Goal: Task Accomplishment & Management: Use online tool/utility

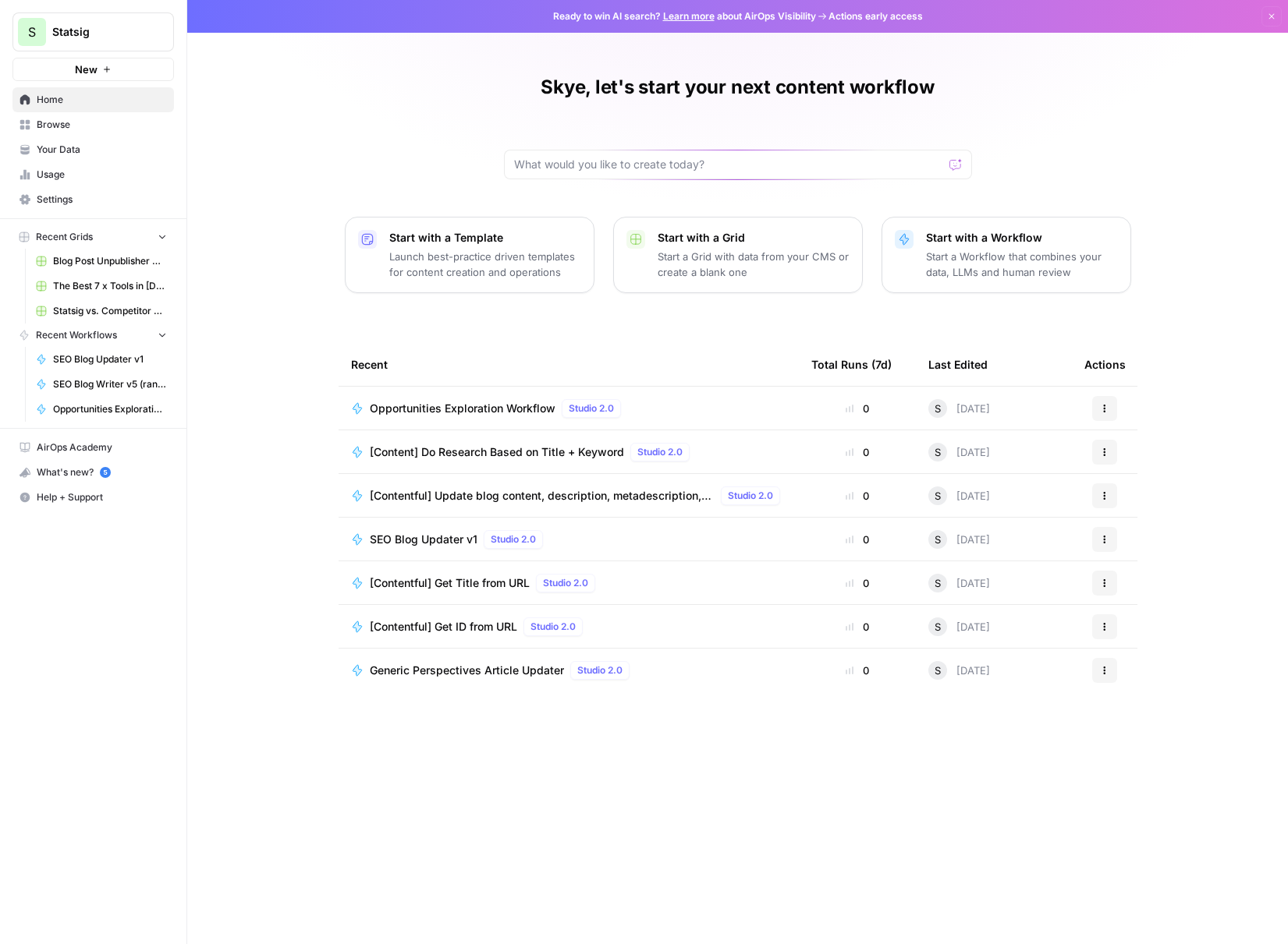
click at [472, 454] on span "[Content] Do Research Based on Title + Keyword" at bounding box center [496, 452] width 254 height 15
click at [464, 141] on div "Skye, let's start your next content workflow Start with a Template Launch best-…" at bounding box center [738, 472] width 1101 height 944
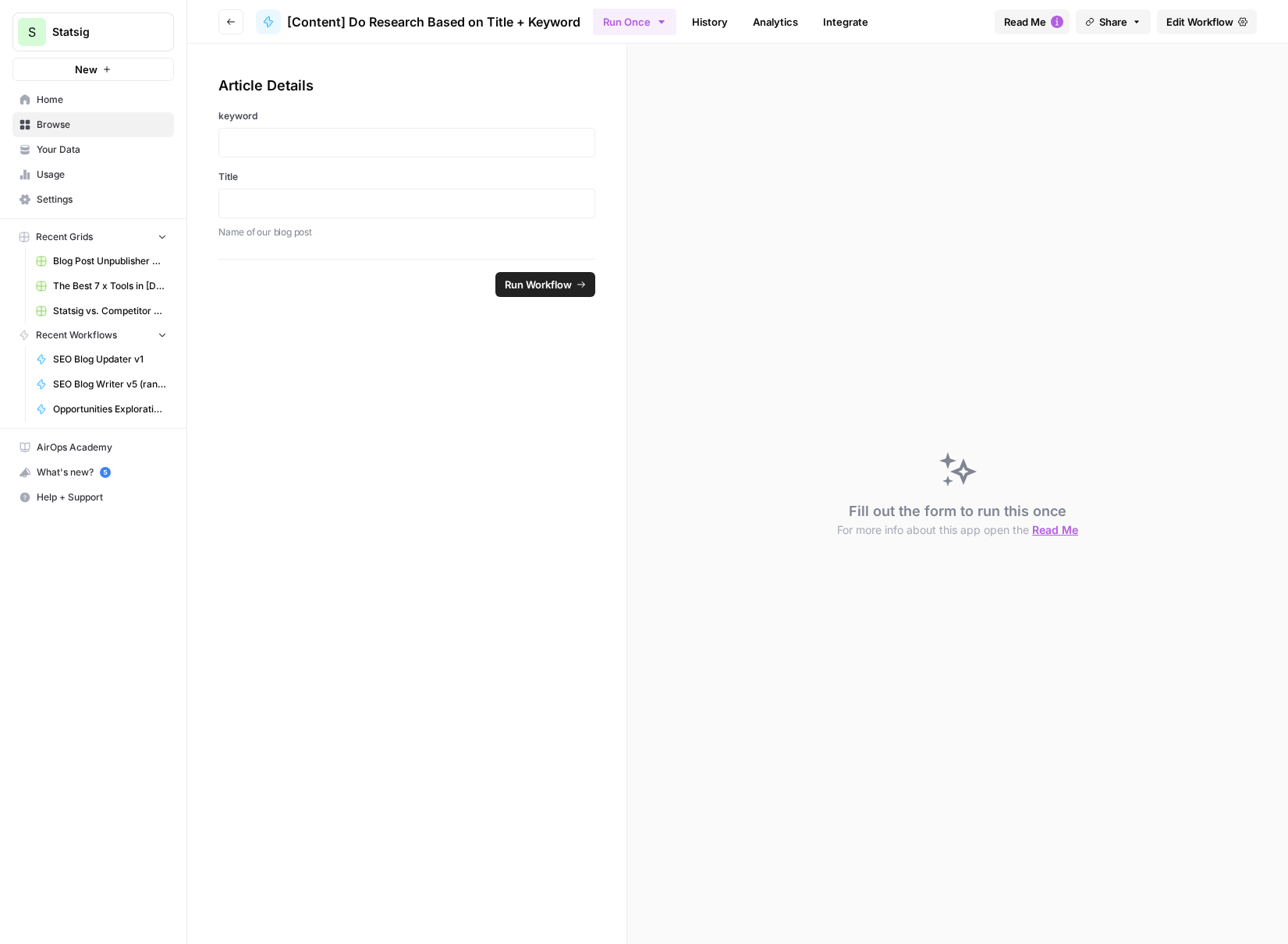
click at [1214, 24] on span "Edit Workflow" at bounding box center [1199, 21] width 67 height 15
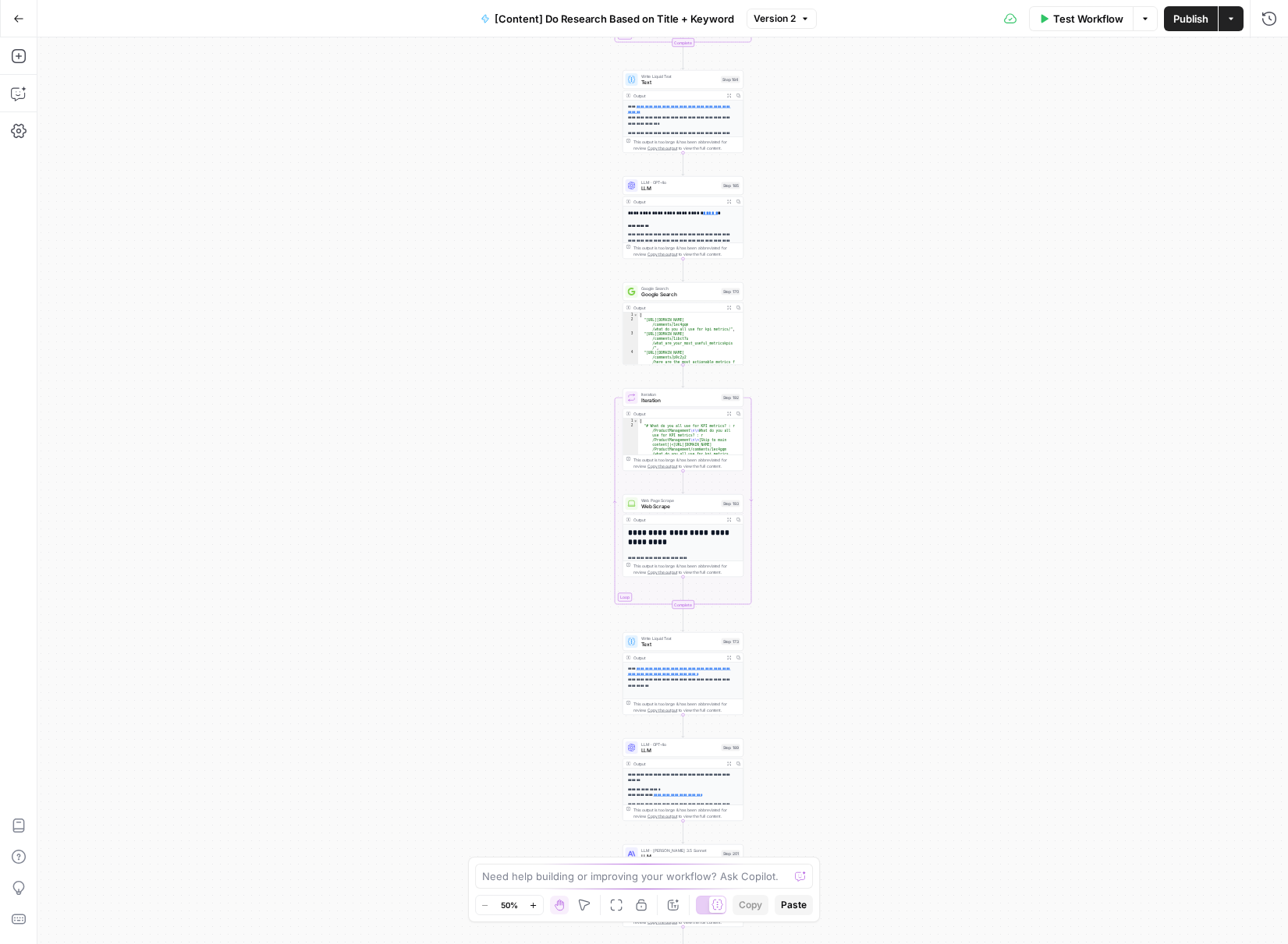
drag, startPoint x: 825, startPoint y: 193, endPoint x: 824, endPoint y: 179, distance: 14.0
click at [824, 184] on div "Workflow Set Inputs Inputs Search Knowledge Base Memory Search Step 113 Output …" at bounding box center [663, 490] width 1251 height 907
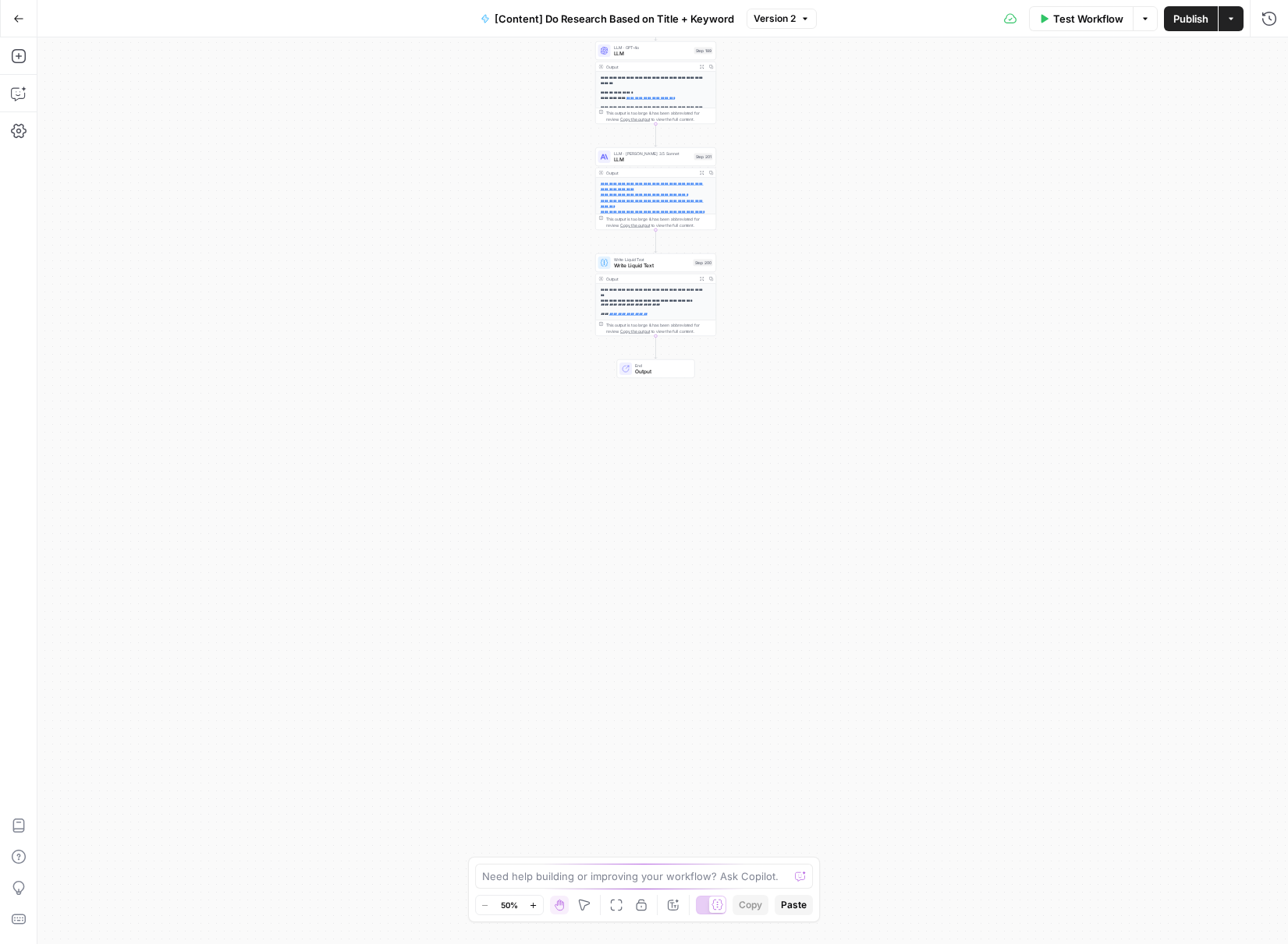
drag, startPoint x: 784, startPoint y: 665, endPoint x: 754, endPoint y: -42, distance: 707.6
click at [754, 0] on html "S Statsig New Home Browse Your Data Usage Settings Recent Grids Blog Post Unpub…" at bounding box center [644, 472] width 1288 height 944
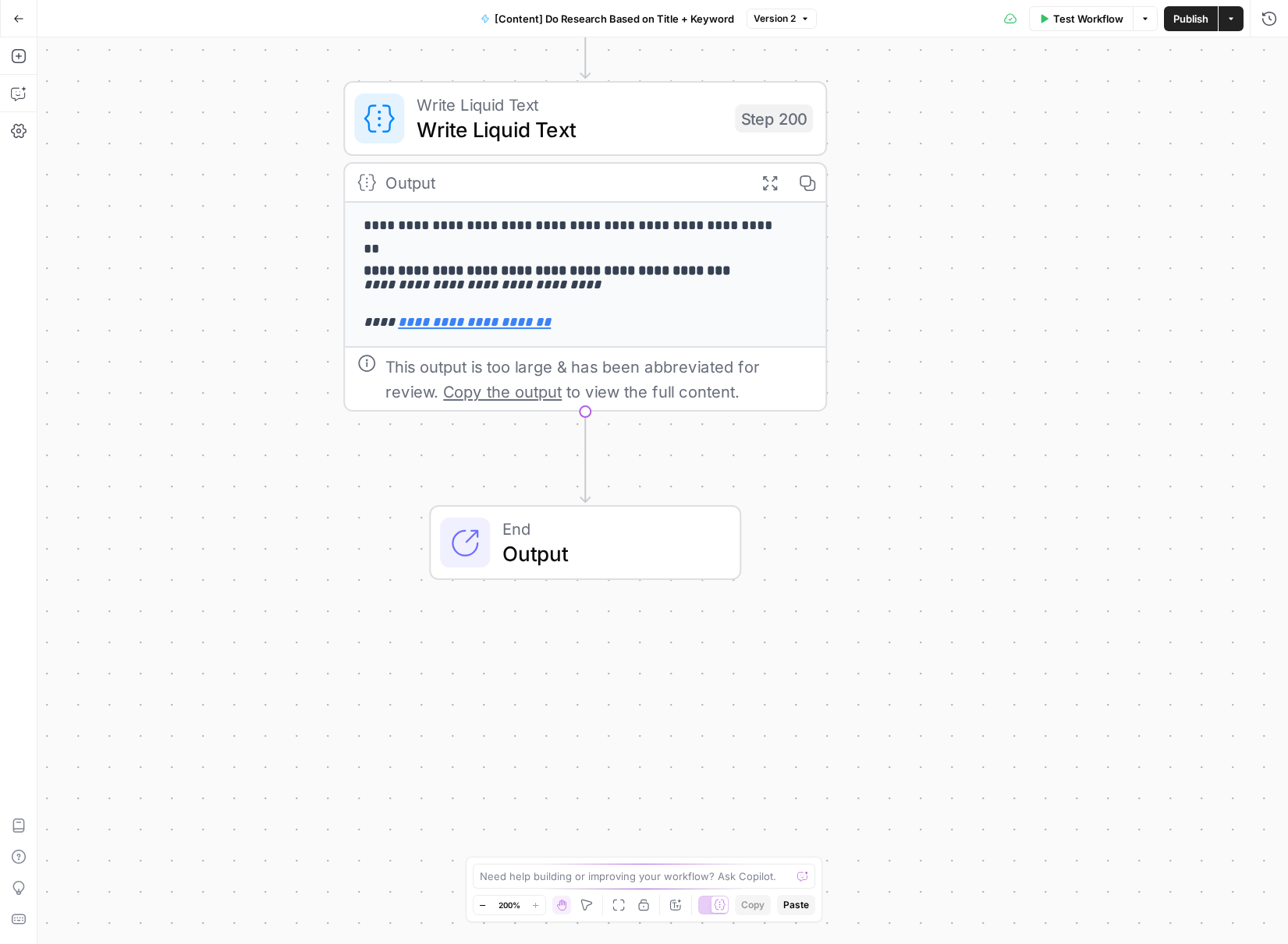
drag, startPoint x: 779, startPoint y: 490, endPoint x: 878, endPoint y: 639, distance: 178.9
click at [878, 639] on div "Workflow Set Inputs Inputs Search Knowledge Base Memory Search Step 113 Output …" at bounding box center [663, 490] width 1251 height 907
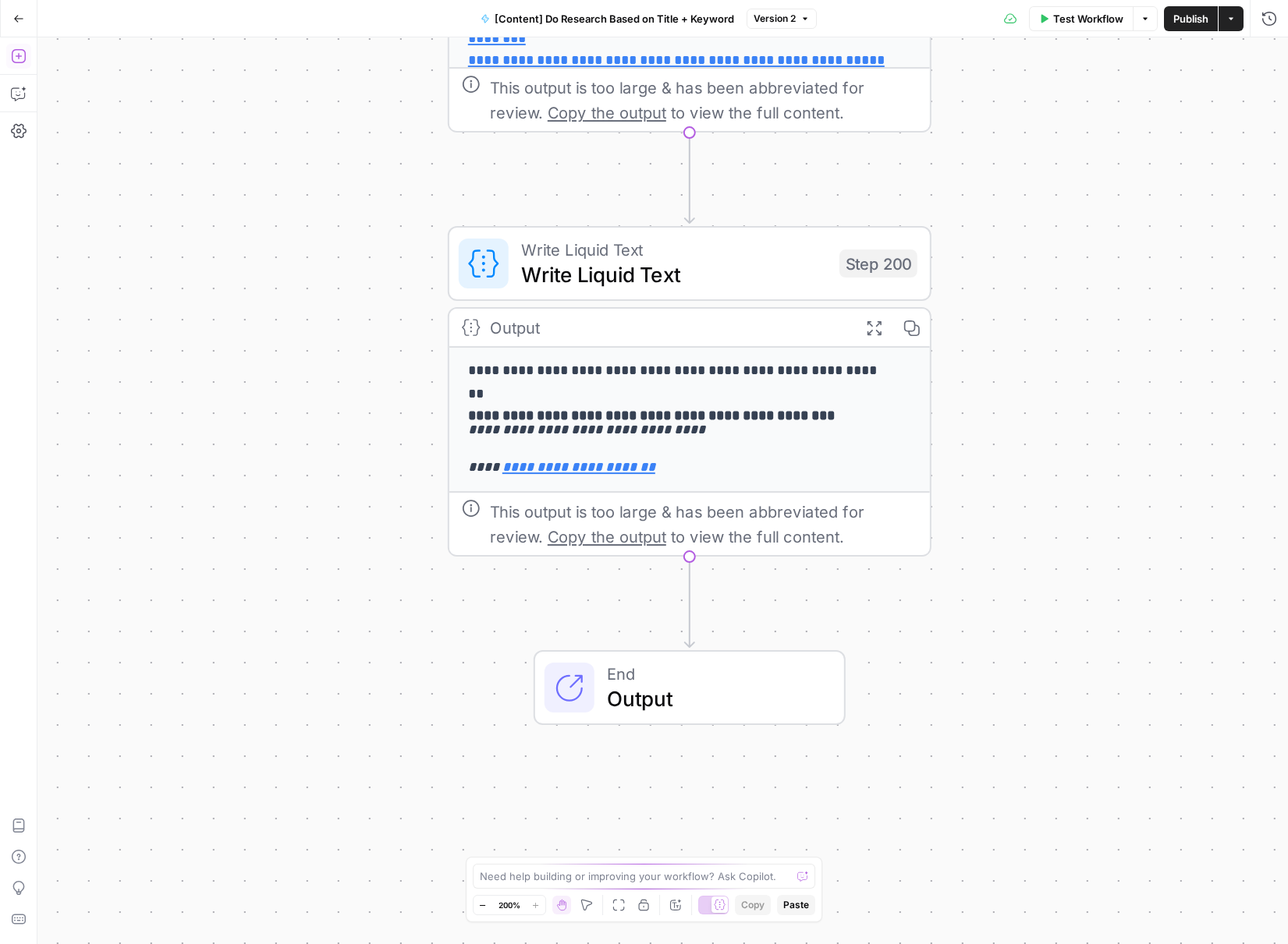
click at [19, 57] on icon "button" at bounding box center [18, 56] width 15 height 15
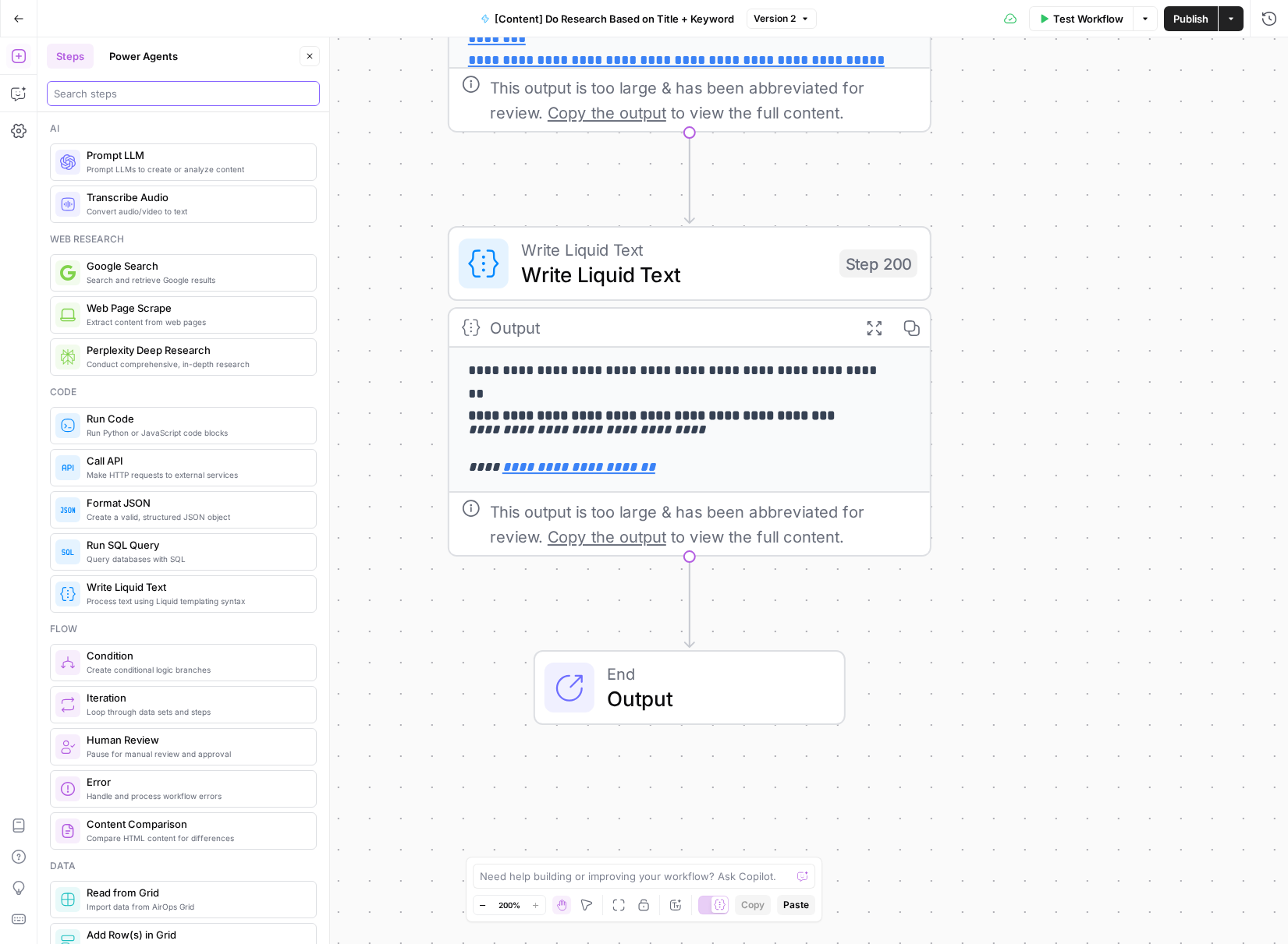
click at [185, 95] on input "search" at bounding box center [183, 93] width 259 height 15
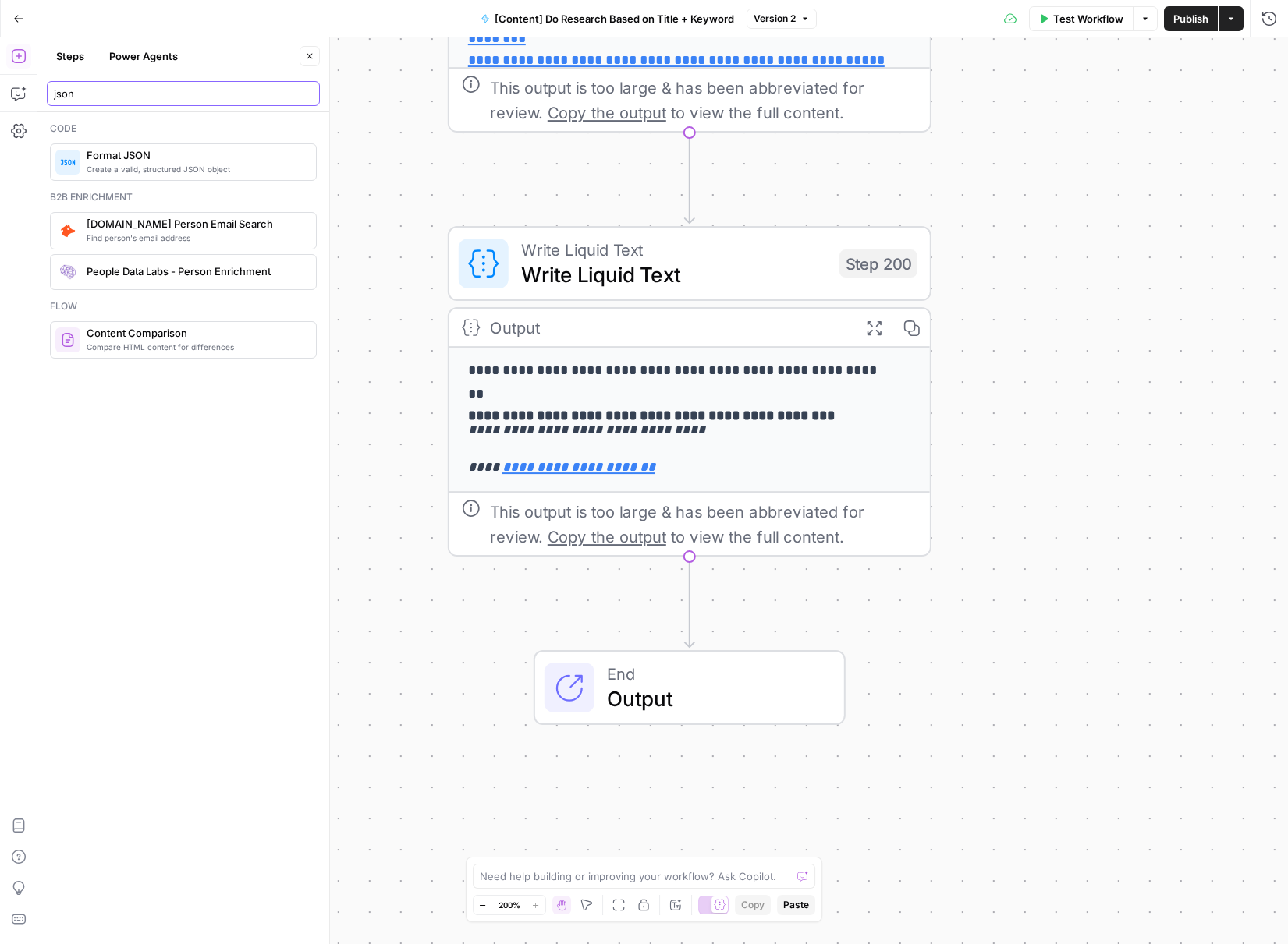
type input "json"
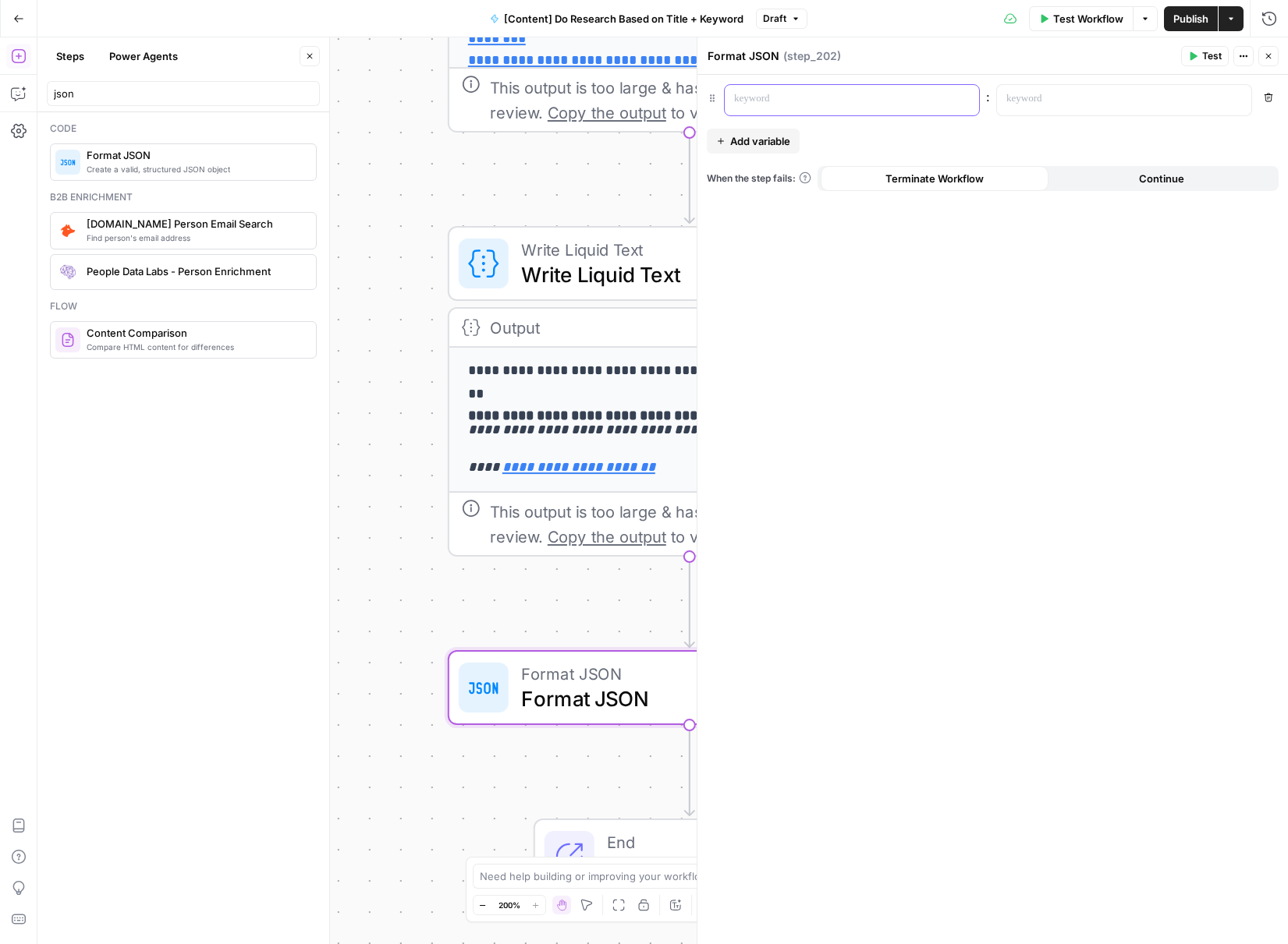
click at [814, 109] on div at bounding box center [839, 100] width 229 height 30
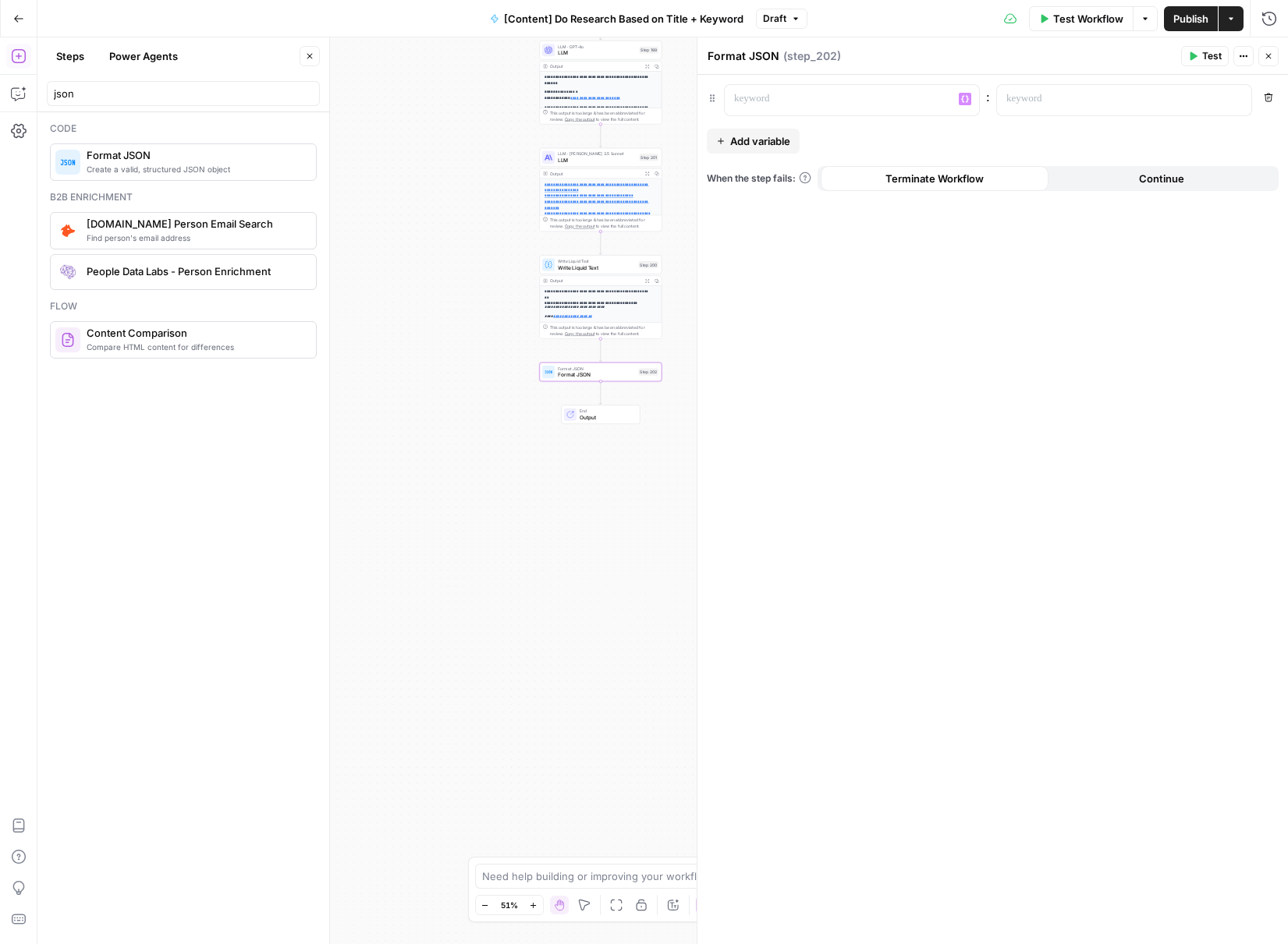
drag, startPoint x: 524, startPoint y: 252, endPoint x: 440, endPoint y: 323, distance: 110.0
click at [460, 326] on div "Workflow Set Inputs Inputs Search Knowledge Base Memory Search Step 113 Output …" at bounding box center [663, 490] width 1251 height 907
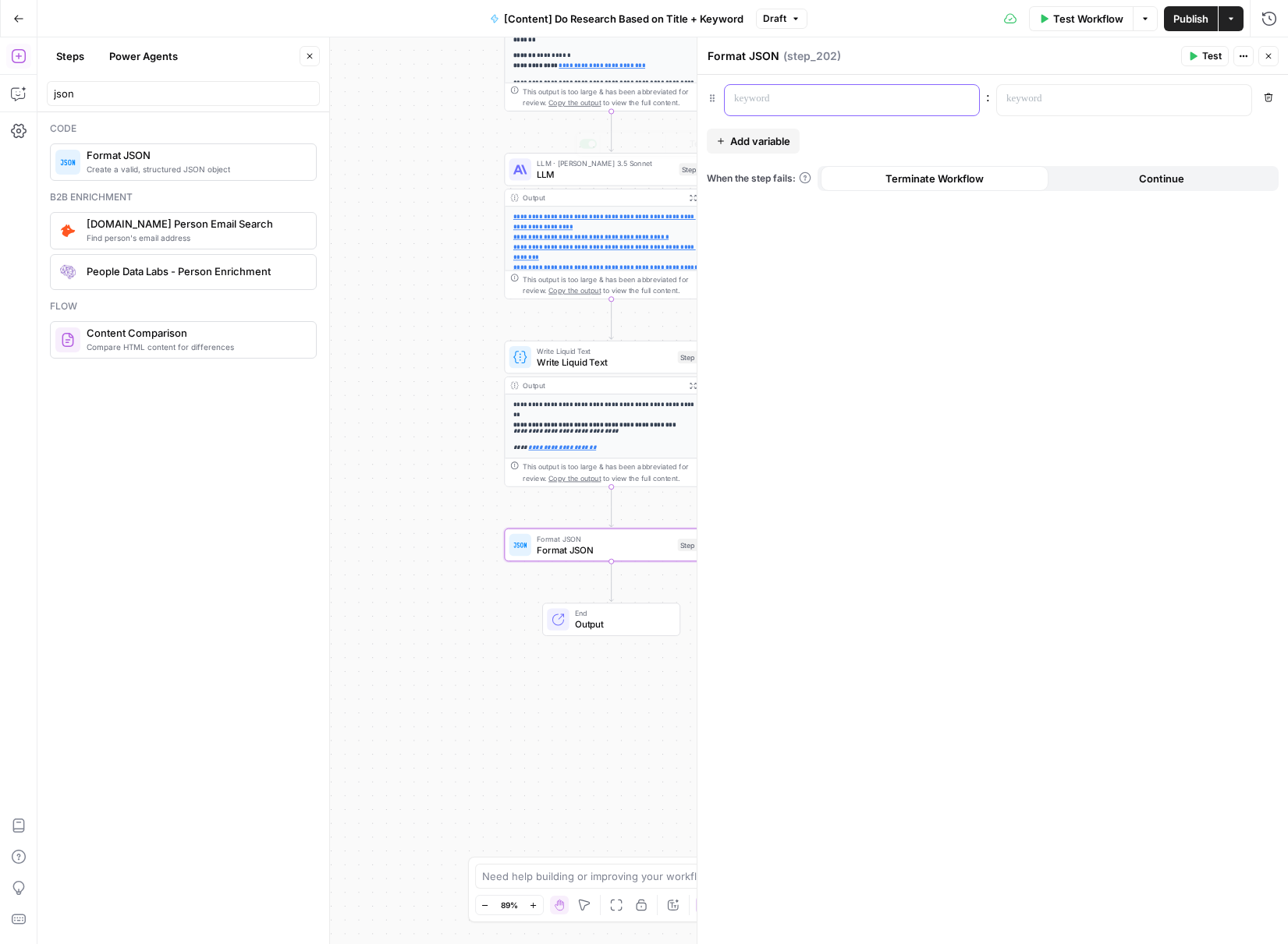
click at [816, 106] on p at bounding box center [839, 98] width 210 height 15
click at [767, 154] on div "**********" at bounding box center [992, 509] width 590 height 869
click at [770, 139] on span "Add variable" at bounding box center [760, 140] width 60 height 15
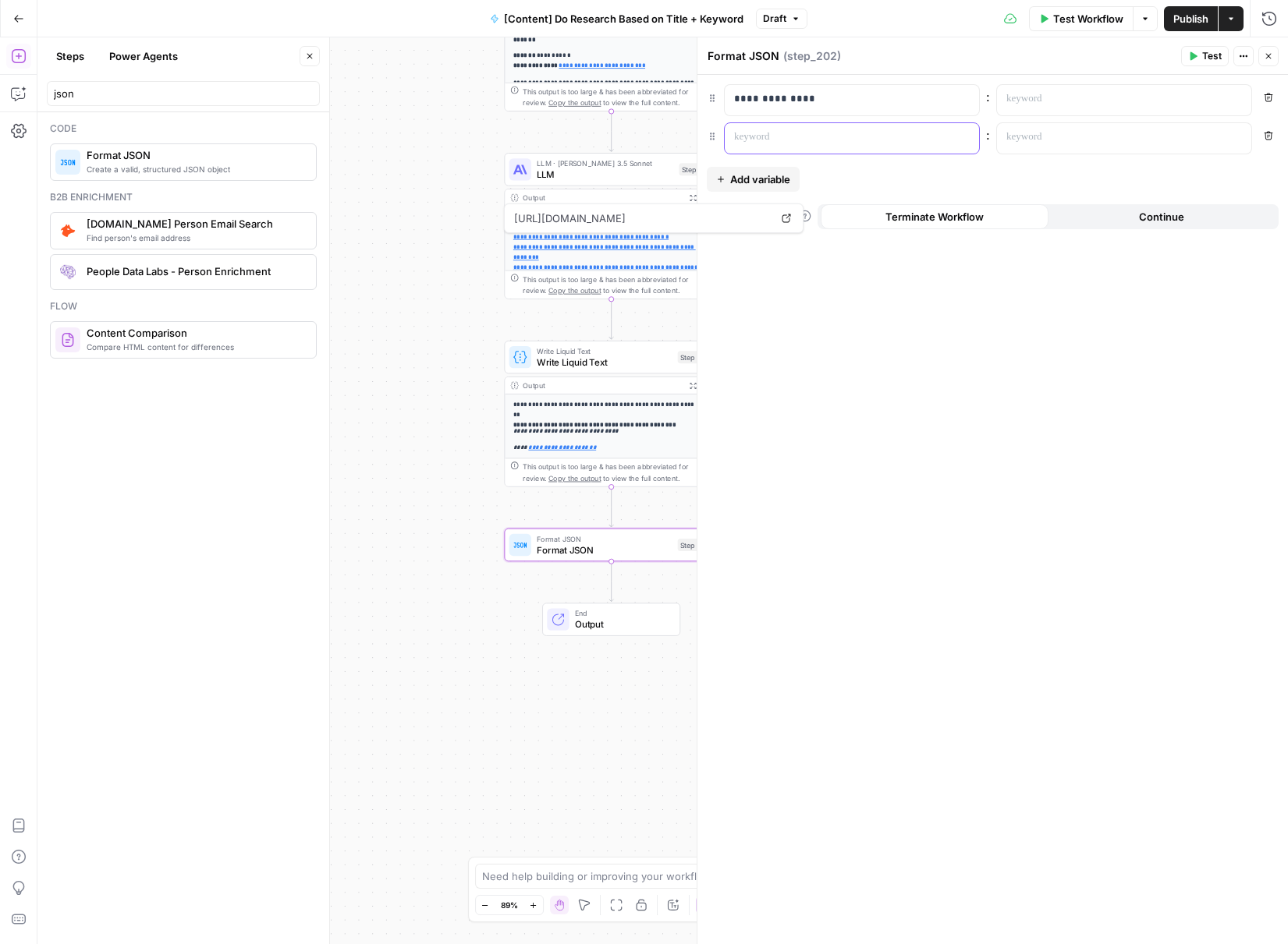
click at [797, 140] on p at bounding box center [839, 136] width 210 height 15
click at [604, 365] on span "Write Liquid Text" at bounding box center [604, 362] width 136 height 14
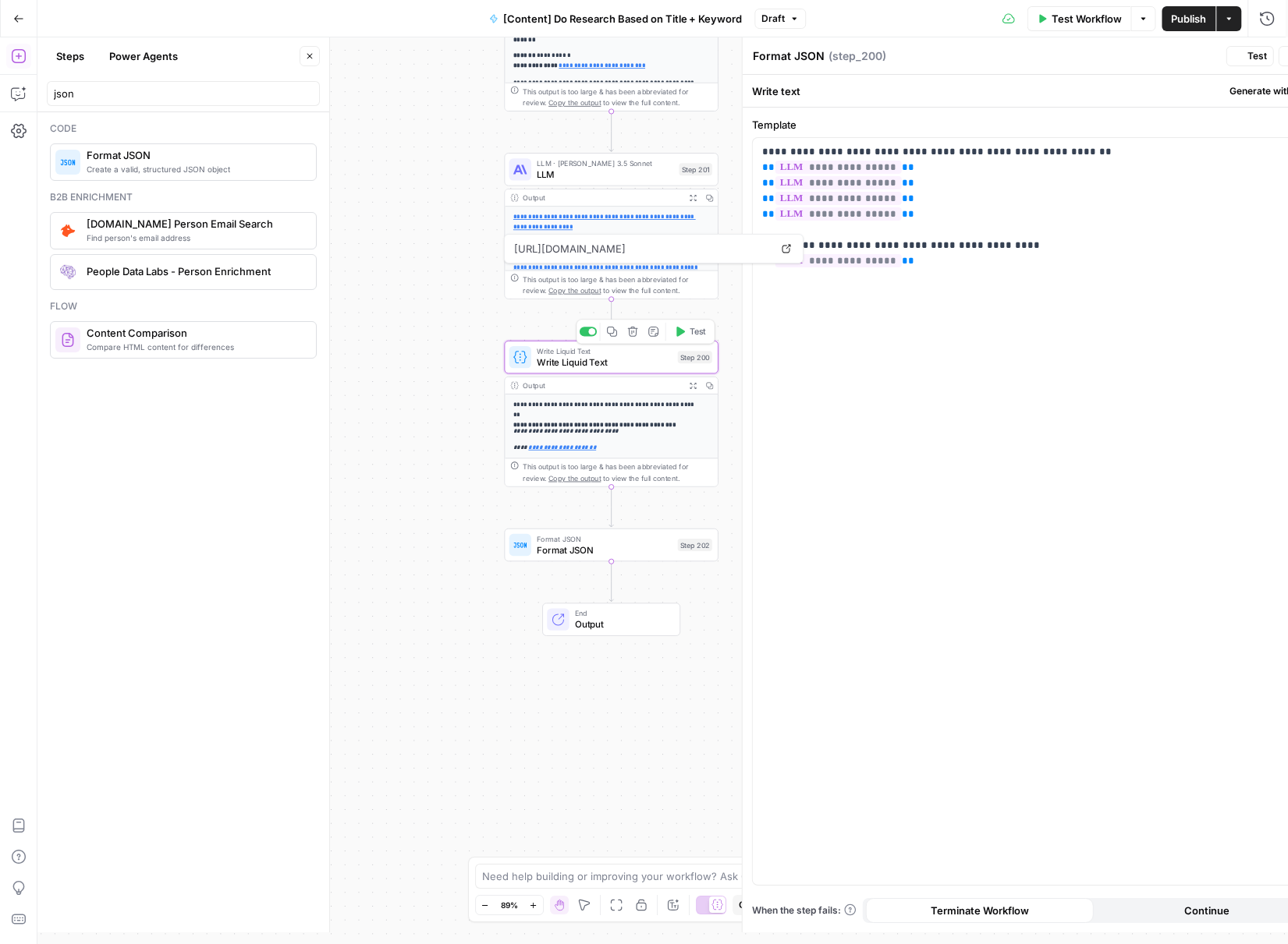
type textarea "Write Liquid Text"
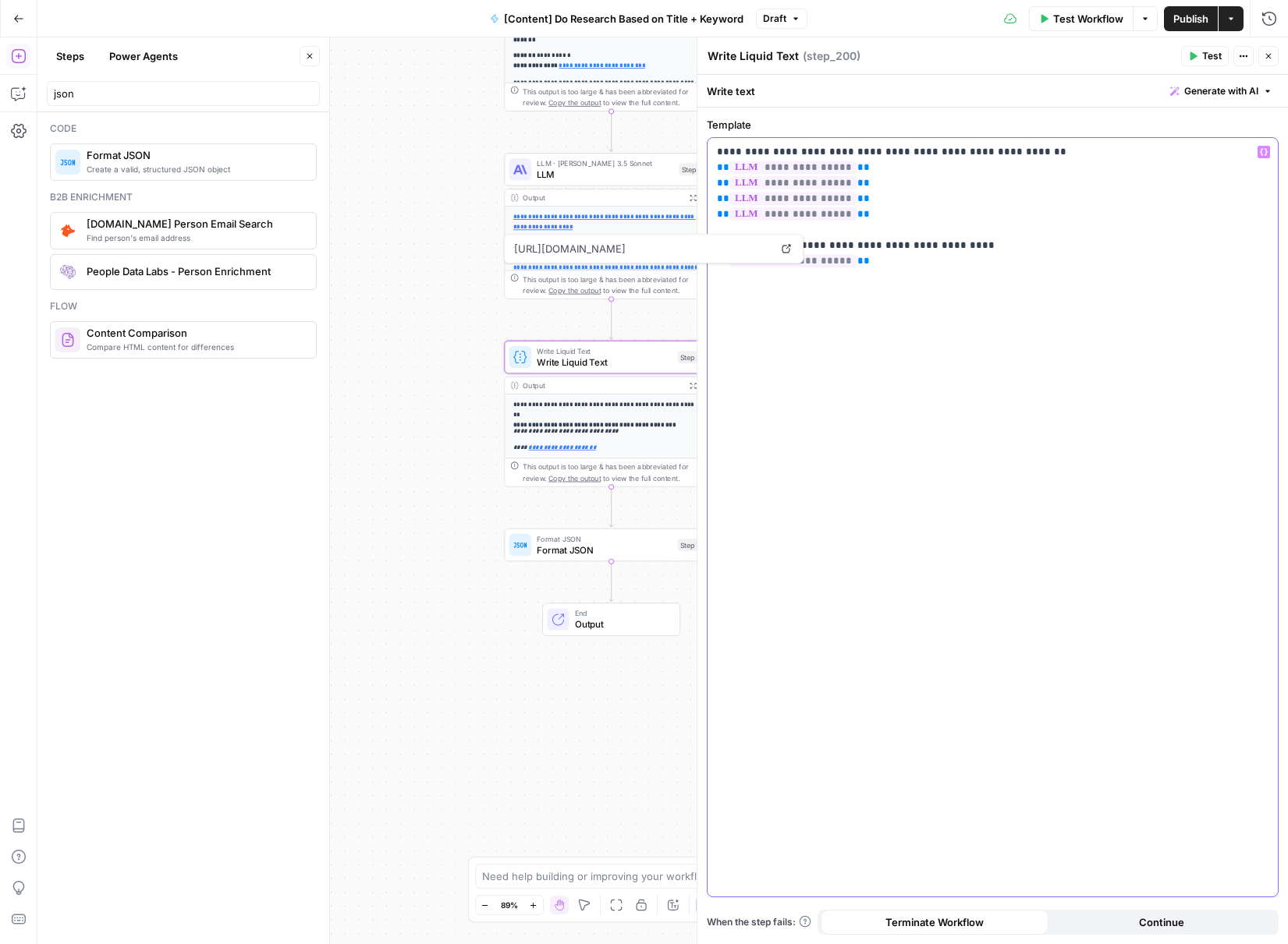
drag, startPoint x: 849, startPoint y: 213, endPoint x: 710, endPoint y: 158, distance: 149.5
click at [710, 158] on div "**********" at bounding box center [992, 517] width 570 height 759
click at [959, 220] on p "**********" at bounding box center [992, 207] width 551 height 125
drag, startPoint x: 871, startPoint y: 205, endPoint x: 711, endPoint y: 169, distance: 164.0
click at [711, 169] on div "**********" at bounding box center [992, 517] width 570 height 759
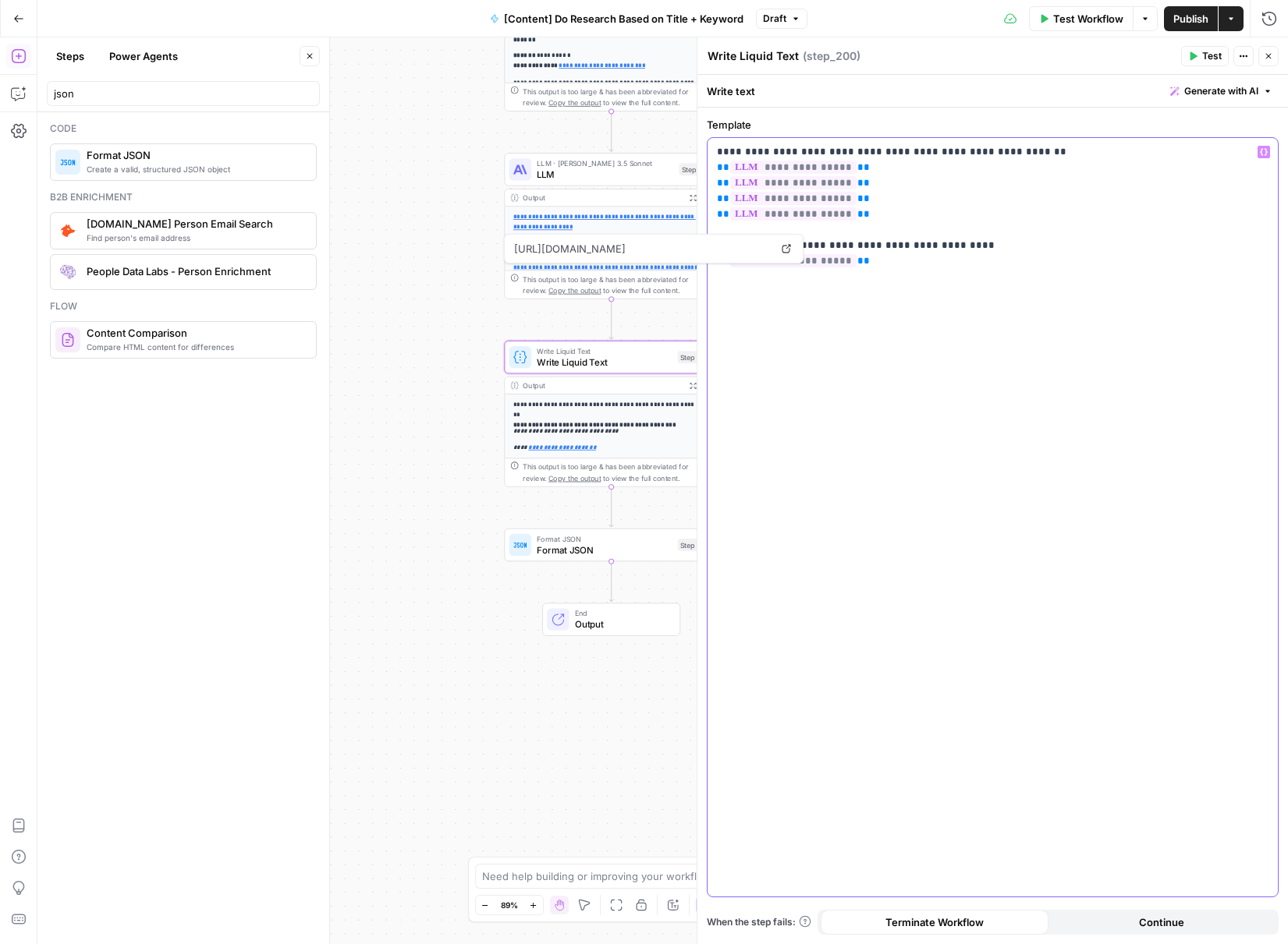
copy p "**********"
click at [560, 546] on span "Format JSON" at bounding box center [604, 550] width 136 height 14
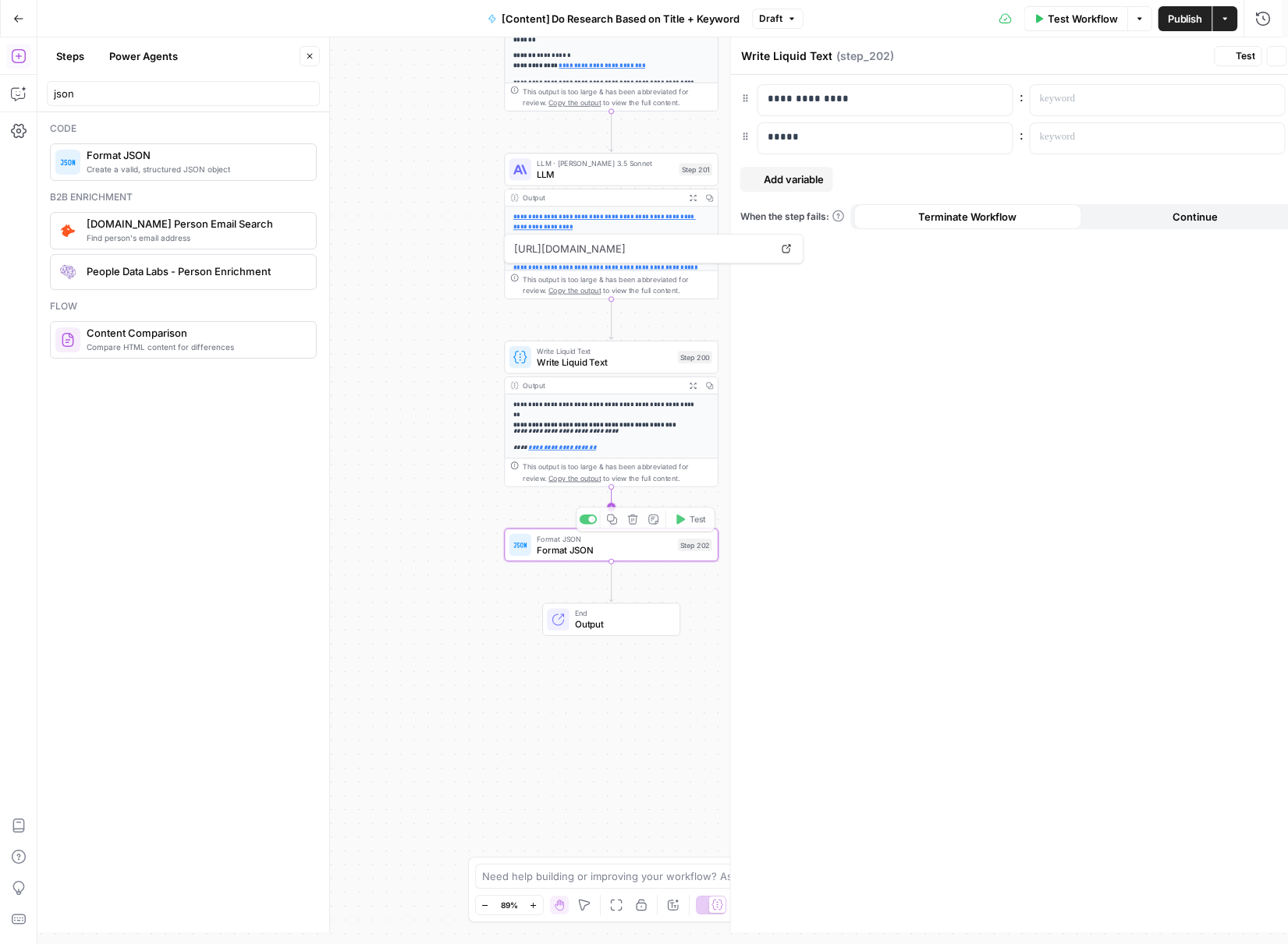
type textarea "Format JSON"
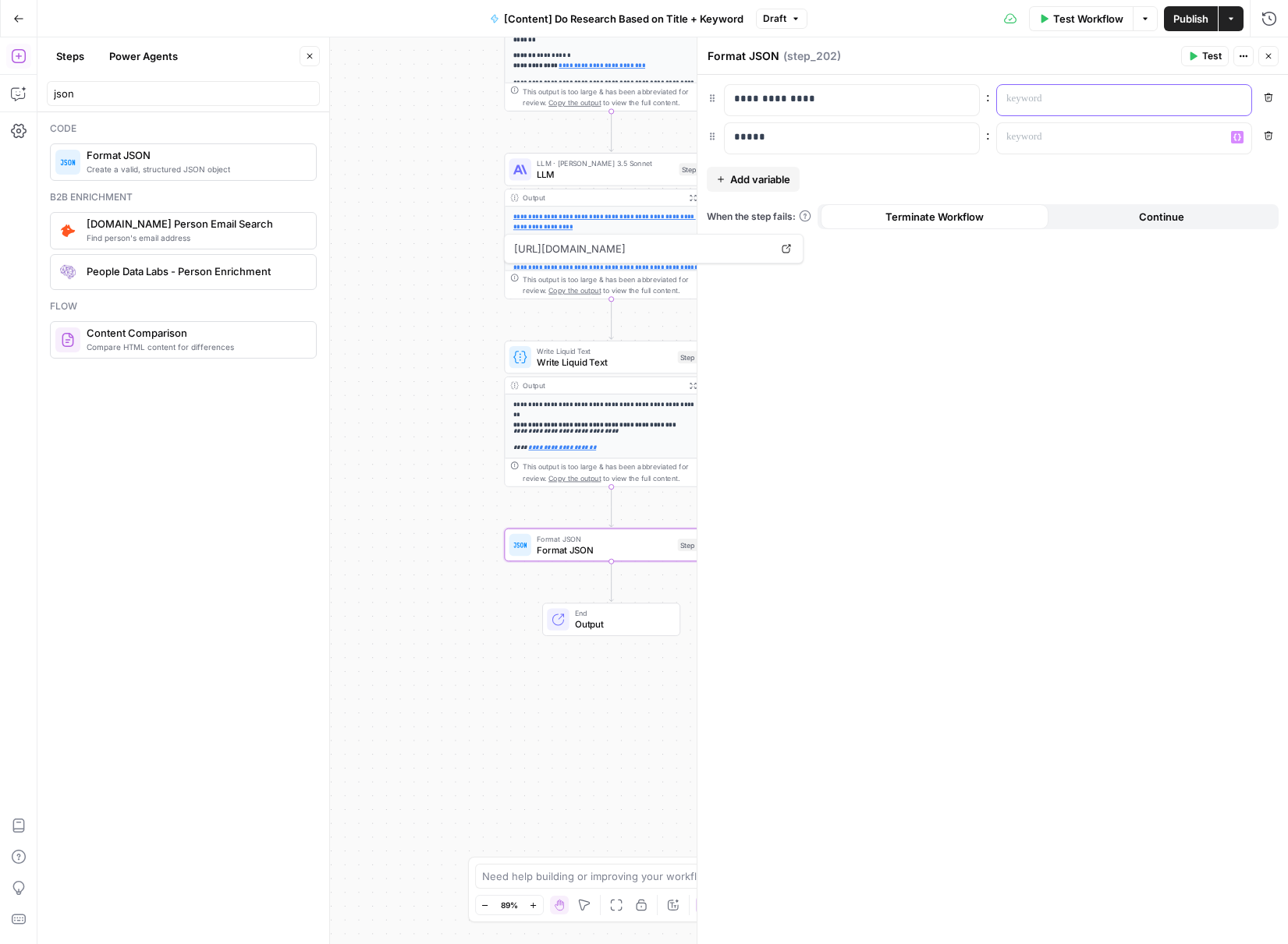
click at [1056, 107] on div at bounding box center [1112, 100] width 229 height 30
click at [1083, 380] on div "**********" at bounding box center [992, 509] width 590 height 869
click at [1020, 144] on p at bounding box center [1111, 136] width 210 height 15
click at [1234, 140] on icon "button" at bounding box center [1238, 137] width 8 height 8
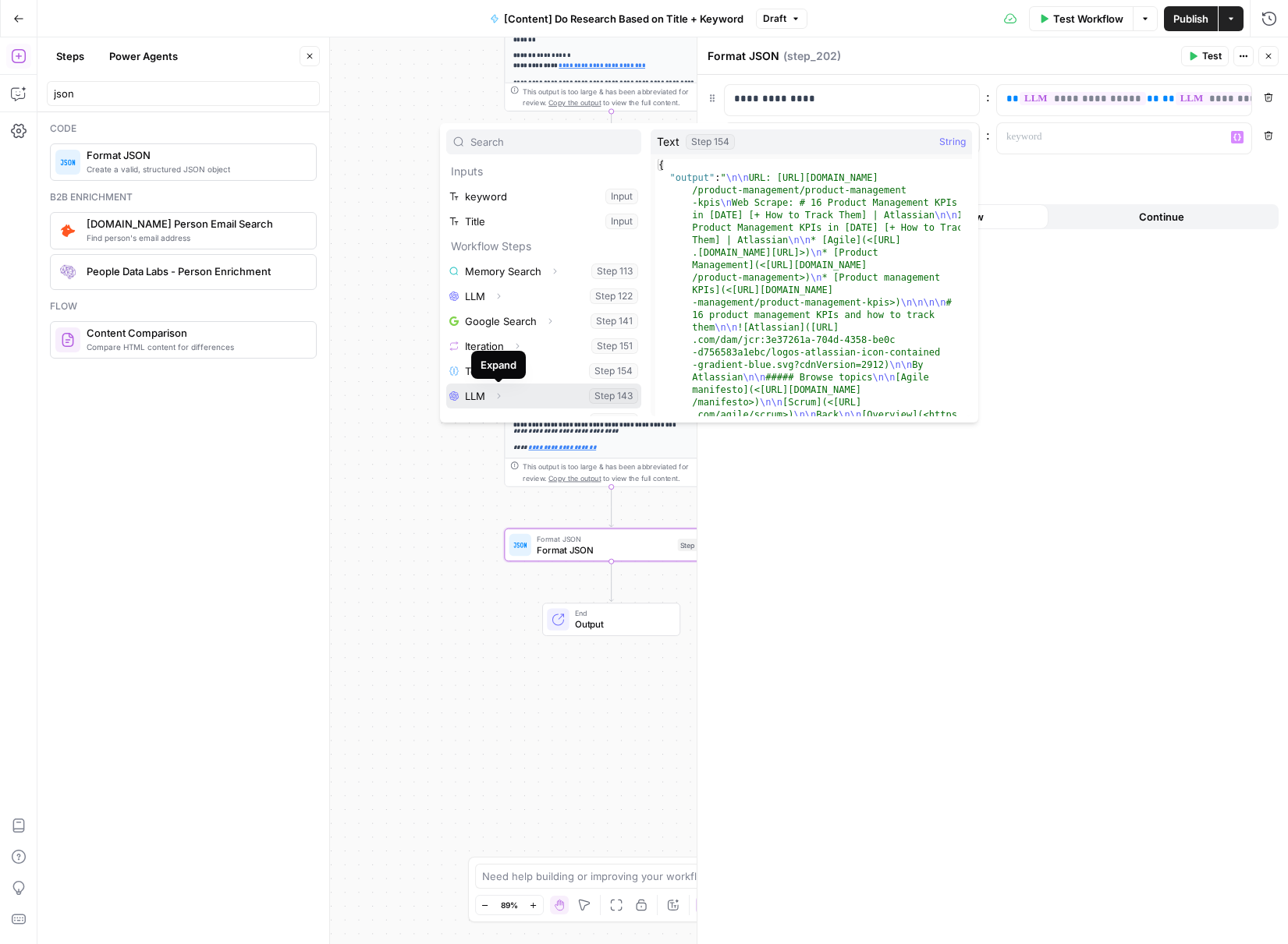
click at [504, 397] on ul "Memory Search Expand Step 113 LLM Expand Step 122 Google Search Expand Step 141…" at bounding box center [544, 459] width 195 height 399
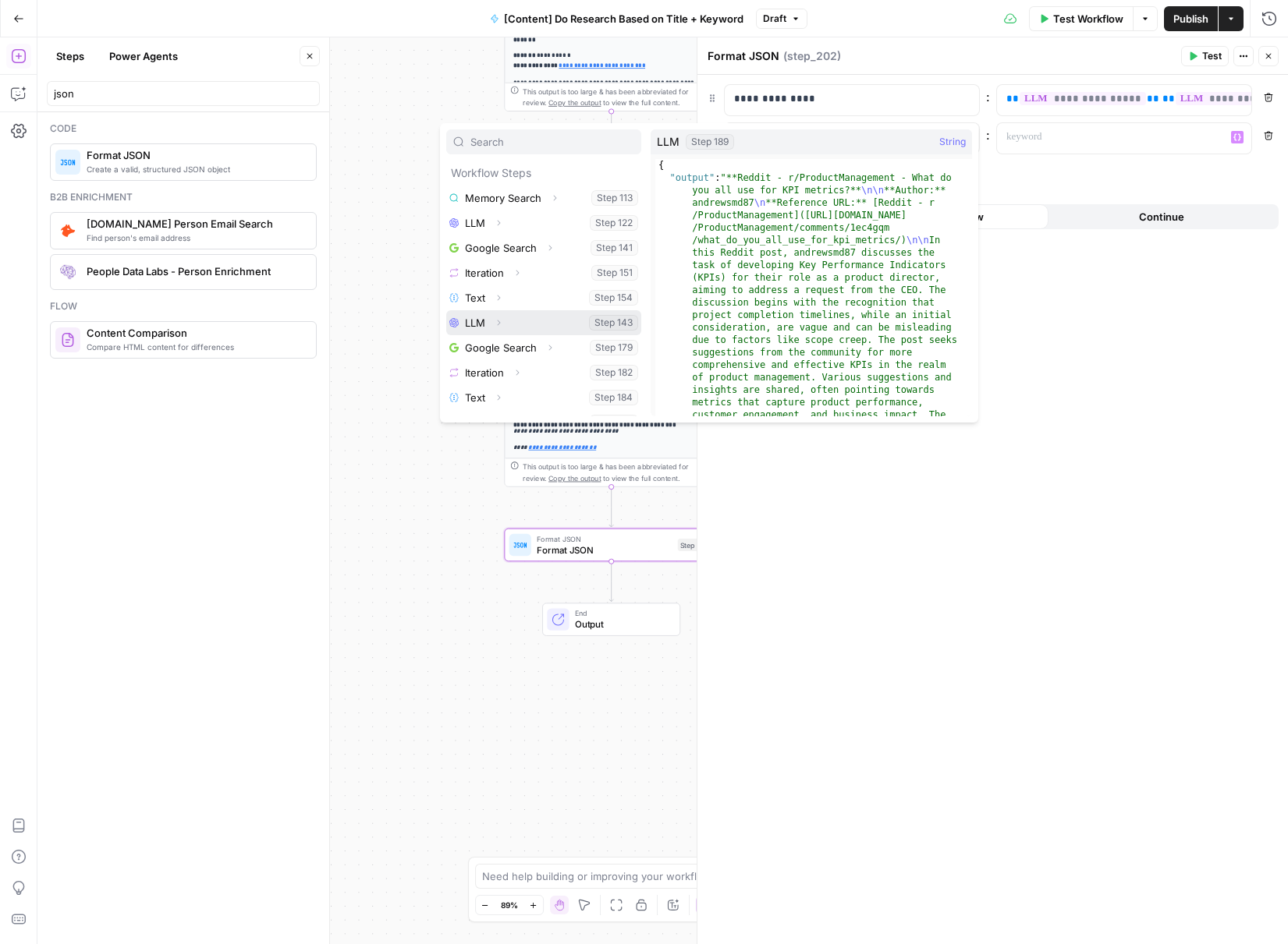
scroll to position [242, 0]
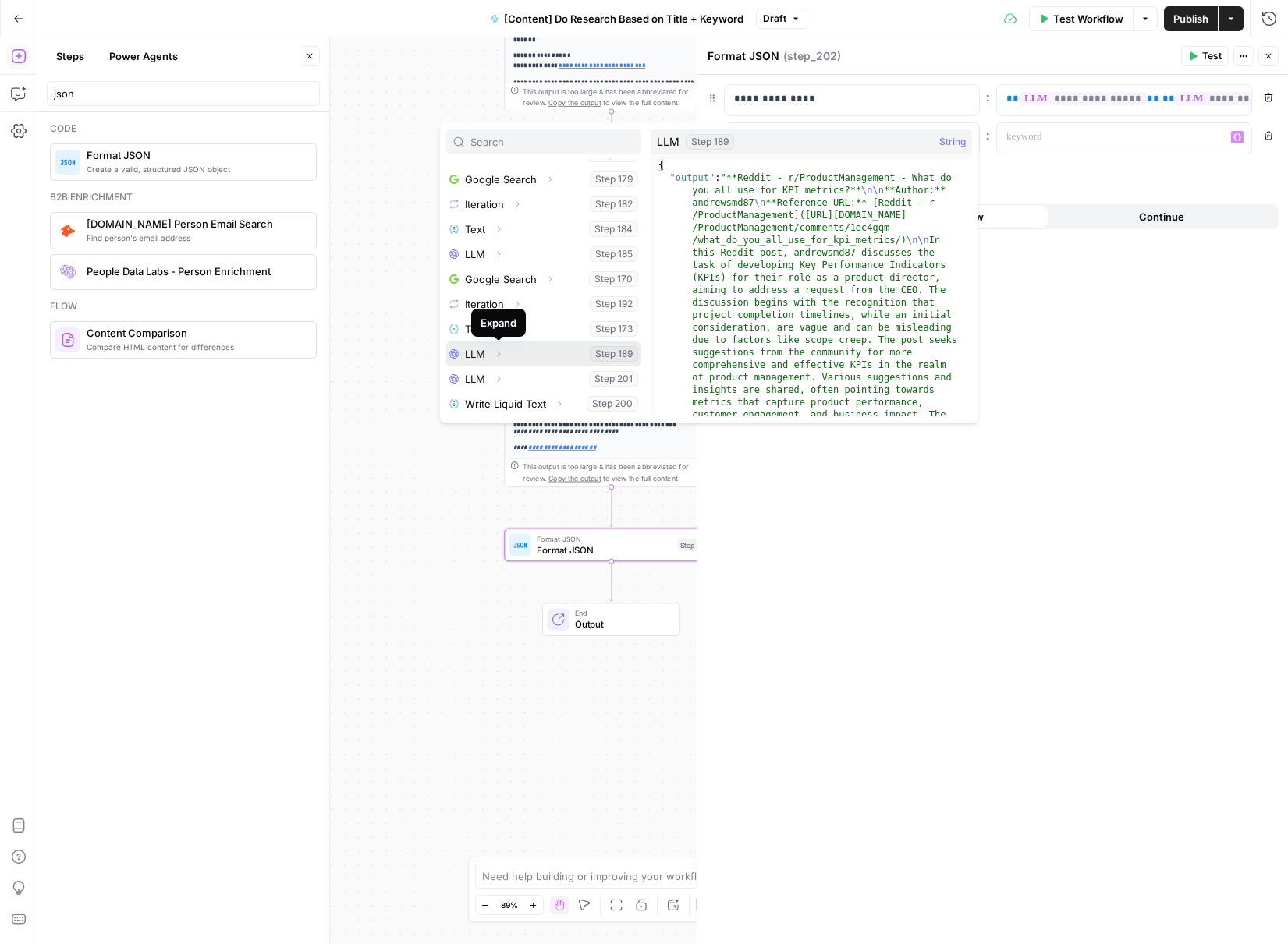
click at [497, 354] on icon "button" at bounding box center [499, 354] width 10 height 10
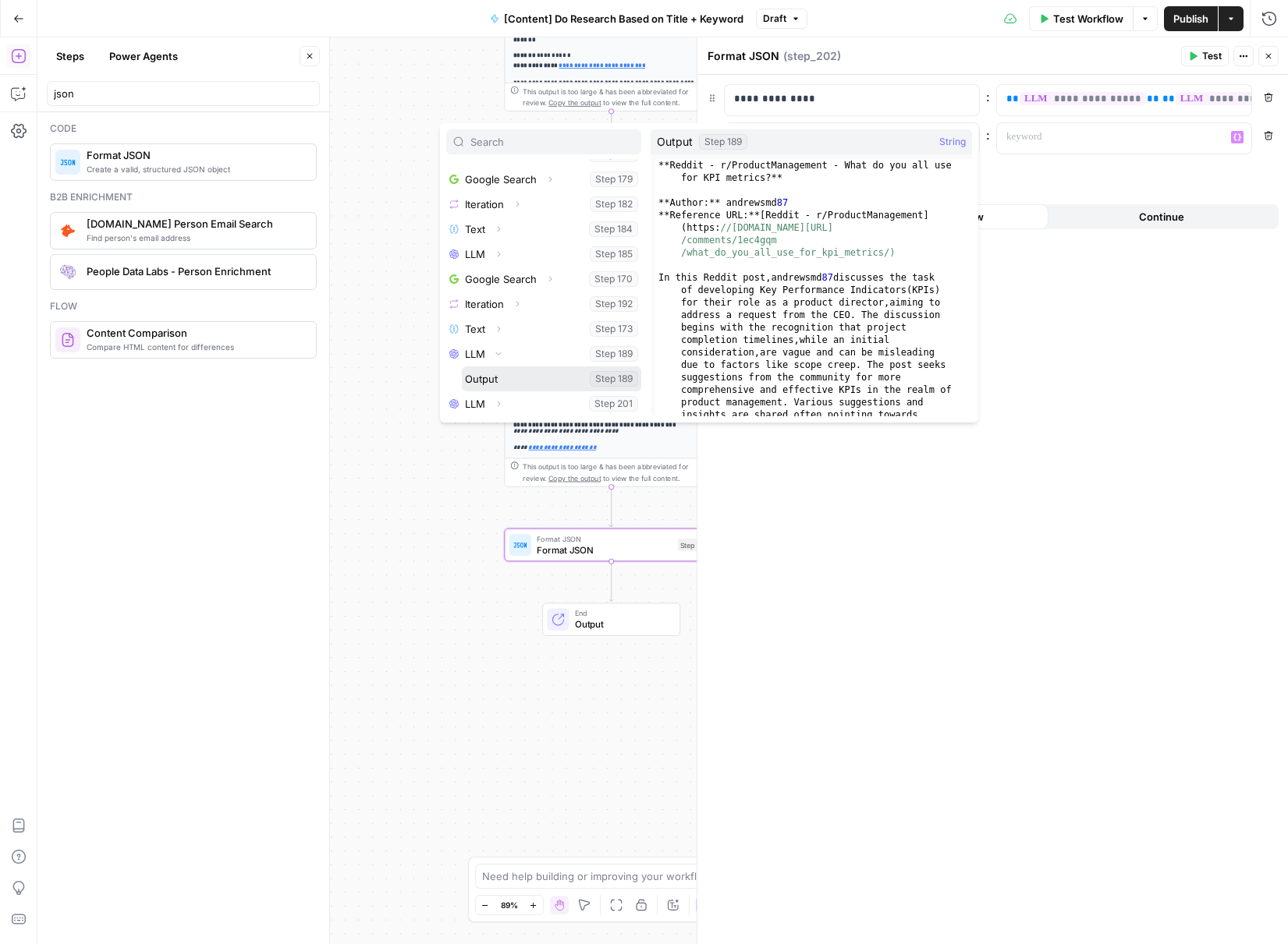
click at [499, 379] on button "Select variable Output" at bounding box center [551, 379] width 179 height 25
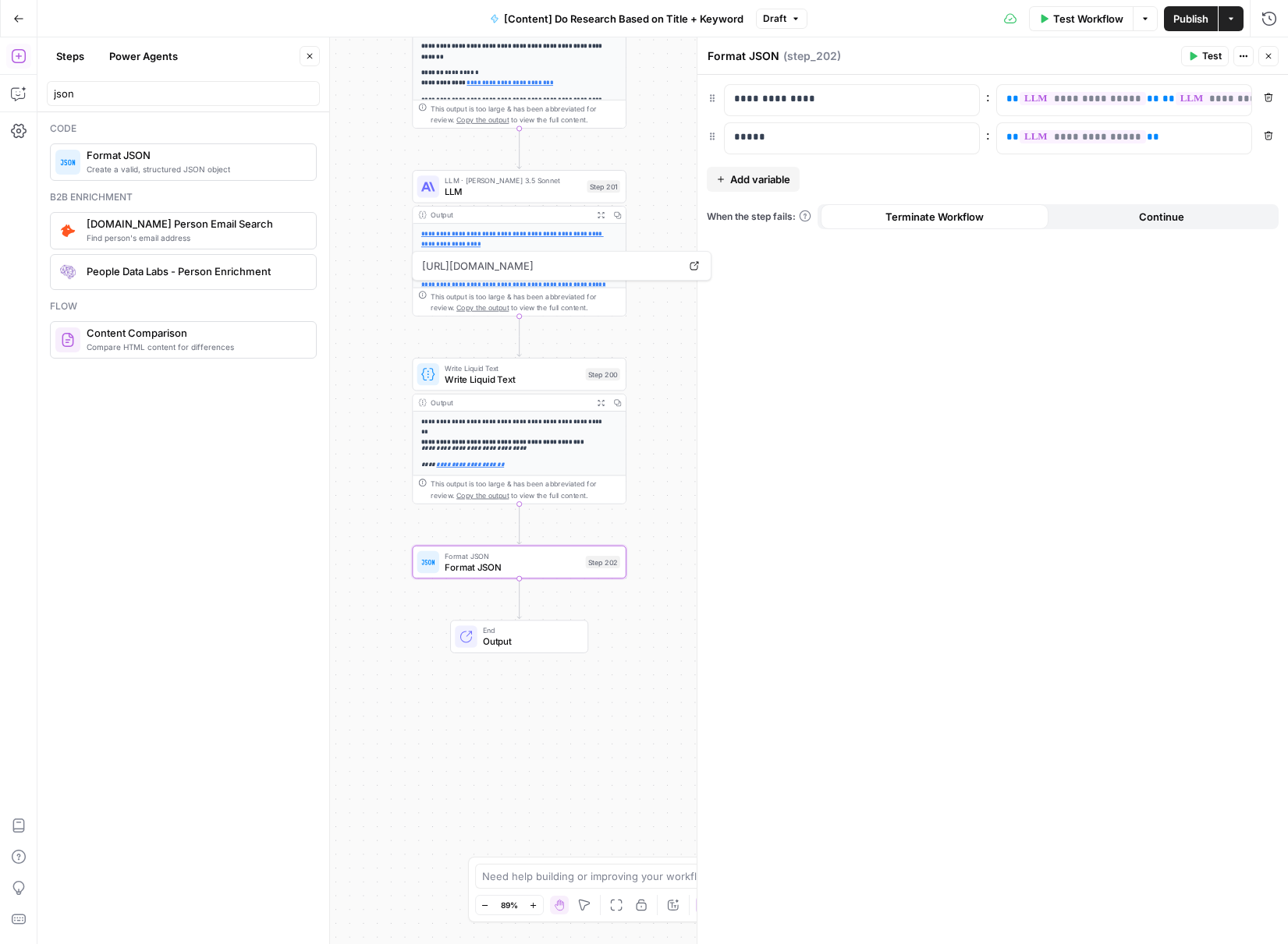
drag, startPoint x: 456, startPoint y: 318, endPoint x: 387, endPoint y: 325, distance: 69.4
click at [387, 325] on div "Workflow Set Inputs Inputs Search Knowledge Base Memory Search Step 113 Output …" at bounding box center [663, 490] width 1251 height 907
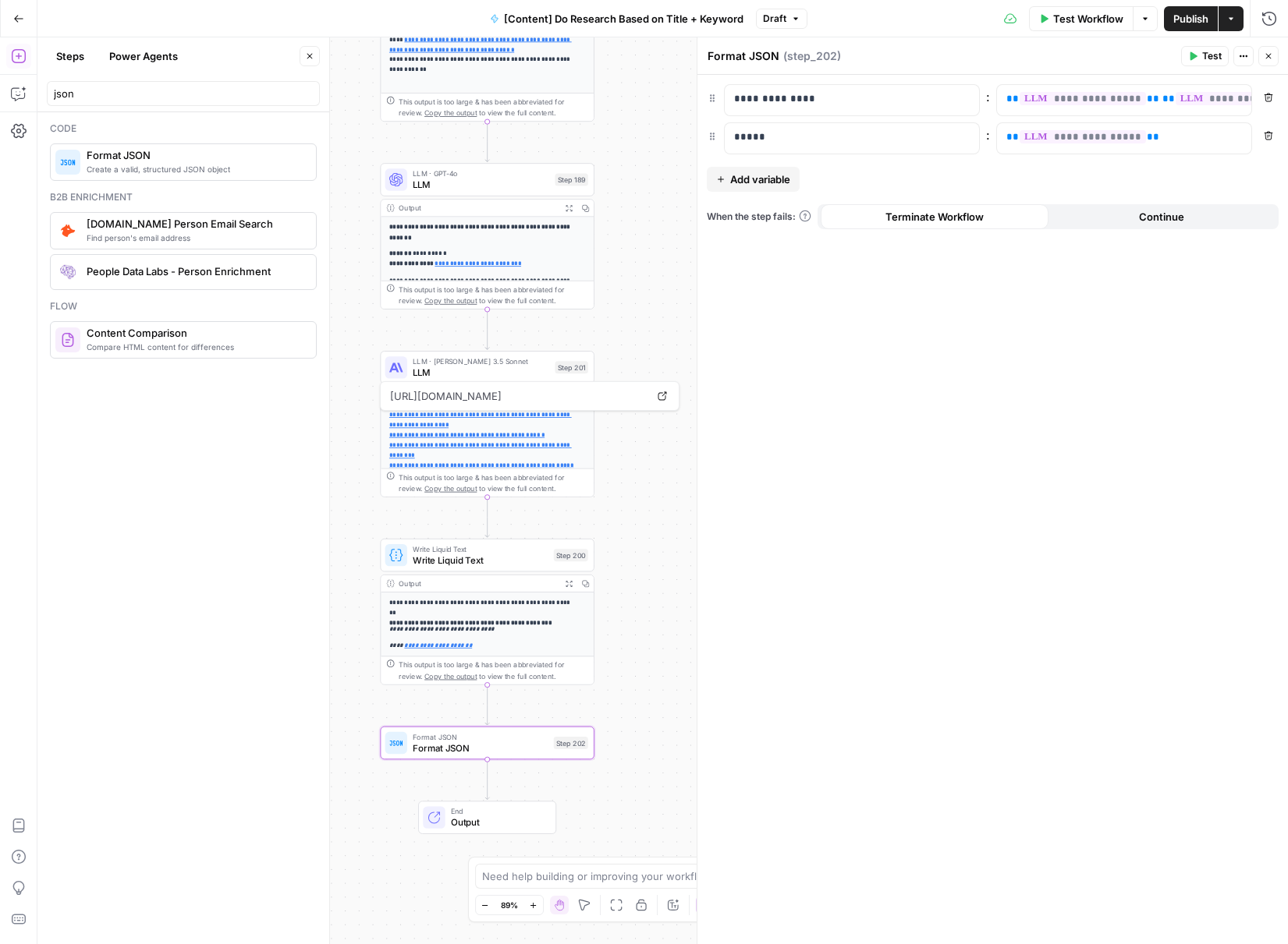
drag, startPoint x: 640, startPoint y: 153, endPoint x: 619, endPoint y: 263, distance: 112.0
click at [619, 263] on div "Workflow Set Inputs Inputs Search Knowledge Base Memory Search Step 113 Output …" at bounding box center [663, 490] width 1251 height 907
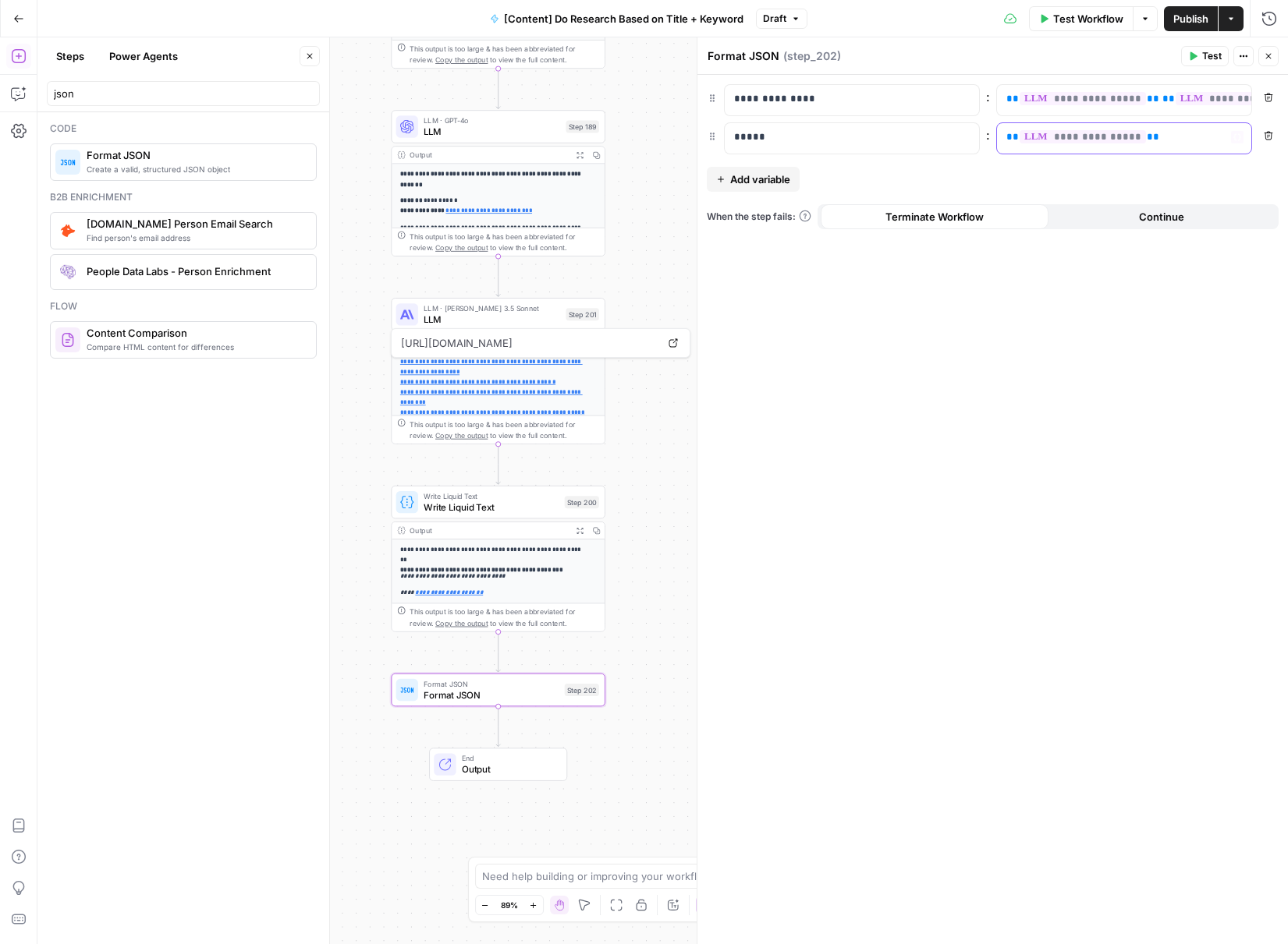
click at [1152, 136] on p "**********" at bounding box center [1111, 136] width 210 height 15
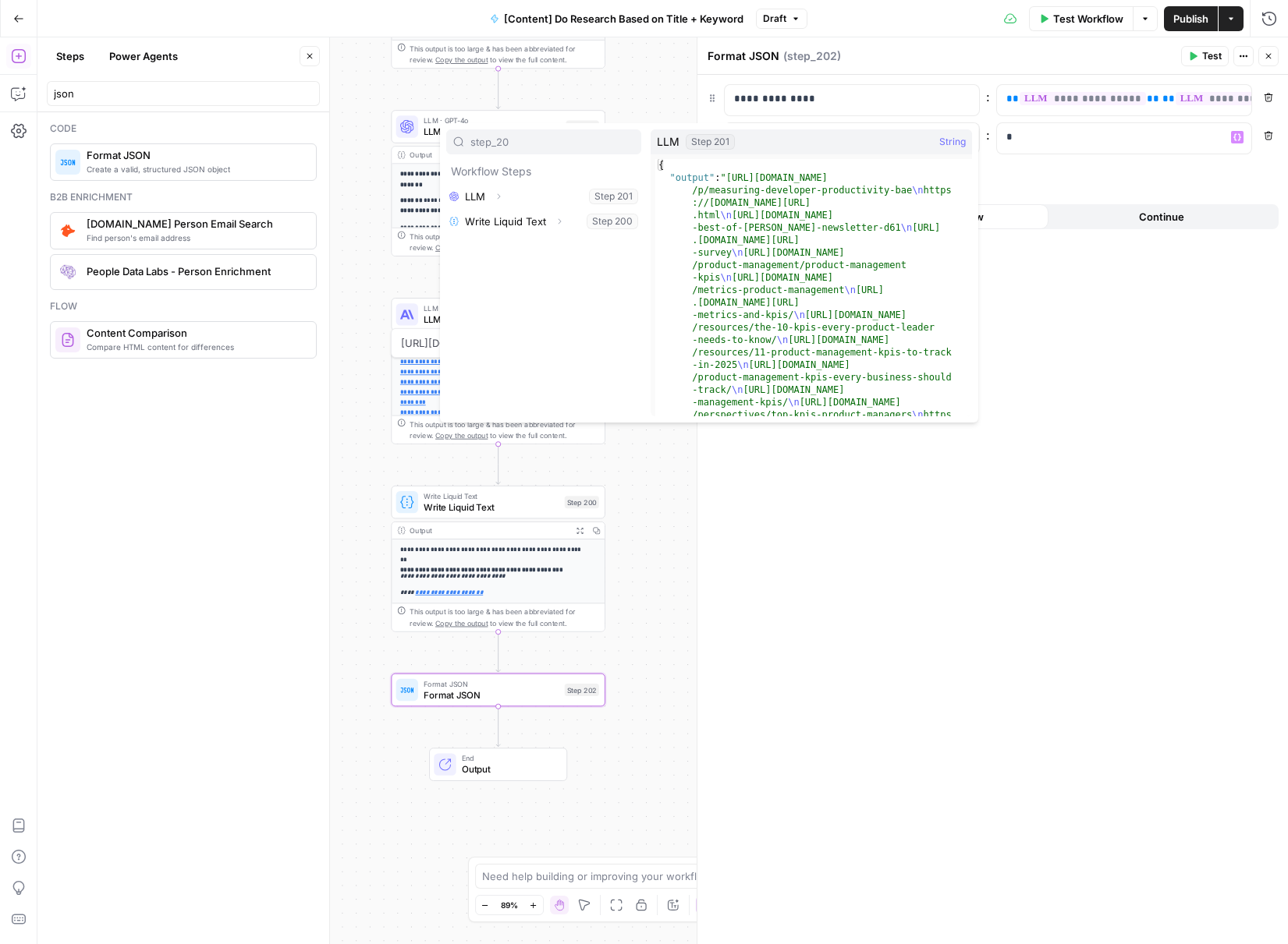
type input "step_20"
click at [504, 196] on span "button" at bounding box center [499, 196] width 10 height 10
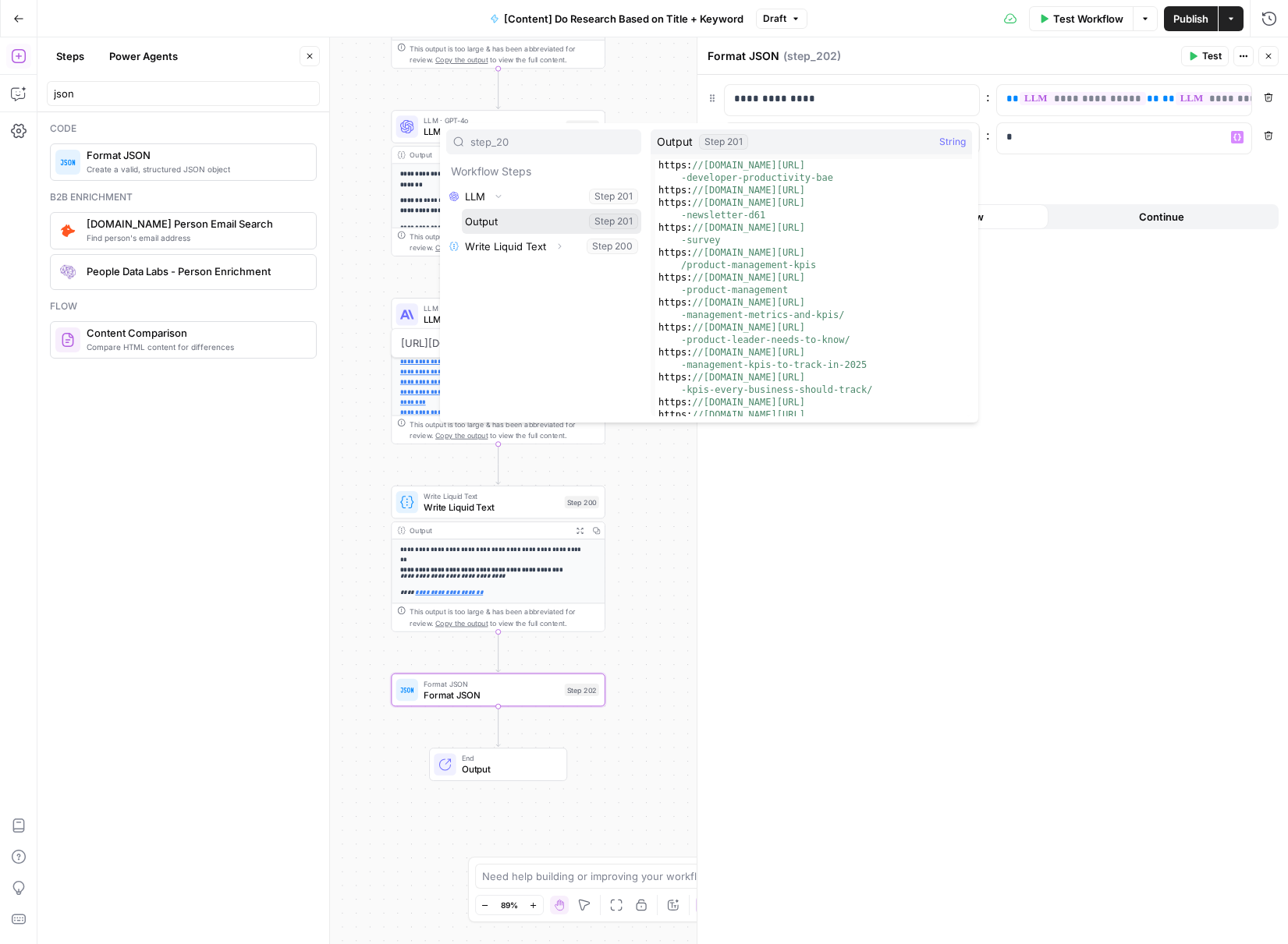
click at [508, 217] on button "Select variable Output" at bounding box center [551, 221] width 179 height 25
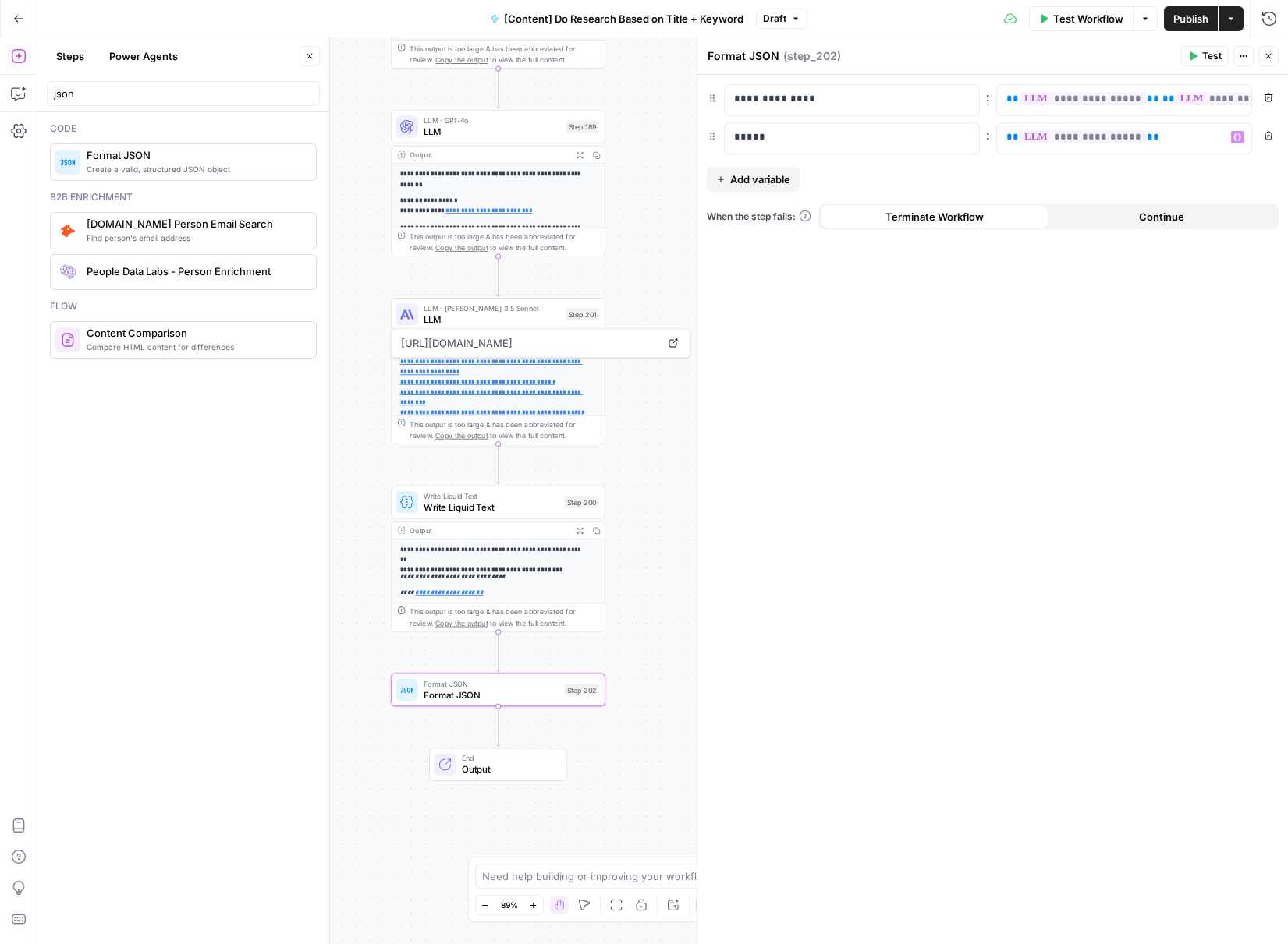
click at [1070, 397] on div "**********" at bounding box center [992, 509] width 590 height 869
click at [1189, 56] on icon "button" at bounding box center [1193, 56] width 10 height 10
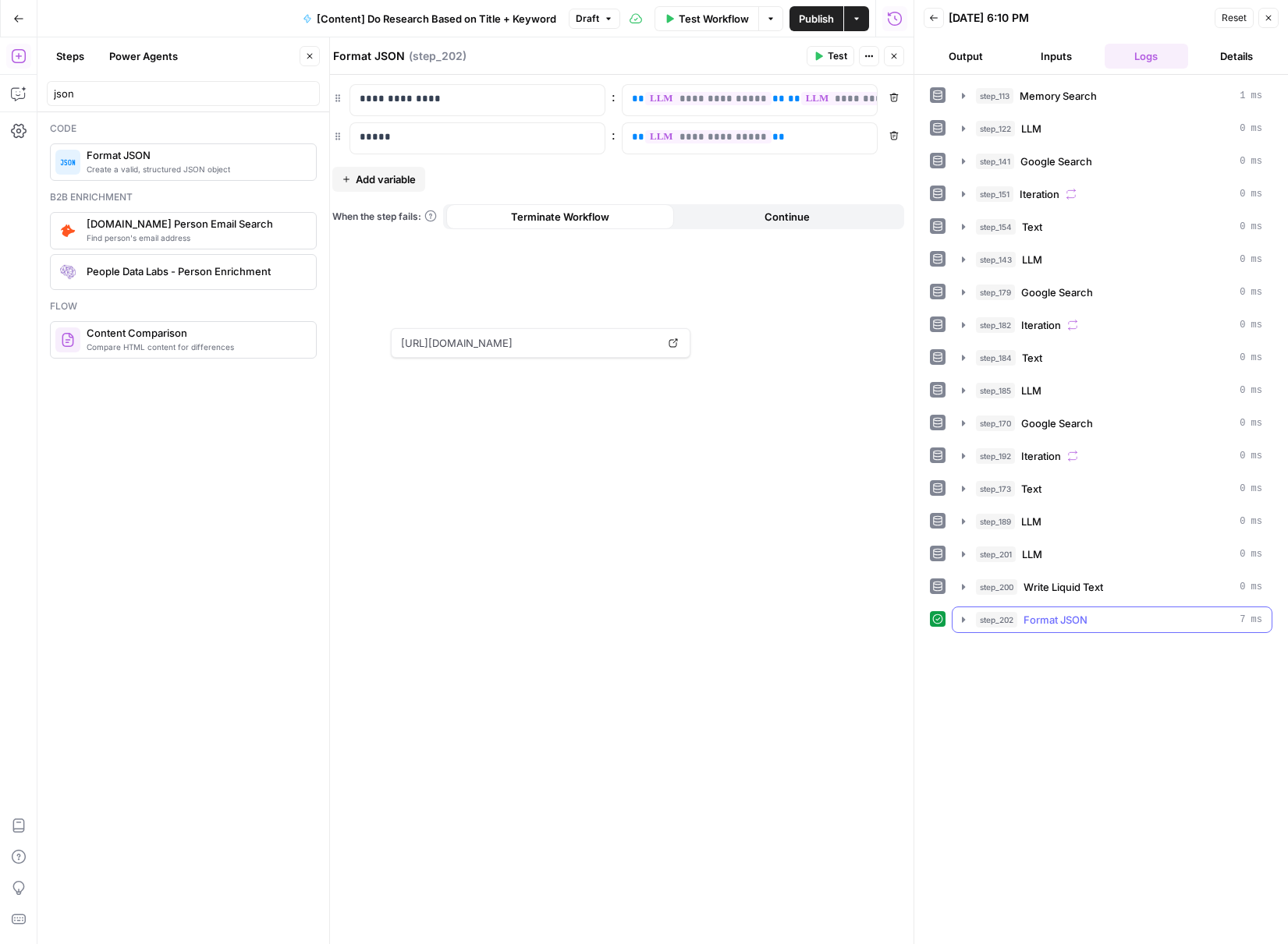
click at [958, 623] on icon "button" at bounding box center [963, 619] width 12 height 12
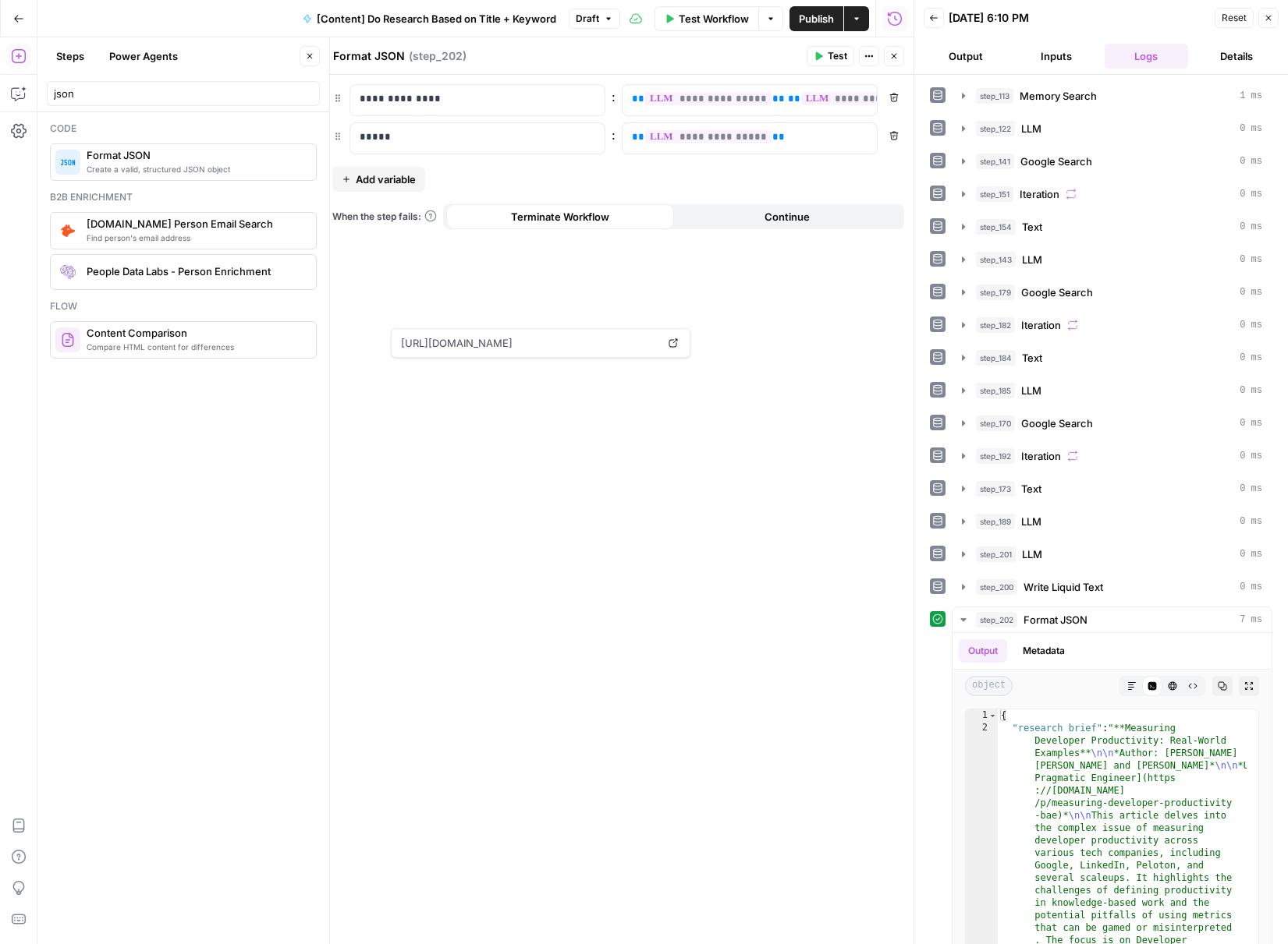
click at [1277, 12] on button "Close" at bounding box center [1269, 18] width 20 height 20
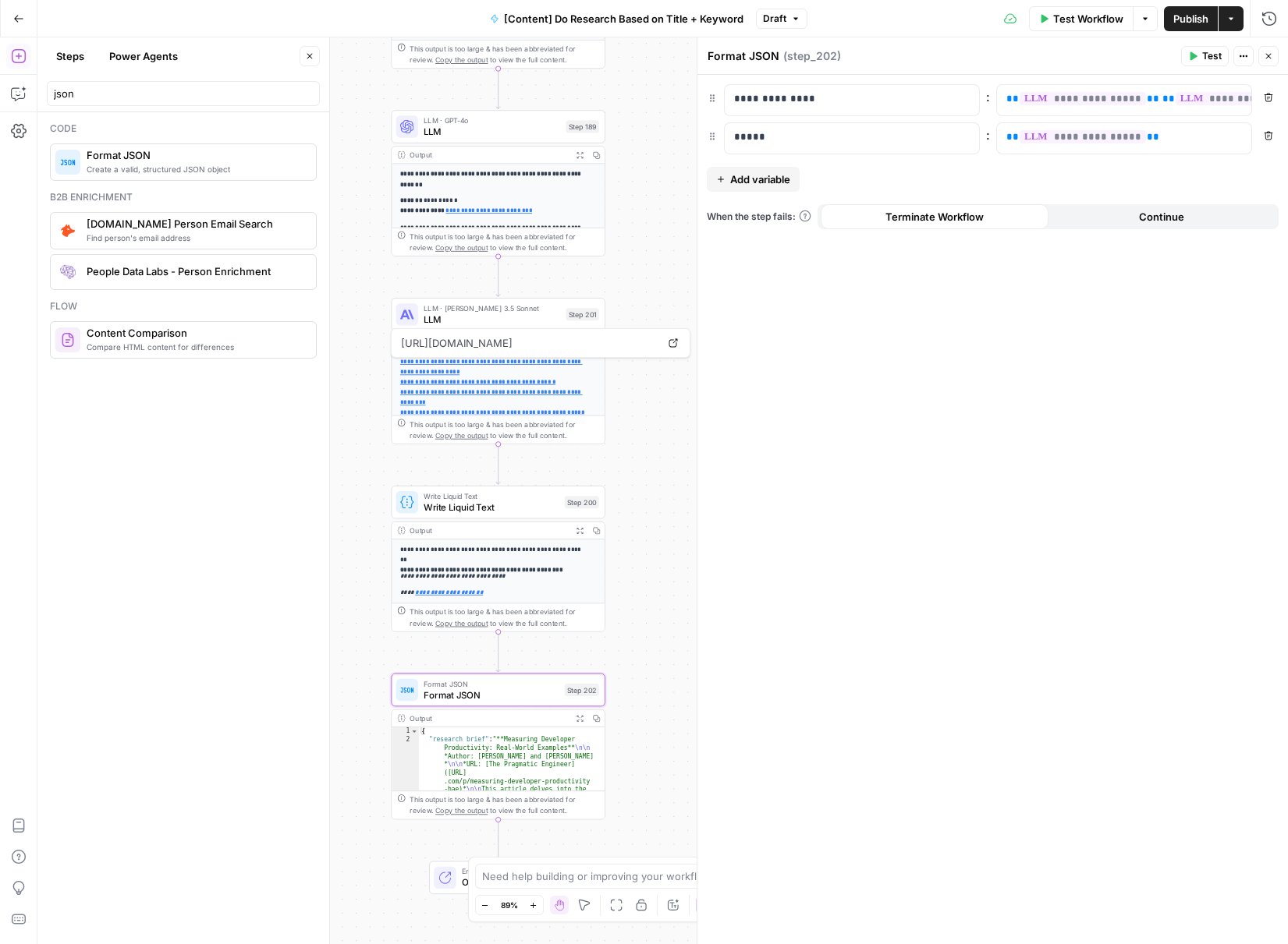
click at [1273, 57] on button "Close" at bounding box center [1269, 56] width 20 height 20
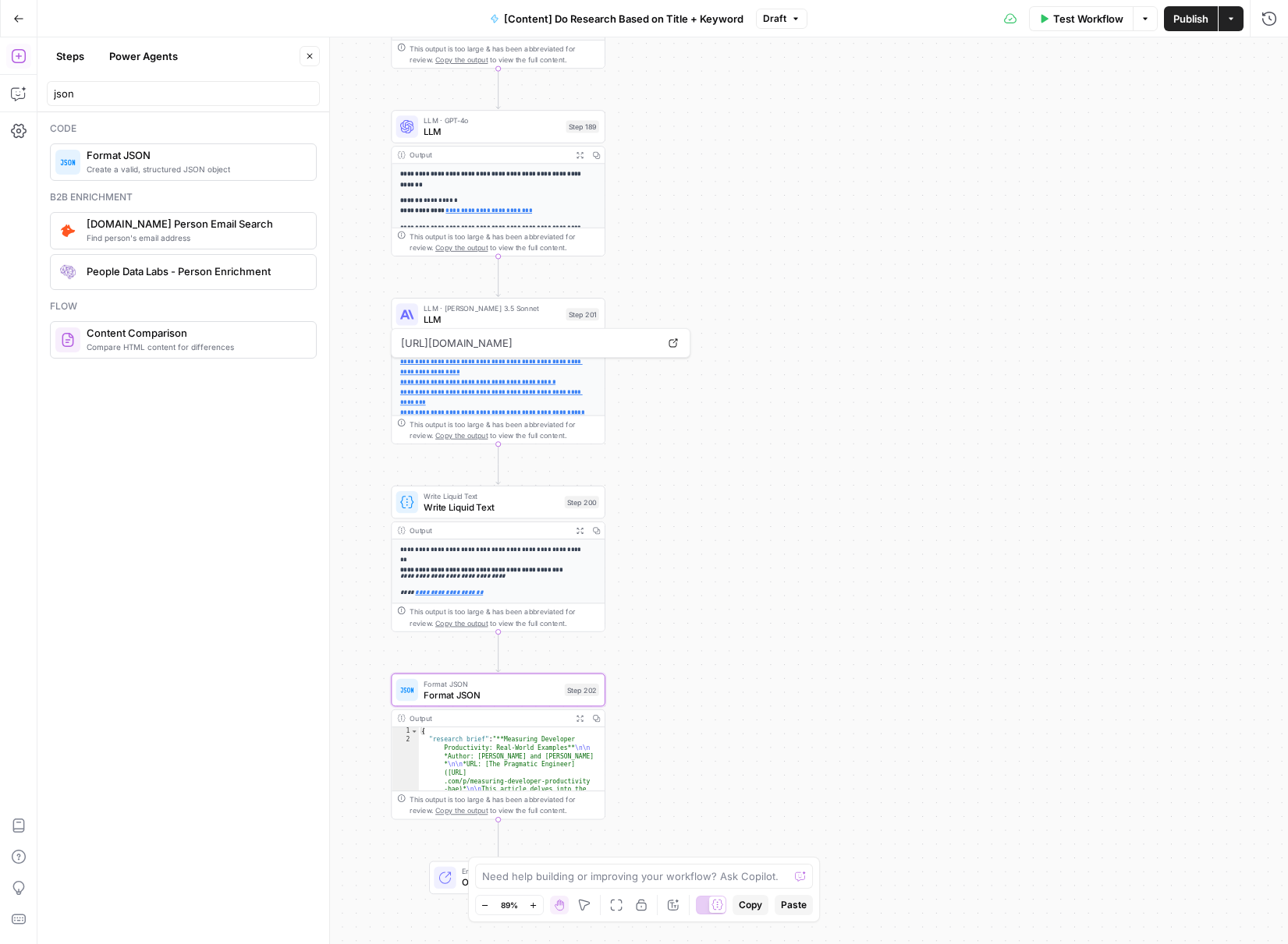
click at [1191, 18] on span "Publish" at bounding box center [1191, 18] width 35 height 15
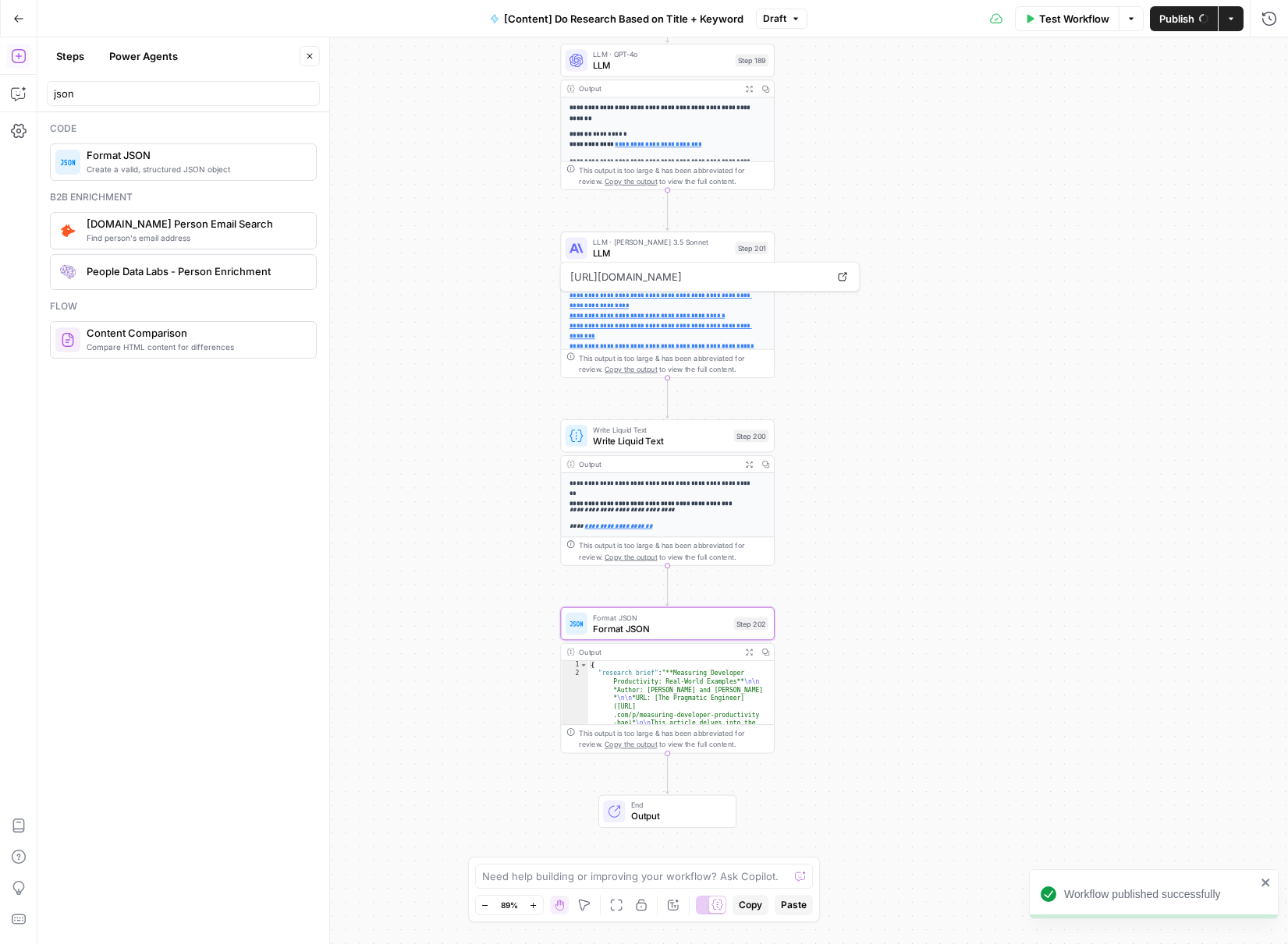
drag, startPoint x: 823, startPoint y: 499, endPoint x: 879, endPoint y: 486, distance: 57.5
click at [872, 489] on div "Workflow Set Inputs Inputs Search Knowledge Base Memory Search Step 113 Output …" at bounding box center [663, 490] width 1251 height 907
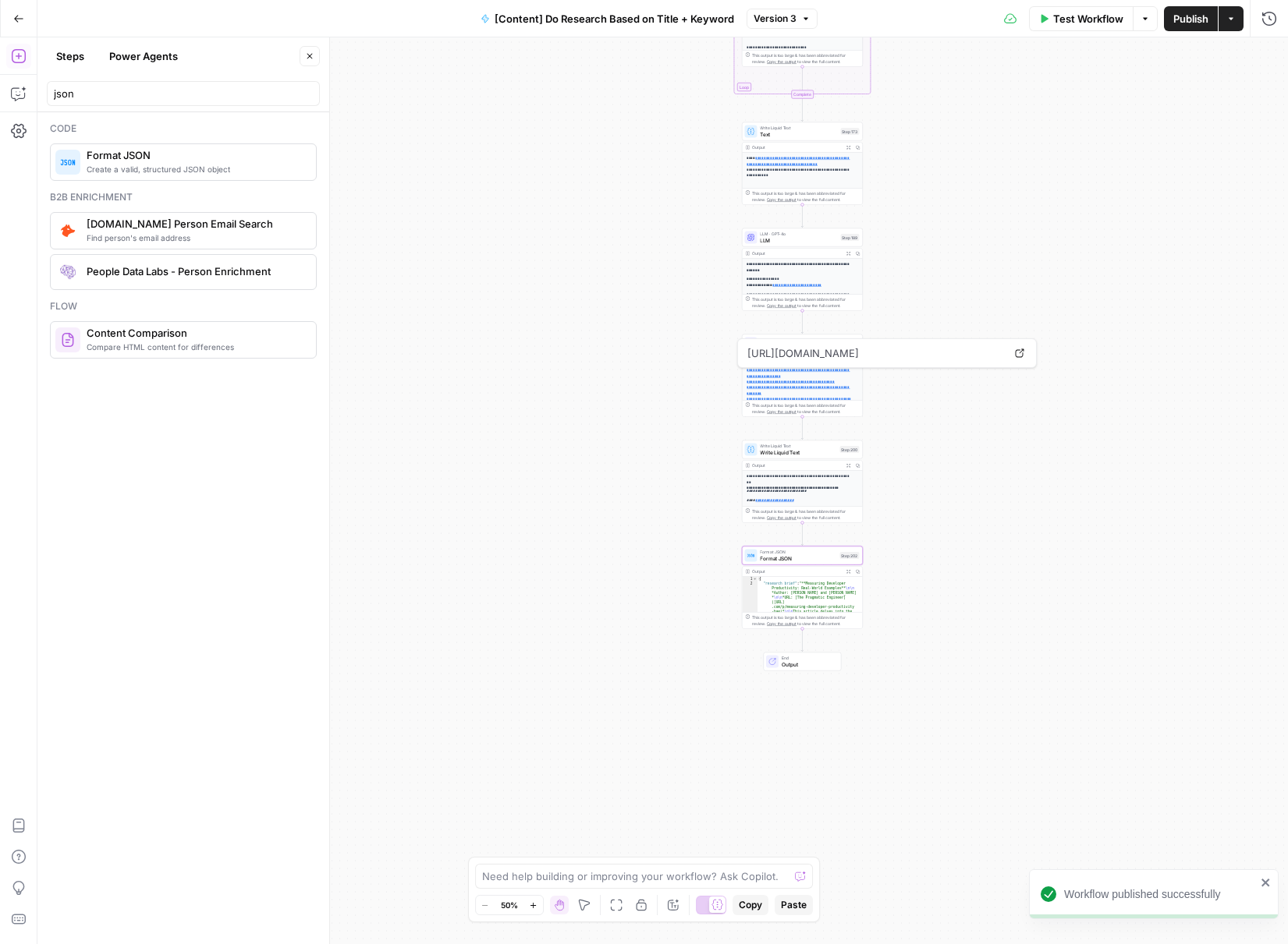
click at [1269, 880] on icon "close" at bounding box center [1266, 882] width 11 height 12
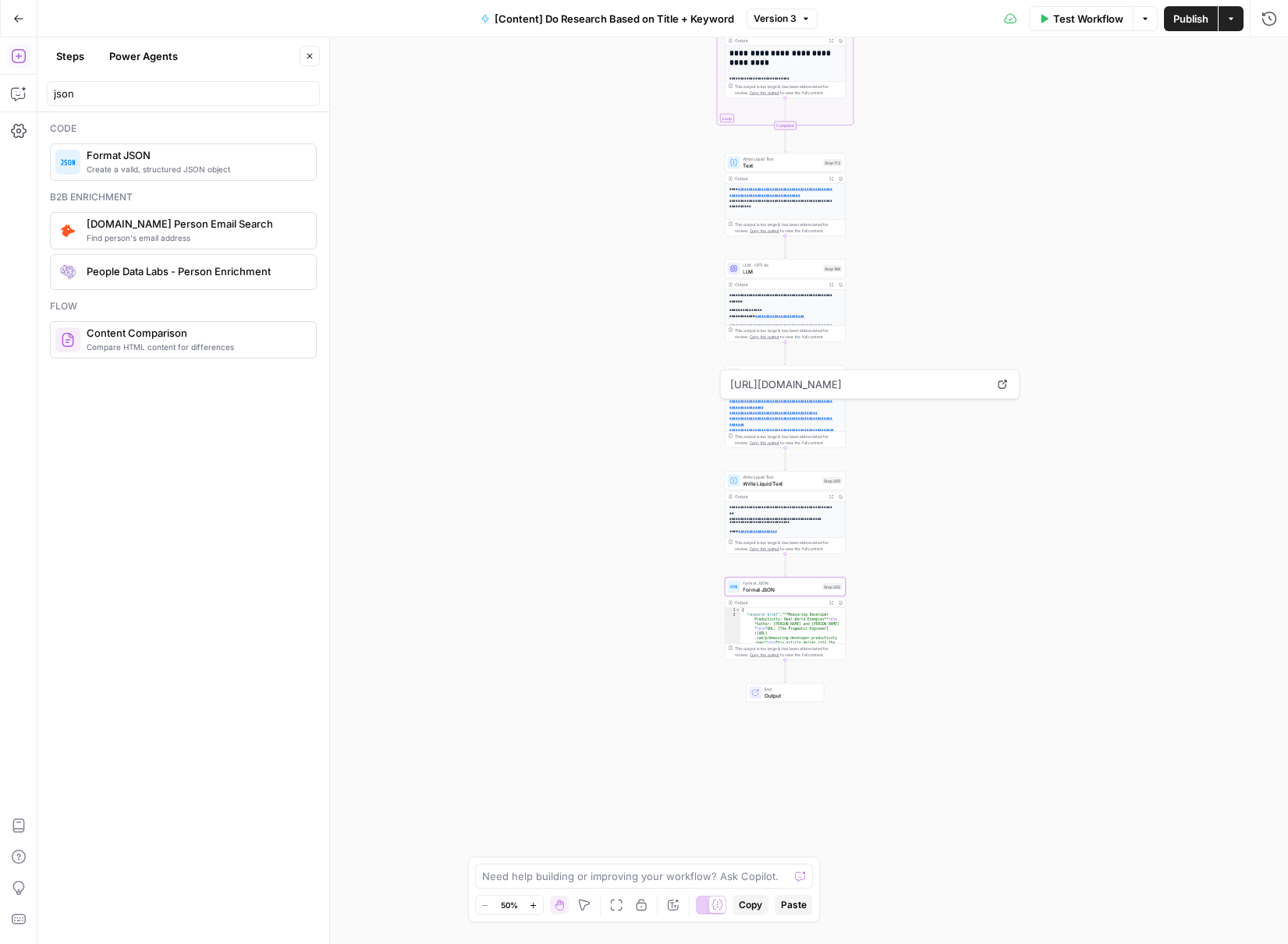
click at [892, 545] on div "Workflow Set Inputs Inputs Search Knowledge Base Memory Search Step 113 Output …" at bounding box center [663, 490] width 1251 height 907
click at [15, 21] on icon "button" at bounding box center [18, 18] width 11 height 11
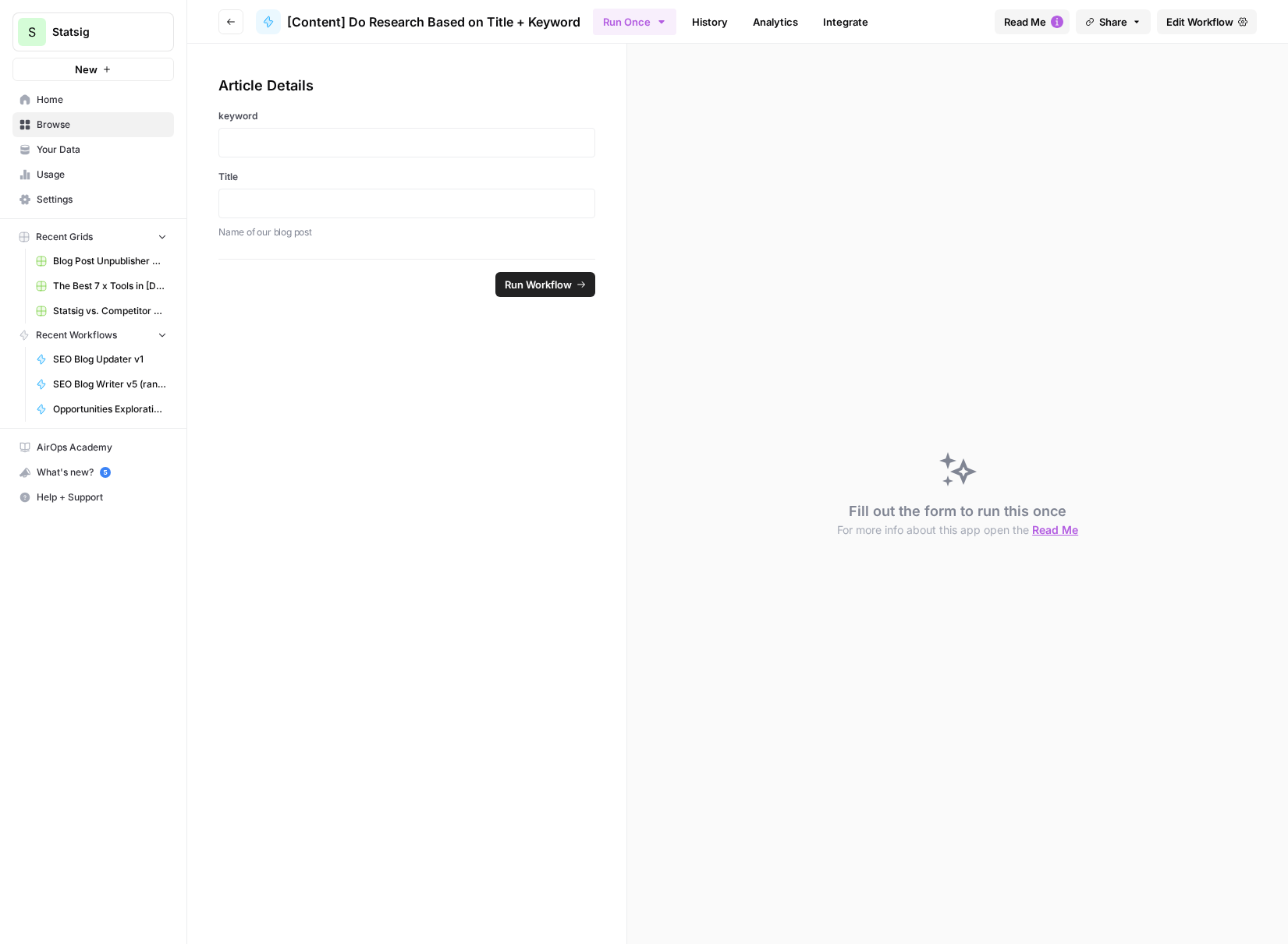
click at [229, 20] on icon "button" at bounding box center [231, 22] width 10 height 10
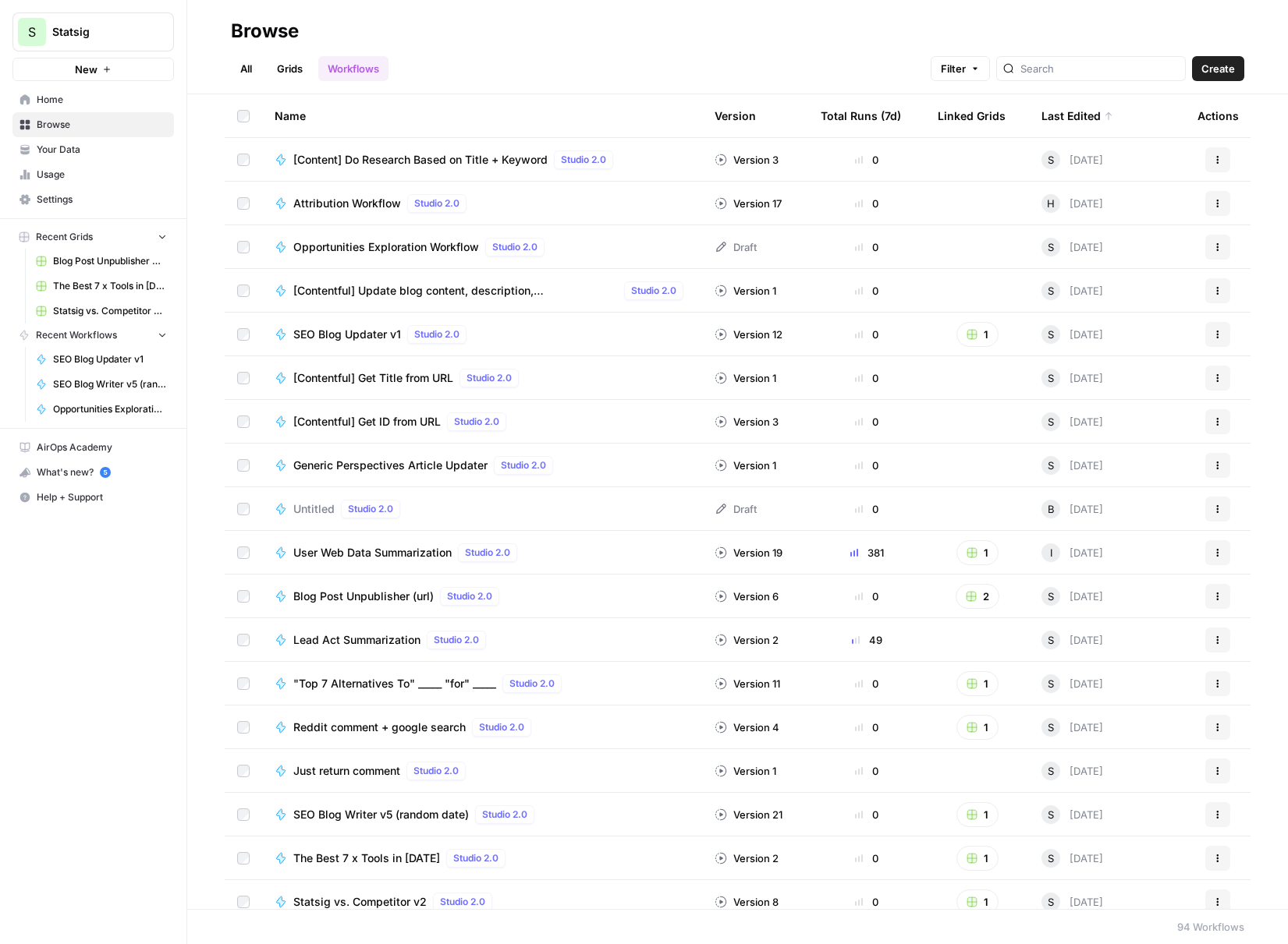
click at [438, 287] on span "[Contentful] Update blog content, description, metadescription, and pub date gi…" at bounding box center [456, 291] width 325 height 15
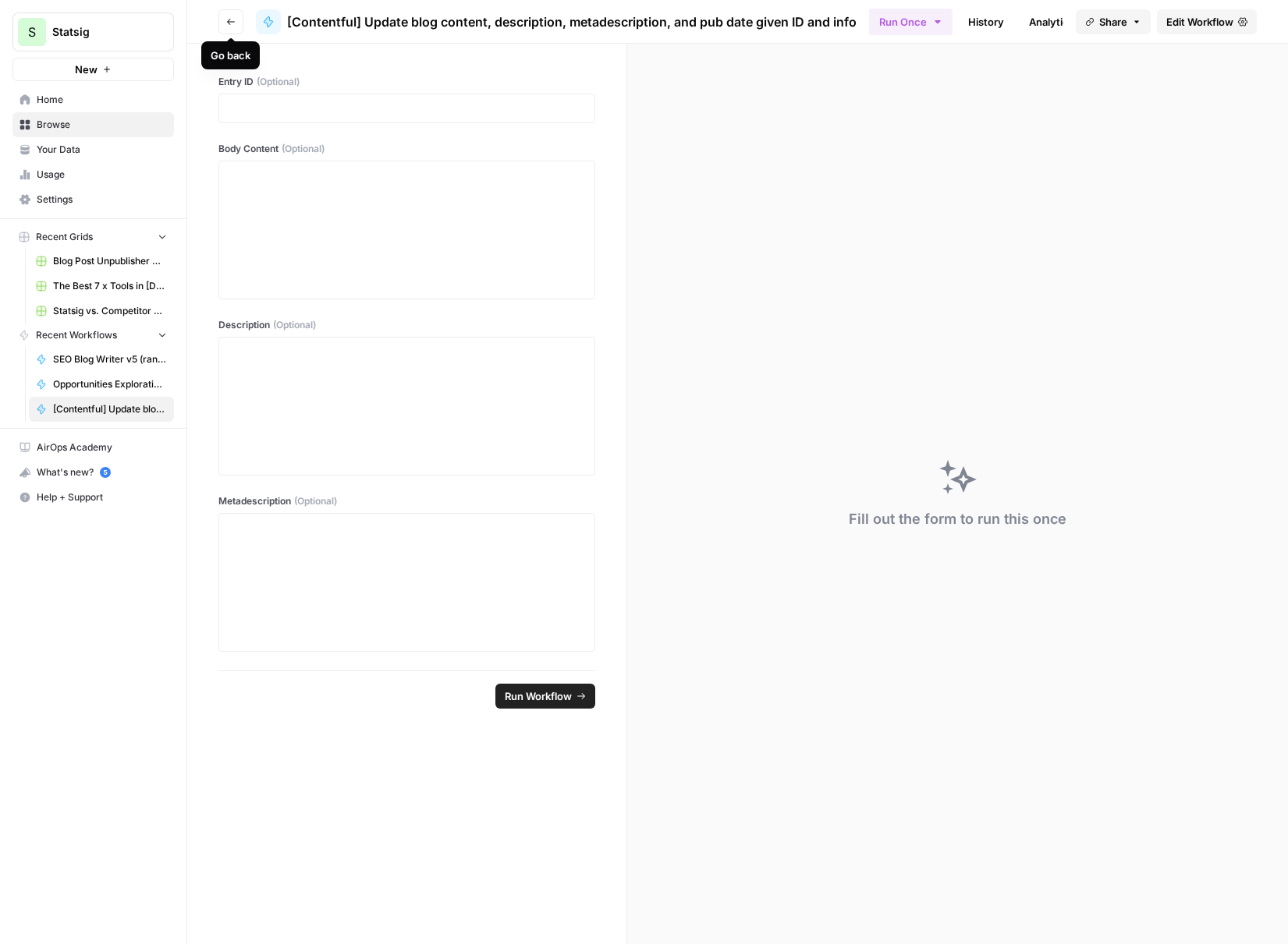
click at [231, 20] on icon "button" at bounding box center [231, 22] width 10 height 10
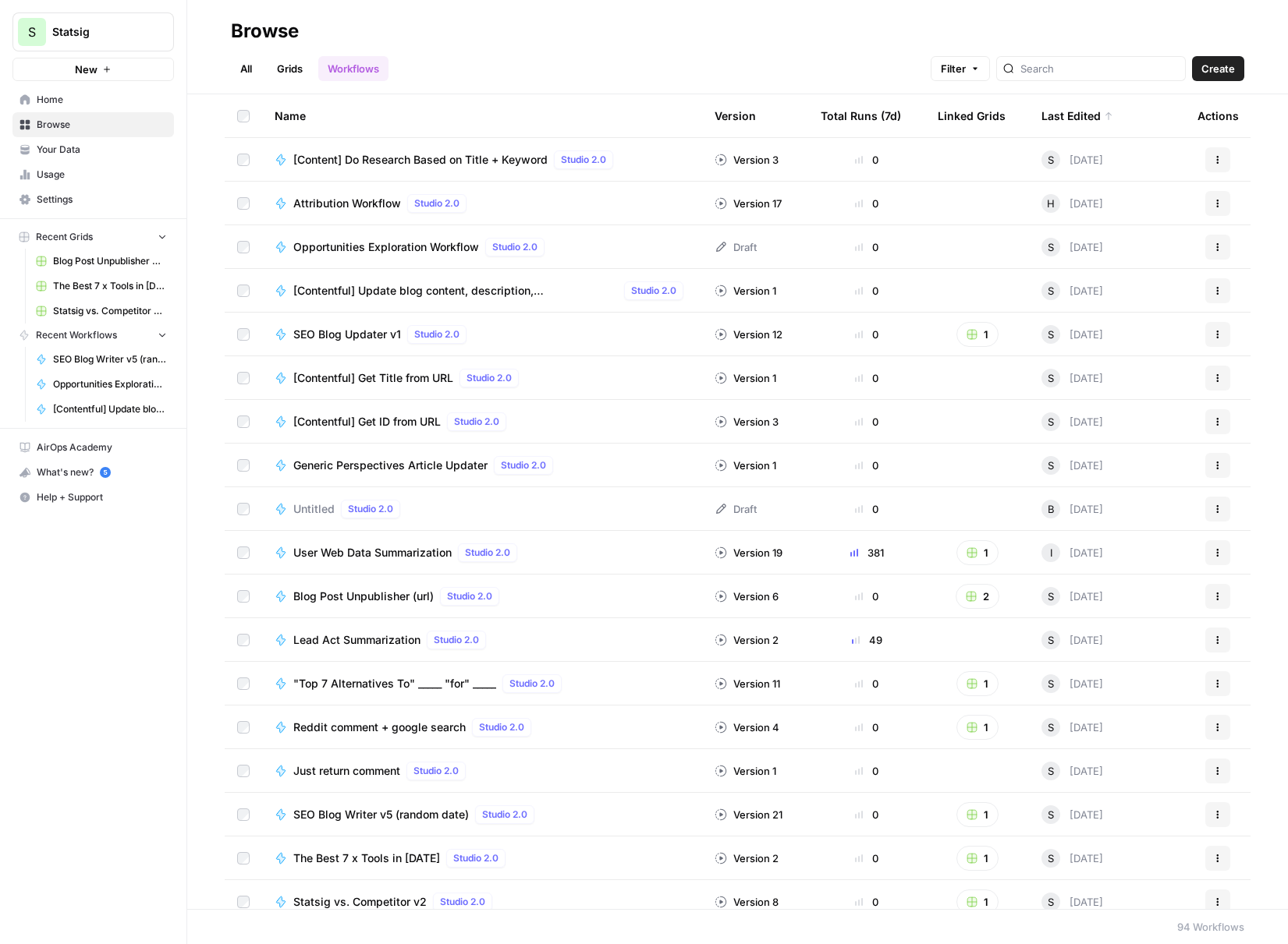
click at [449, 297] on span "[Contentful] Update blog content, description, metadescription, and pub date gi…" at bounding box center [456, 291] width 325 height 15
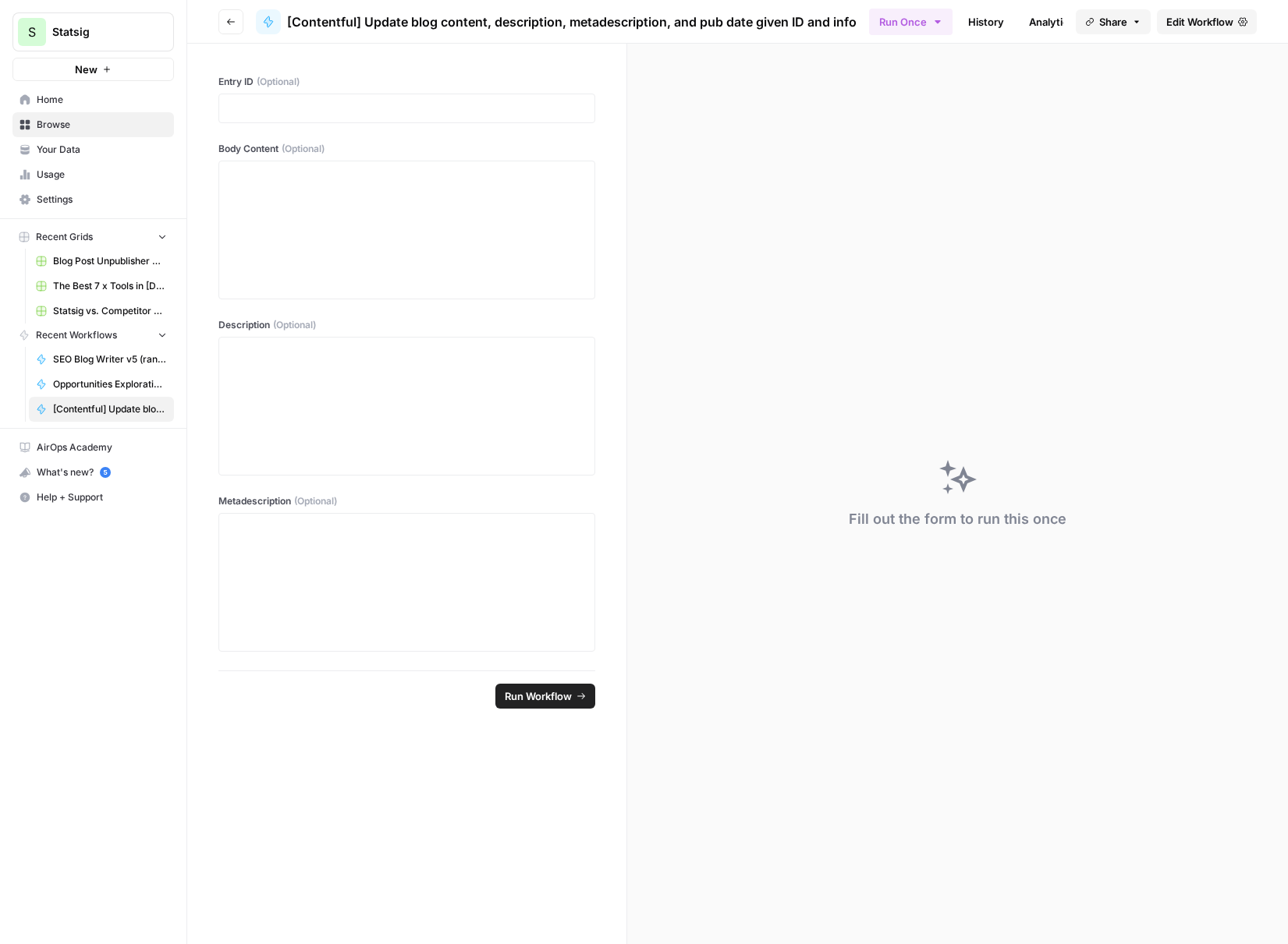
click at [1215, 21] on span "Edit Workflow" at bounding box center [1199, 21] width 67 height 15
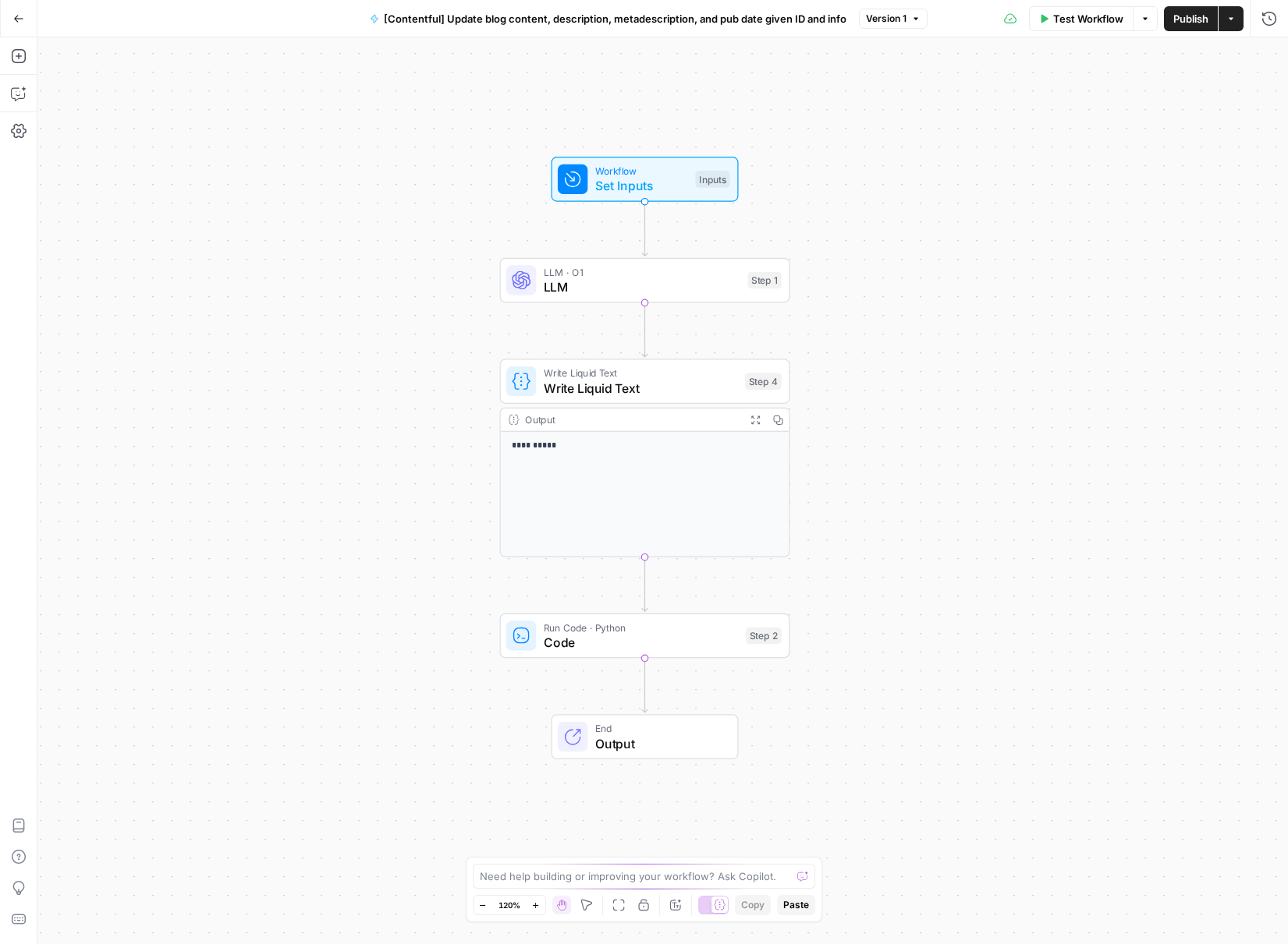
click at [907, 169] on div "**********" at bounding box center [663, 490] width 1251 height 907
click at [1106, 14] on span "Test Workflow" at bounding box center [1088, 18] width 70 height 15
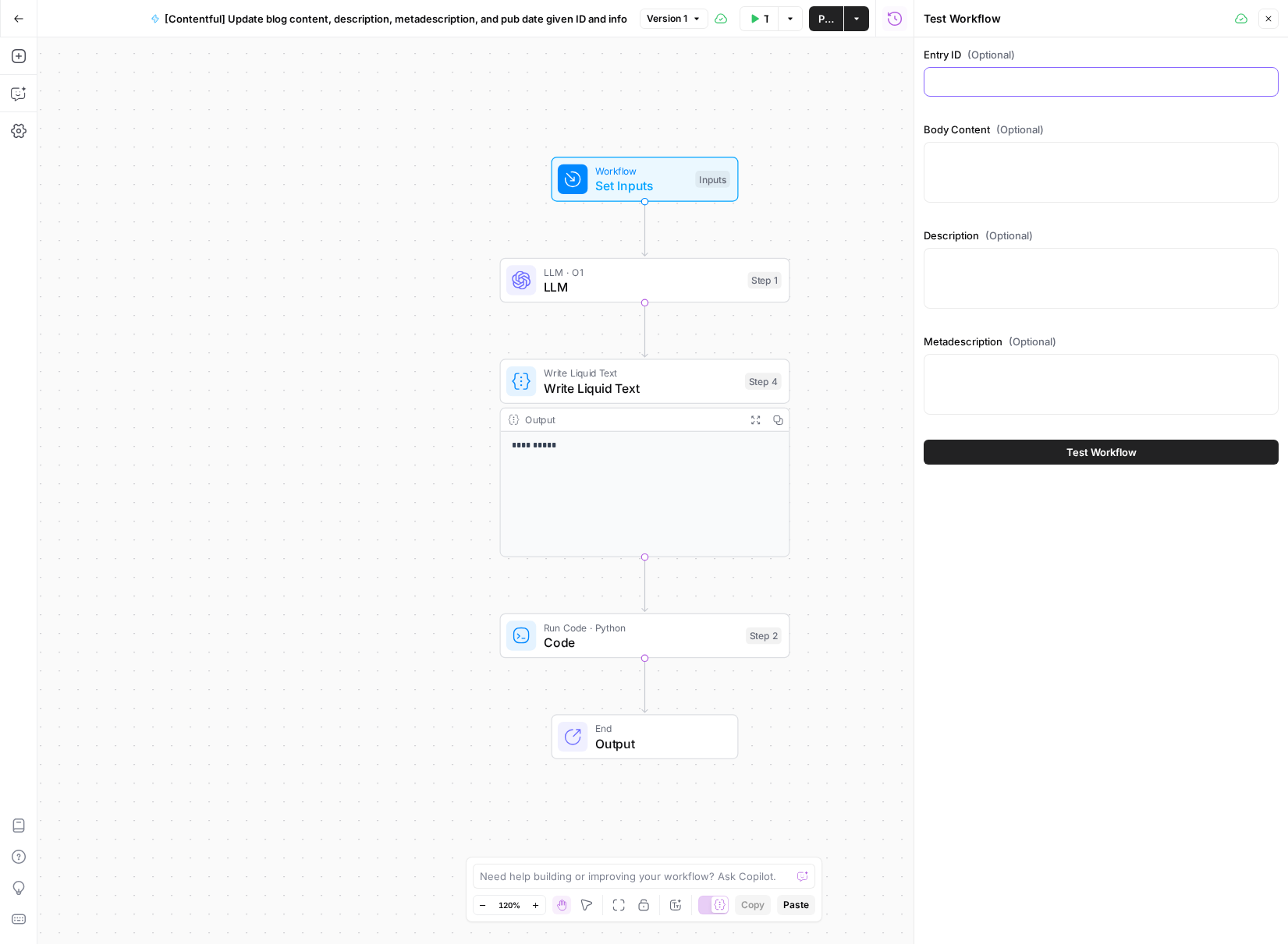
click at [1009, 74] on input "Entry ID (Optional)" at bounding box center [1101, 81] width 335 height 15
paste input "72Hw49f35PxR0UzXPHAodI"
type input "72Hw49f35PxR0UzXPHAodI"
click at [1031, 170] on div at bounding box center [1100, 172] width 355 height 61
type textarea "test"
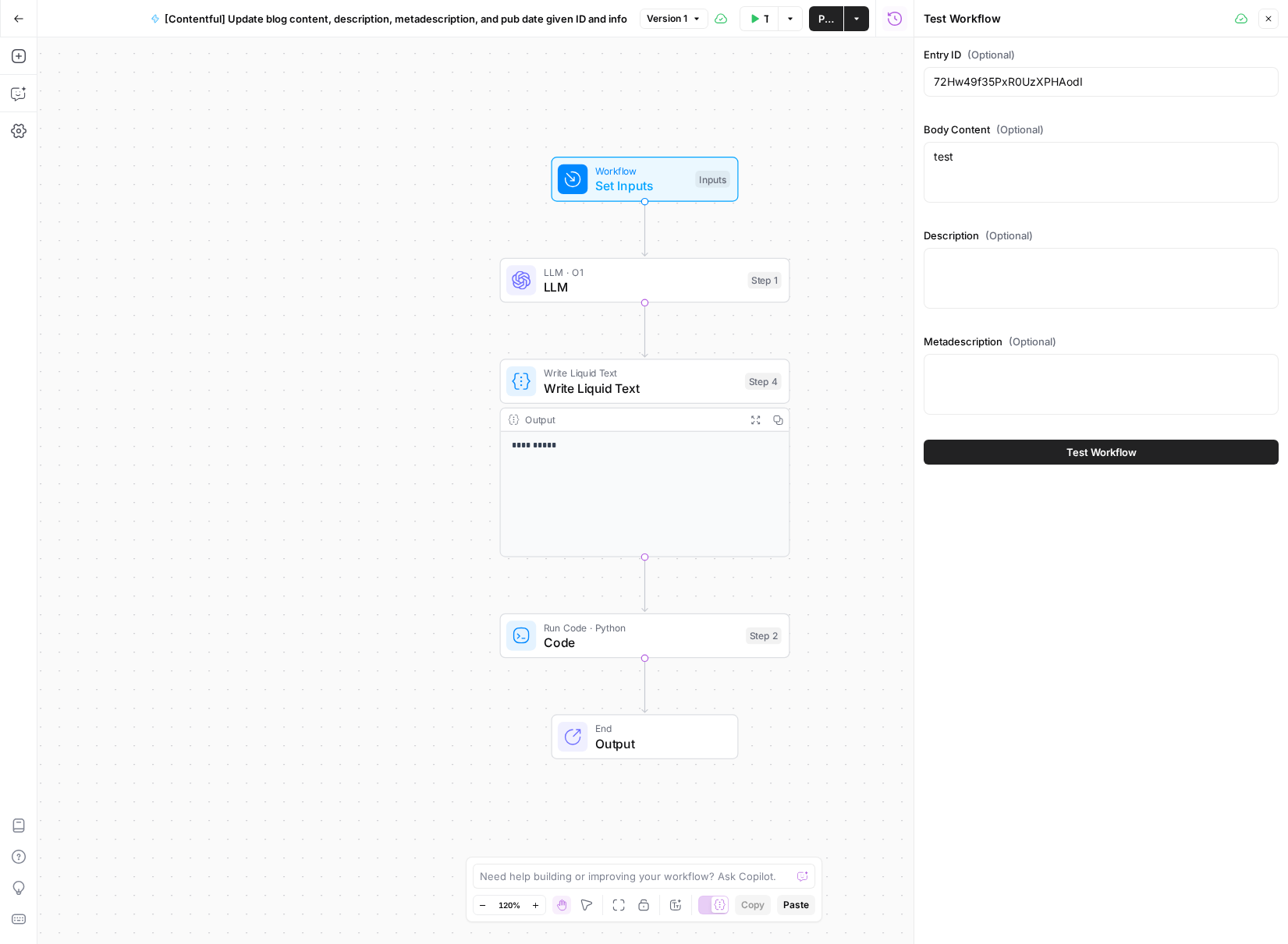
click at [991, 252] on div at bounding box center [1100, 278] width 355 height 61
type textarea "test"
click at [998, 387] on div at bounding box center [1100, 384] width 355 height 61
type textarea "test"
click at [1036, 459] on button "Test Workflow" at bounding box center [1100, 452] width 355 height 25
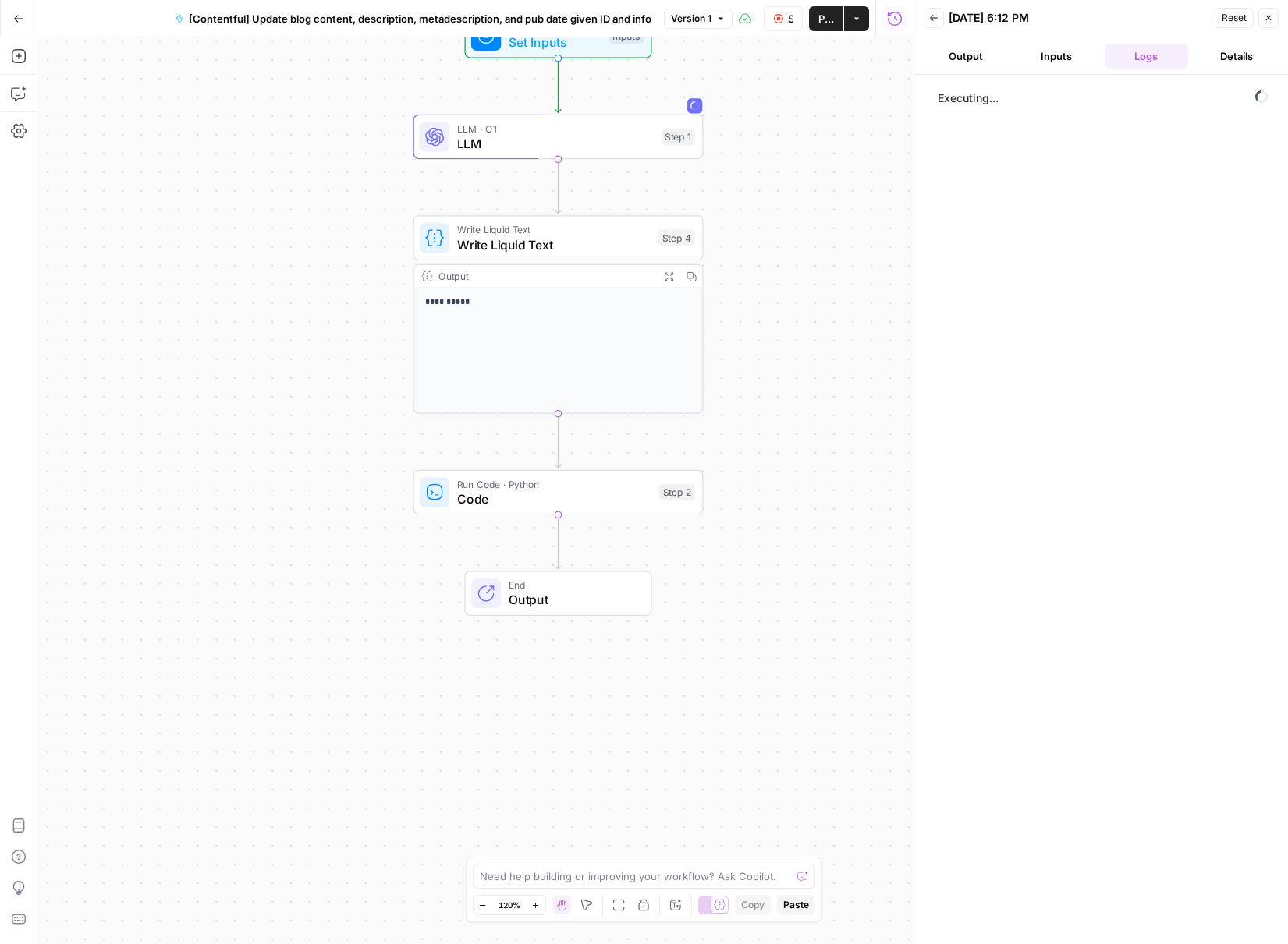
drag, startPoint x: 856, startPoint y: 344, endPoint x: 770, endPoint y: 211, distance: 158.4
click at [772, 211] on div "**********" at bounding box center [475, 490] width 876 height 907
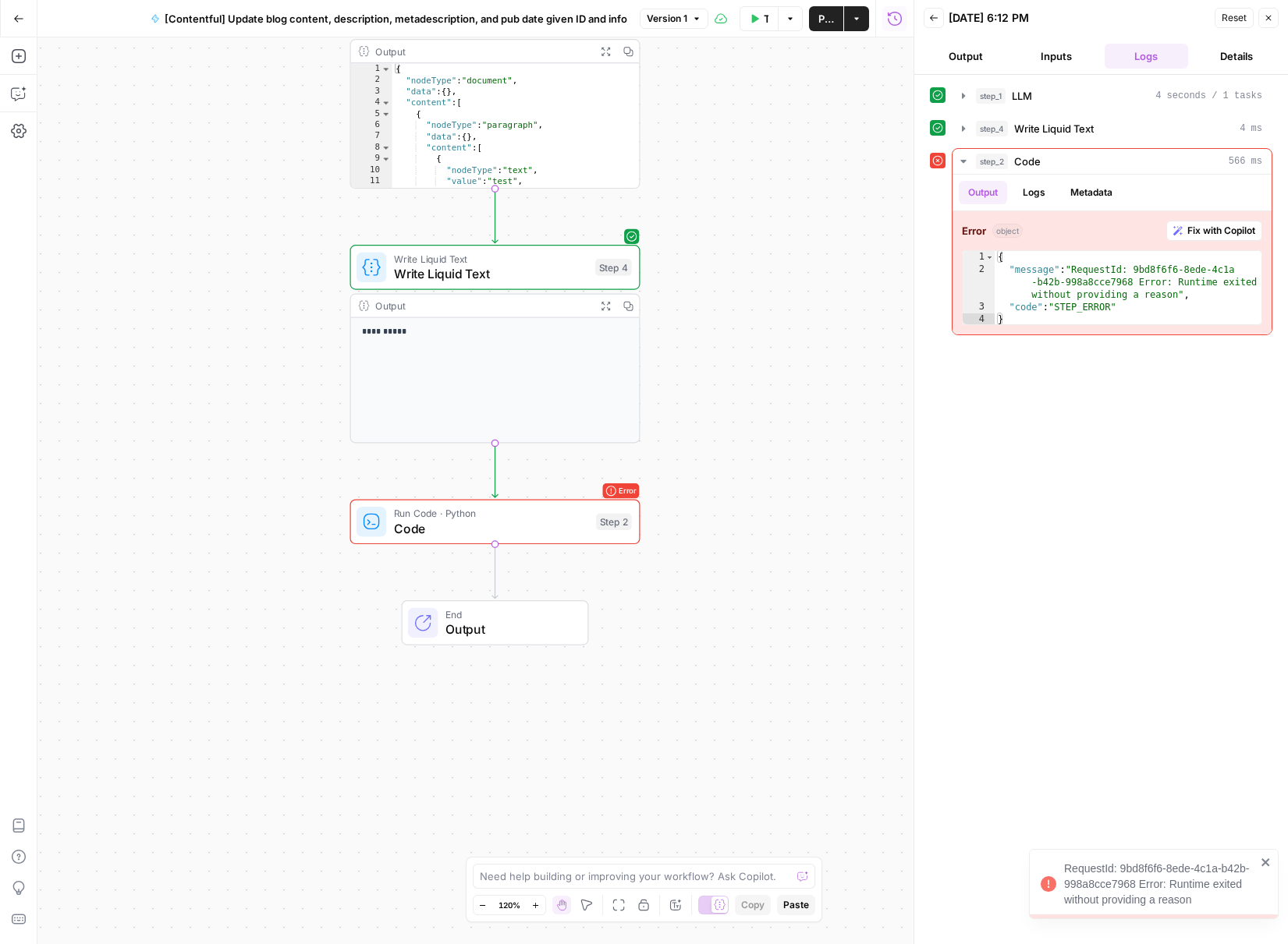
drag, startPoint x: 769, startPoint y: 561, endPoint x: 711, endPoint y: 442, distance: 132.4
click at [711, 442] on div "**********" at bounding box center [475, 490] width 876 height 907
click at [556, 524] on span "Code" at bounding box center [491, 528] width 195 height 19
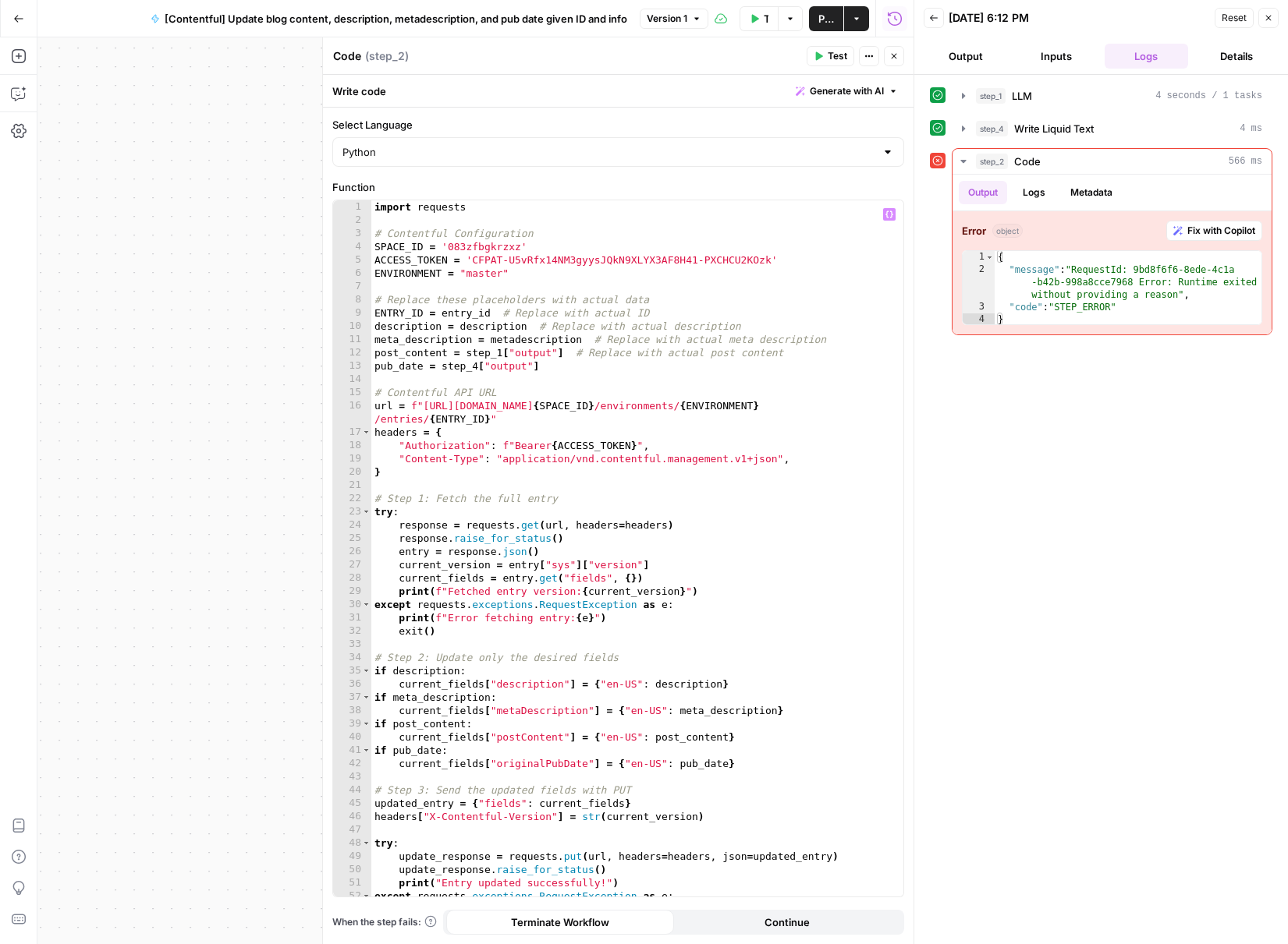
click at [692, 455] on div "import requests # Contentful Configuration SPACE_ID = '083zfbgkrzxz' ACCESS_TOK…" at bounding box center [631, 562] width 521 height 723
type textarea "**********"
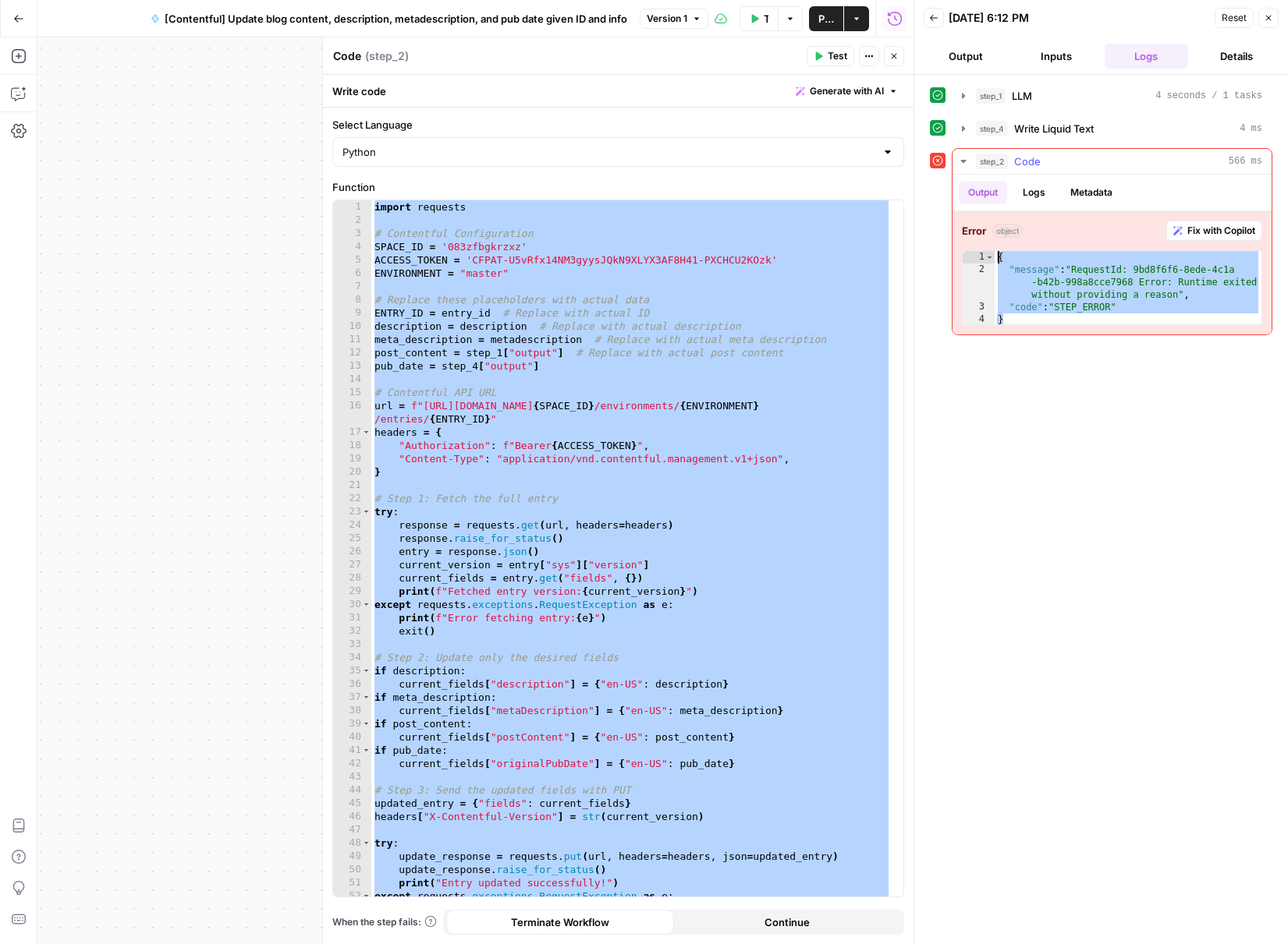
drag, startPoint x: 1035, startPoint y: 318, endPoint x: 1278, endPoint y: 340, distance: 244.0
click at [996, 254] on div "{ "message" : "RequestId: 9bd8f6f6-8ede-4c1a -b42b-998a8cce7968 Error: Runtime …" at bounding box center [1128, 300] width 267 height 100
type textarea "**********"
click at [826, 387] on div "import requests # Contentful Configuration SPACE_ID = '083zfbgkrzxz' ACCESS_TOK…" at bounding box center [631, 562] width 521 height 723
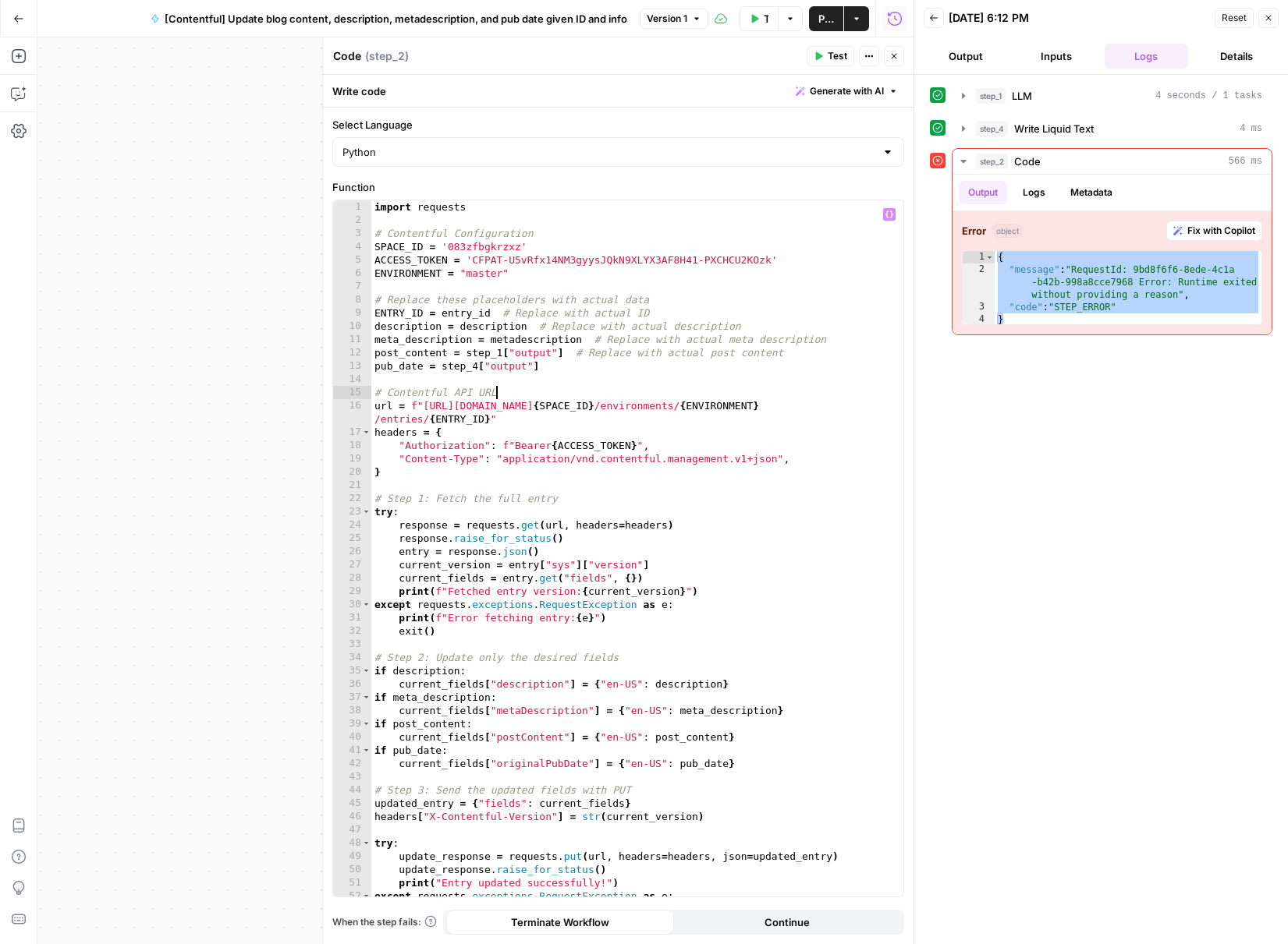
scroll to position [59, 0]
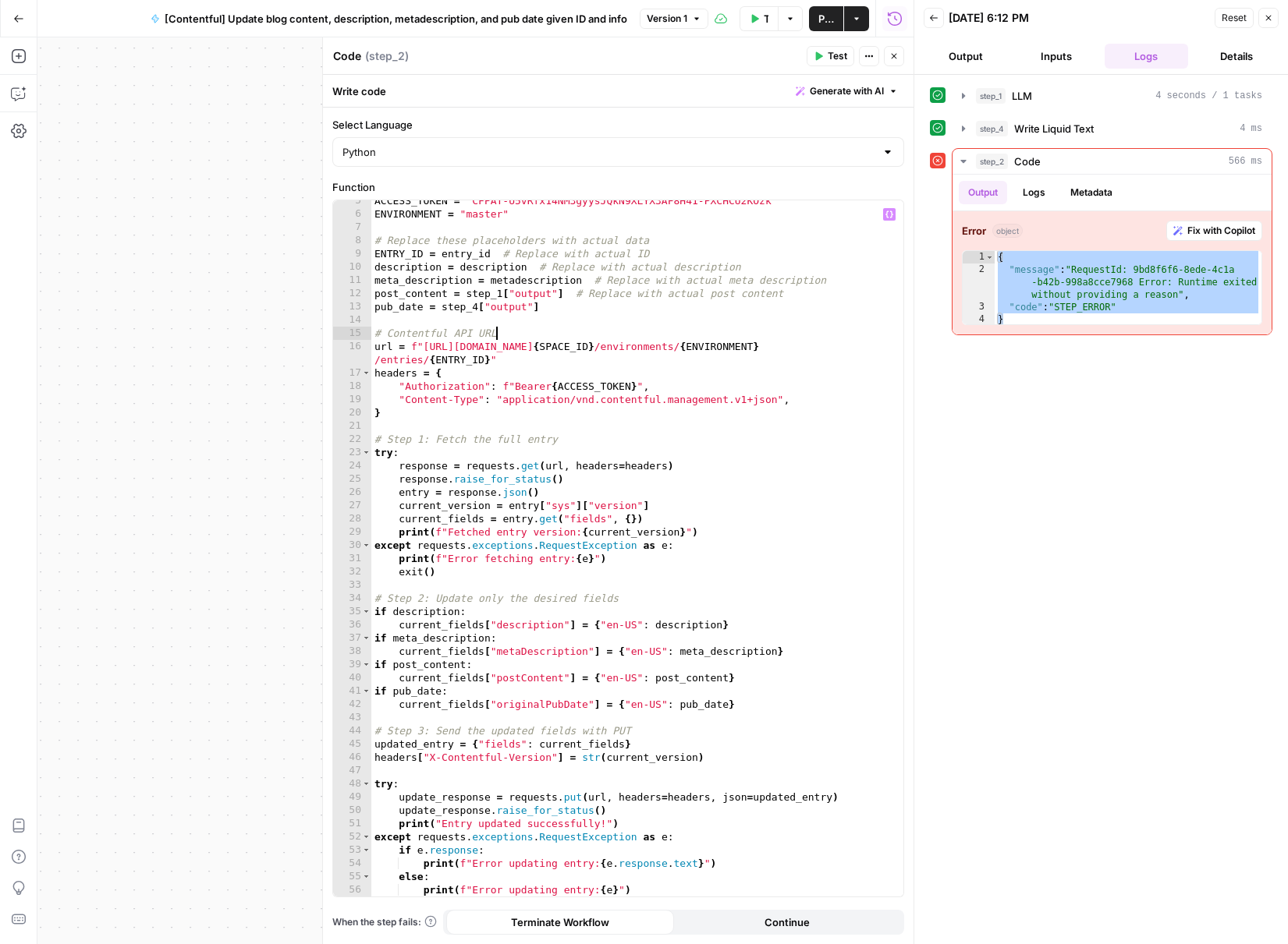
click at [754, 604] on div "ACCESS_TOKEN = 'CFPAT-U5vRfx14NM3gyysJQkN9XLYX3AF8H41-PXCHCU2KOzk' ENVIRONMENT …" at bounding box center [631, 555] width 521 height 723
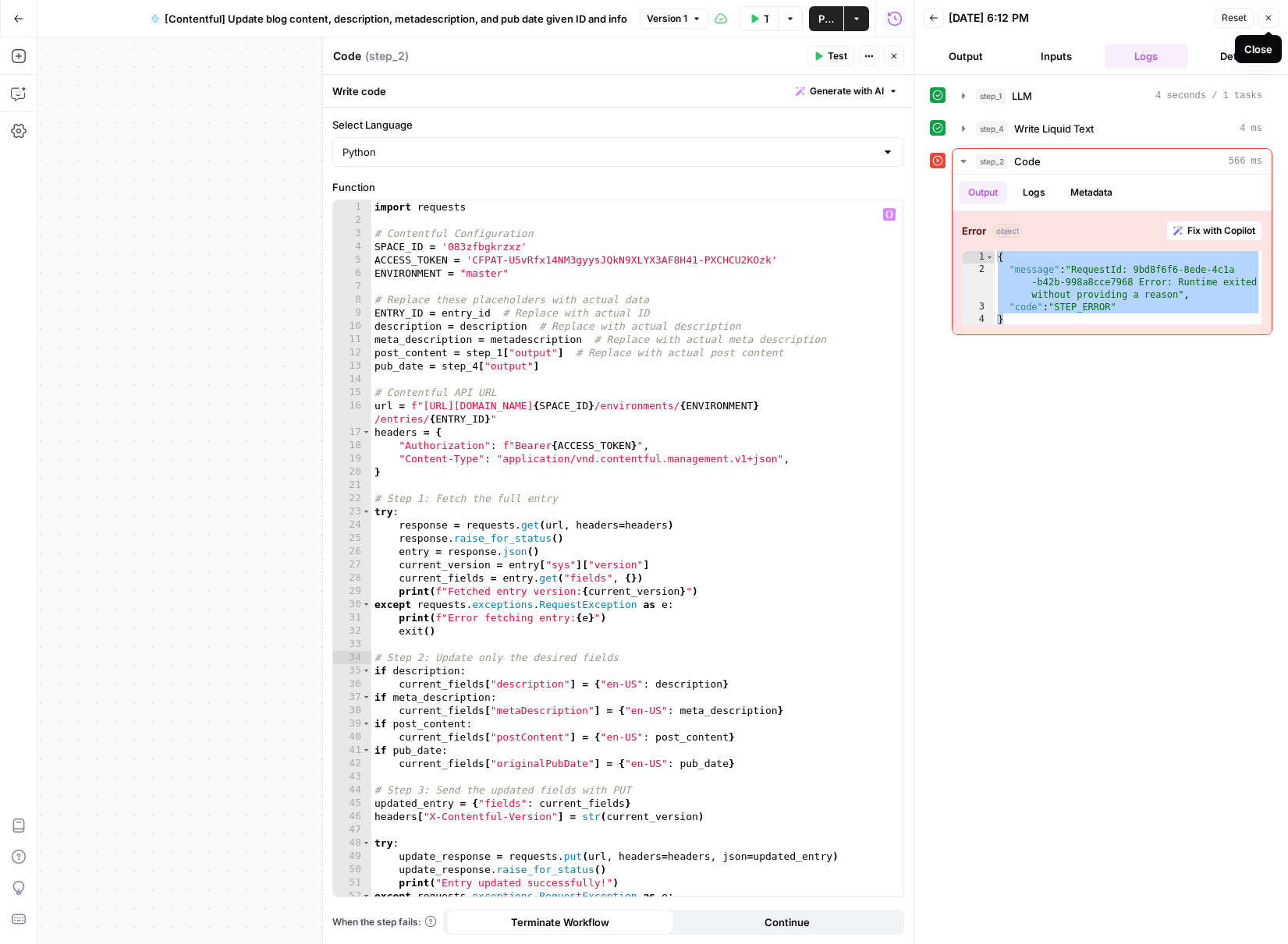
click at [1261, 17] on button "Close" at bounding box center [1269, 18] width 20 height 20
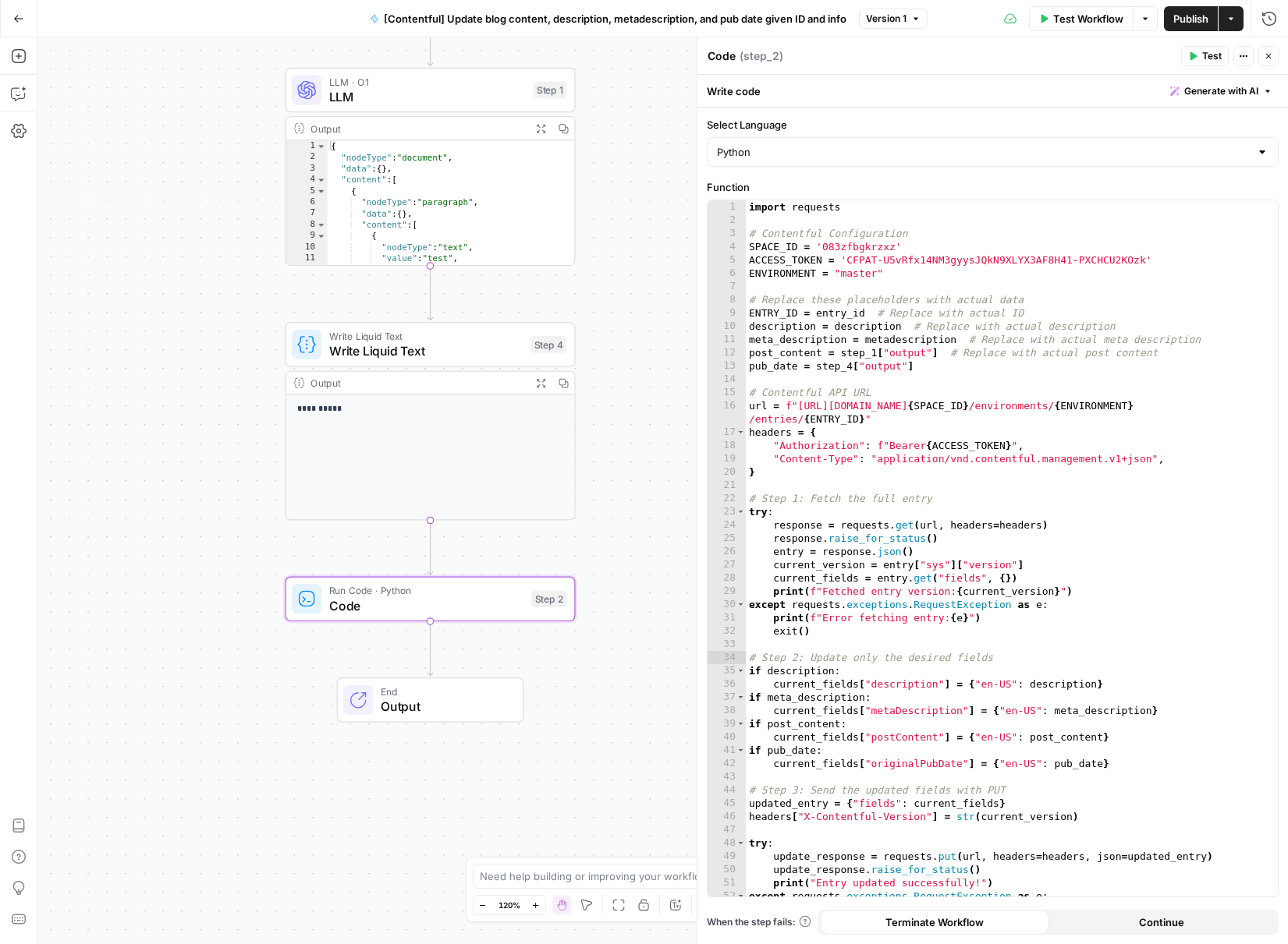
drag, startPoint x: 666, startPoint y: 291, endPoint x: 602, endPoint y: 369, distance: 100.9
click at [602, 369] on div "**********" at bounding box center [663, 490] width 1251 height 907
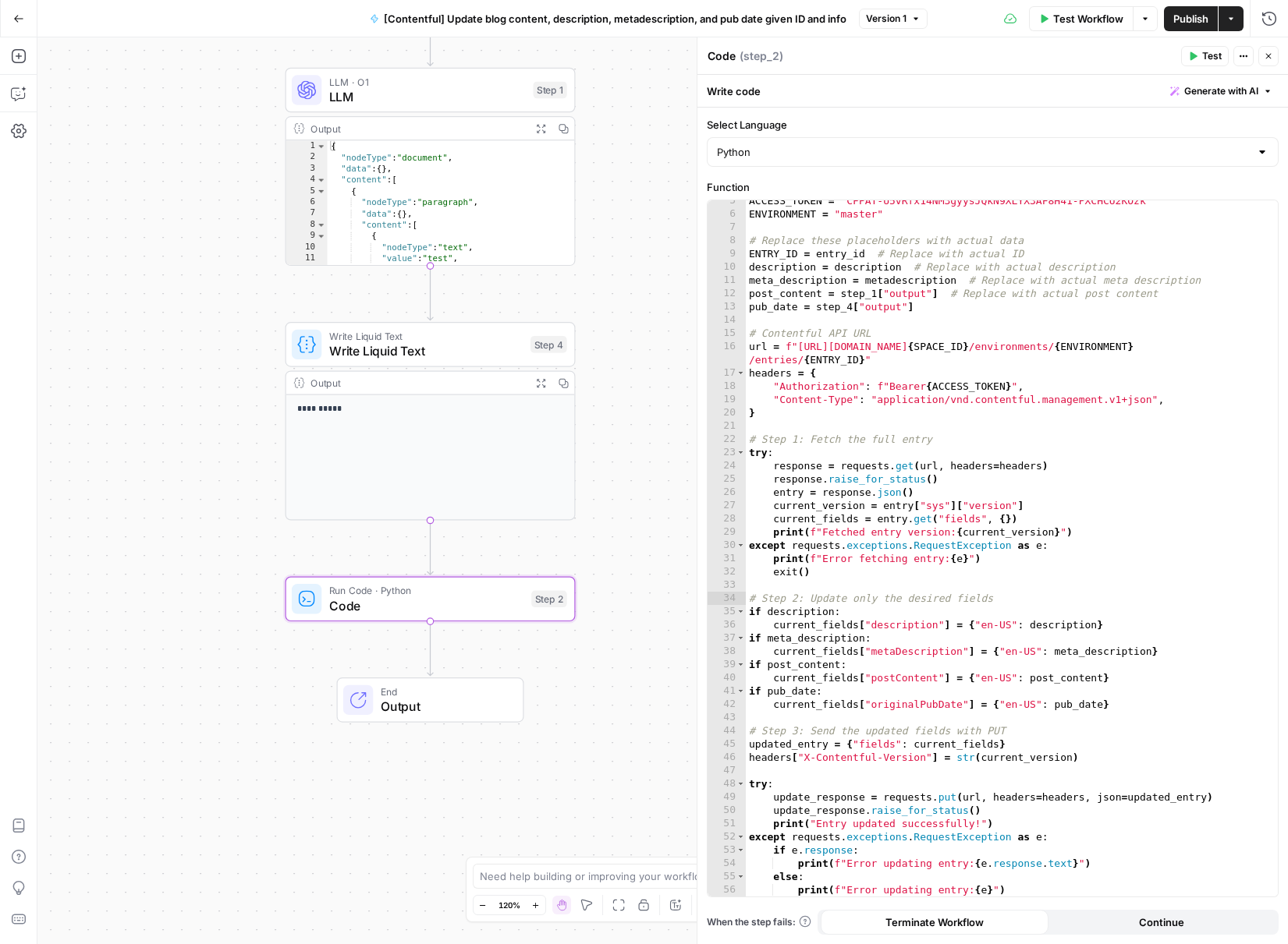
click at [1194, 51] on icon "button" at bounding box center [1193, 56] width 10 height 10
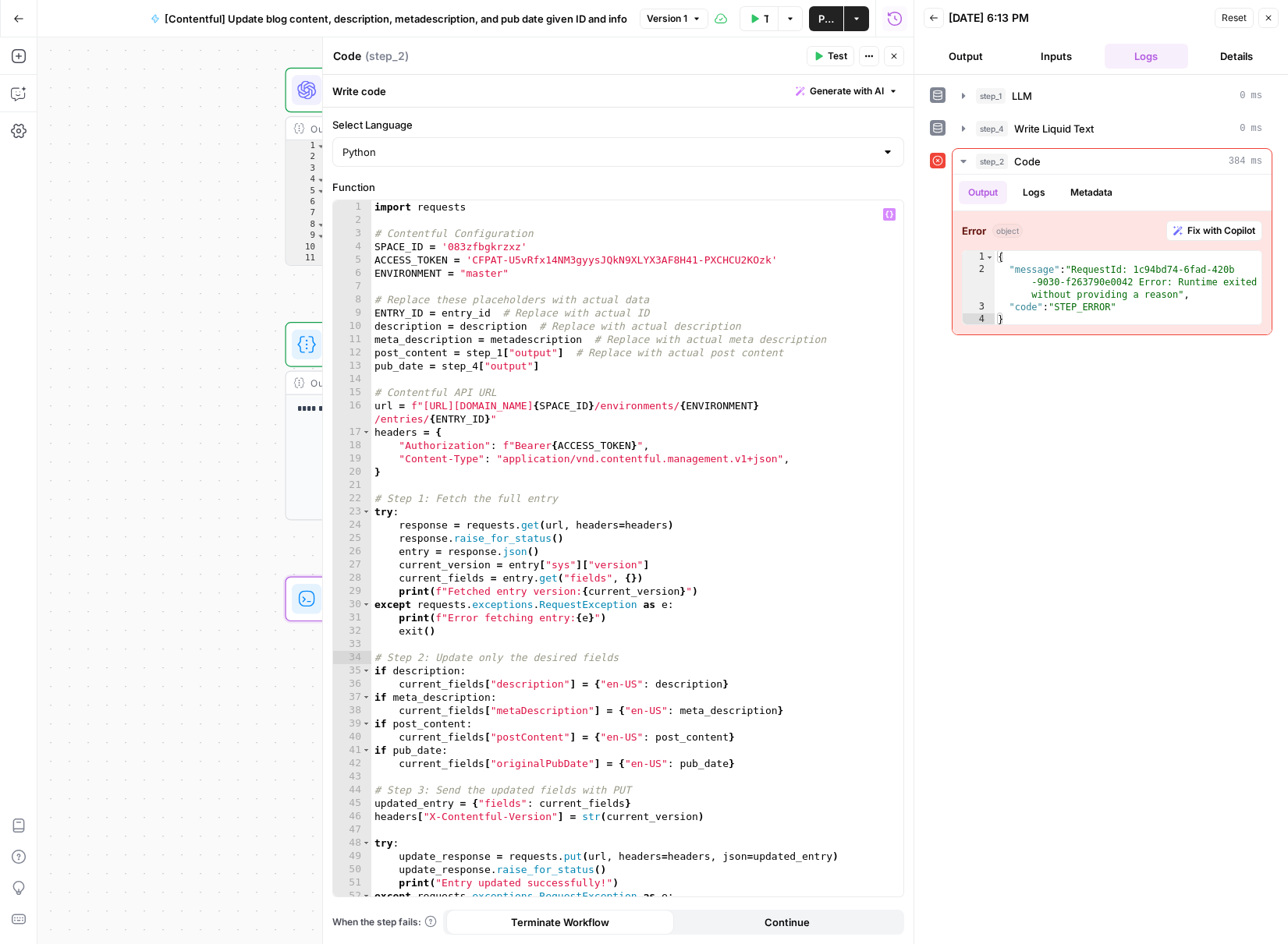
click at [604, 367] on div "import requests # Contentful Configuration SPACE_ID = '083zfbgkrzxz' ACCESS_TOK…" at bounding box center [631, 562] width 521 height 723
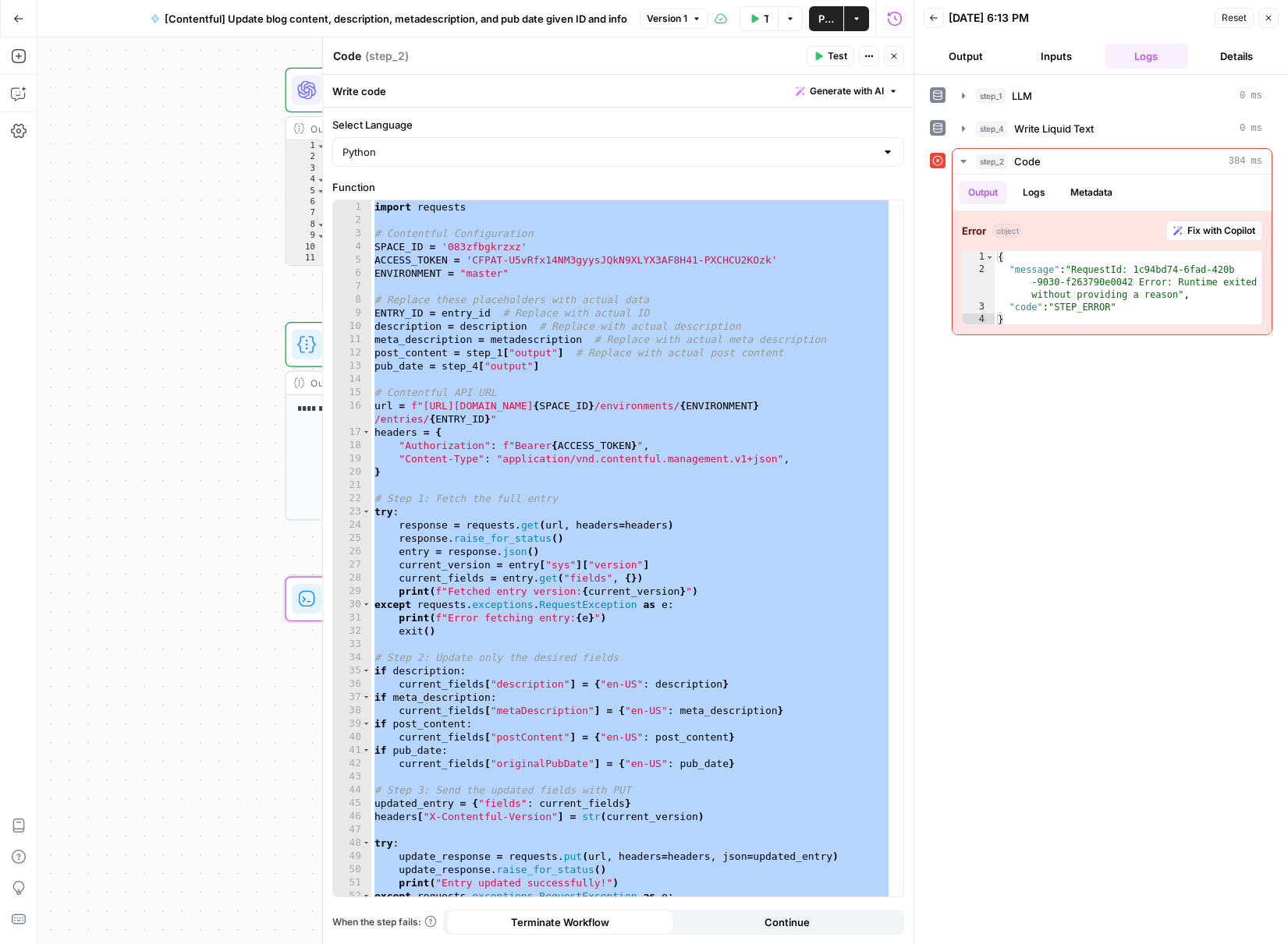
click at [726, 362] on div "import requests # Contentful Configuration SPACE_ID = '083zfbgkrzxz' ACCESS_TOK…" at bounding box center [631, 562] width 521 height 723
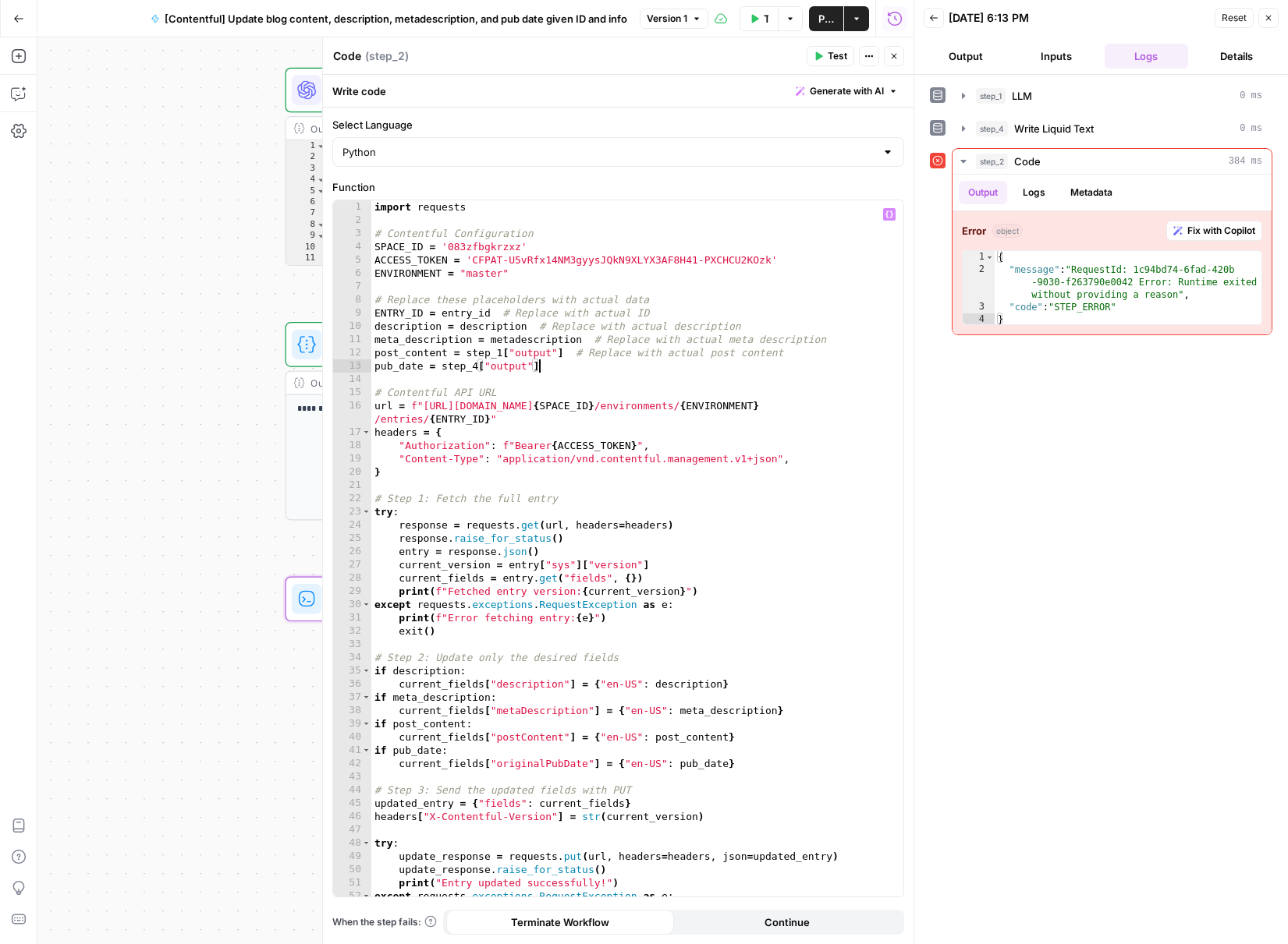
type textarea "**********"
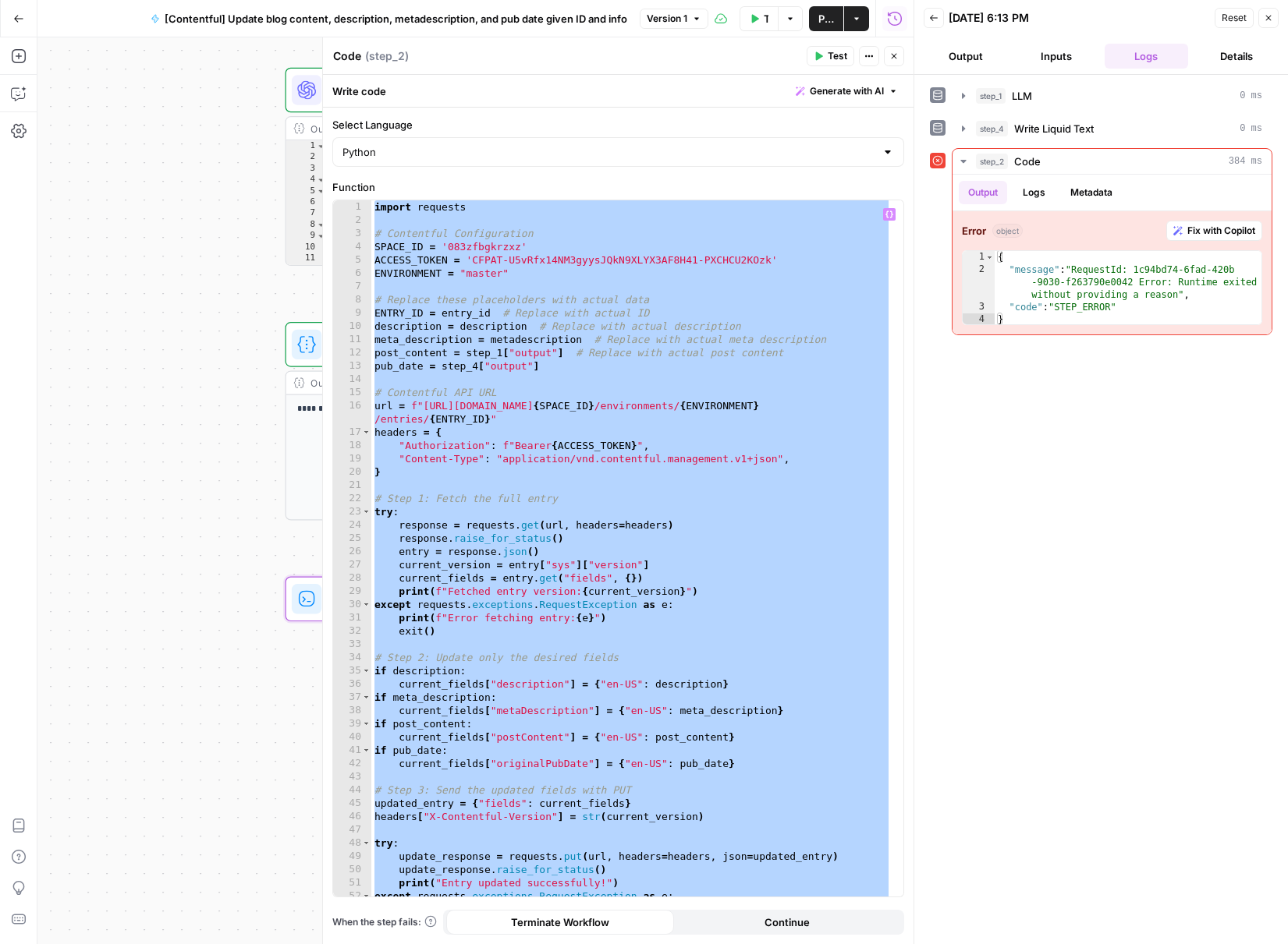
paste textarea
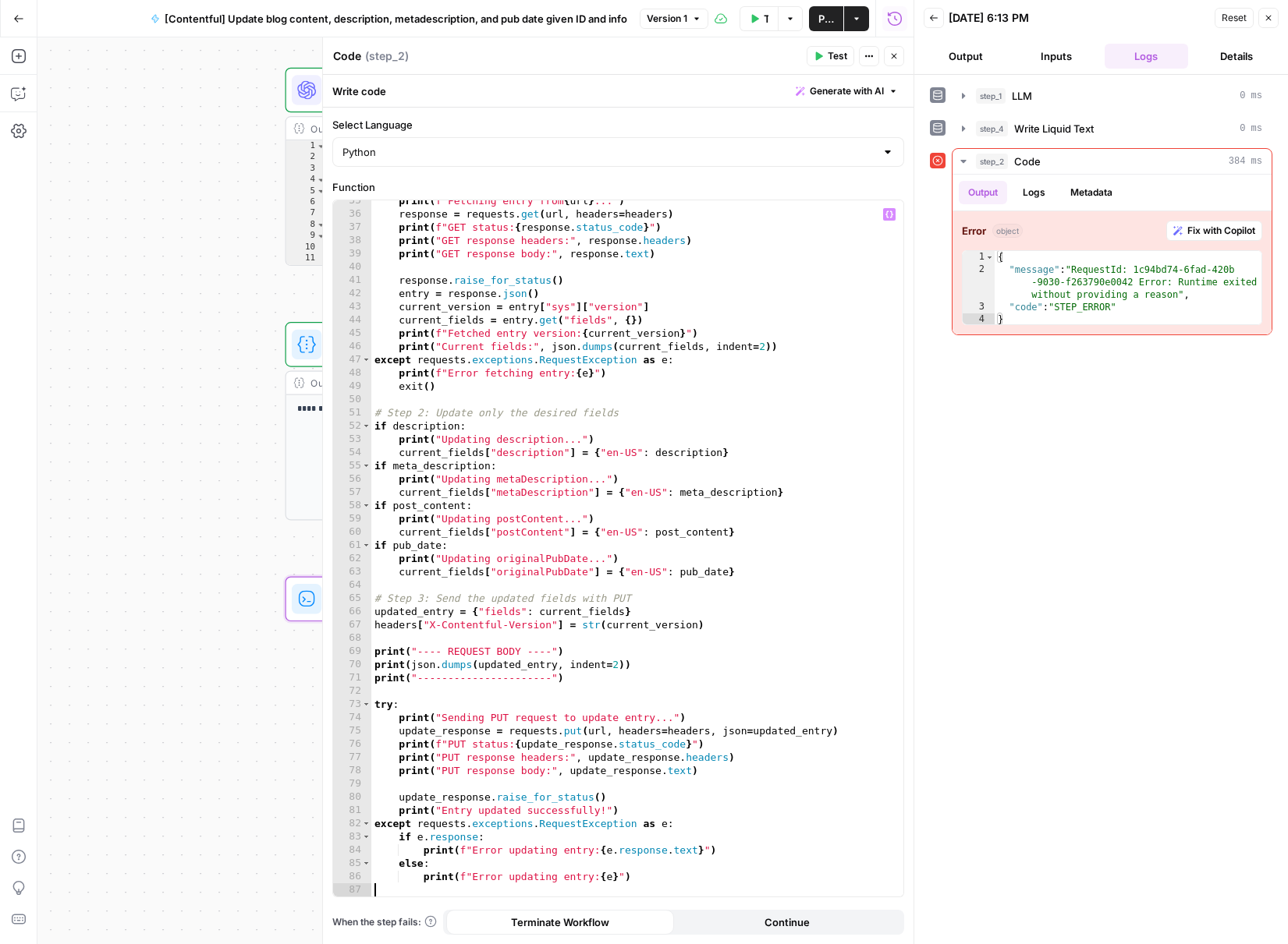
scroll to position [470, 0]
click at [834, 58] on span "Test" at bounding box center [837, 56] width 19 height 14
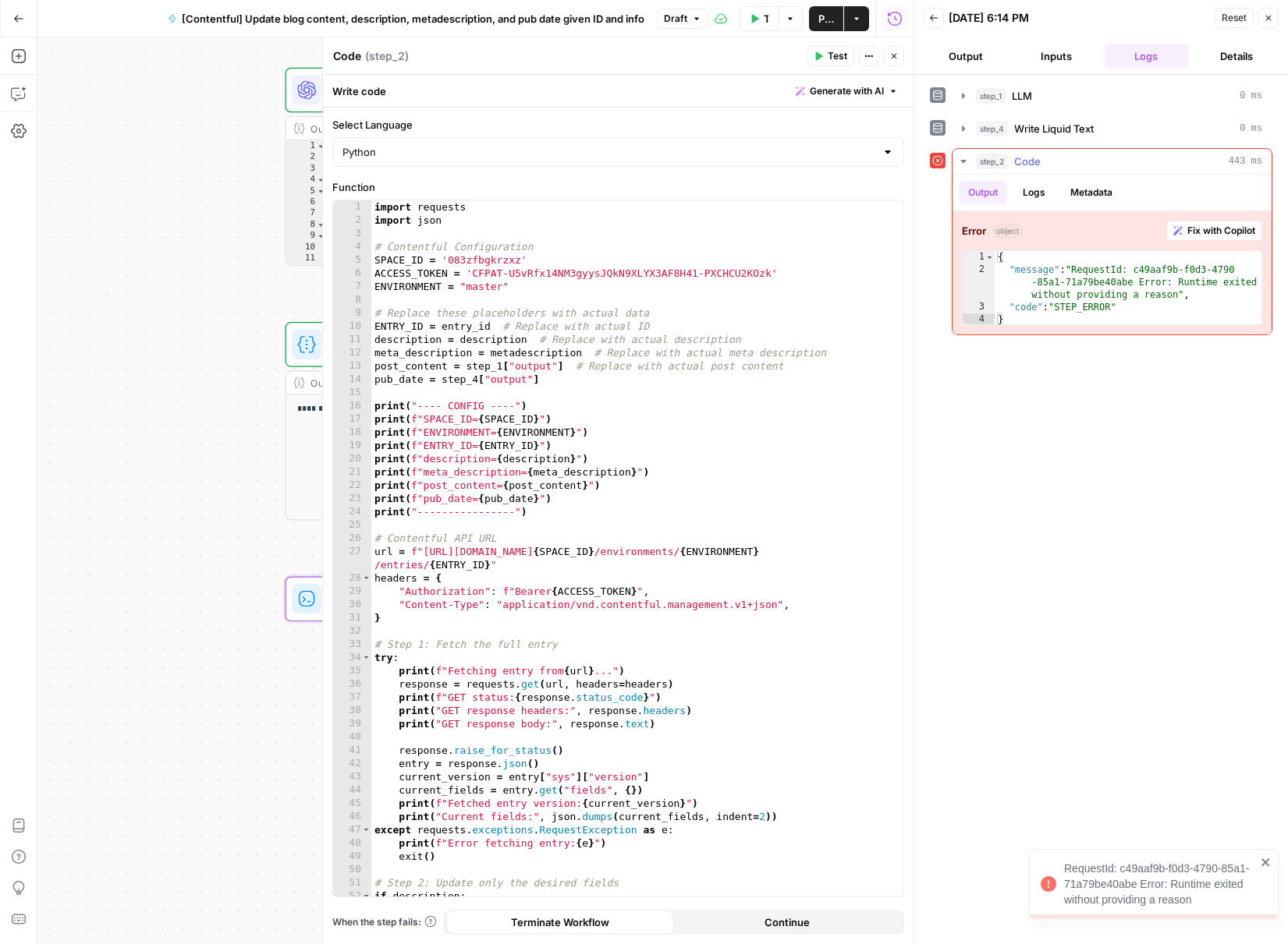
click at [1036, 182] on button "Logs" at bounding box center [1034, 192] width 41 height 24
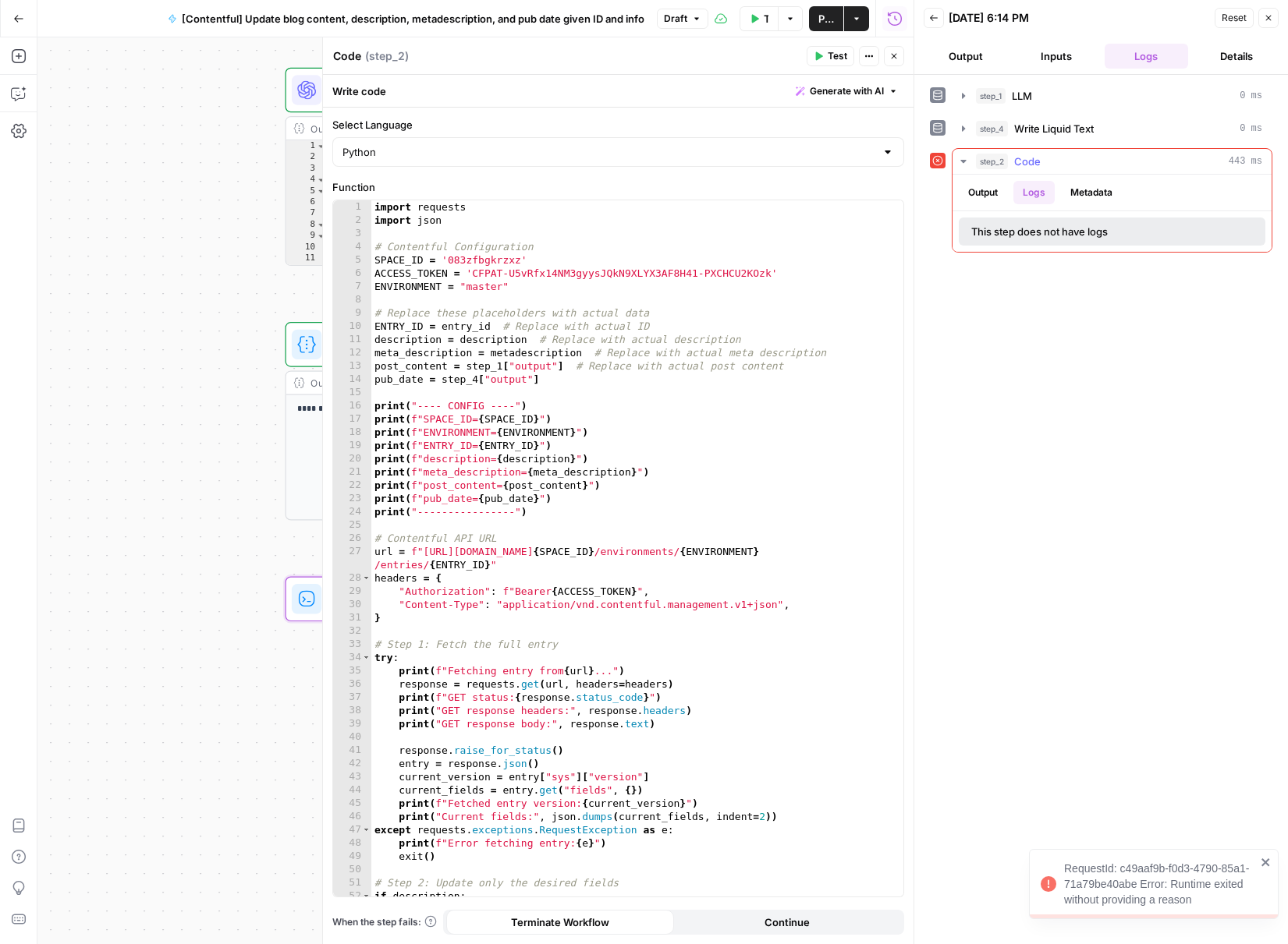
click at [1067, 195] on button "Metadata" at bounding box center [1091, 192] width 61 height 24
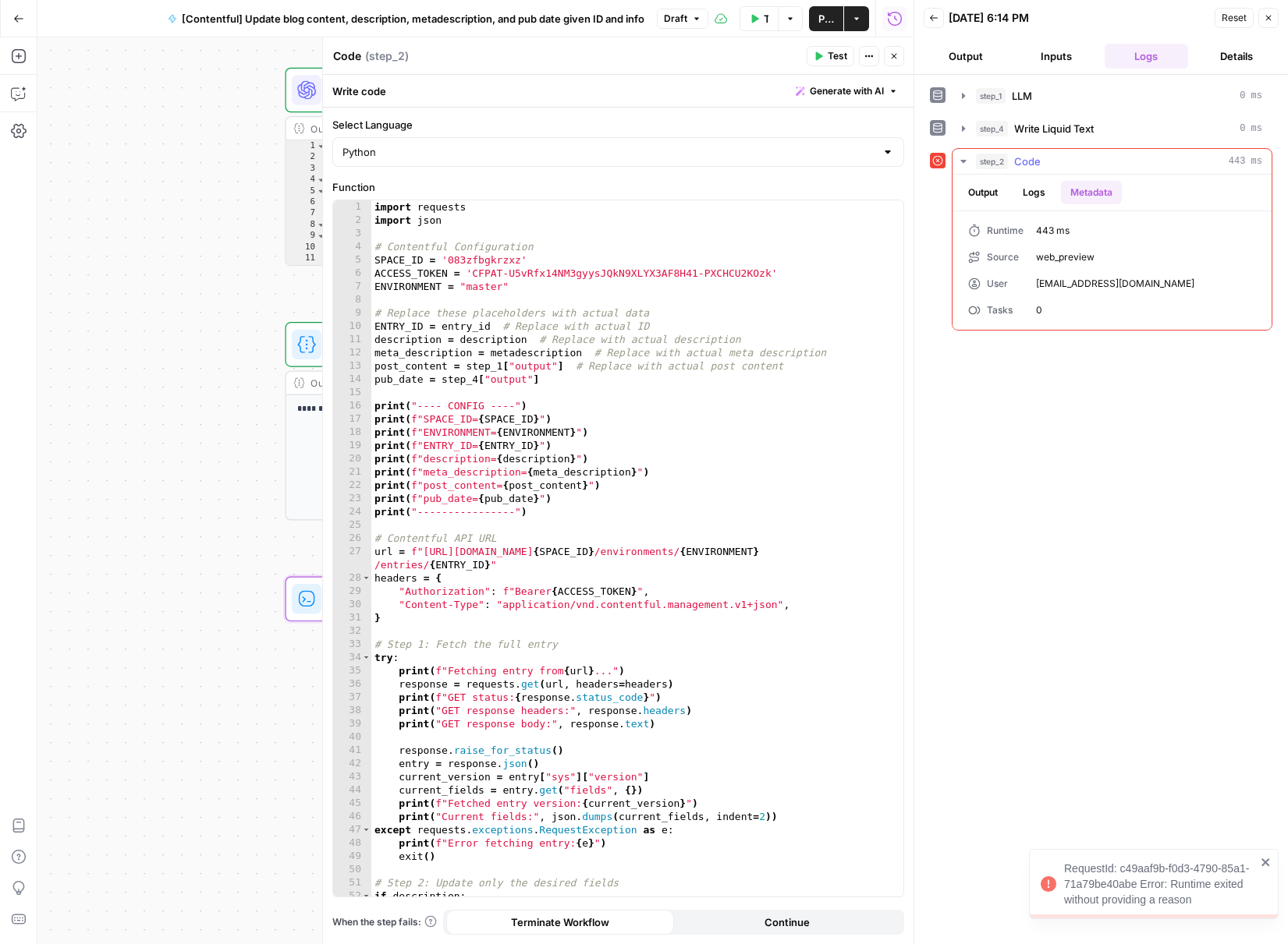
click at [995, 192] on button "Output" at bounding box center [983, 192] width 49 height 24
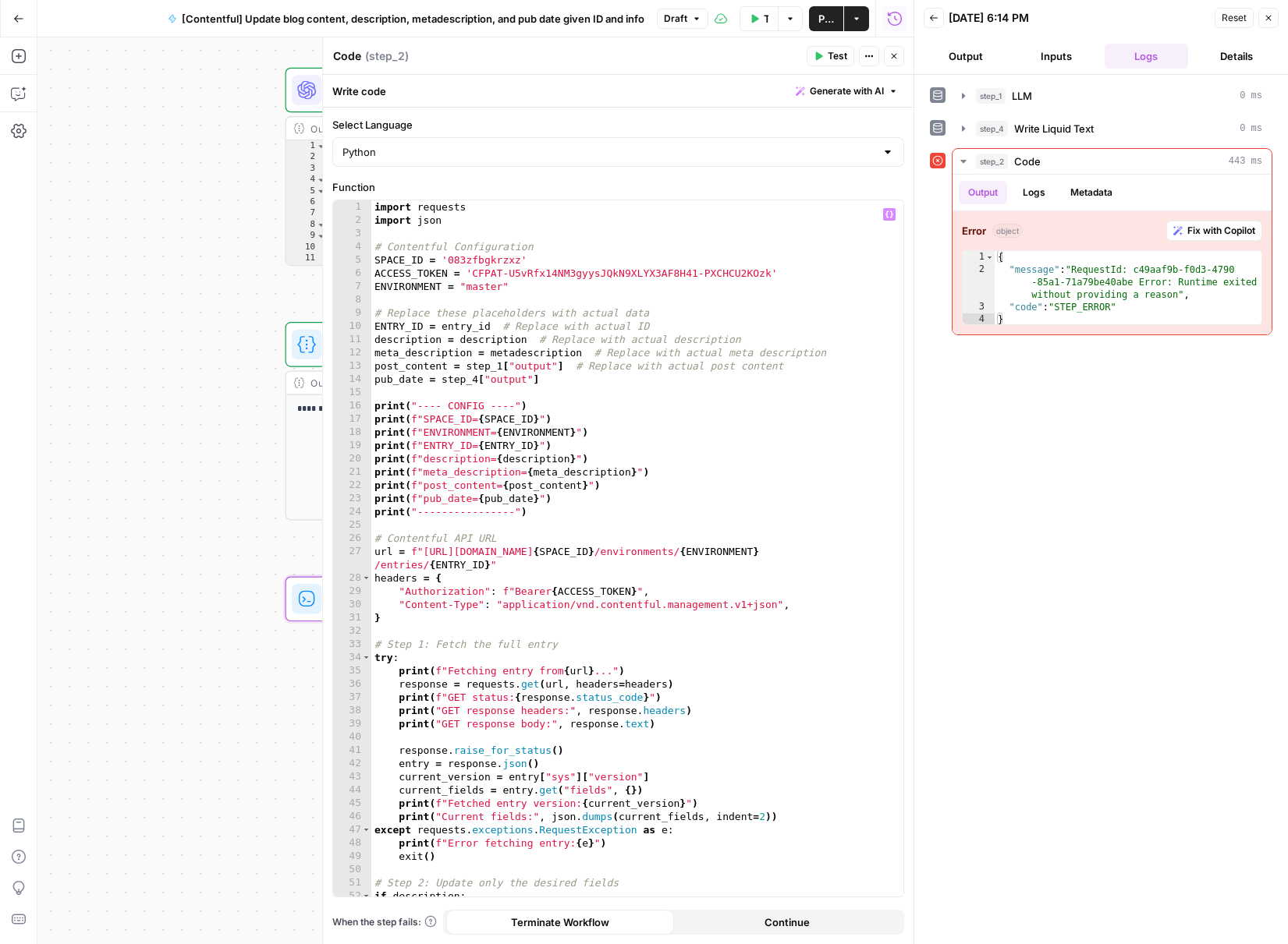
click at [556, 286] on div "import requests import json # Contentful Configuration SPACE_ID = '083zfbgkrzxz…" at bounding box center [631, 562] width 521 height 723
click at [570, 311] on div "import requests import json # Contentful Configuration SPACE_ID = '083zfbgkrzxz…" at bounding box center [631, 562] width 521 height 723
click at [520, 286] on div "import requests import json # Contentful Configuration SPACE_ID = '083zfbgkrzxz…" at bounding box center [631, 562] width 521 height 723
click at [586, 384] on div "import requests import json # Contentful Configuration SPACE_ID = '083zfbgkrzxz…" at bounding box center [631, 562] width 521 height 723
type textarea "**********"
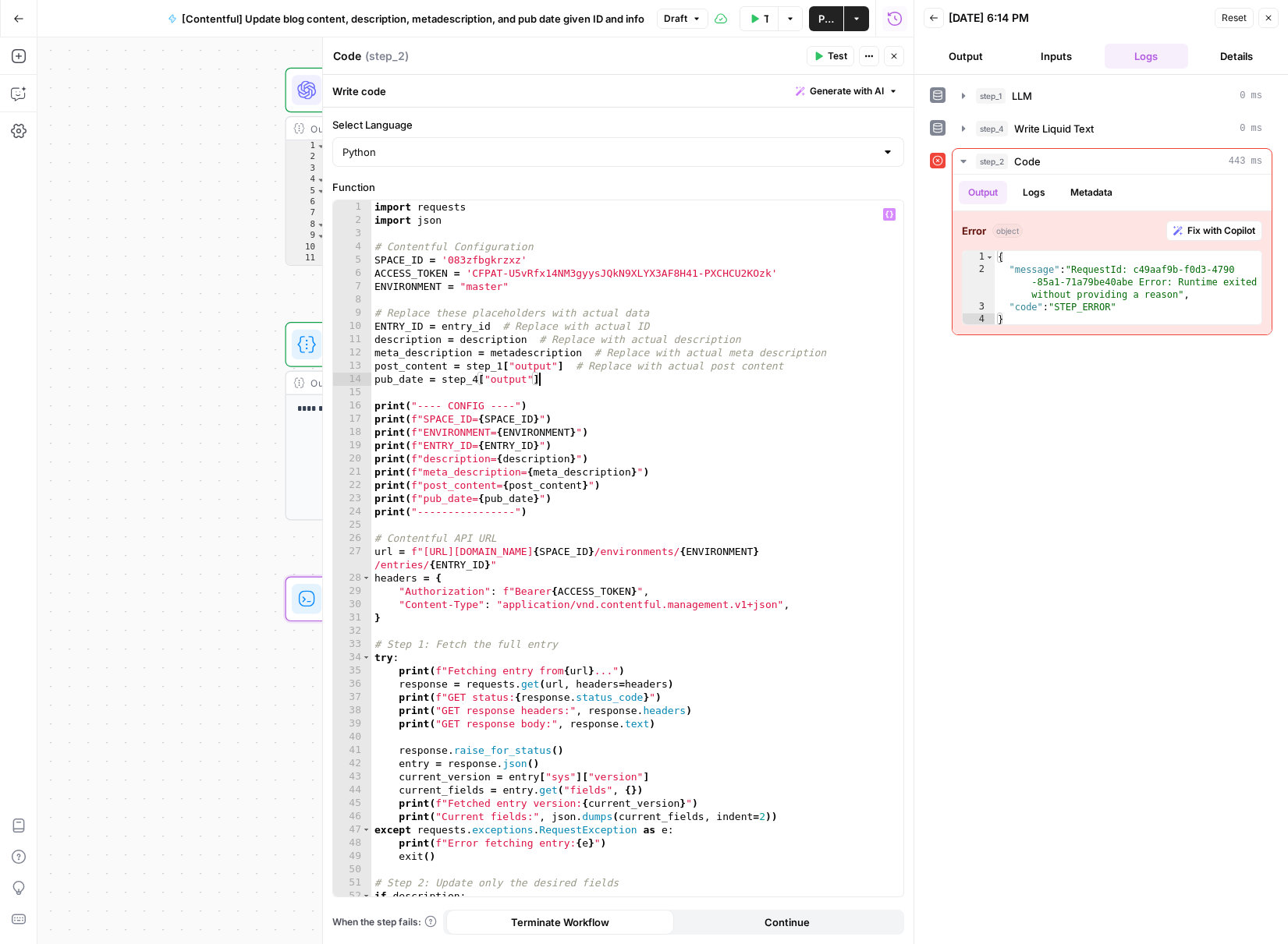
click at [526, 377] on div "import requests import json # Contentful Configuration SPACE_ID = '083zfbgkrzxz…" at bounding box center [631, 562] width 521 height 723
click at [514, 377] on div "import requests import json # Contentful Configuration SPACE_ID = '083zfbgkrzxz…" at bounding box center [631, 562] width 521 height 723
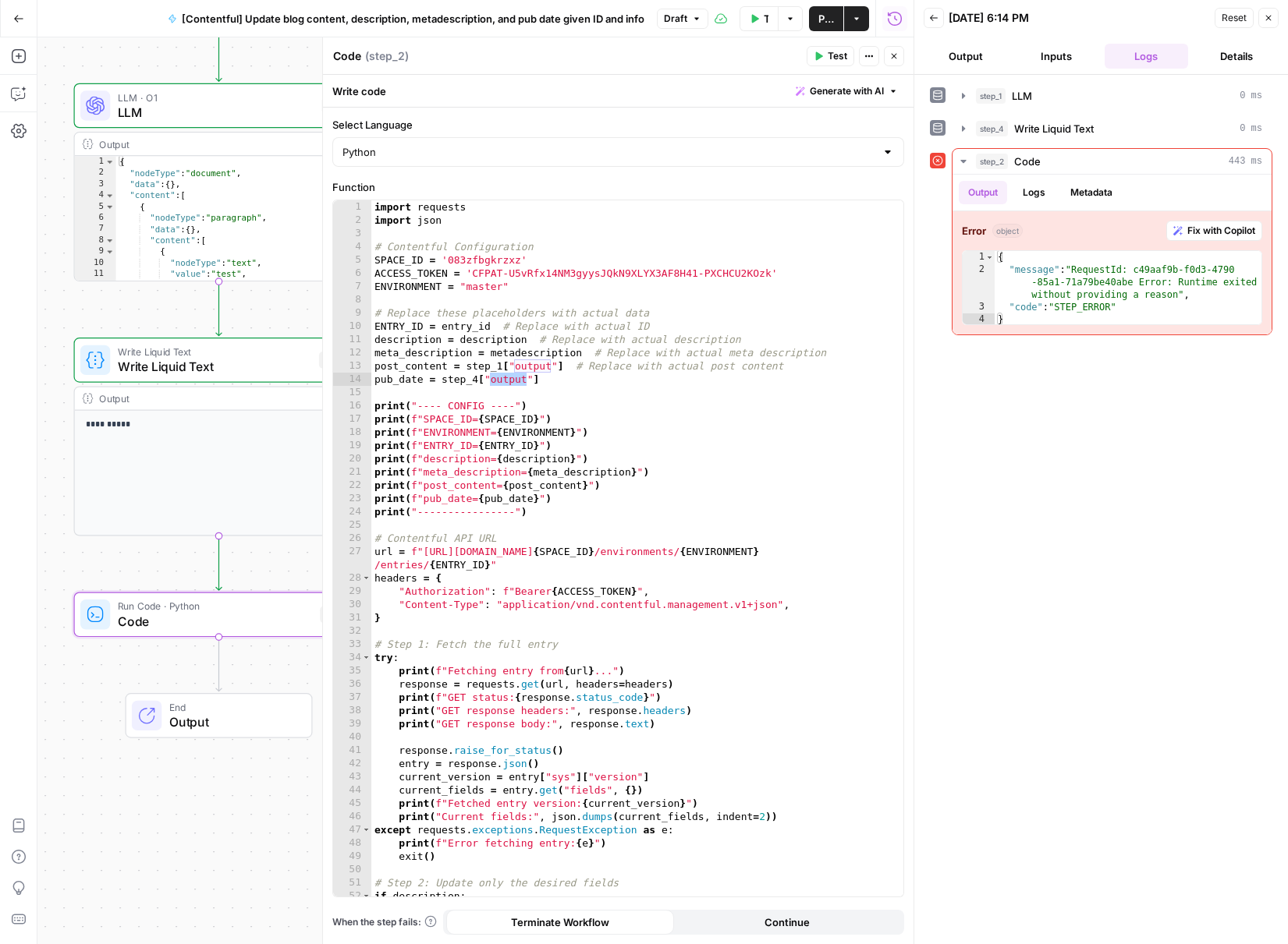
drag, startPoint x: 251, startPoint y: 303, endPoint x: 160, endPoint y: 297, distance: 91.2
click at [44, 316] on div "**********" at bounding box center [475, 490] width 876 height 907
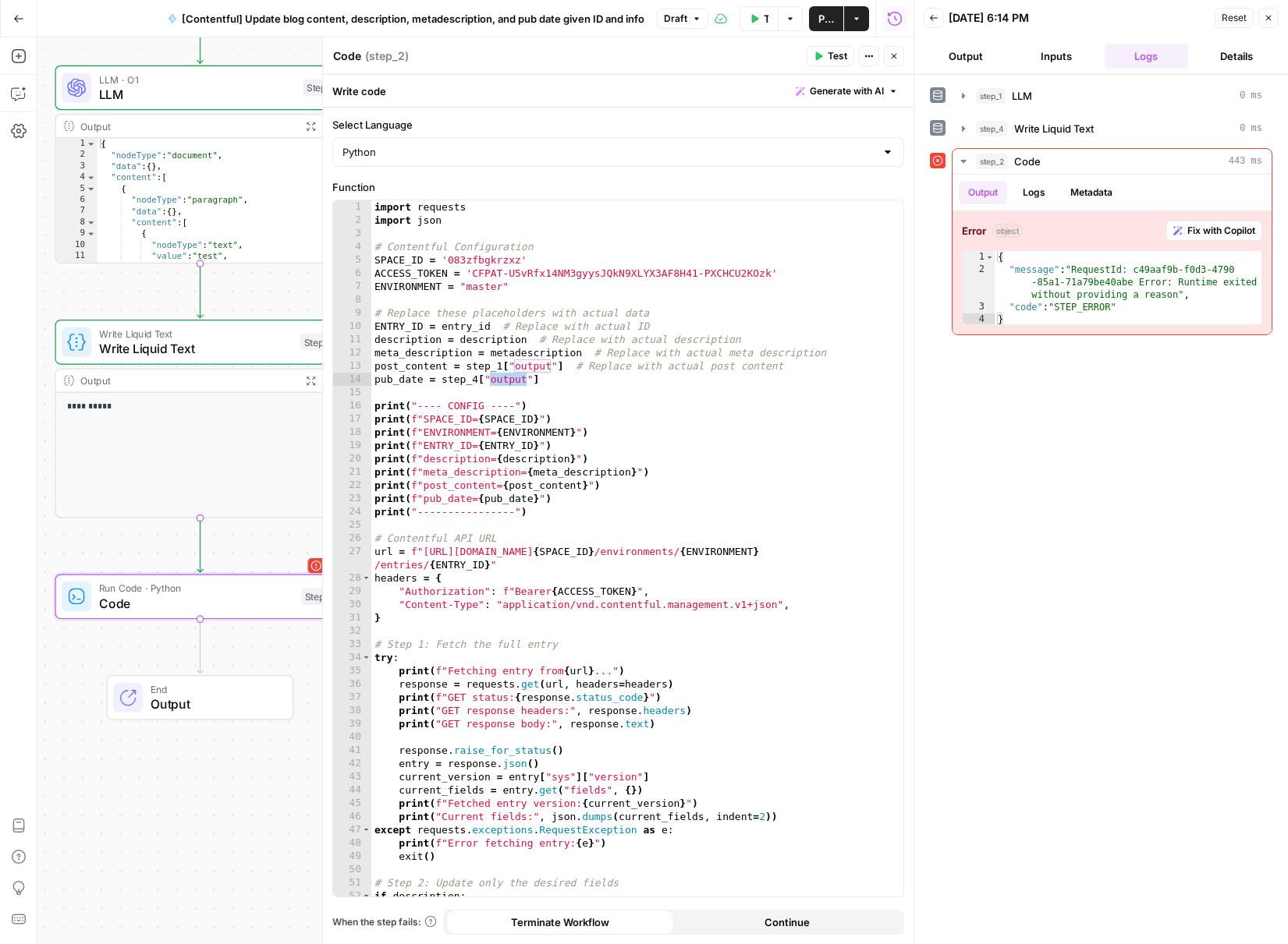
drag, startPoint x: 288, startPoint y: 306, endPoint x: 271, endPoint y: 282, distance: 29.4
click at [271, 282] on div "**********" at bounding box center [475, 490] width 876 height 907
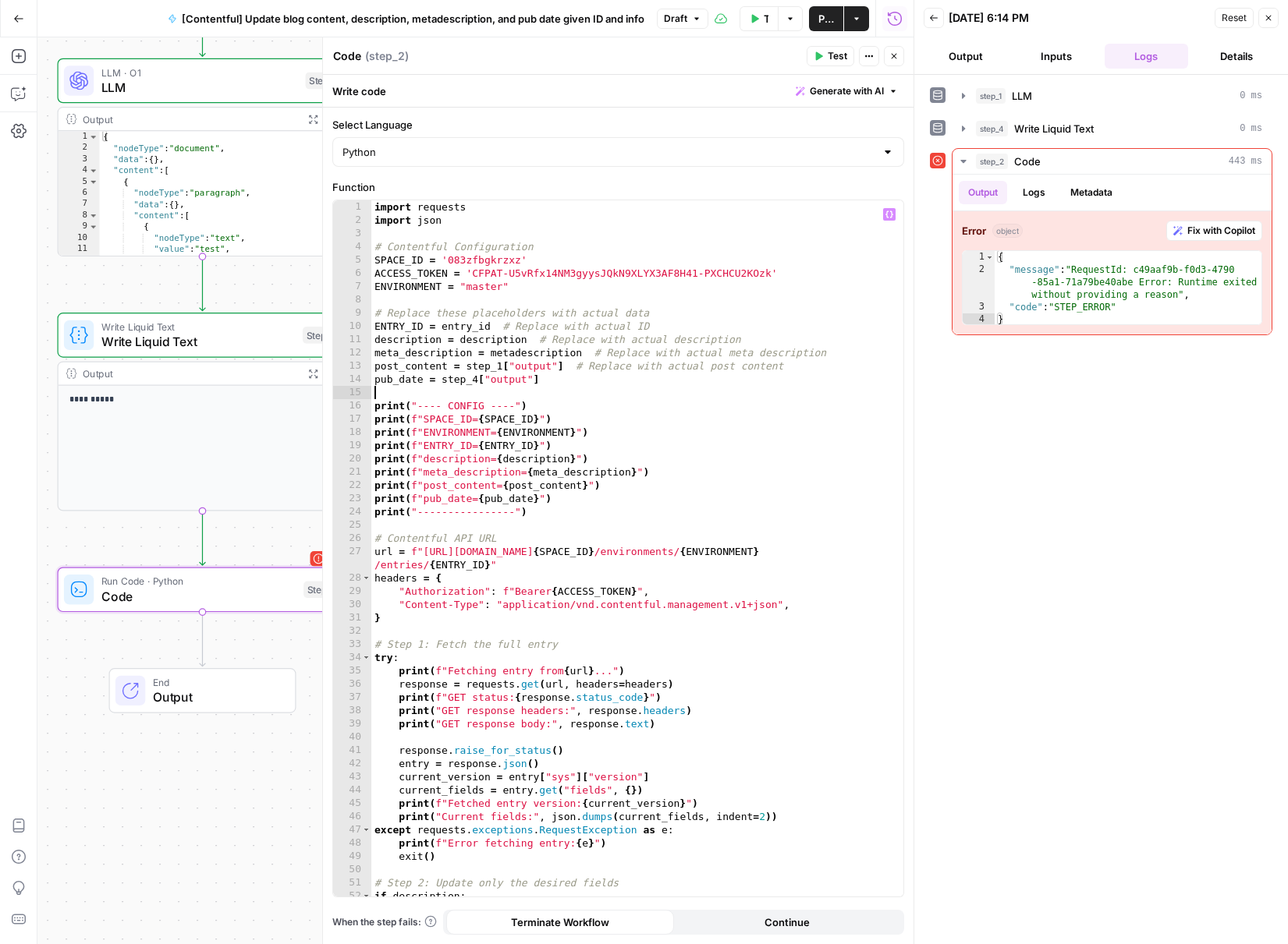
click at [537, 388] on div "import requests import json # Contentful Configuration SPACE_ID = '083zfbgkrzxz…" at bounding box center [631, 562] width 521 height 723
drag, startPoint x: 547, startPoint y: 382, endPoint x: 294, endPoint y: 377, distance: 253.0
click at [292, 376] on body "S Statsig New Home Browse Your Data Usage Settings Recent Grids Blog Post Unpub…" at bounding box center [644, 472] width 1288 height 944
type textarea "**********"
click at [829, 54] on span "Test" at bounding box center [837, 56] width 19 height 14
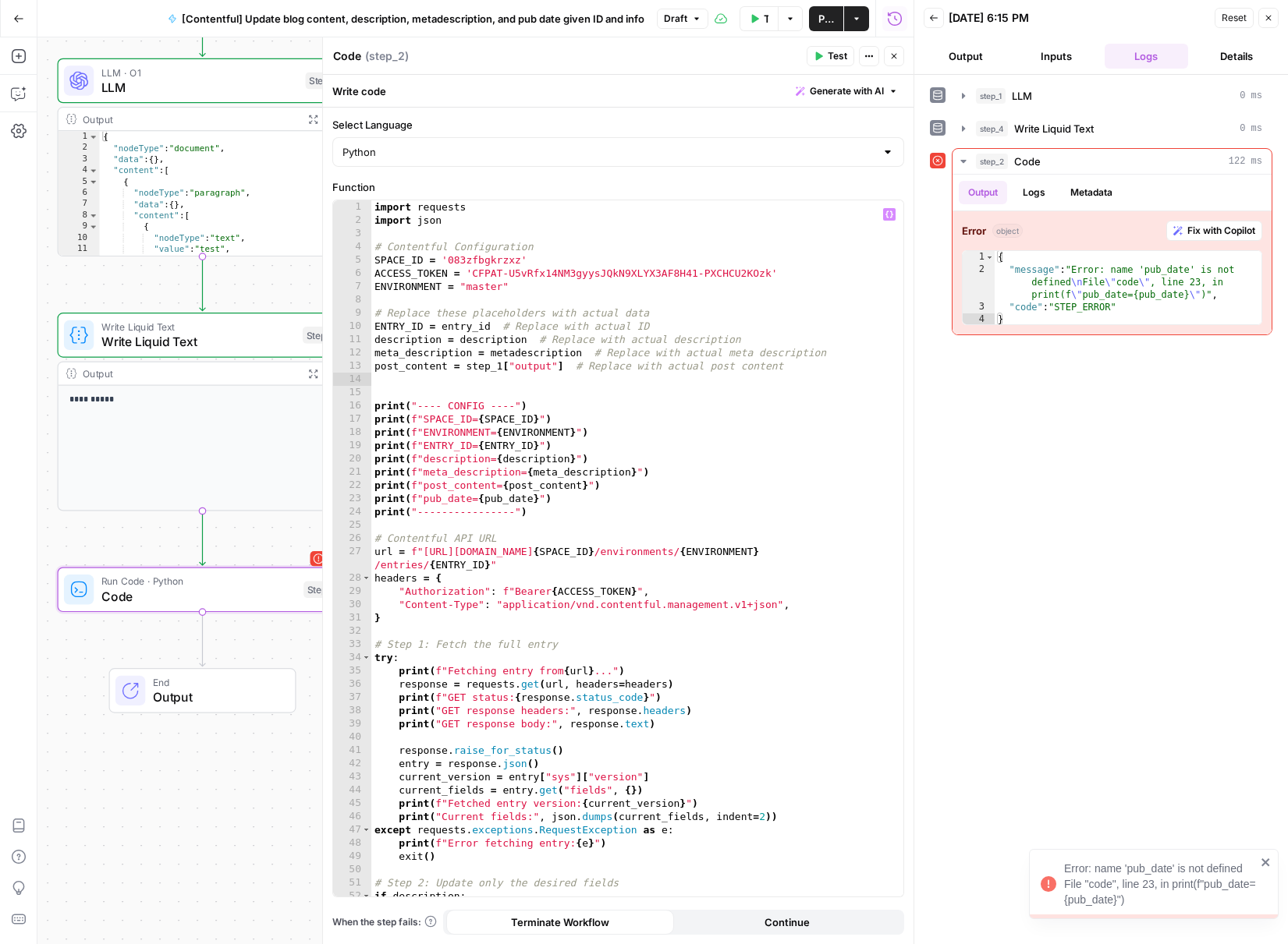
click at [576, 378] on div "import requests import json # Contentful Configuration SPACE_ID = '083zfbgkrzxz…" at bounding box center [631, 562] width 521 height 723
paste textarea "**********"
click at [841, 53] on span "Test" at bounding box center [837, 56] width 19 height 14
type textarea "**********"
click at [811, 412] on div "import requests import json # Contentful Configuration SPACE_ID = '083zfbgkrzxz…" at bounding box center [631, 562] width 521 height 723
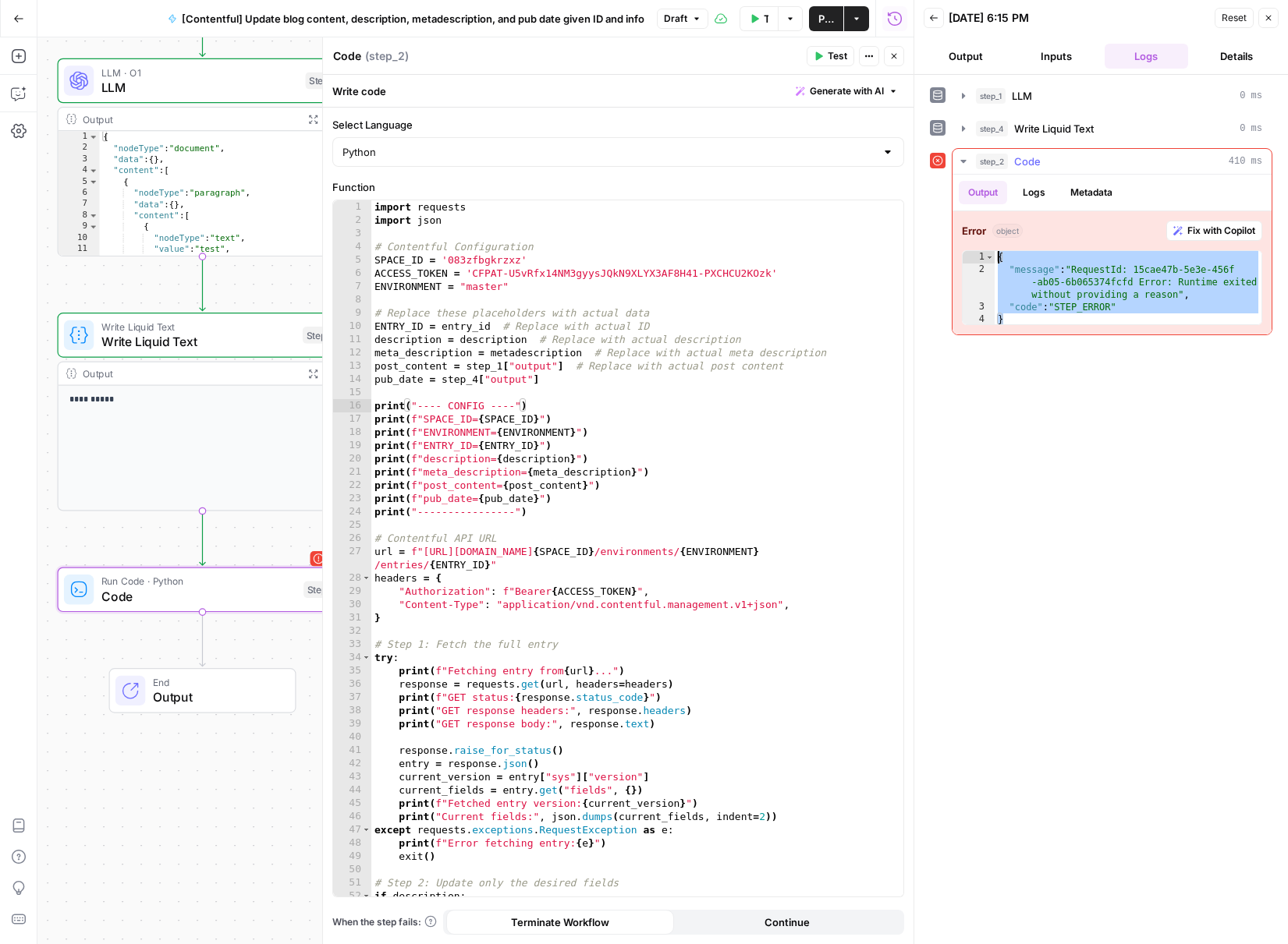
drag, startPoint x: 1061, startPoint y: 318, endPoint x: 993, endPoint y: 251, distance: 95.5
click at [993, 251] on div "* 1 2 3 4 { "message" : "RequestId: 15cae47b-5e3e-456f -ab05-6b065374fcfd Error…" at bounding box center [1113, 287] width 300 height 75
type textarea "**********"
click at [611, 380] on div "import requests import json # Contentful Configuration SPACE_ID = '083zfbgkrzxz…" at bounding box center [631, 562] width 521 height 723
type textarea "**********"
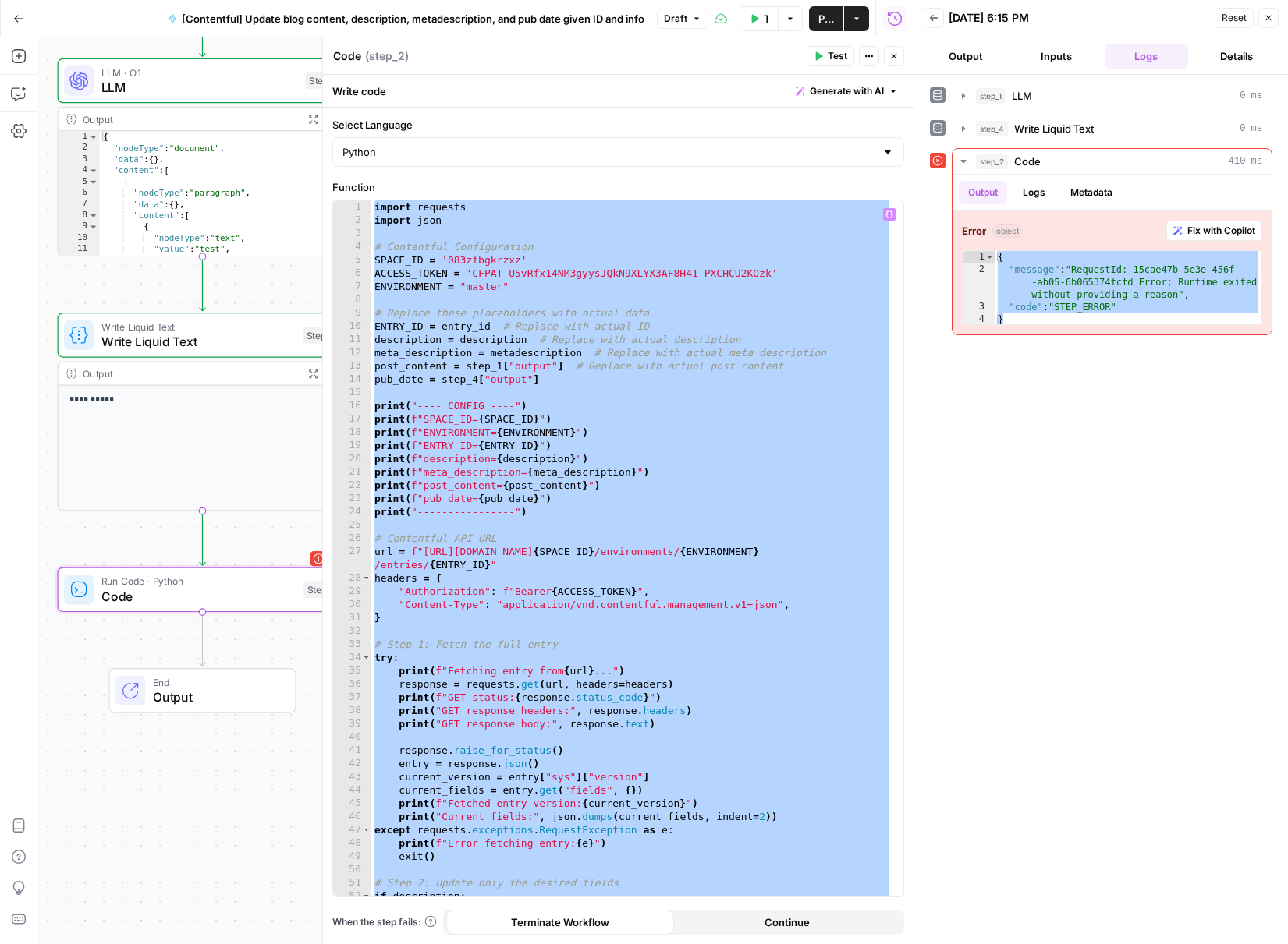
paste textarea
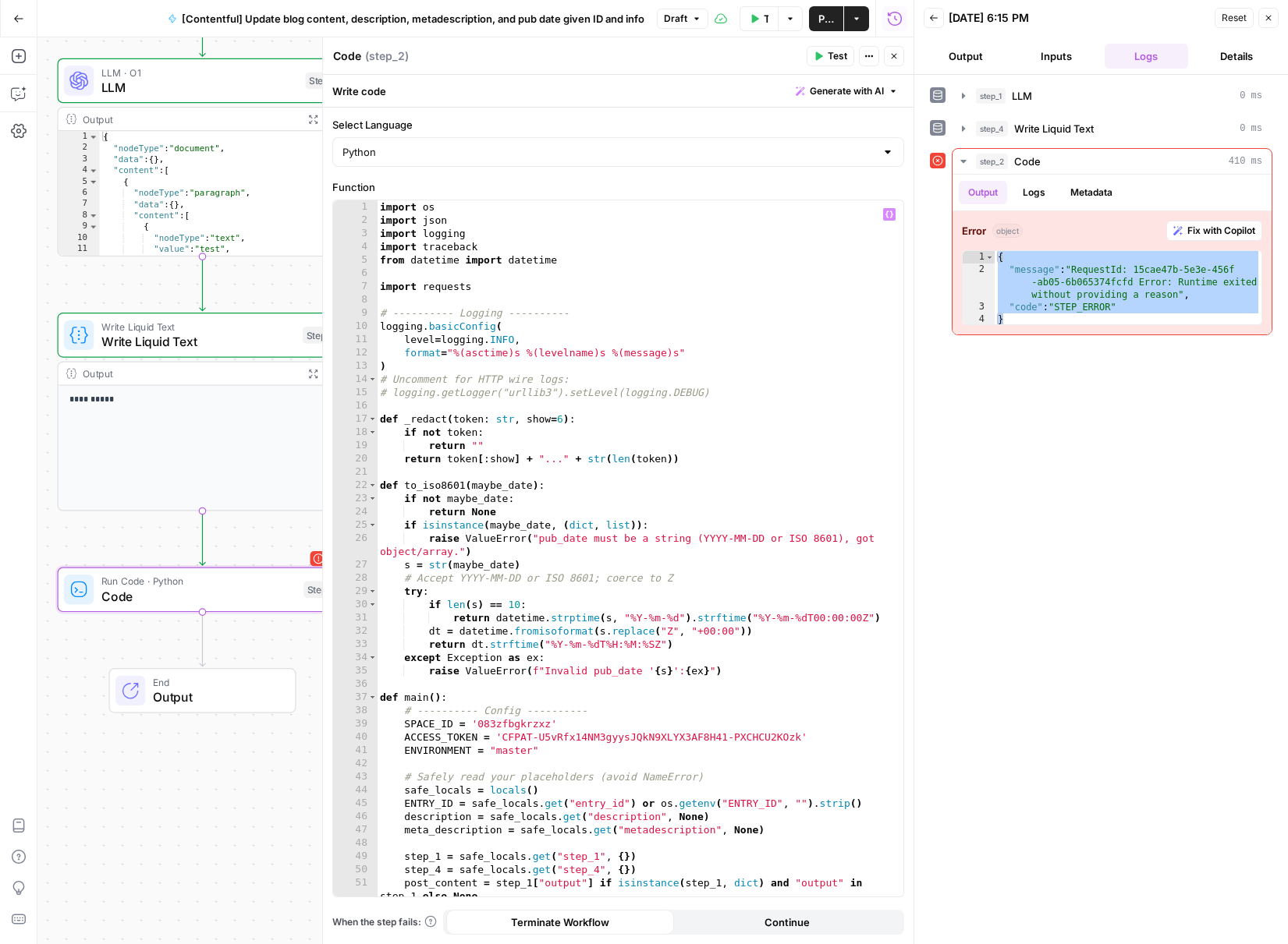
click at [818, 57] on icon "button" at bounding box center [819, 56] width 7 height 9
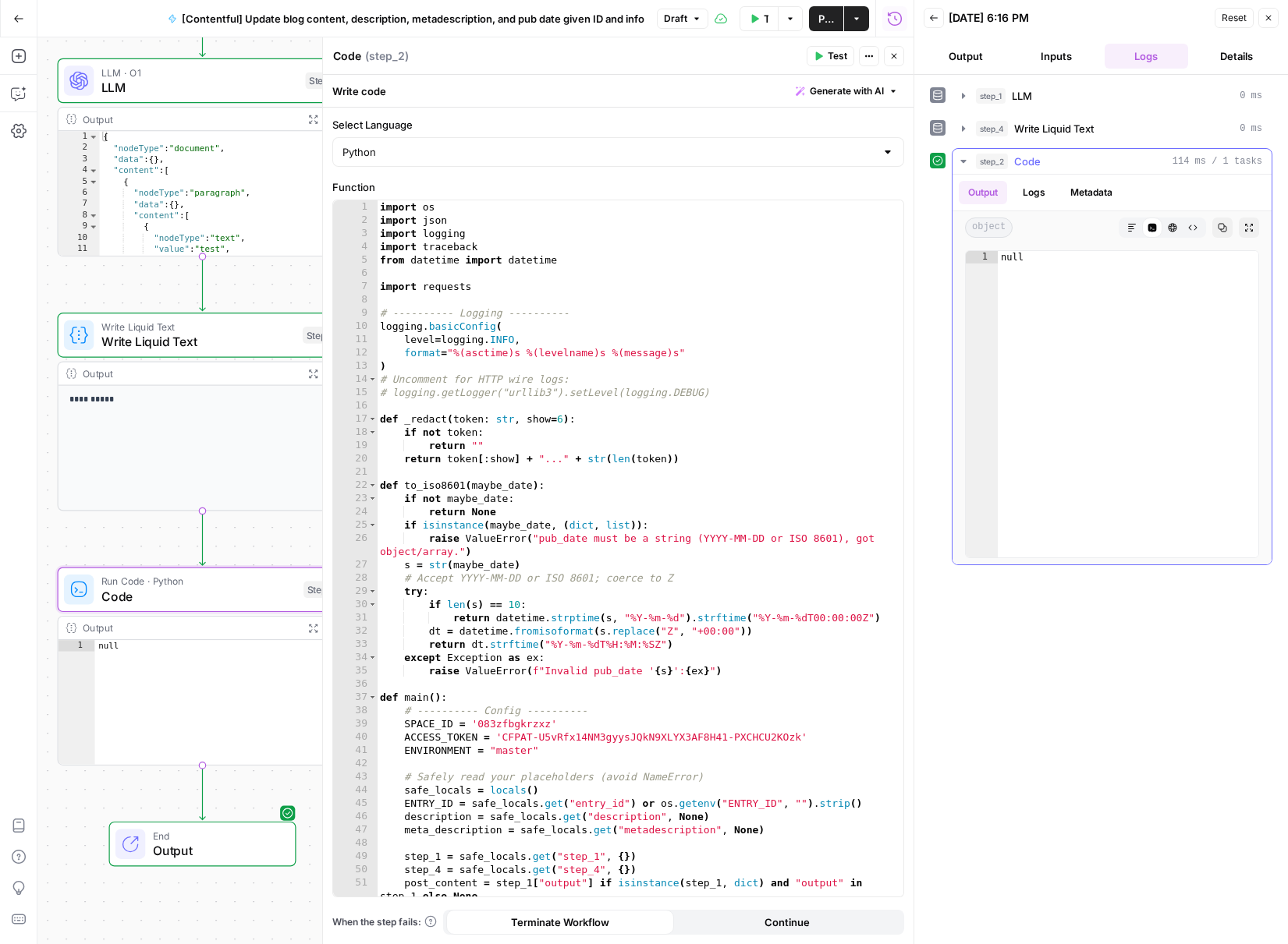
click at [1040, 188] on button "Logs" at bounding box center [1034, 192] width 41 height 24
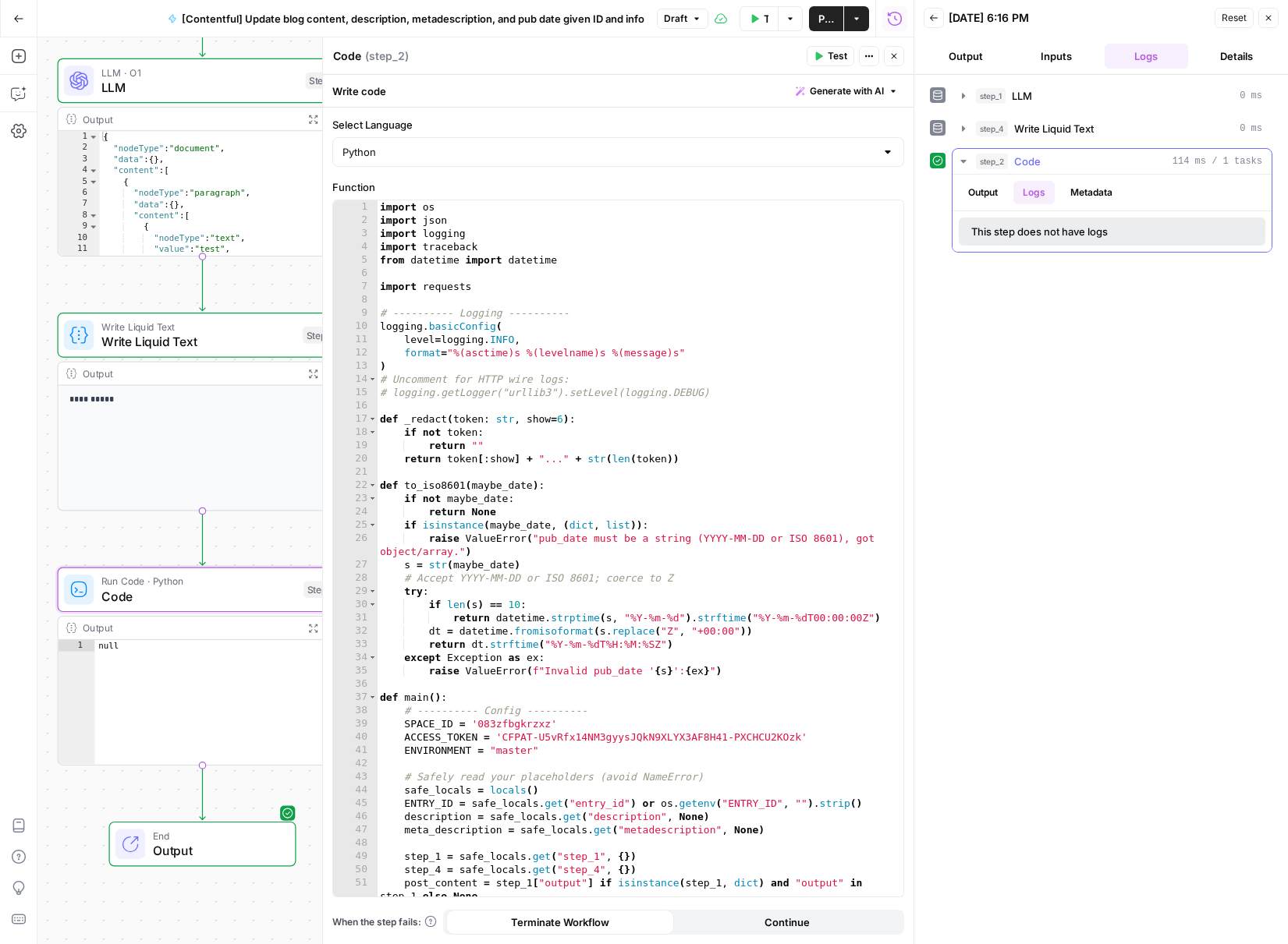
click at [1100, 200] on button "Metadata" at bounding box center [1091, 192] width 61 height 24
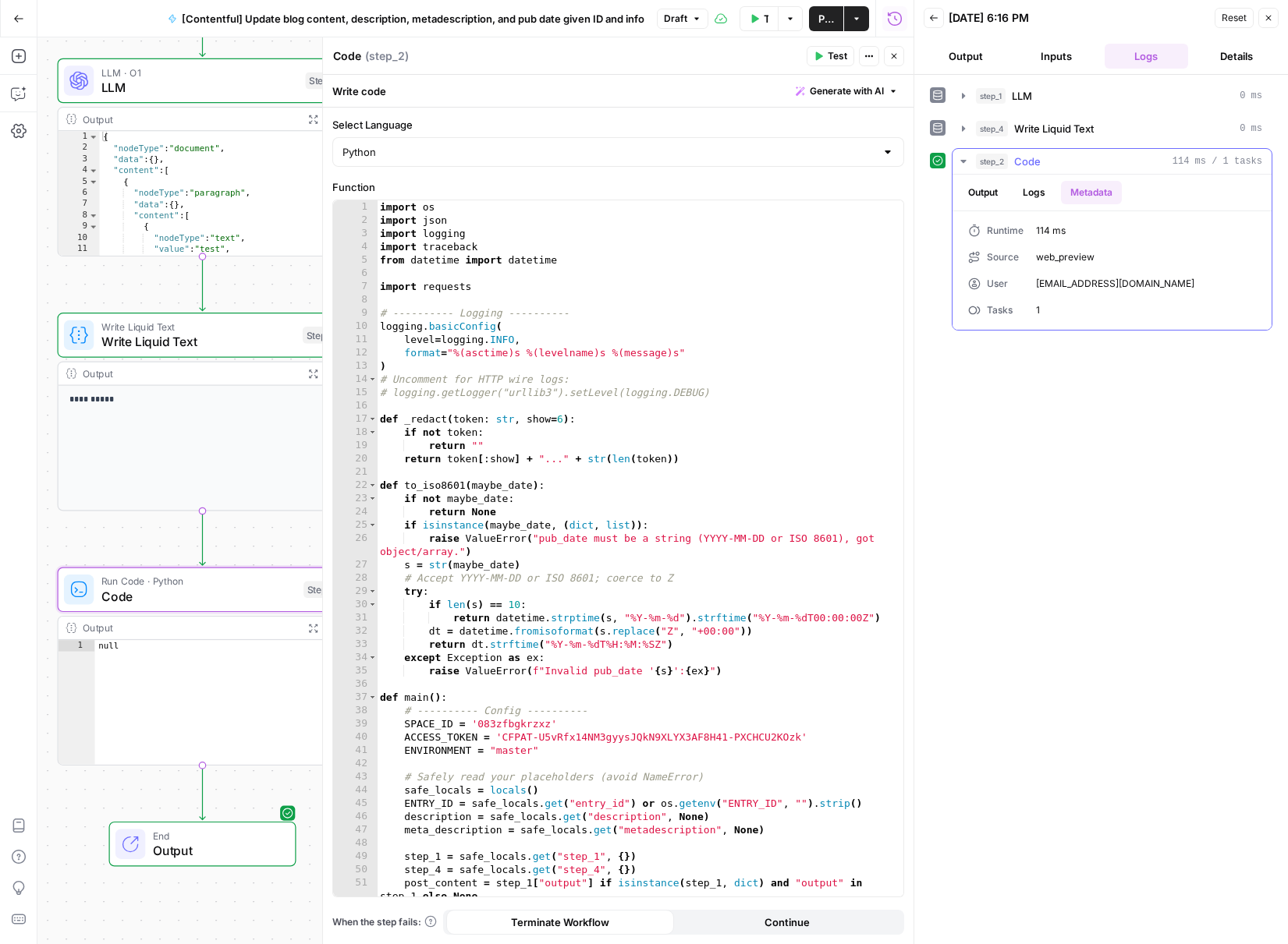
click at [994, 188] on button "Output" at bounding box center [983, 192] width 49 height 24
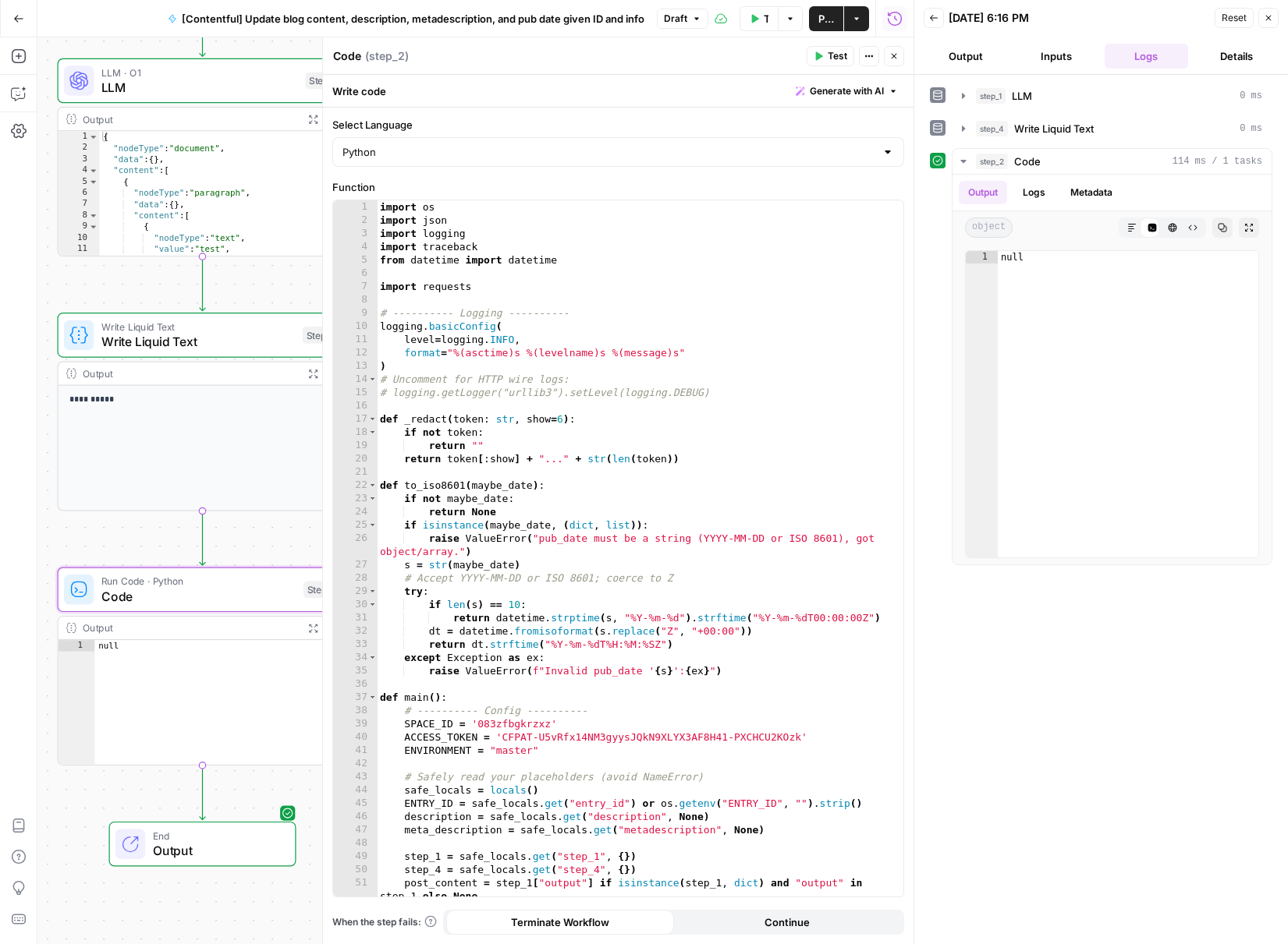
click at [694, 338] on div "import os import json import logging import traceback from datetime import date…" at bounding box center [634, 568] width 515 height 736
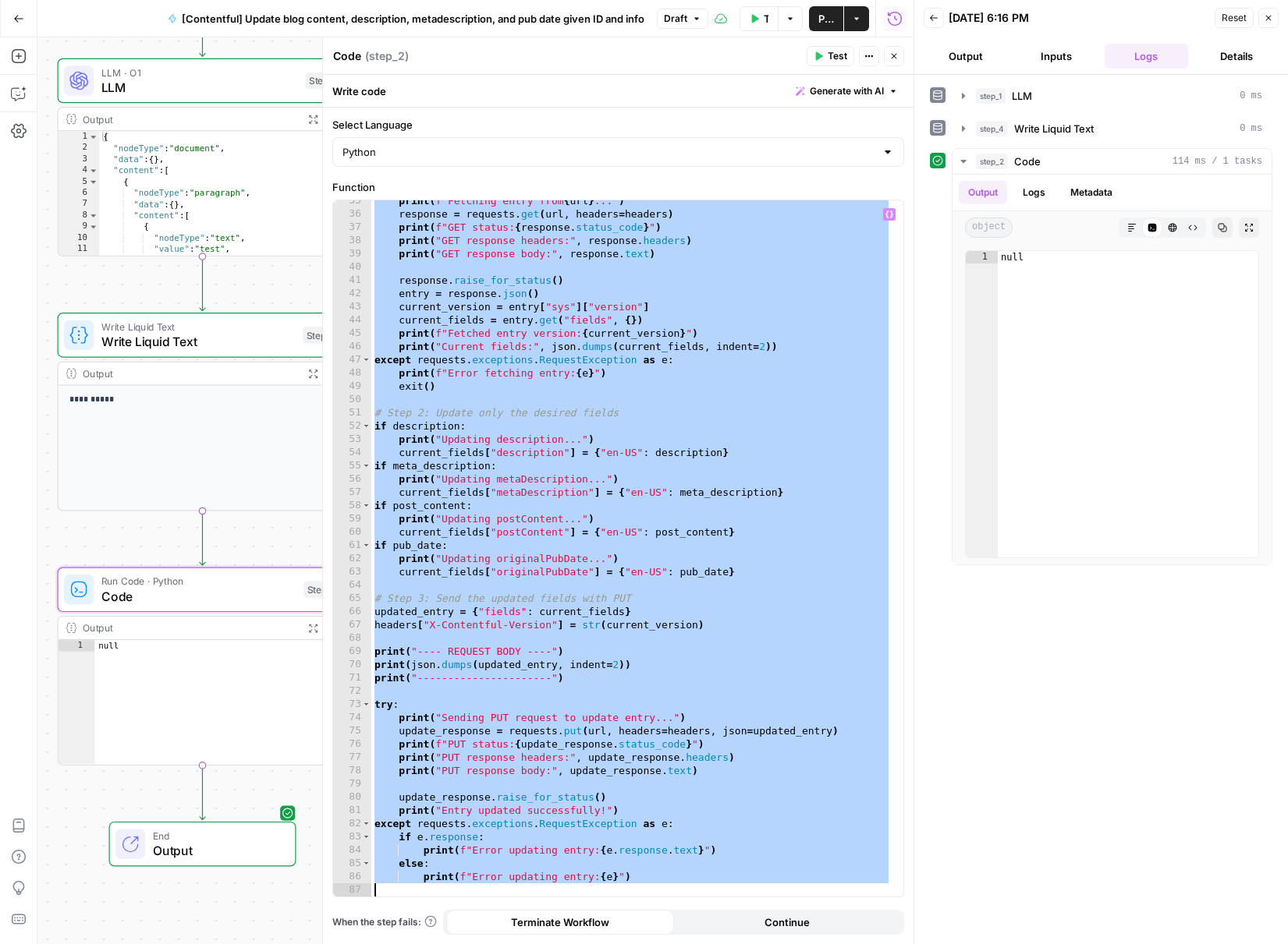
scroll to position [470, 0]
click at [831, 60] on span "Test" at bounding box center [837, 56] width 19 height 14
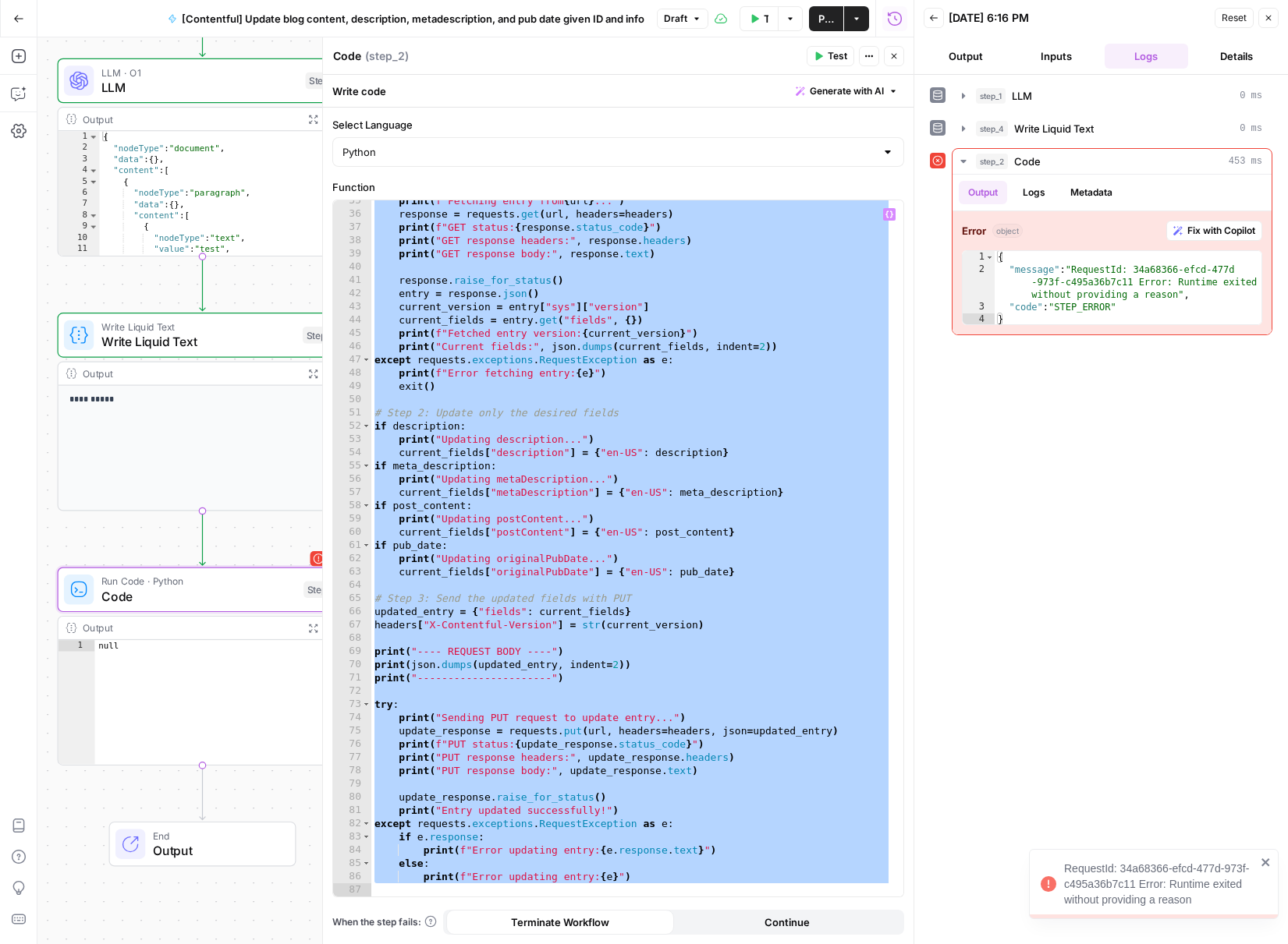
scroll to position [0, 0]
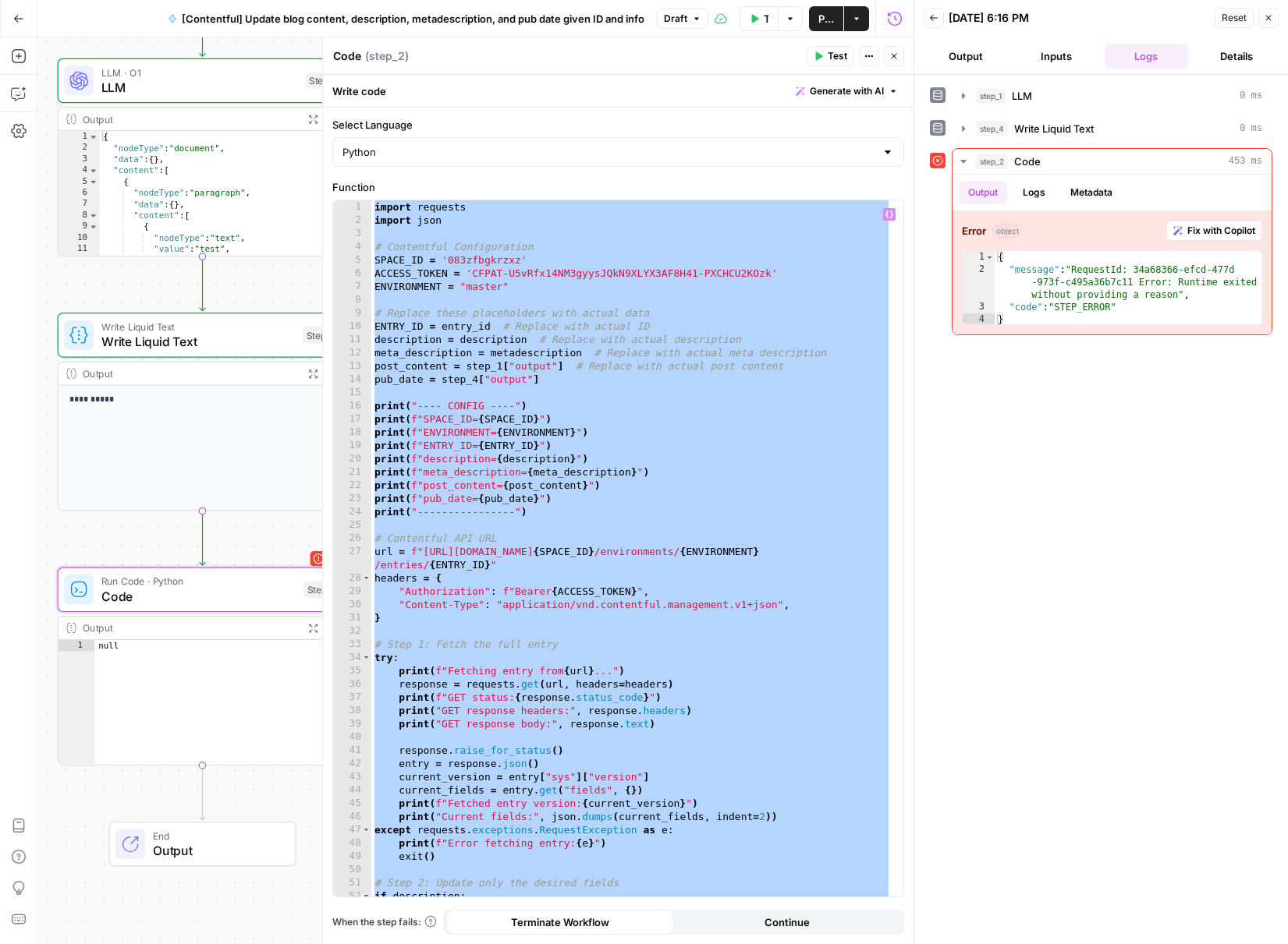
click at [574, 502] on div "import requests import json # Contentful Configuration SPACE_ID = '083zfbgkrzxz…" at bounding box center [631, 562] width 521 height 723
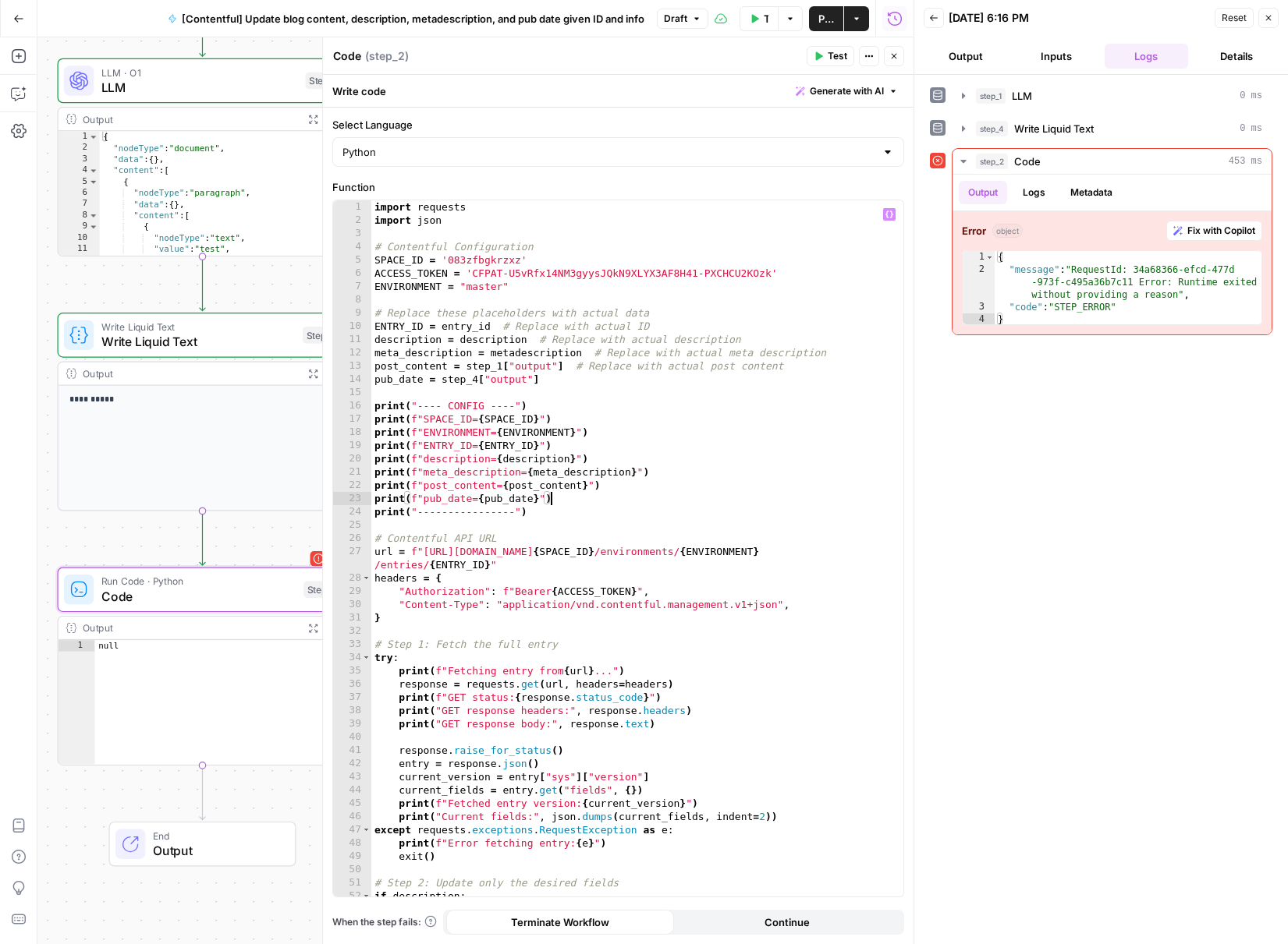
click at [590, 510] on div "import requests import json # Contentful Configuration SPACE_ID = '083zfbgkrzxz…" at bounding box center [631, 562] width 521 height 723
click at [1056, 188] on ul "Output Logs Metadata" at bounding box center [1040, 192] width 163 height 24
click at [1043, 188] on button "Logs" at bounding box center [1034, 192] width 41 height 24
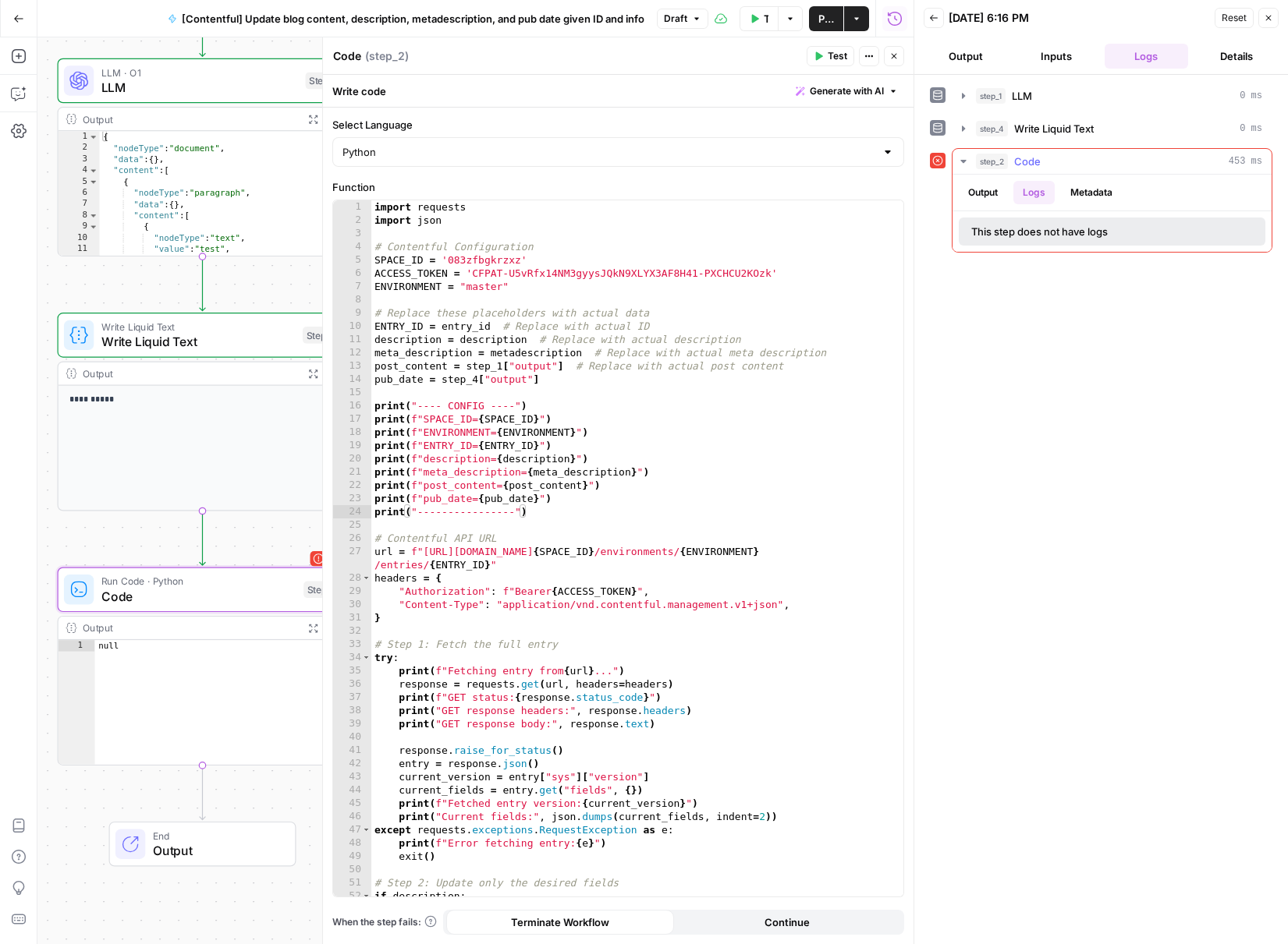
click at [981, 189] on button "Output" at bounding box center [983, 192] width 49 height 24
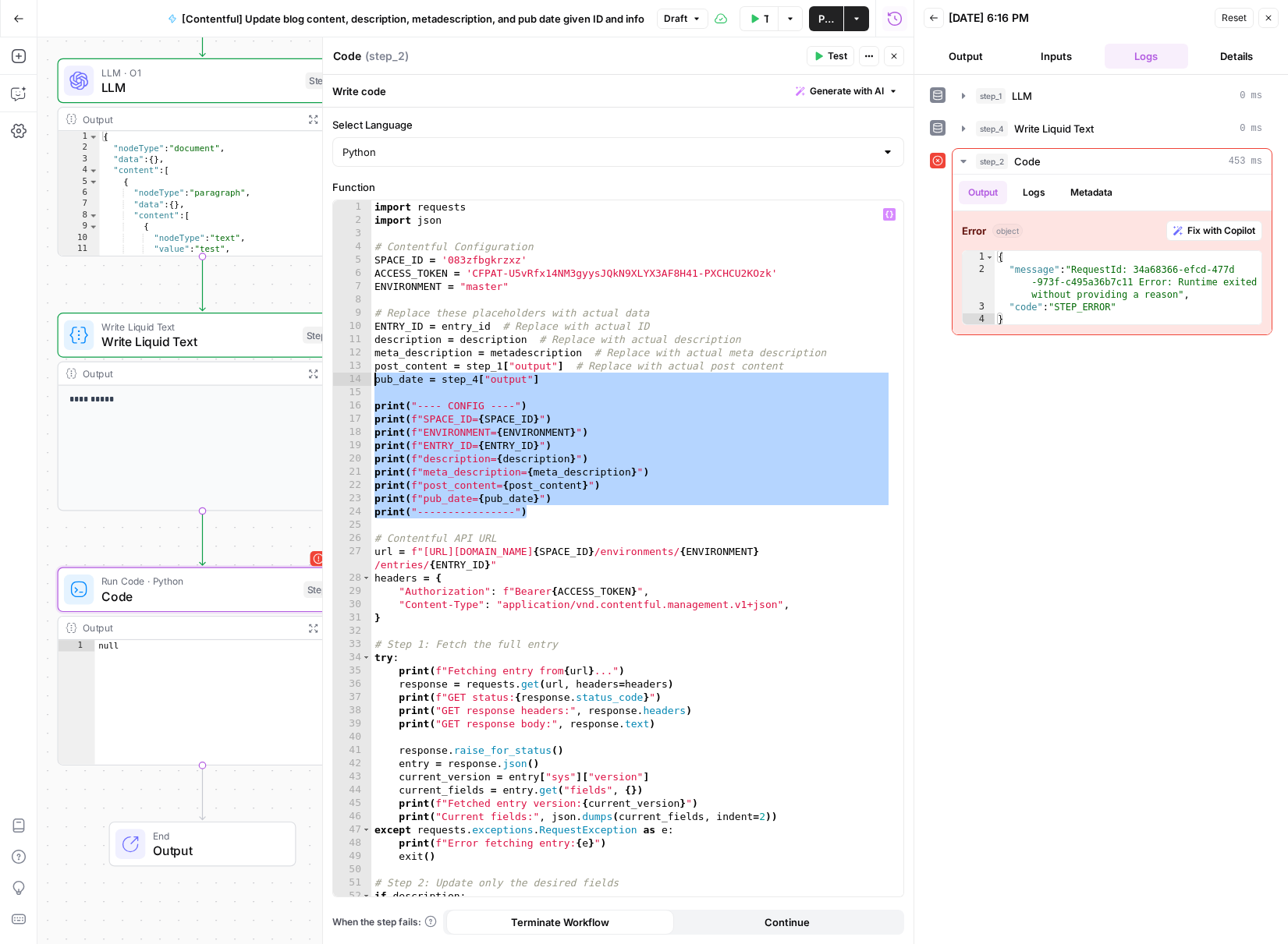
drag, startPoint x: 567, startPoint y: 509, endPoint x: 360, endPoint y: 381, distance: 243.4
click at [360, 381] on div "**********" at bounding box center [618, 549] width 570 height 696
type textarea "**********"
click at [383, 390] on div "import requests import json # Contentful Configuration SPACE_ID = '083zfbgkrzxz…" at bounding box center [631, 562] width 521 height 723
drag, startPoint x: 380, startPoint y: 394, endPoint x: 630, endPoint y: 514, distance: 277.3
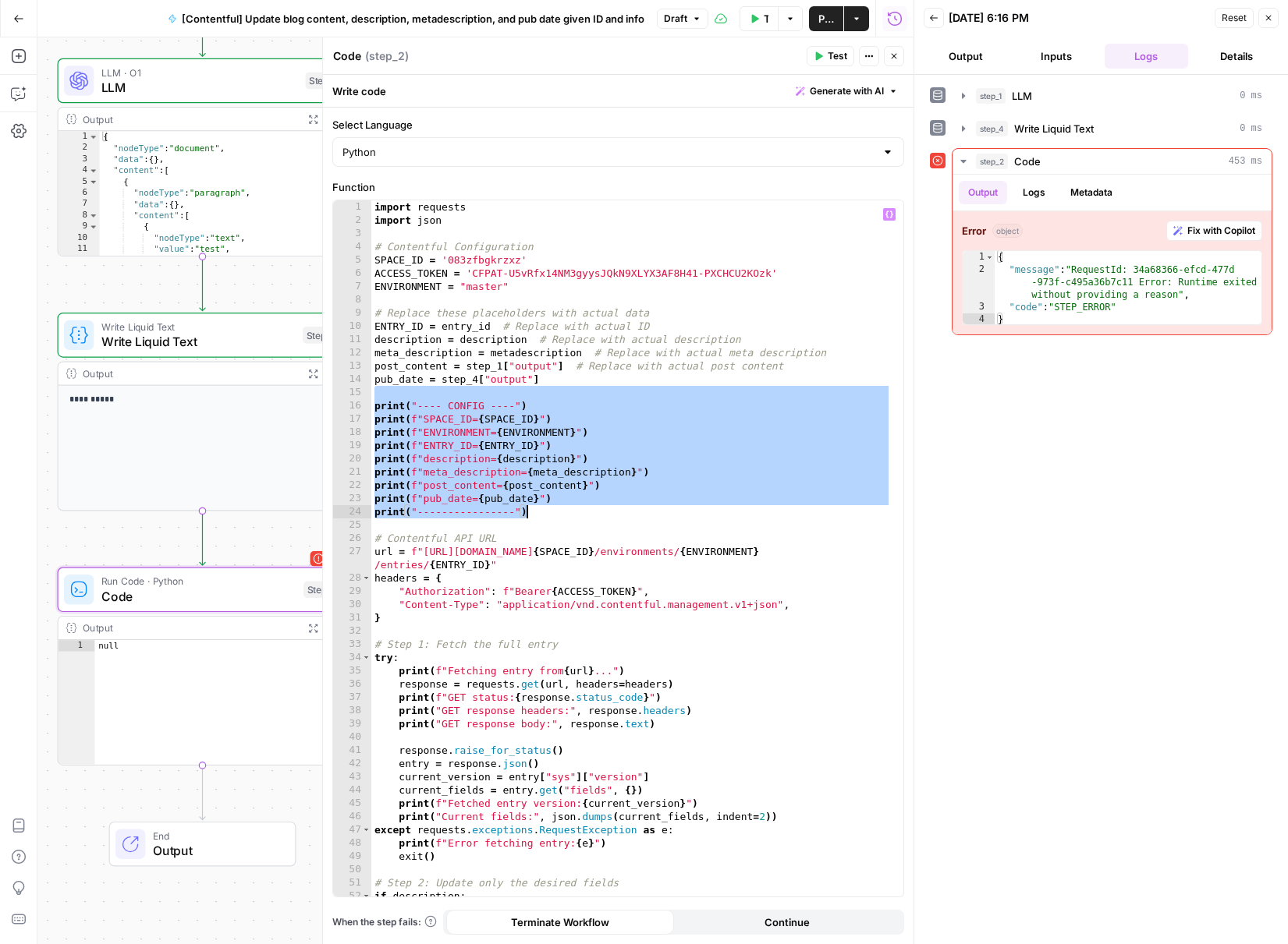
click at [630, 514] on div "import requests import json # Contentful Configuration SPACE_ID = '083zfbgkrzxz…" at bounding box center [631, 562] width 521 height 723
type textarea "**********"
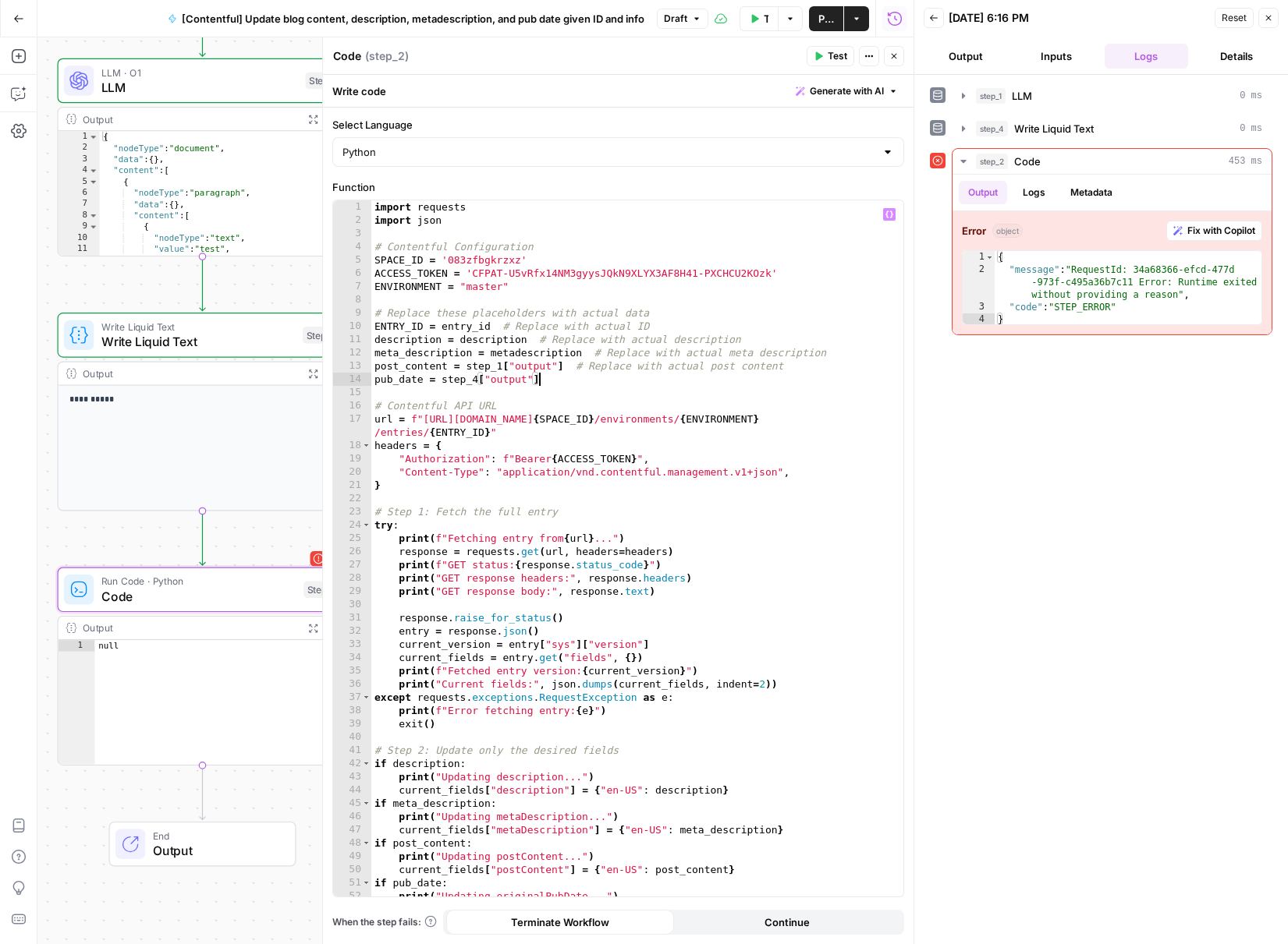
click at [625, 439] on div "import requests import json # Contentful Configuration SPACE_ID = '083zfbgkrzxz…" at bounding box center [631, 562] width 521 height 723
type textarea "**********"
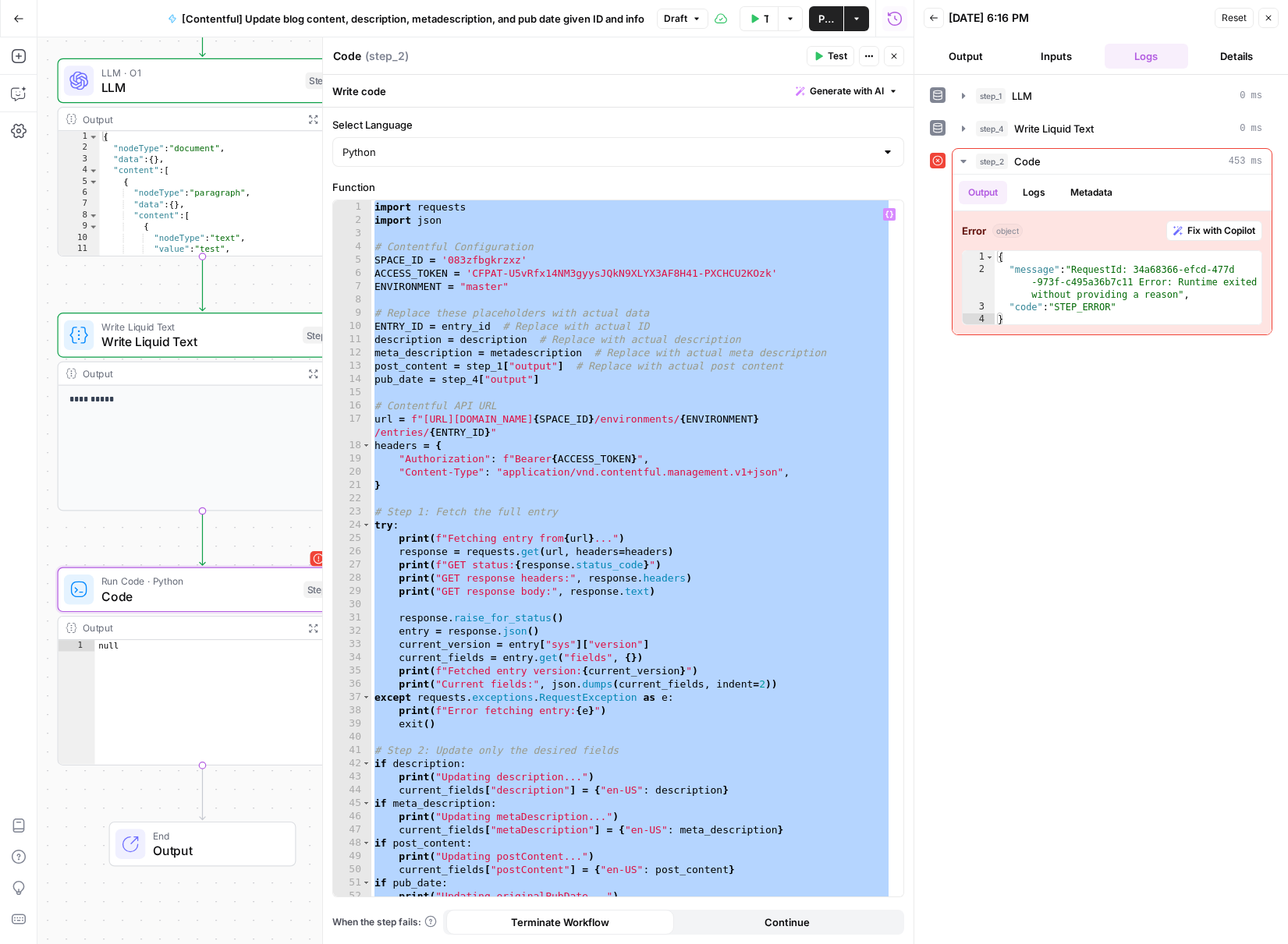
click at [589, 229] on div "import requests import json # Contentful Configuration SPACE_ID = '083zfbgkrzxz…" at bounding box center [631, 562] width 521 height 723
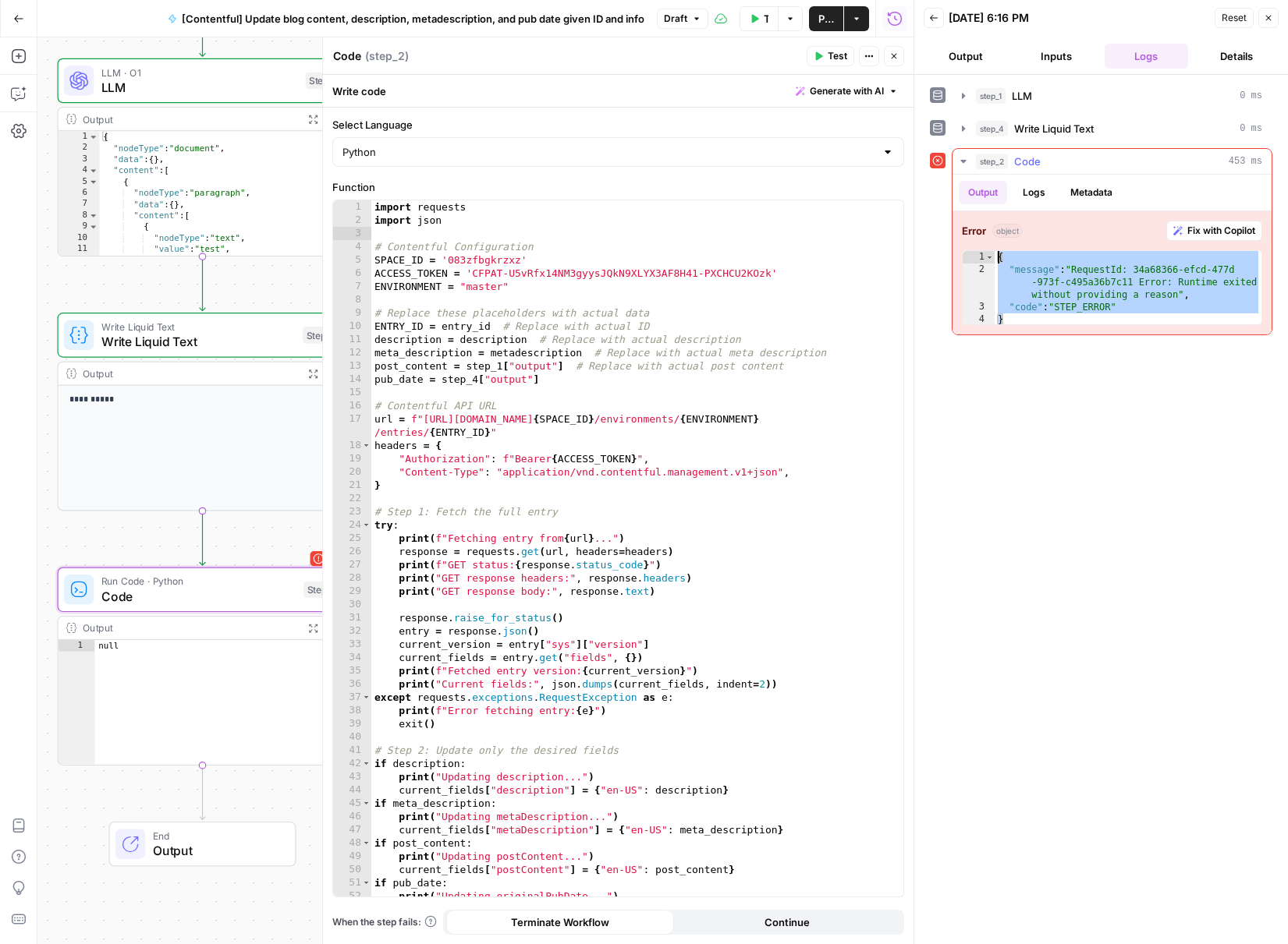
drag, startPoint x: 1017, startPoint y: 311, endPoint x: 971, endPoint y: 254, distance: 73.2
click at [971, 254] on div "* 1 2 3 4 { "message" : "RequestId: 34a68366-efcd-477d -973f-c495a36b7c11 Error…" at bounding box center [1113, 287] width 300 height 75
type textarea "**********"
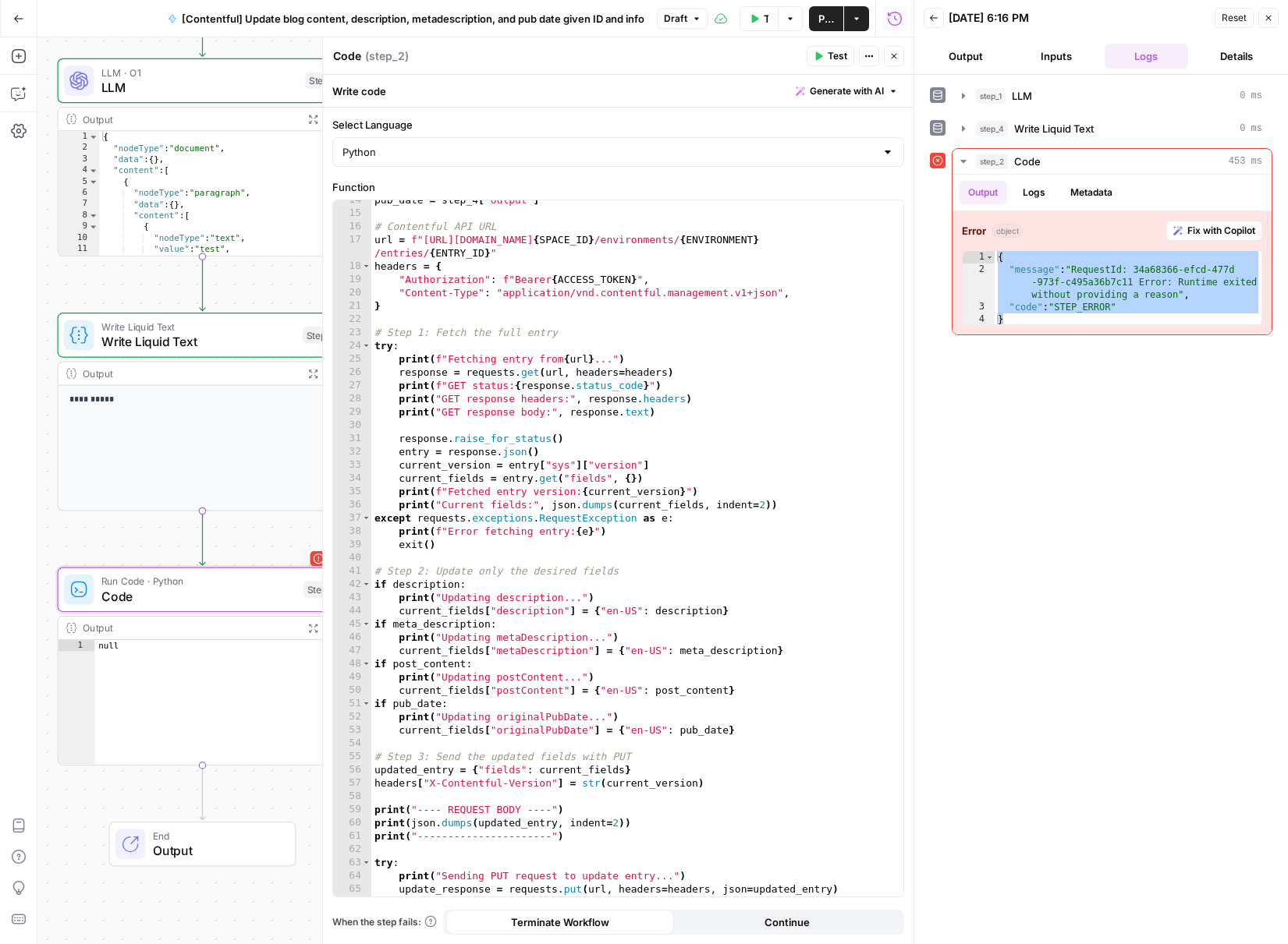
scroll to position [338, 0]
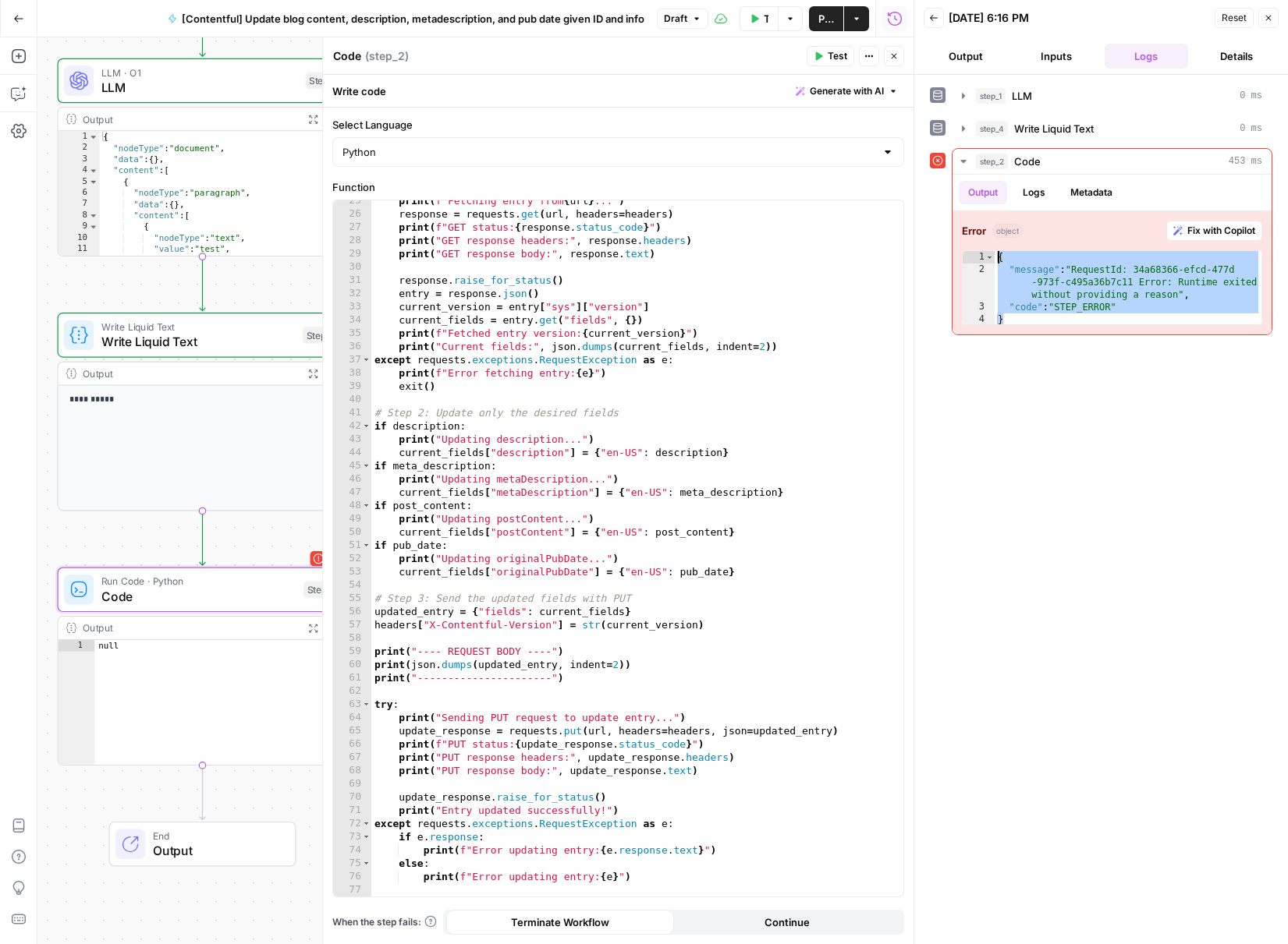
click at [756, 20] on icon "button" at bounding box center [754, 19] width 10 height 10
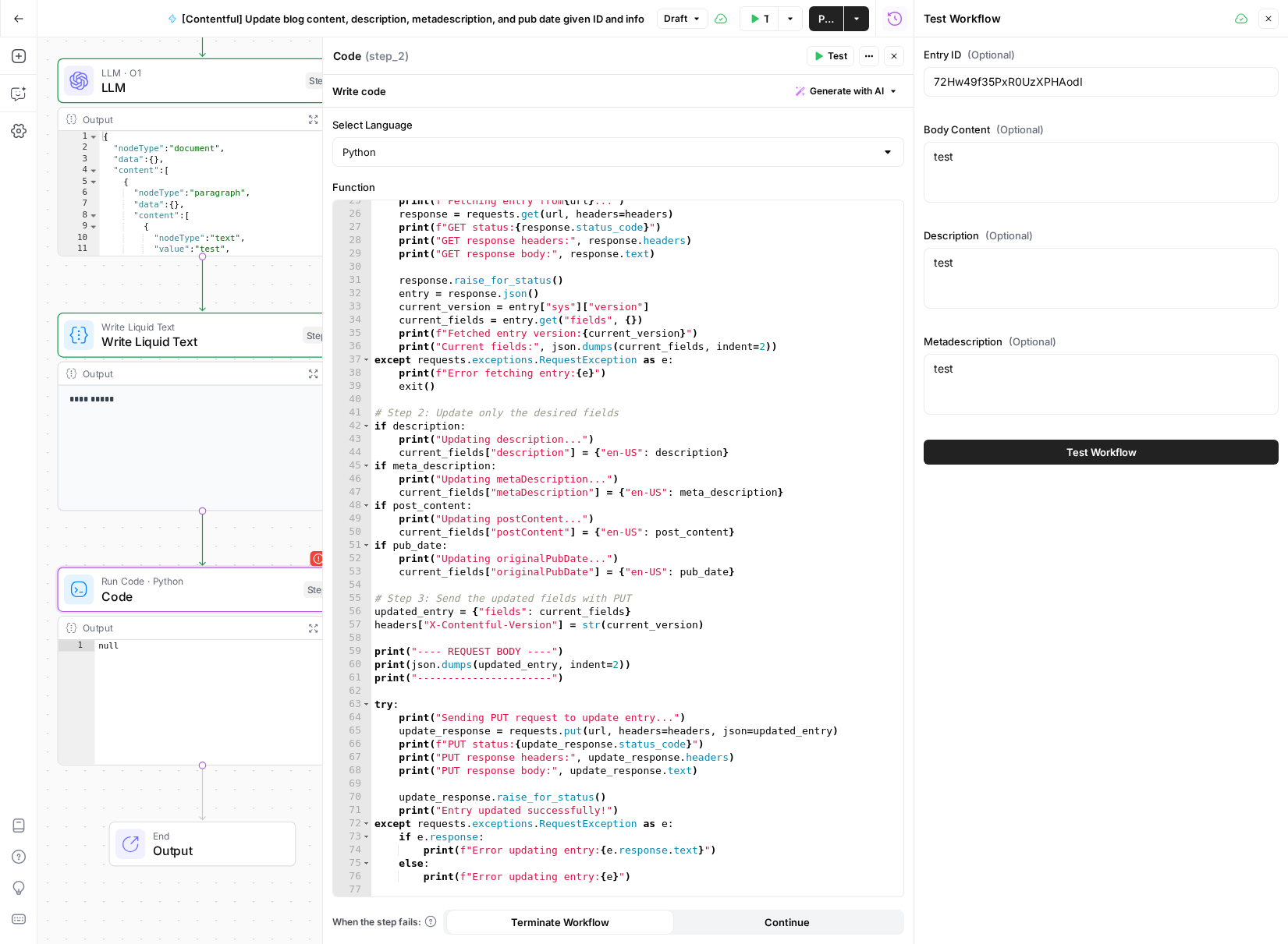
click at [1083, 455] on span "Test Workflow" at bounding box center [1101, 452] width 70 height 15
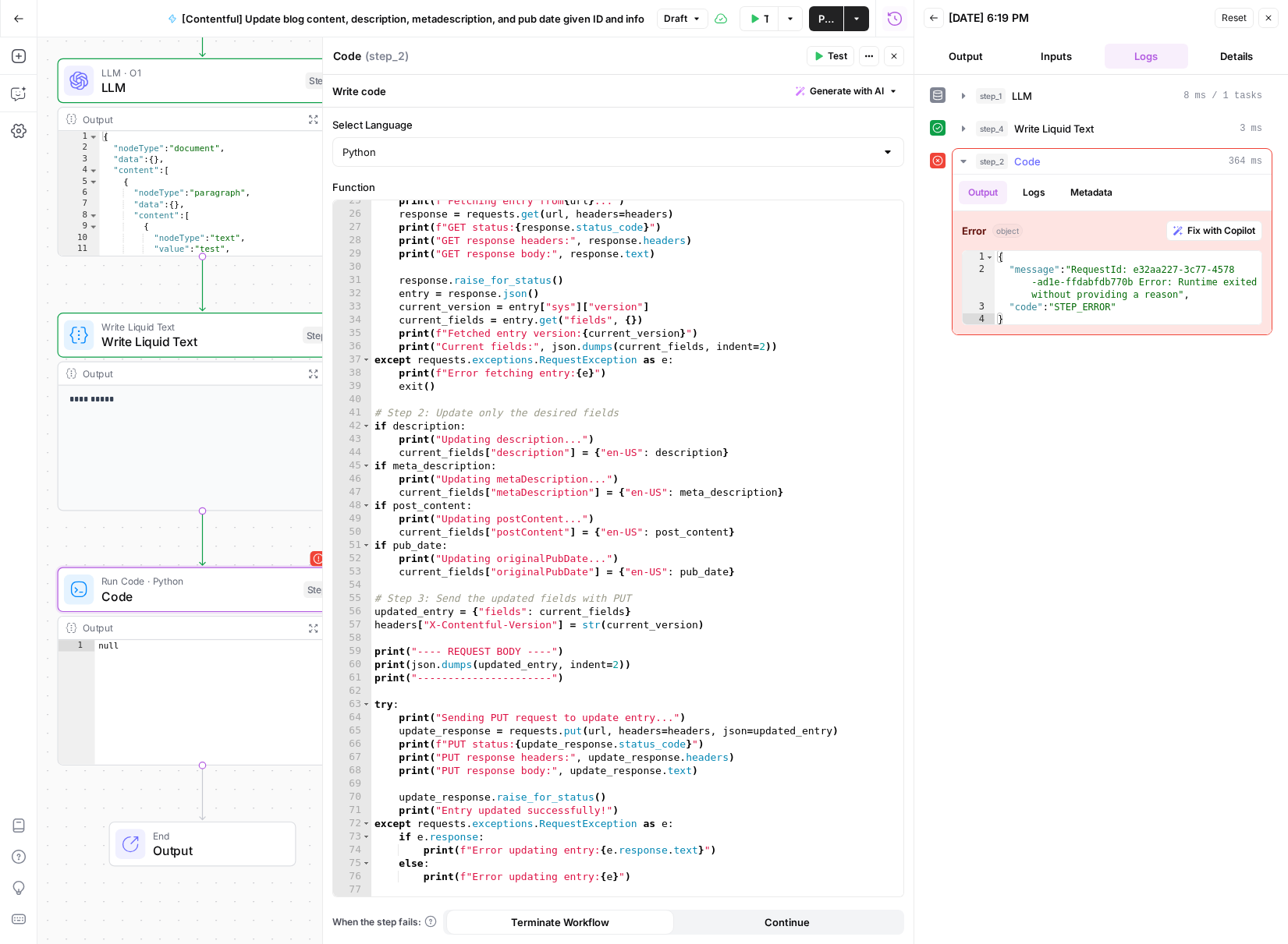
click at [1036, 182] on button "Logs" at bounding box center [1034, 192] width 41 height 24
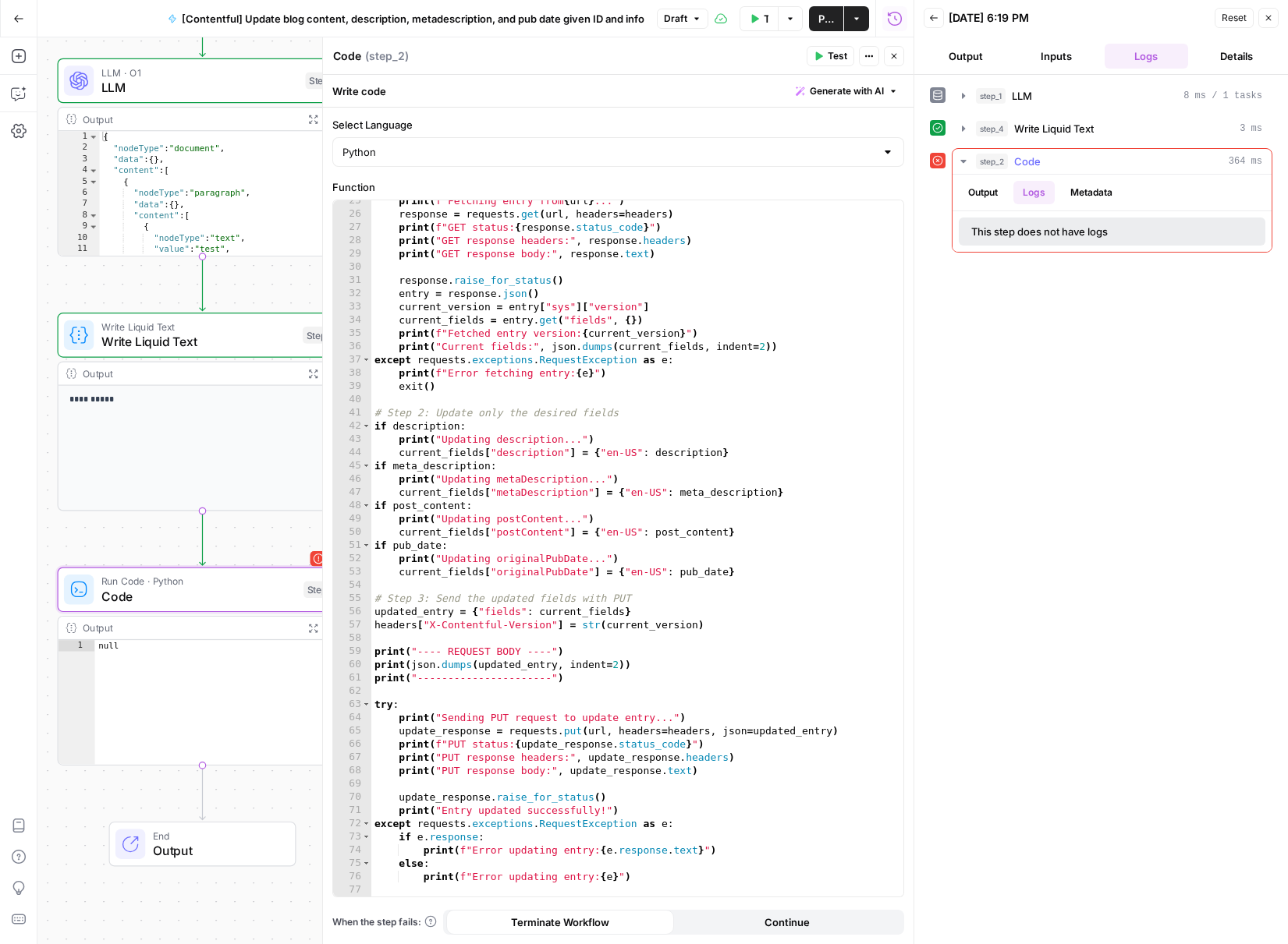
drag, startPoint x: 1079, startPoint y: 202, endPoint x: 1064, endPoint y: 200, distance: 15.1
click at [1079, 202] on button "Metadata" at bounding box center [1091, 192] width 61 height 24
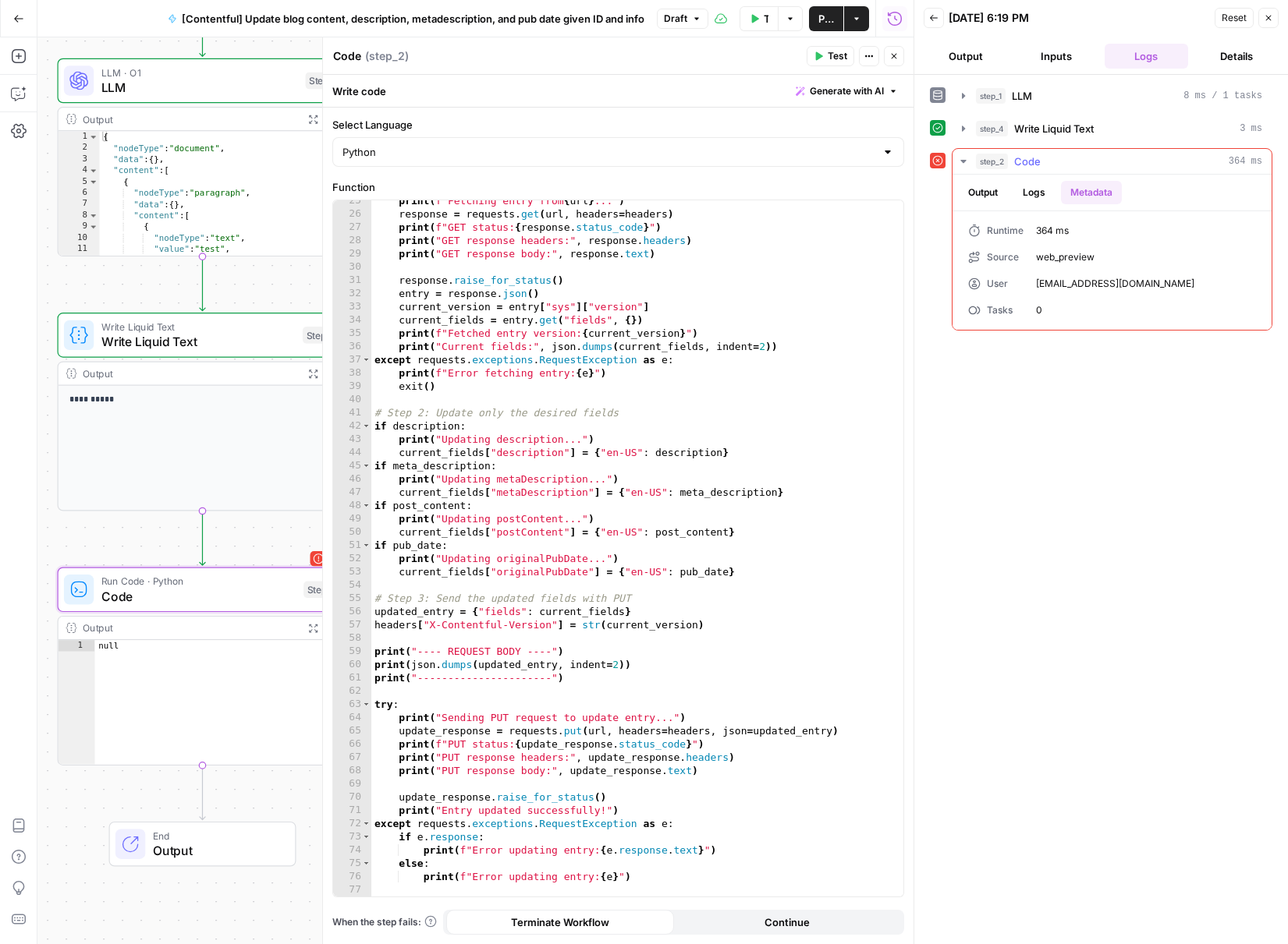
click at [1013, 192] on ul "Output Logs Metadata" at bounding box center [1040, 192] width 163 height 24
click at [988, 191] on button "Output" at bounding box center [983, 192] width 49 height 24
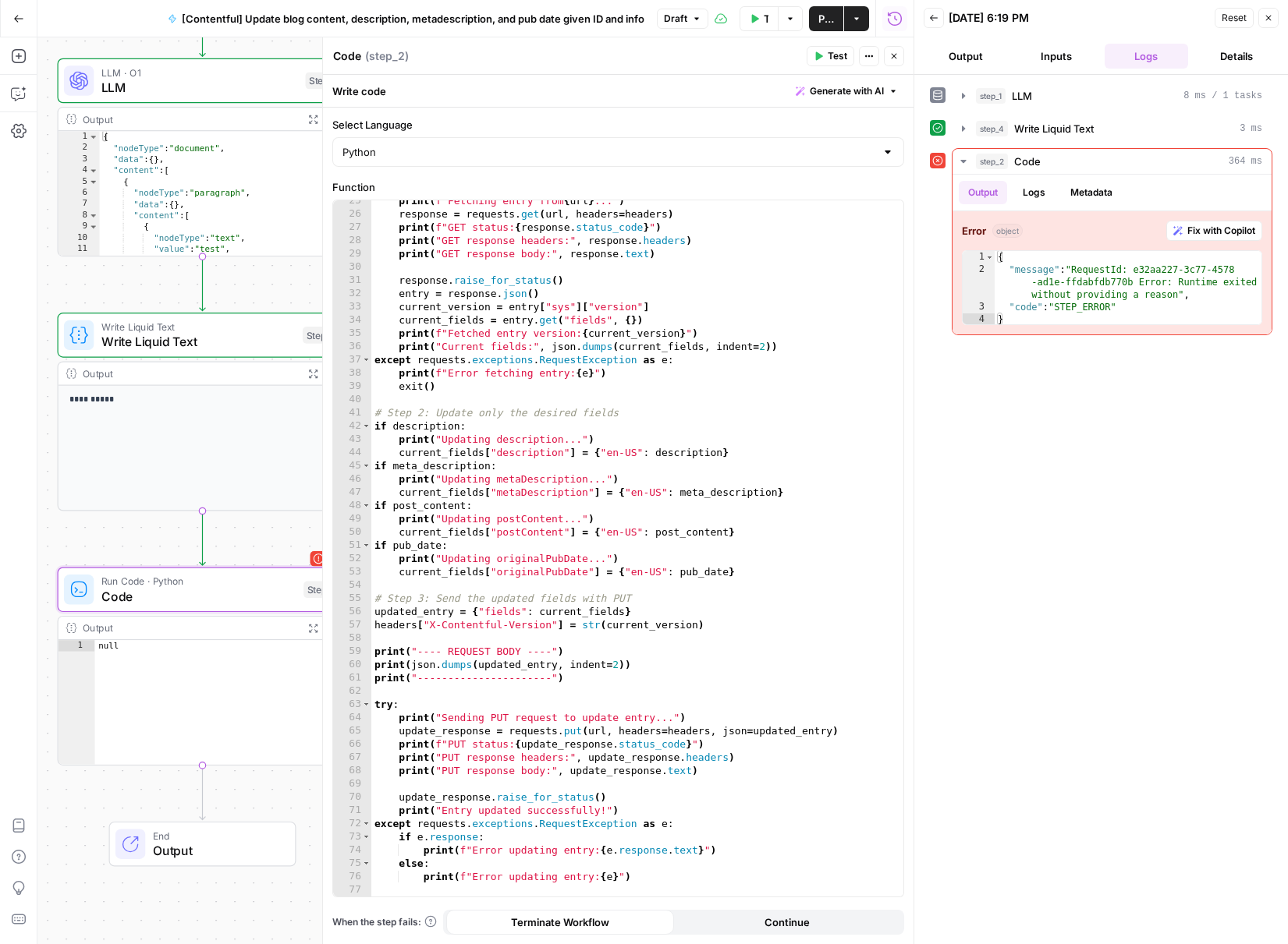
click at [950, 133] on div "step_4 Write Liquid Text 3 ms" at bounding box center [1101, 128] width 343 height 27
click at [958, 129] on icon "button" at bounding box center [963, 128] width 12 height 12
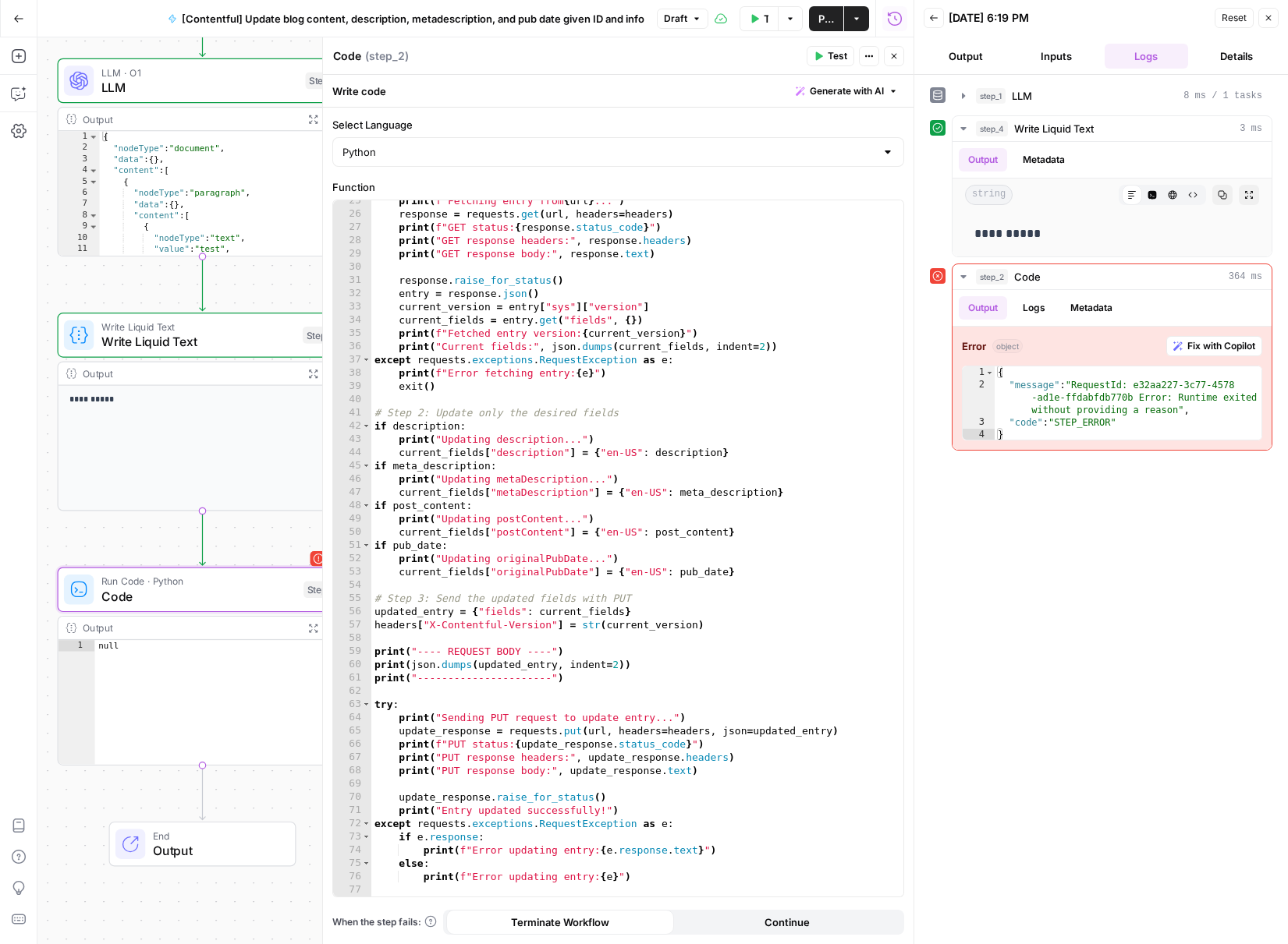
click at [951, 93] on div "step_1 LLM 8 ms / 1 tasks" at bounding box center [1101, 96] width 343 height 27
click at [957, 94] on icon "button" at bounding box center [963, 95] width 12 height 12
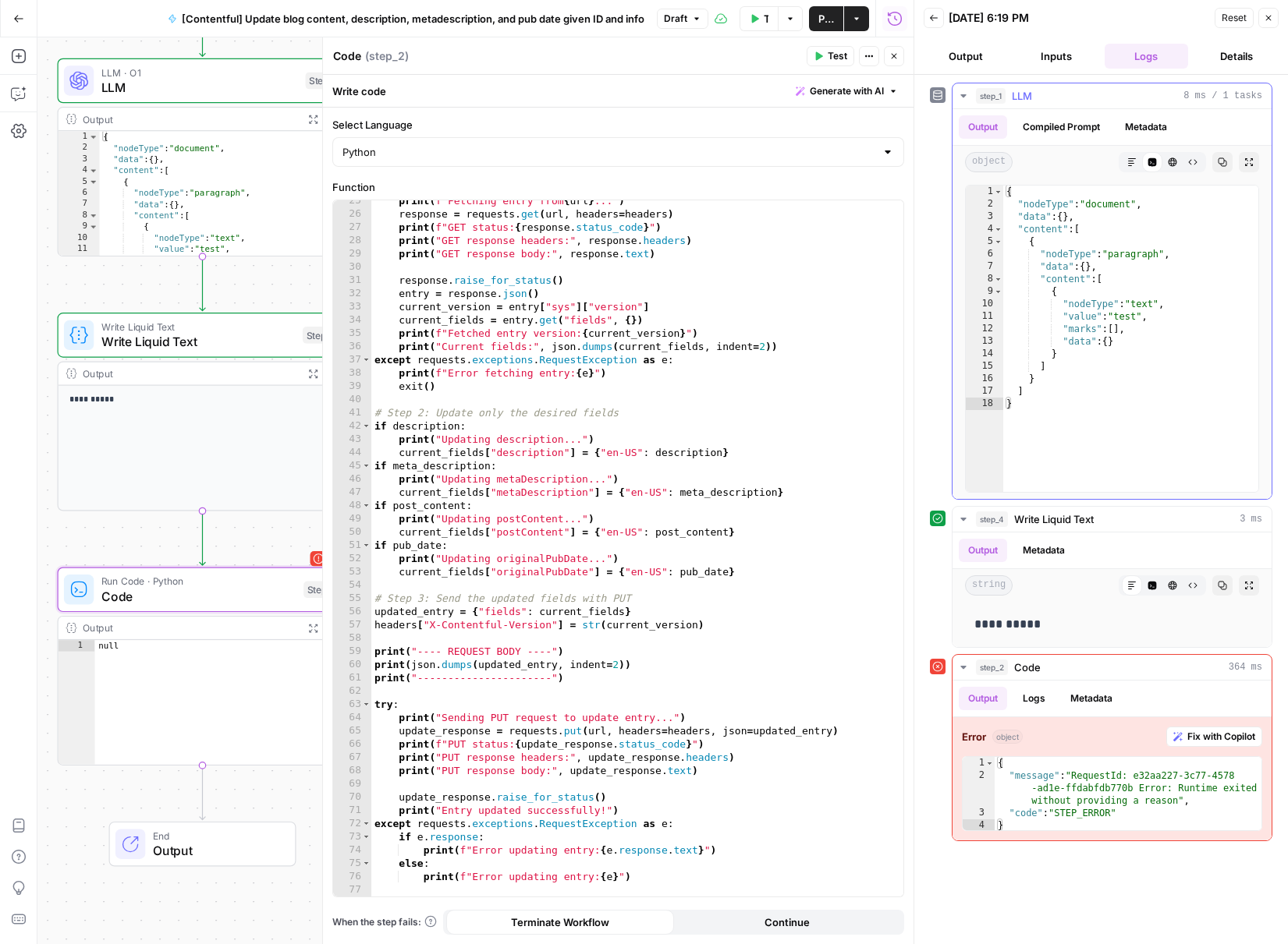
click at [959, 100] on icon "button" at bounding box center [963, 95] width 12 height 12
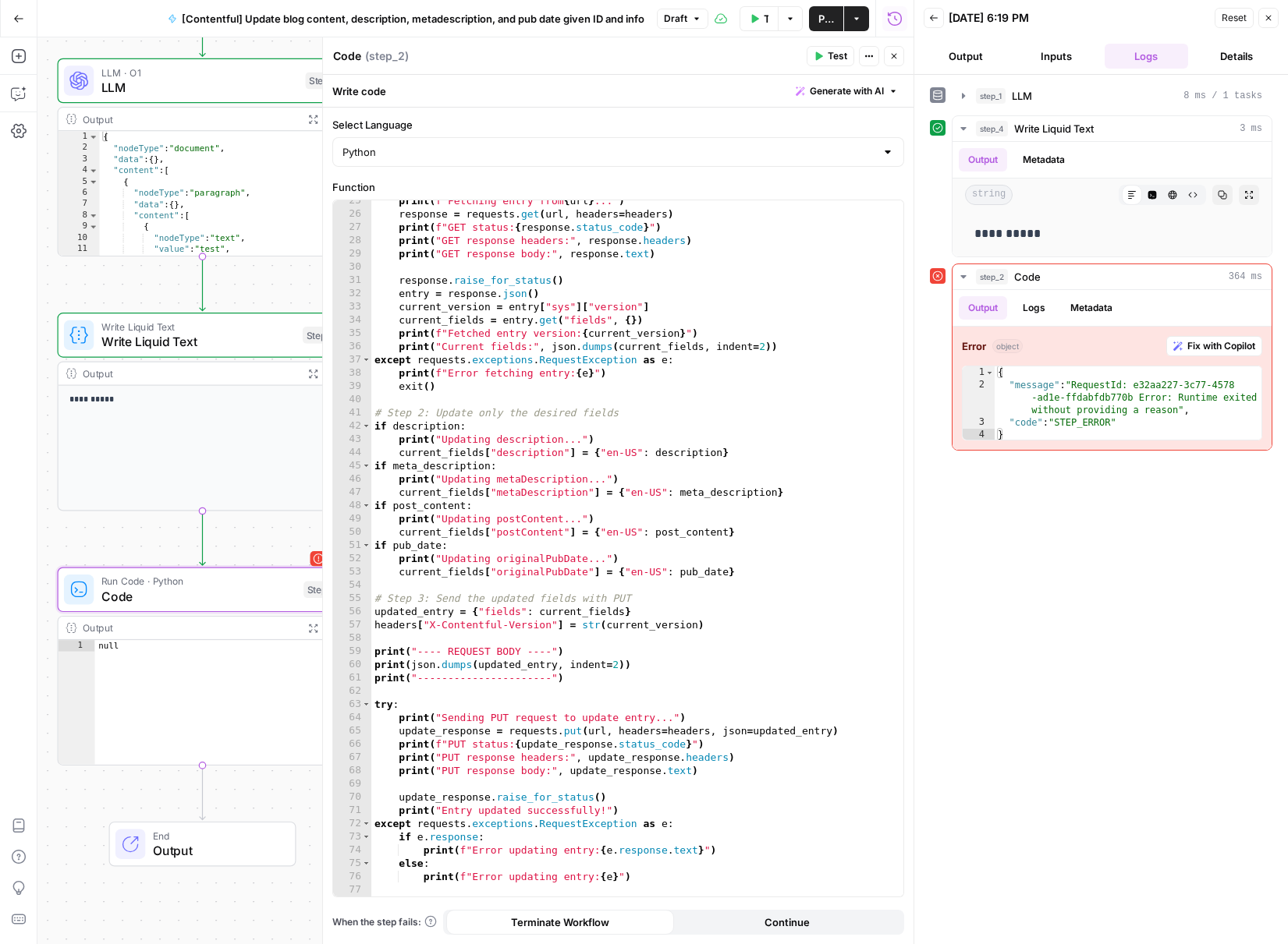
click at [966, 63] on button "Output" at bounding box center [966, 56] width 84 height 25
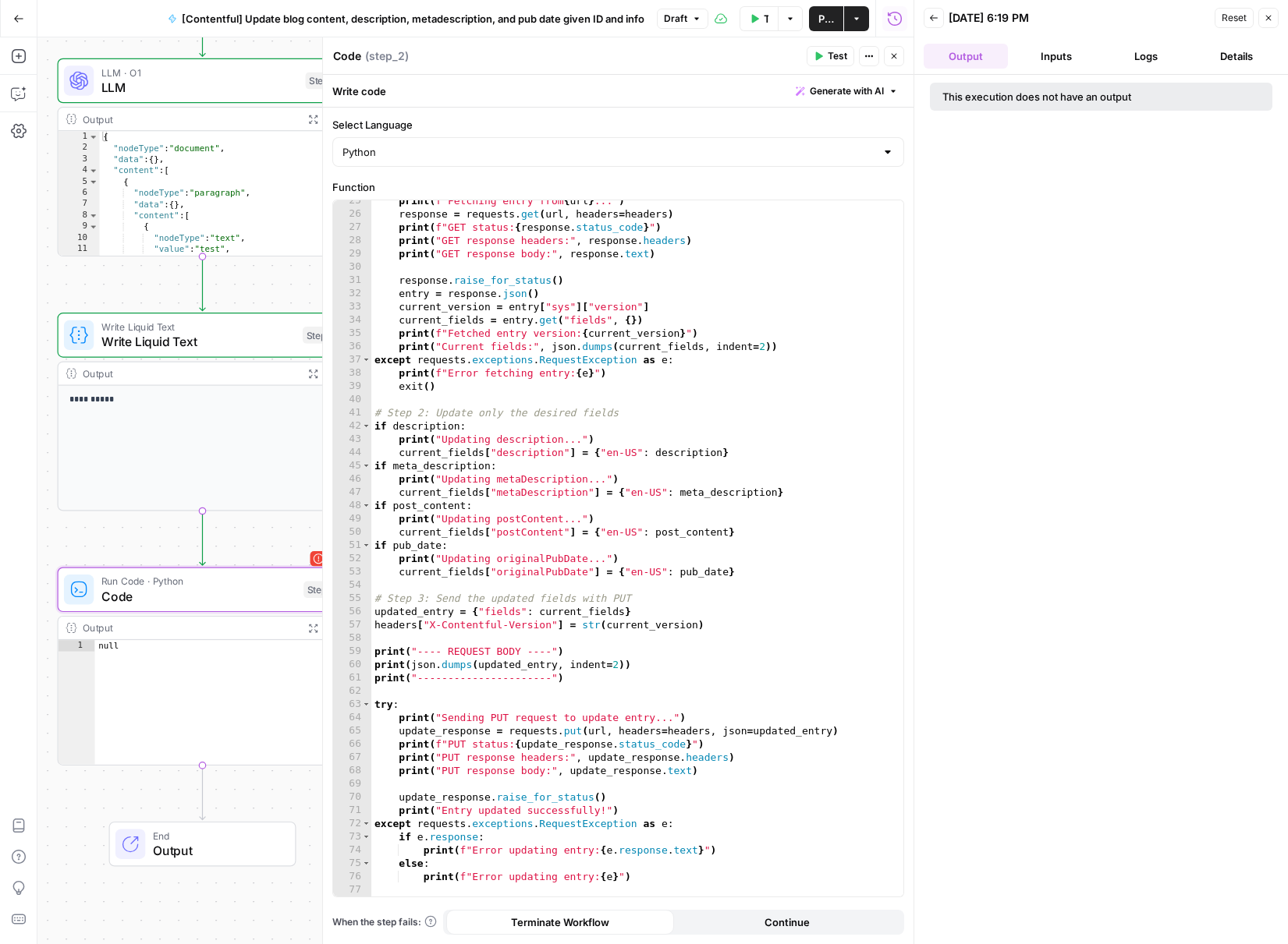
click at [1058, 70] on header "Back [DATE] 6:19 PM Reset Close Output Inputs Logs Details" at bounding box center [1101, 37] width 374 height 75
click at [1049, 54] on button "Inputs" at bounding box center [1057, 56] width 84 height 25
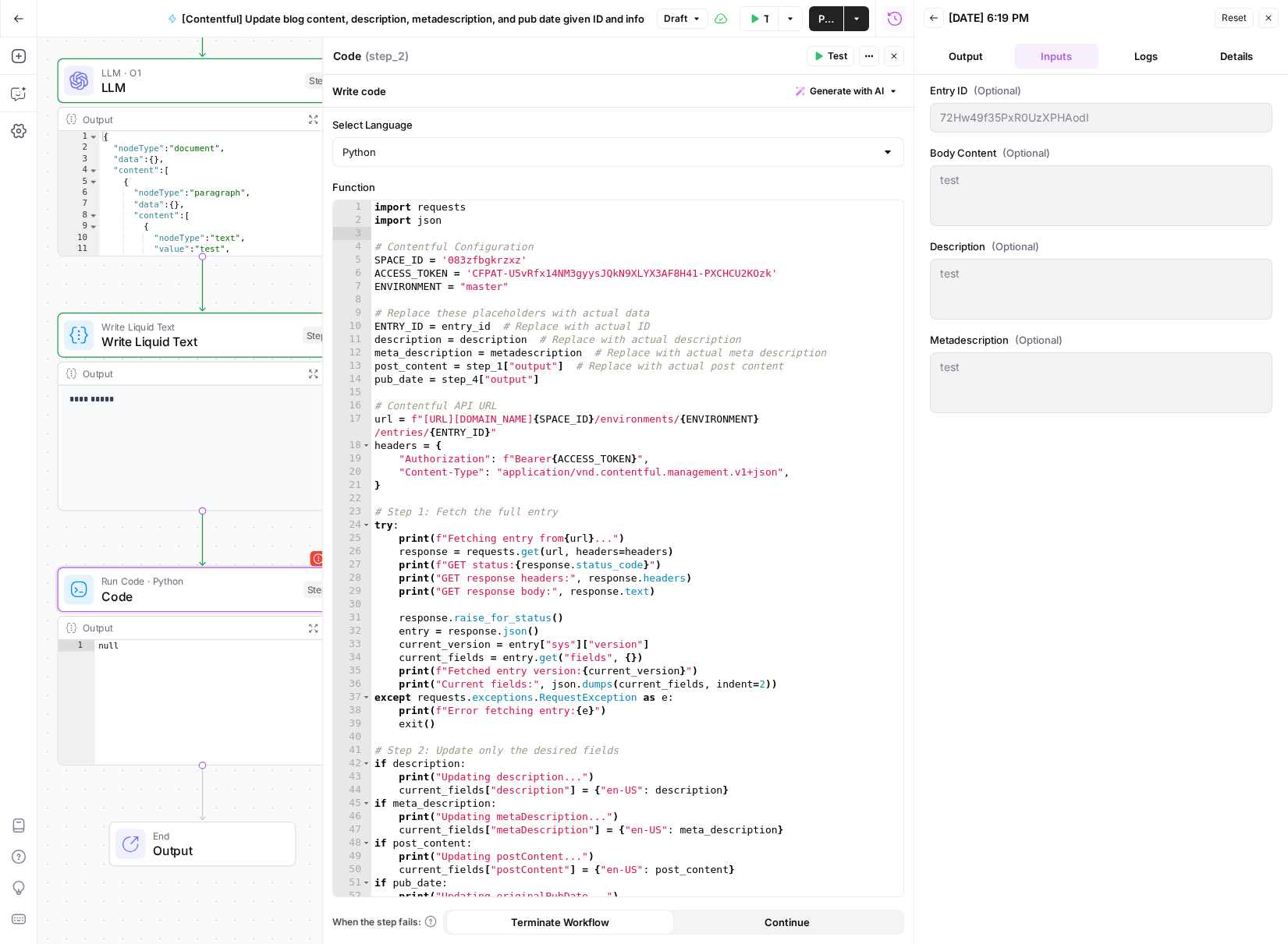
click at [937, 14] on icon "button" at bounding box center [934, 18] width 10 height 10
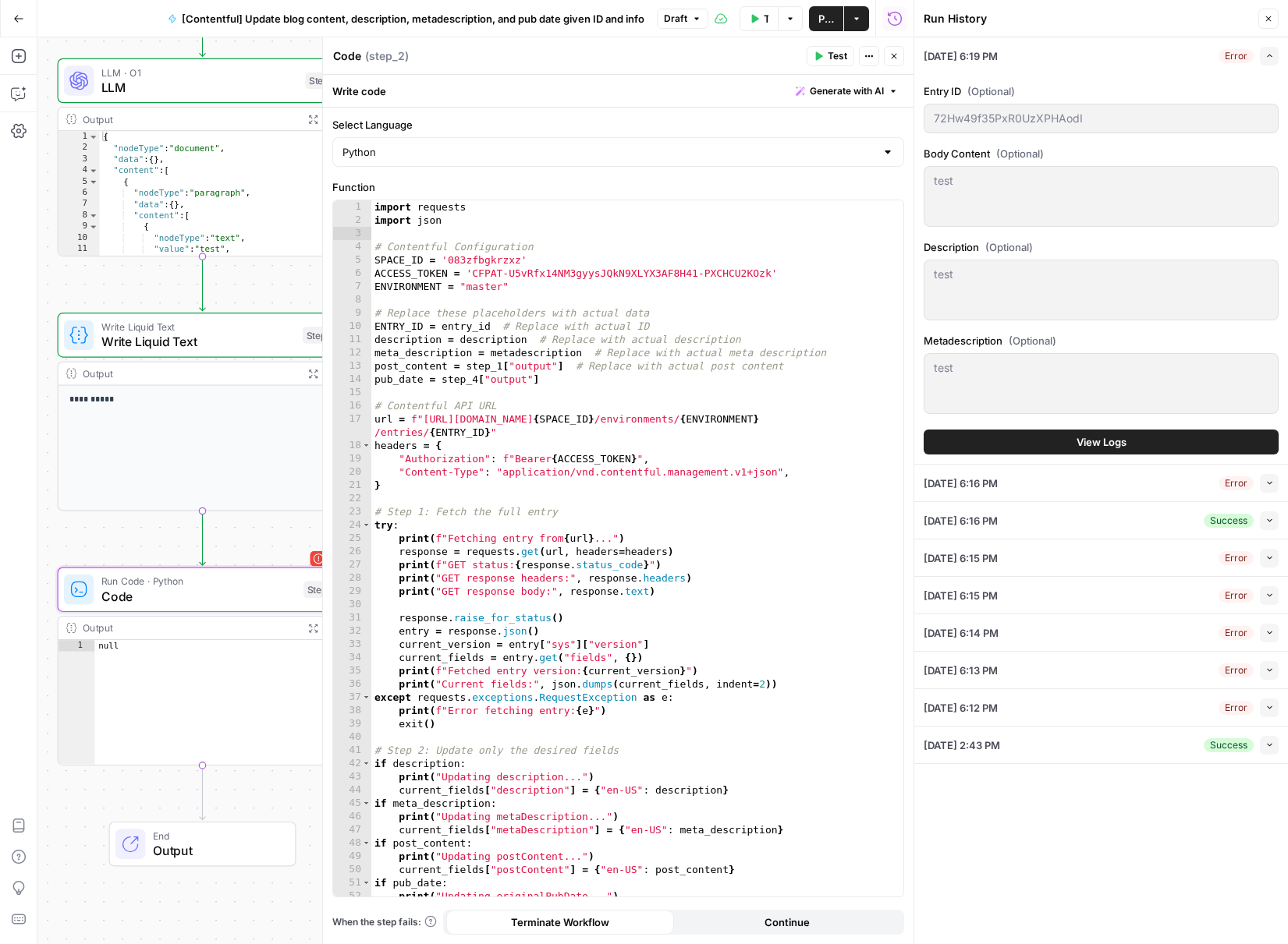
click at [1062, 440] on button "View Logs" at bounding box center [1100, 442] width 355 height 25
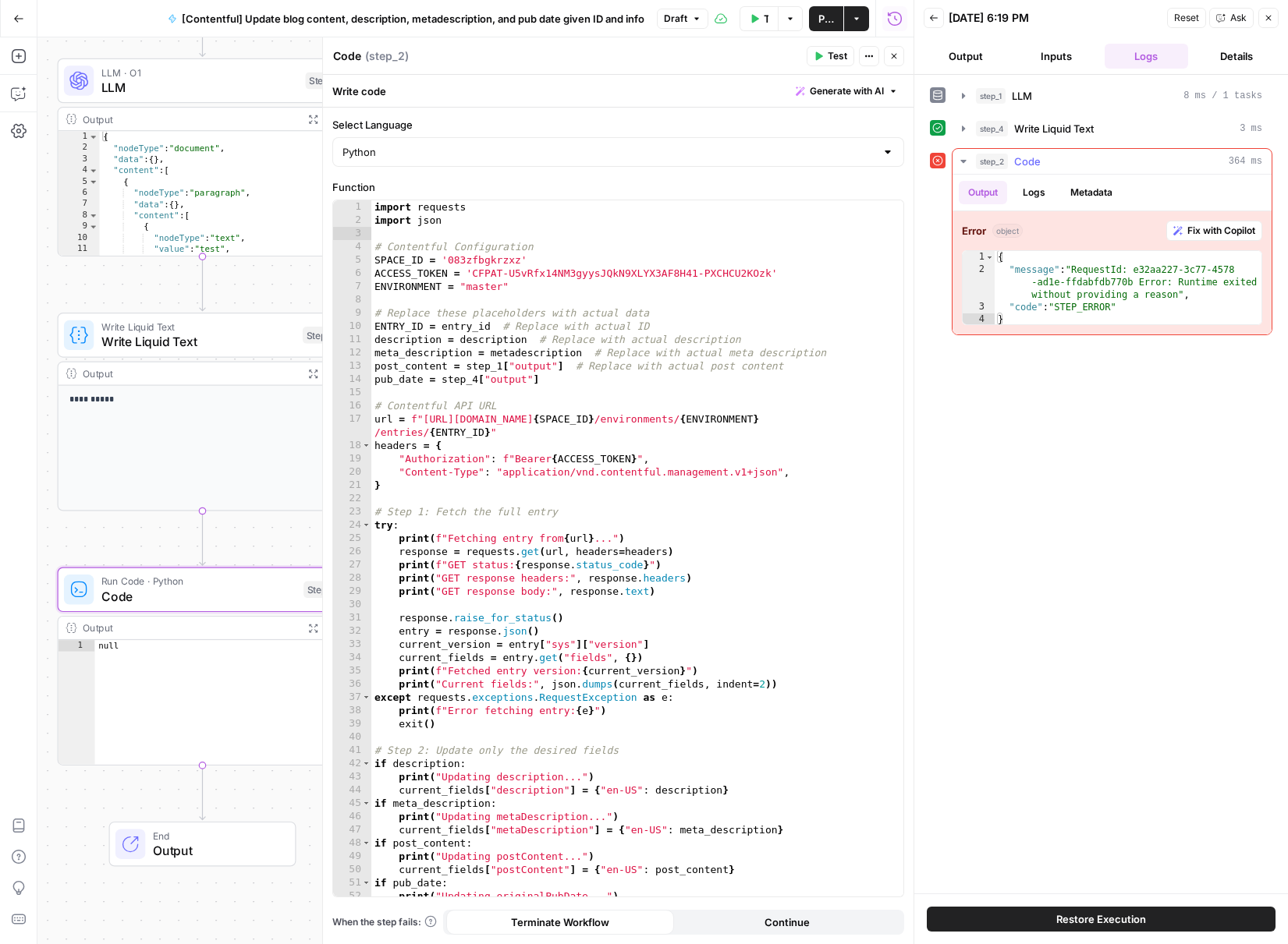
click at [1033, 207] on div "Output Logs Metadata" at bounding box center [1112, 192] width 319 height 36
drag, startPoint x: 1041, startPoint y: 192, endPoint x: 1073, endPoint y: 195, distance: 32.1
click at [1041, 192] on button "Logs" at bounding box center [1034, 192] width 41 height 24
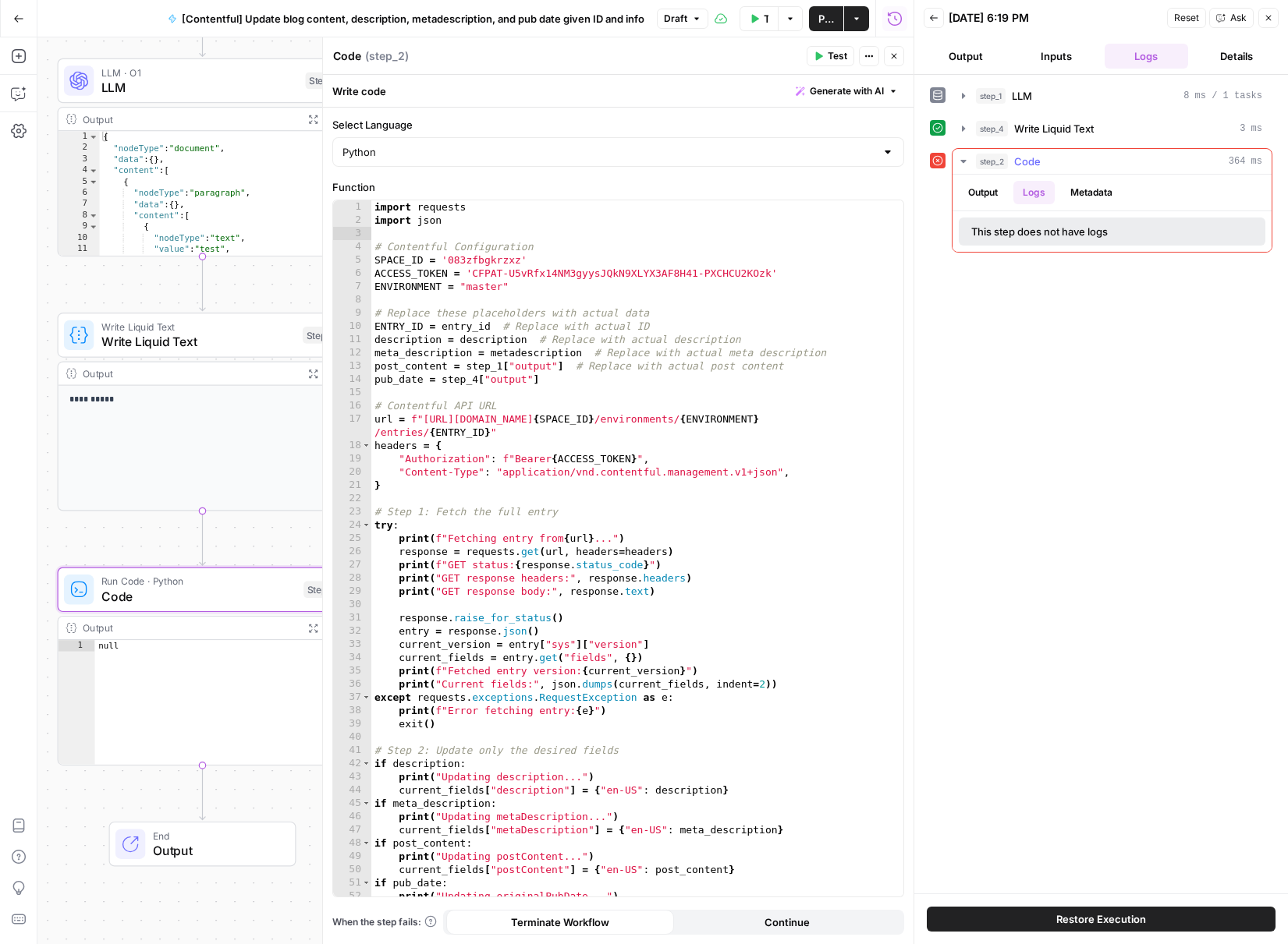
click at [1082, 193] on button "Metadata" at bounding box center [1091, 192] width 61 height 24
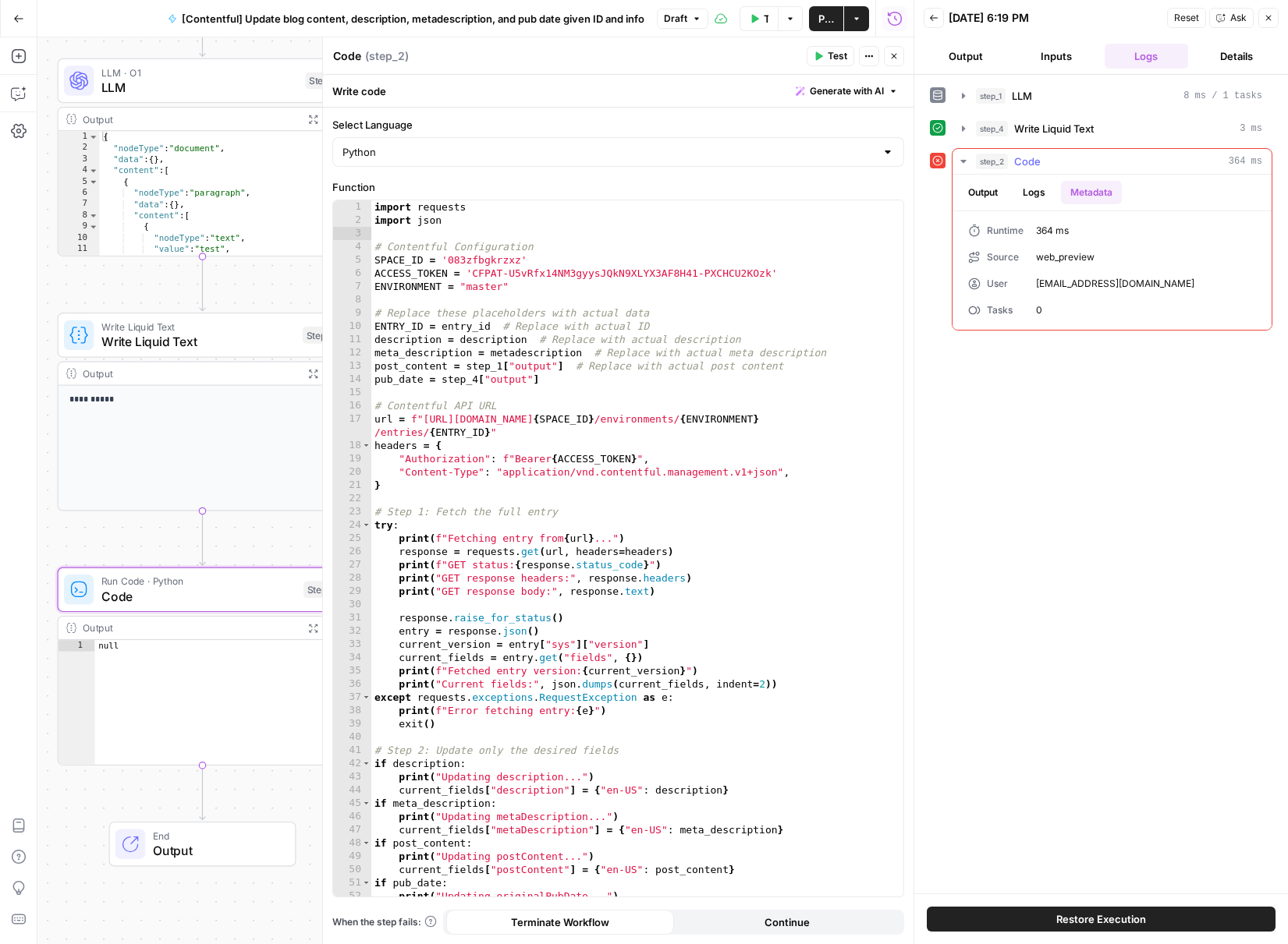
click at [981, 202] on button "Output" at bounding box center [983, 192] width 49 height 24
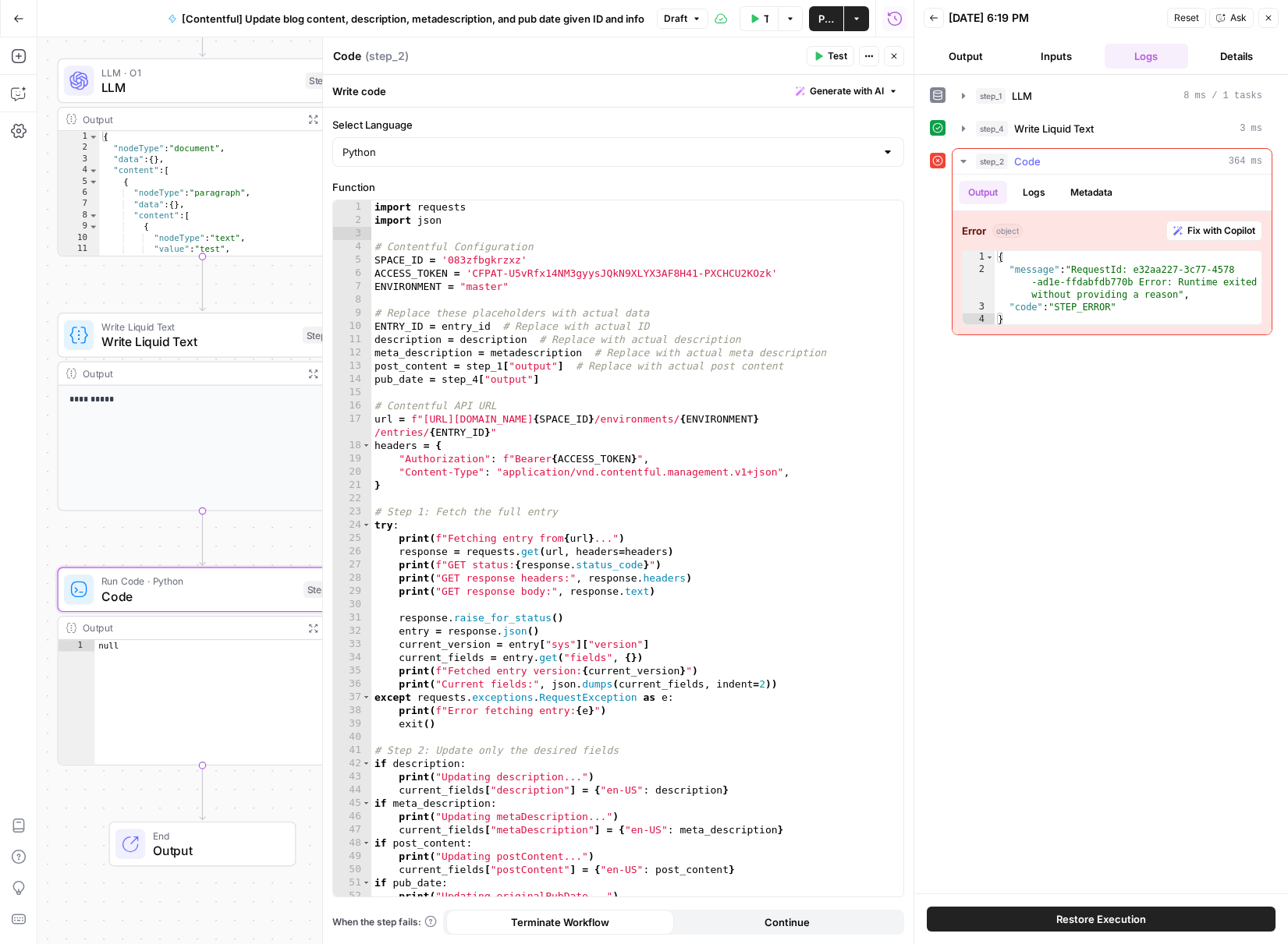
click at [1022, 202] on button "Logs" at bounding box center [1034, 192] width 41 height 24
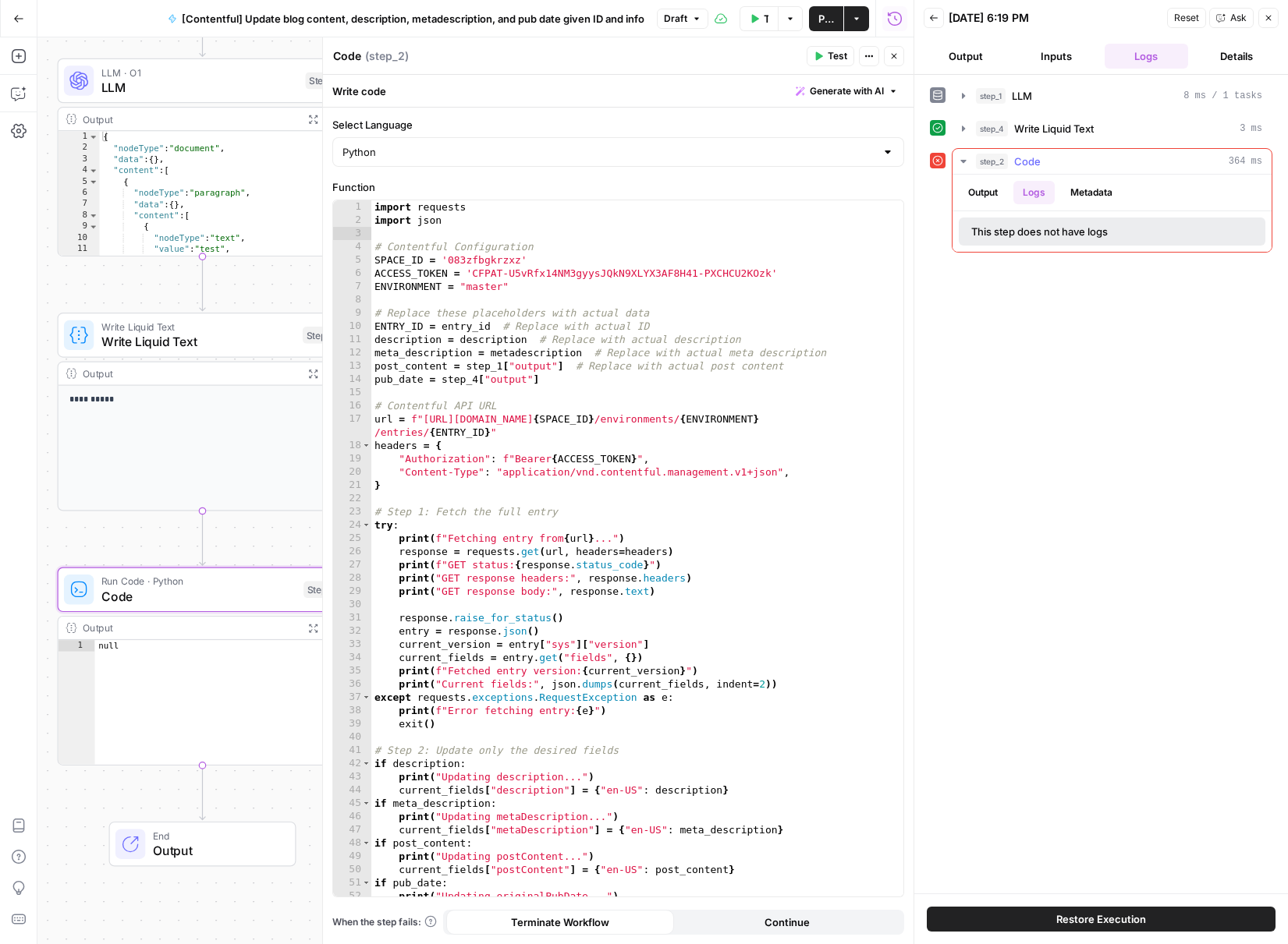
click at [1092, 184] on button "Metadata" at bounding box center [1091, 192] width 61 height 24
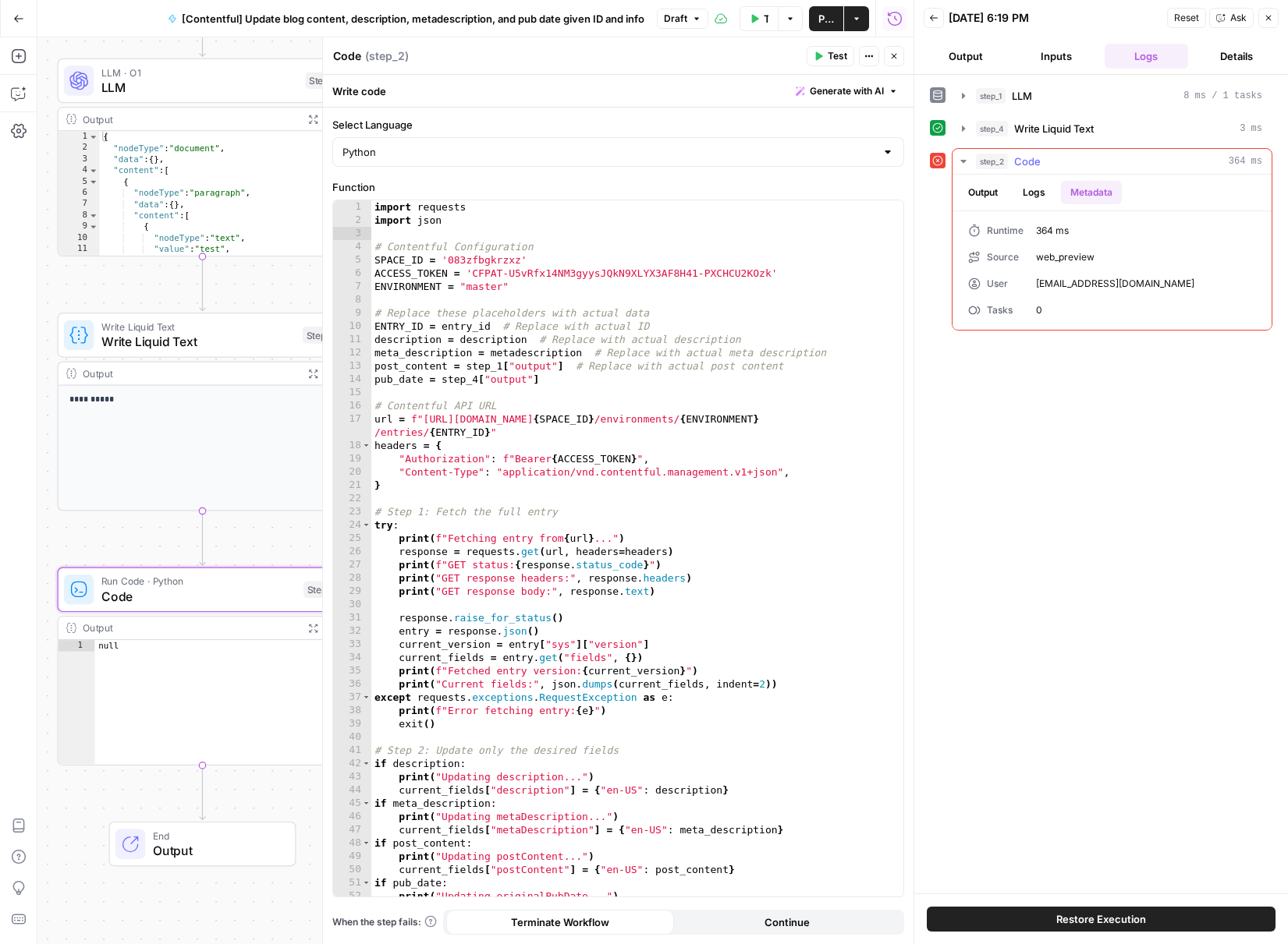
click at [996, 202] on button "Output" at bounding box center [983, 192] width 49 height 24
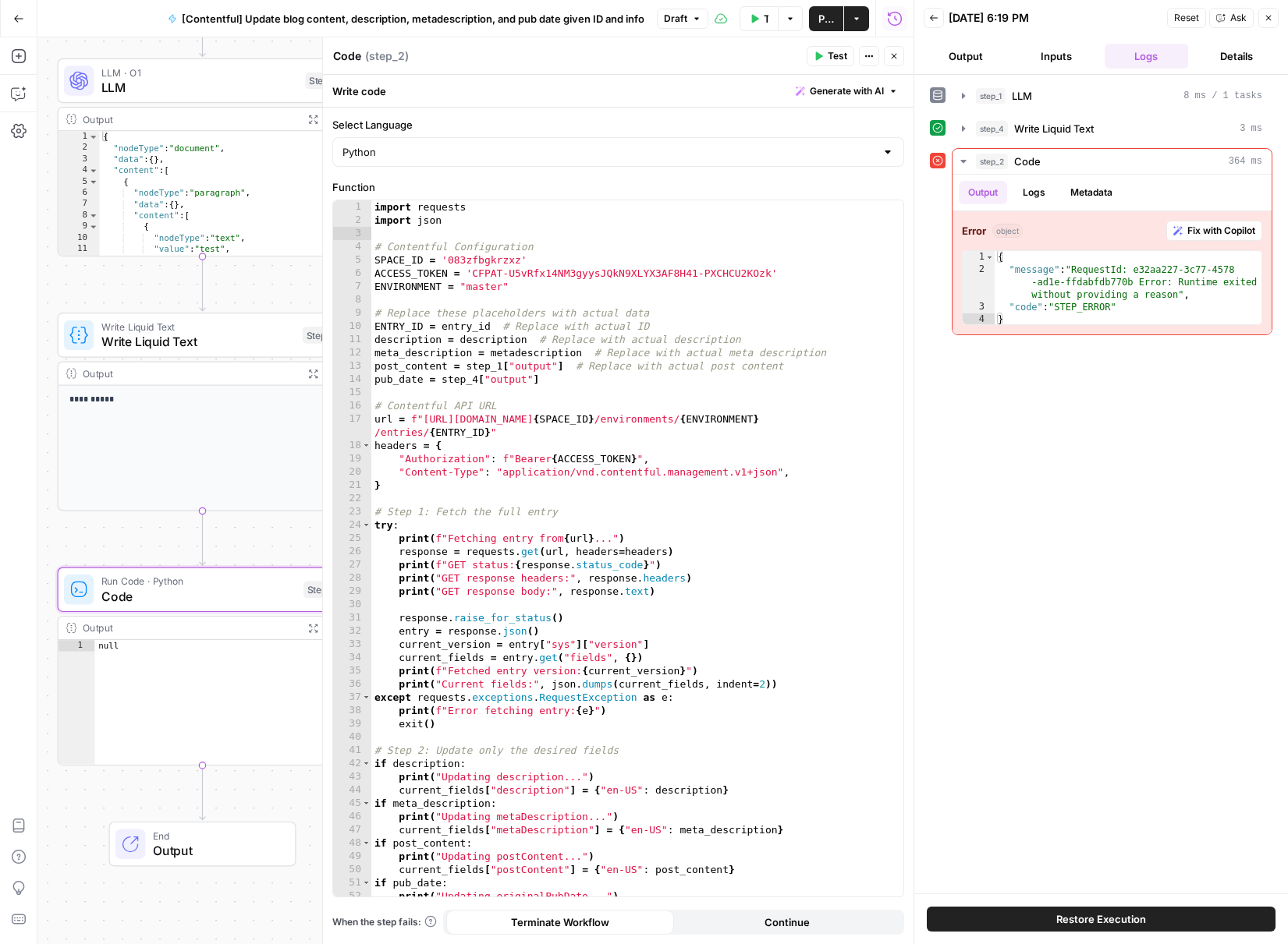
click at [985, 50] on button "Output" at bounding box center [966, 56] width 84 height 25
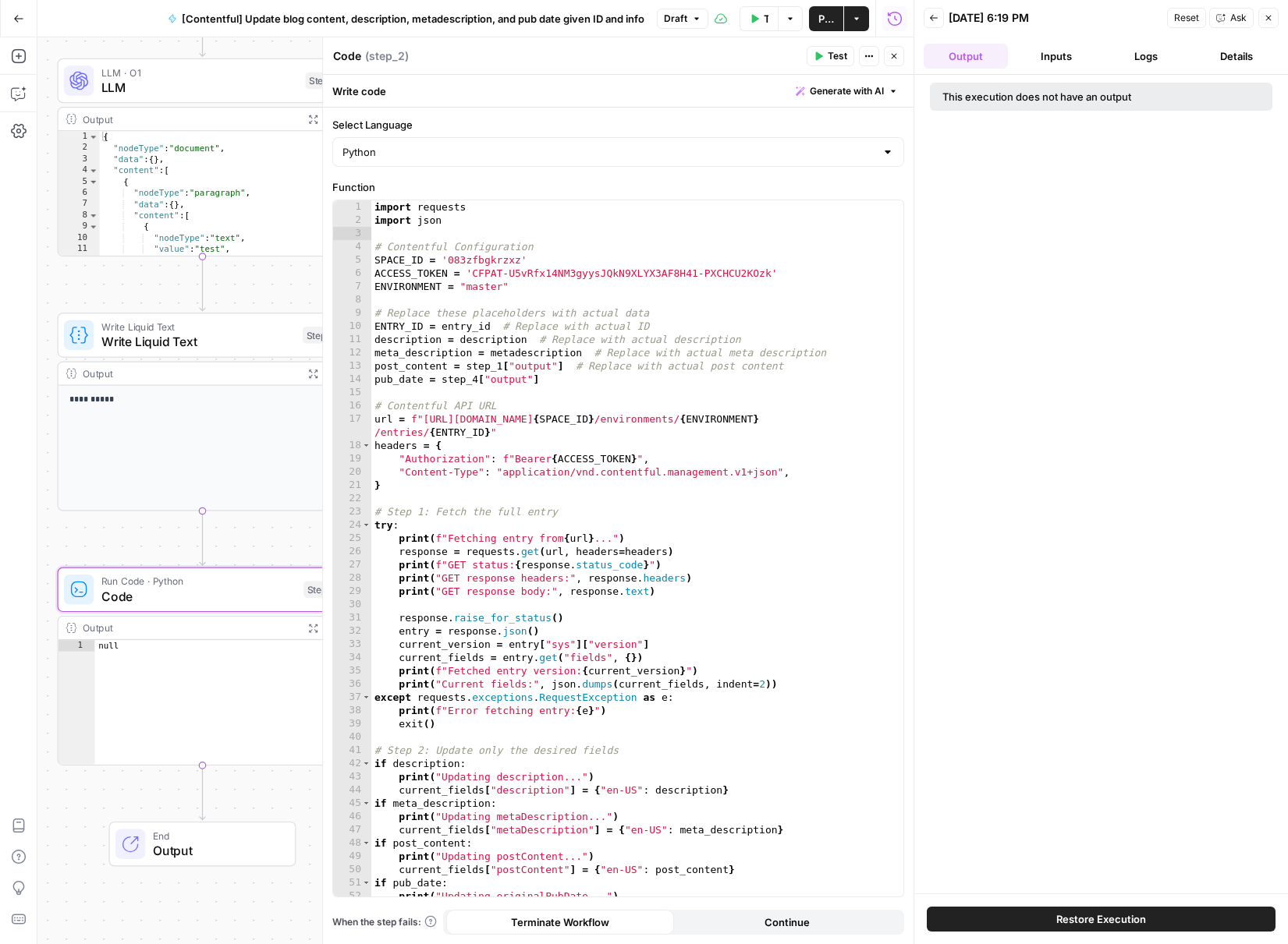
click at [928, 32] on header "Back [DATE] 6:19 PM Reset Ask Close Output Inputs Logs Details" at bounding box center [1101, 37] width 374 height 75
click at [932, 22] on icon "button" at bounding box center [934, 18] width 10 height 10
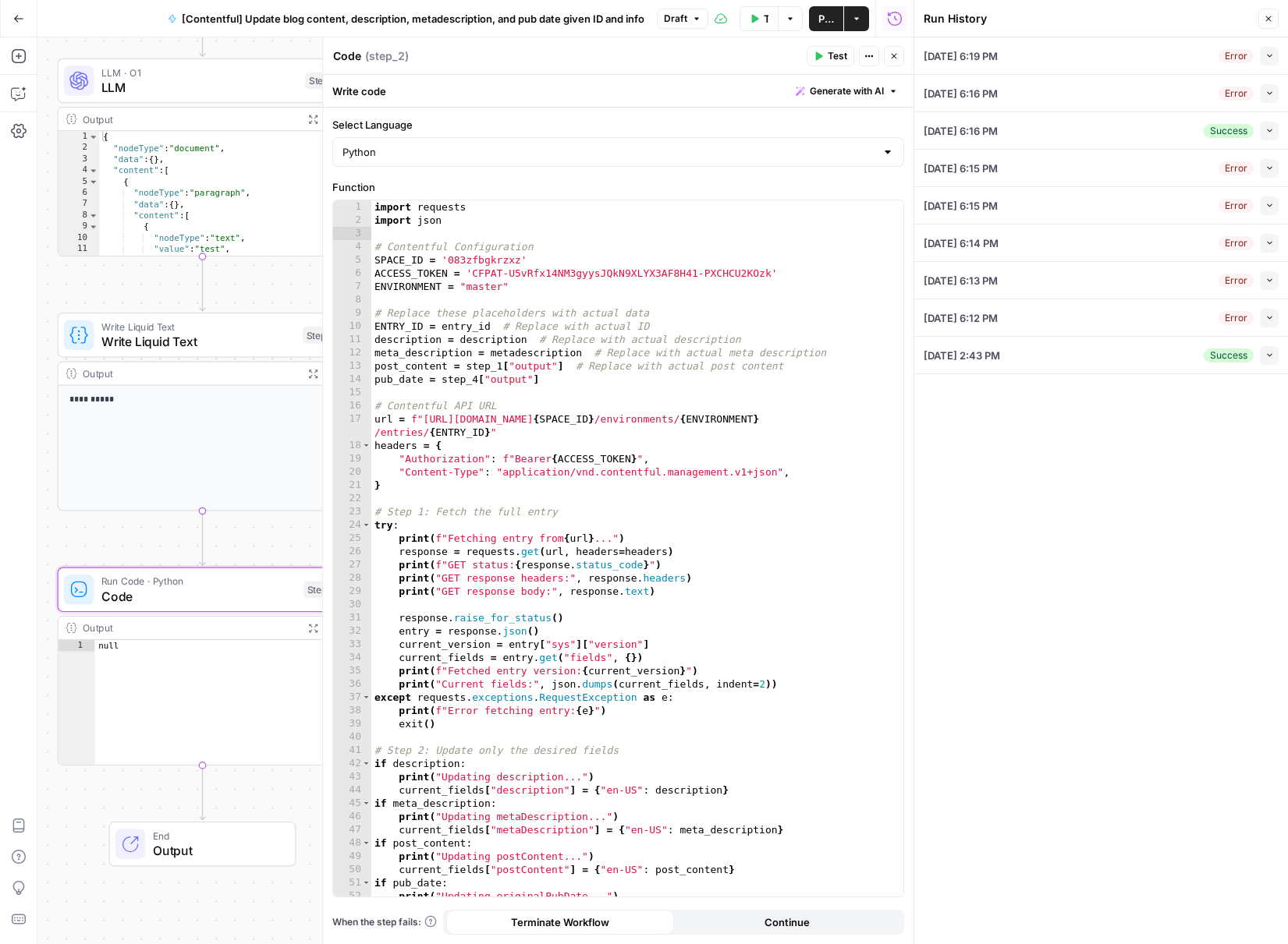
click at [1146, 355] on div "[DATE] 2:43 PM Success Collapse" at bounding box center [1100, 355] width 355 height 37
click at [1256, 355] on div "Success Collapse" at bounding box center [1241, 356] width 75 height 19
click at [1270, 355] on icon "button" at bounding box center [1269, 355] width 9 height 9
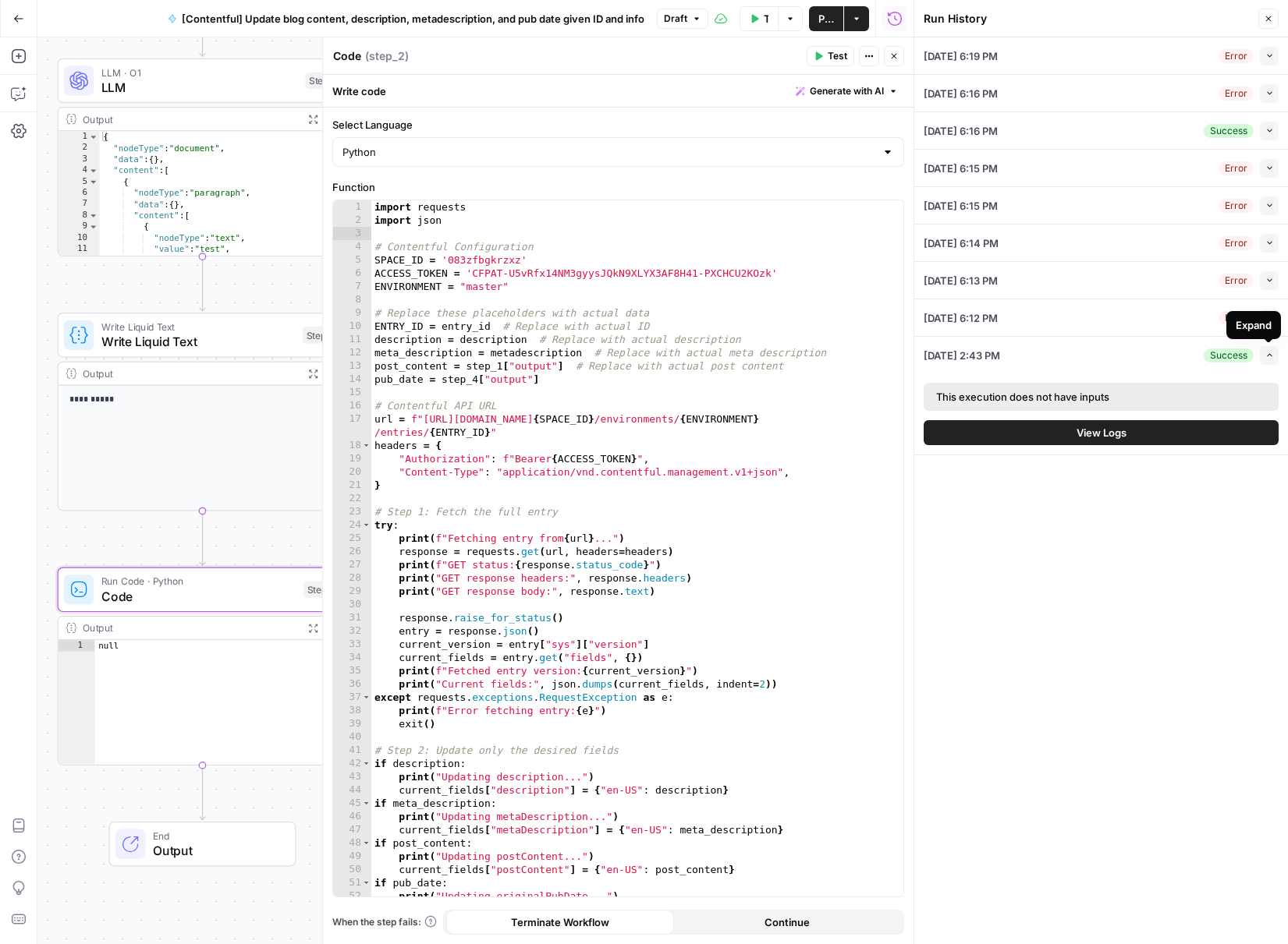
click at [1266, 356] on icon "button" at bounding box center [1269, 355] width 9 height 9
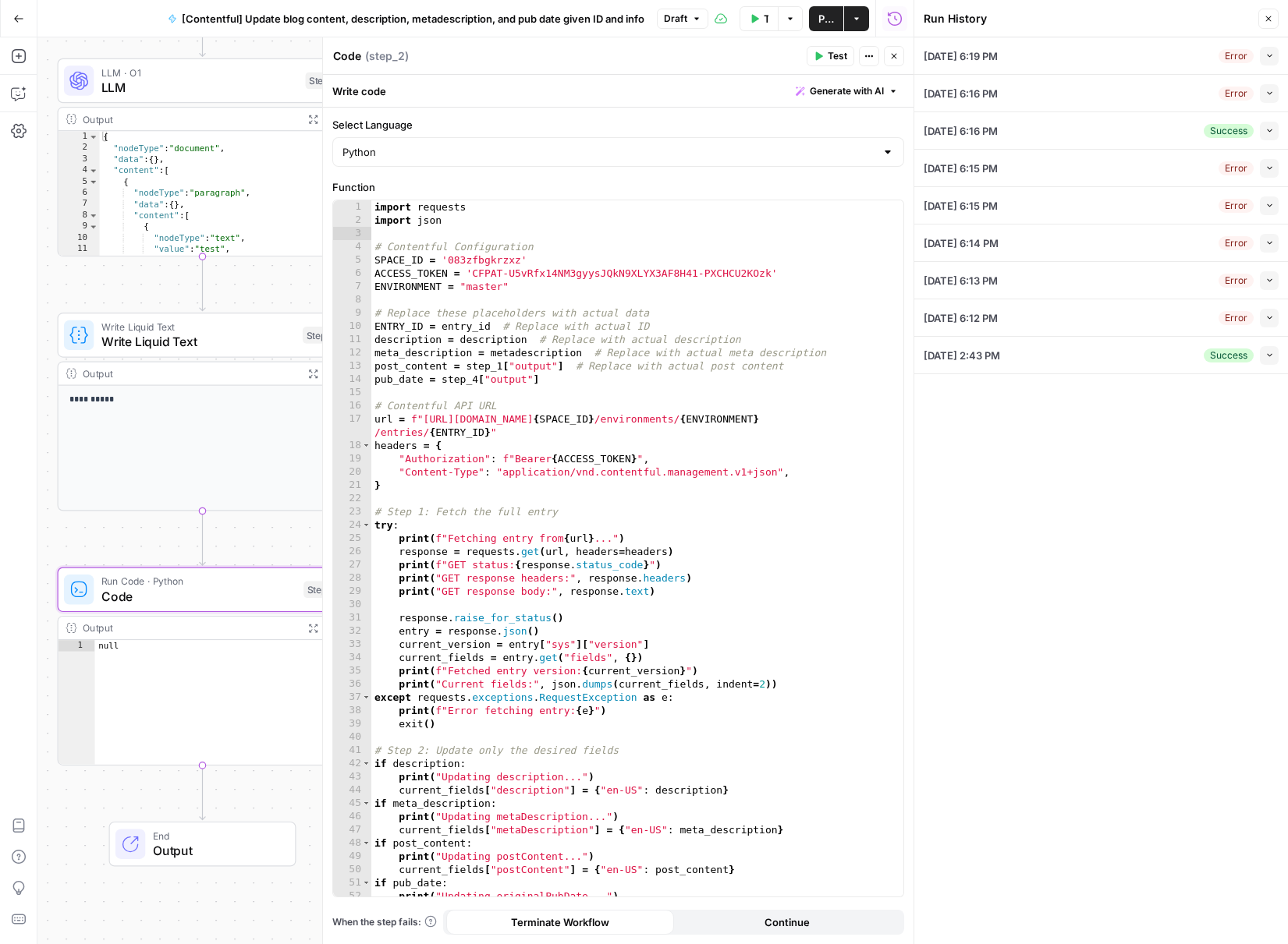
click at [825, 54] on button "Test" at bounding box center [830, 56] width 48 height 20
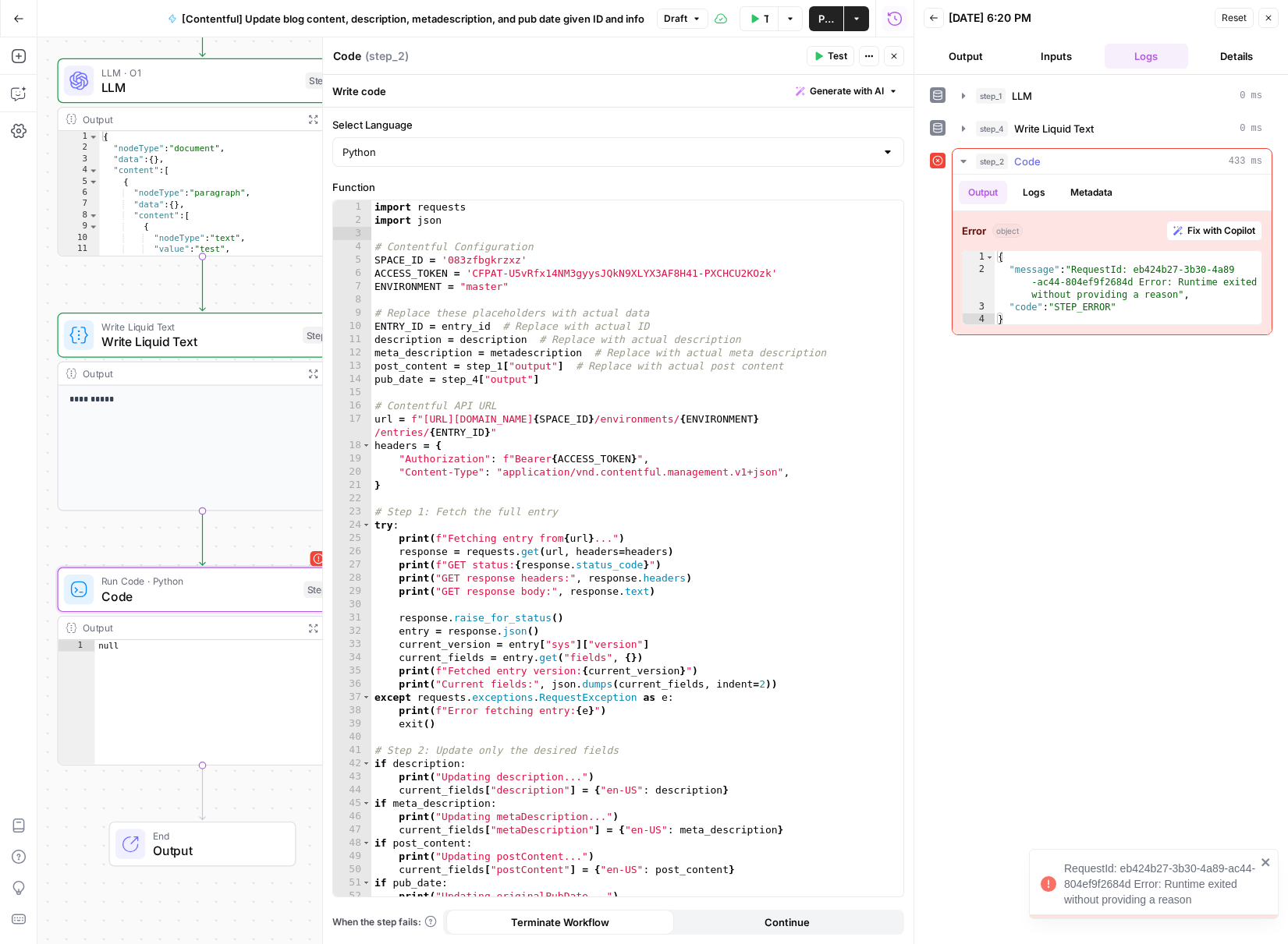
click at [1053, 201] on button "Logs" at bounding box center [1034, 192] width 41 height 24
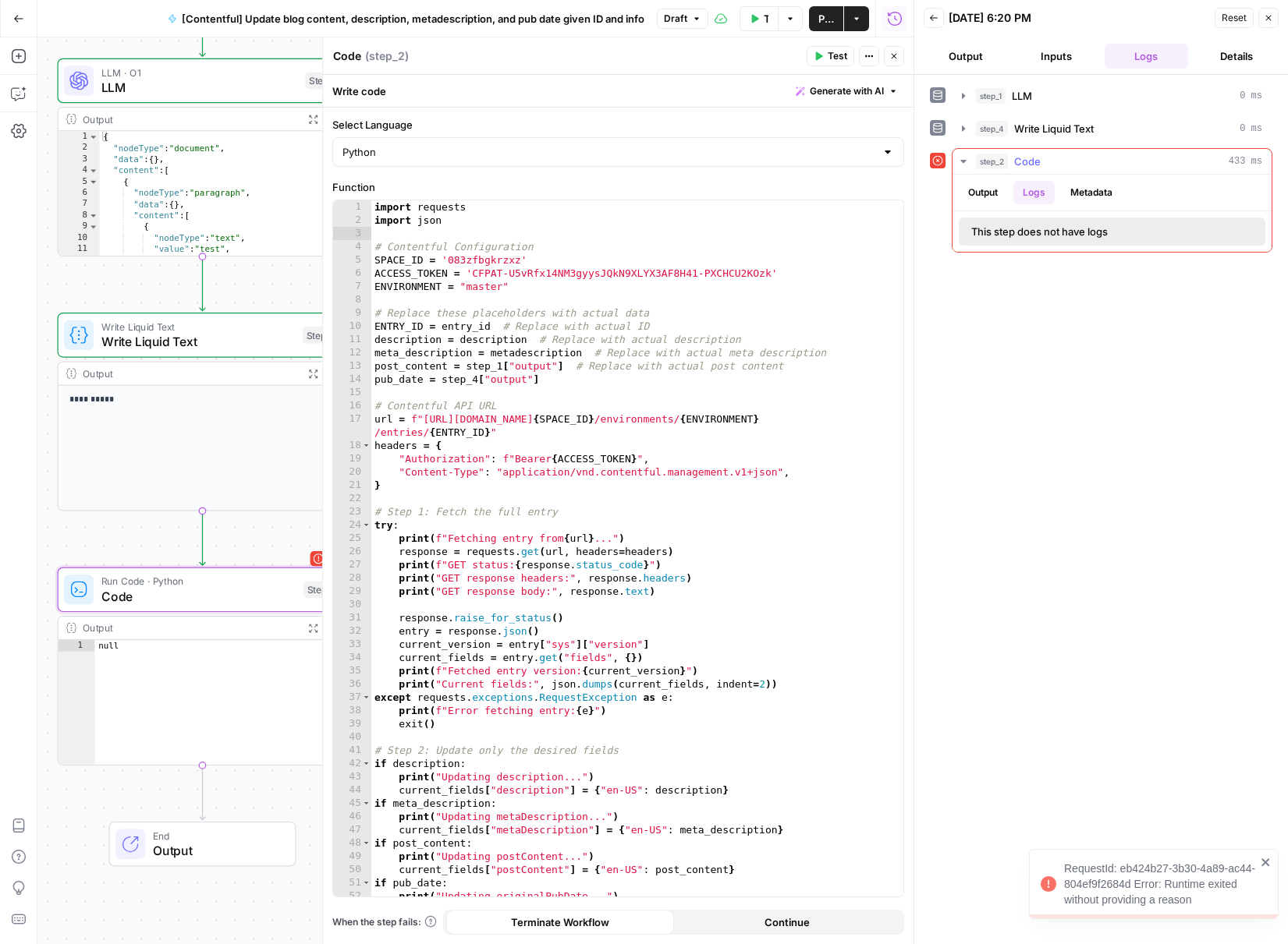
click at [1083, 191] on button "Metadata" at bounding box center [1091, 192] width 61 height 24
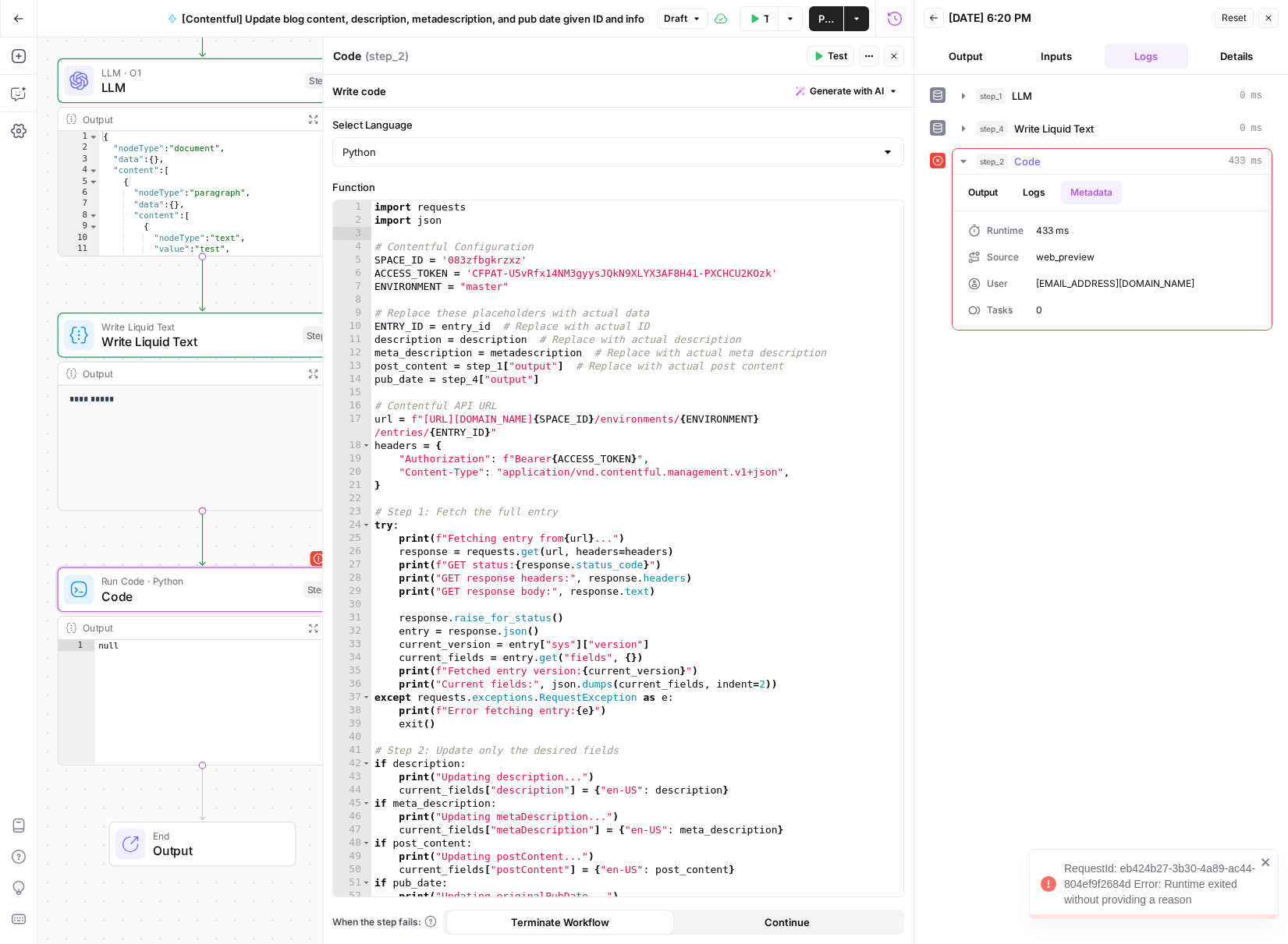
click at [981, 186] on button "Output" at bounding box center [983, 192] width 49 height 24
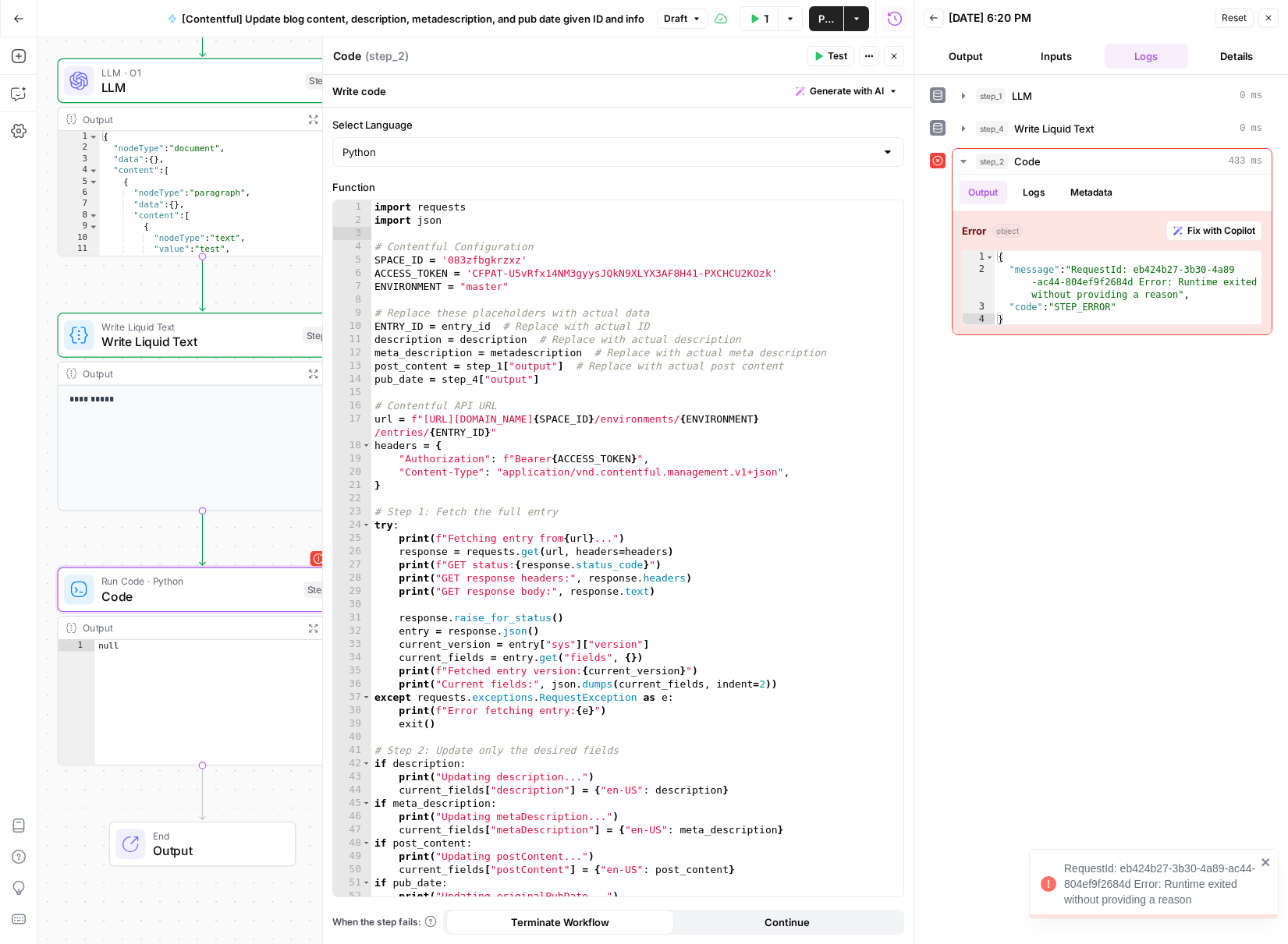
click at [983, 44] on button "Output" at bounding box center [966, 56] width 84 height 25
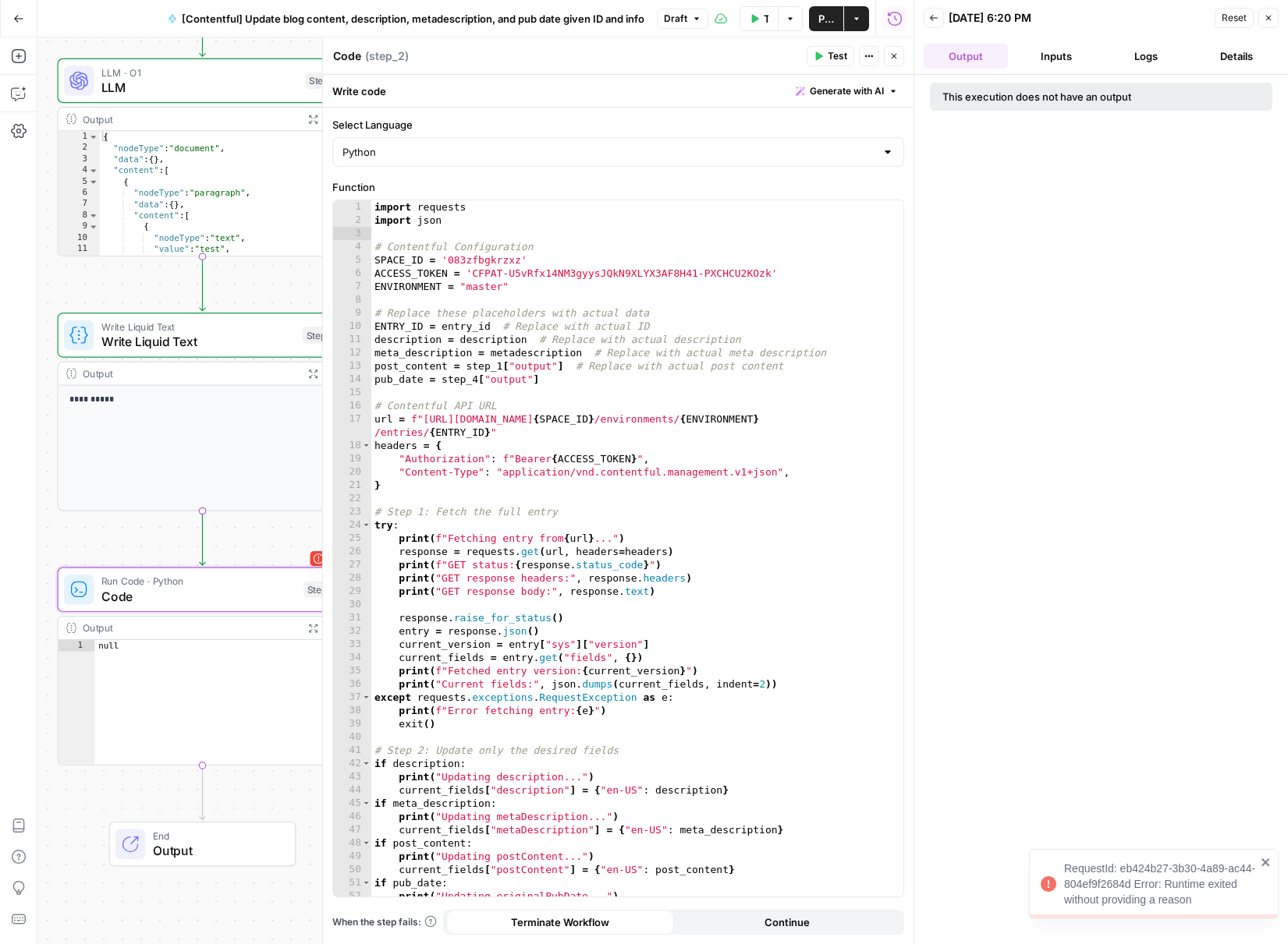
click at [1044, 65] on button "Inputs" at bounding box center [1057, 56] width 84 height 25
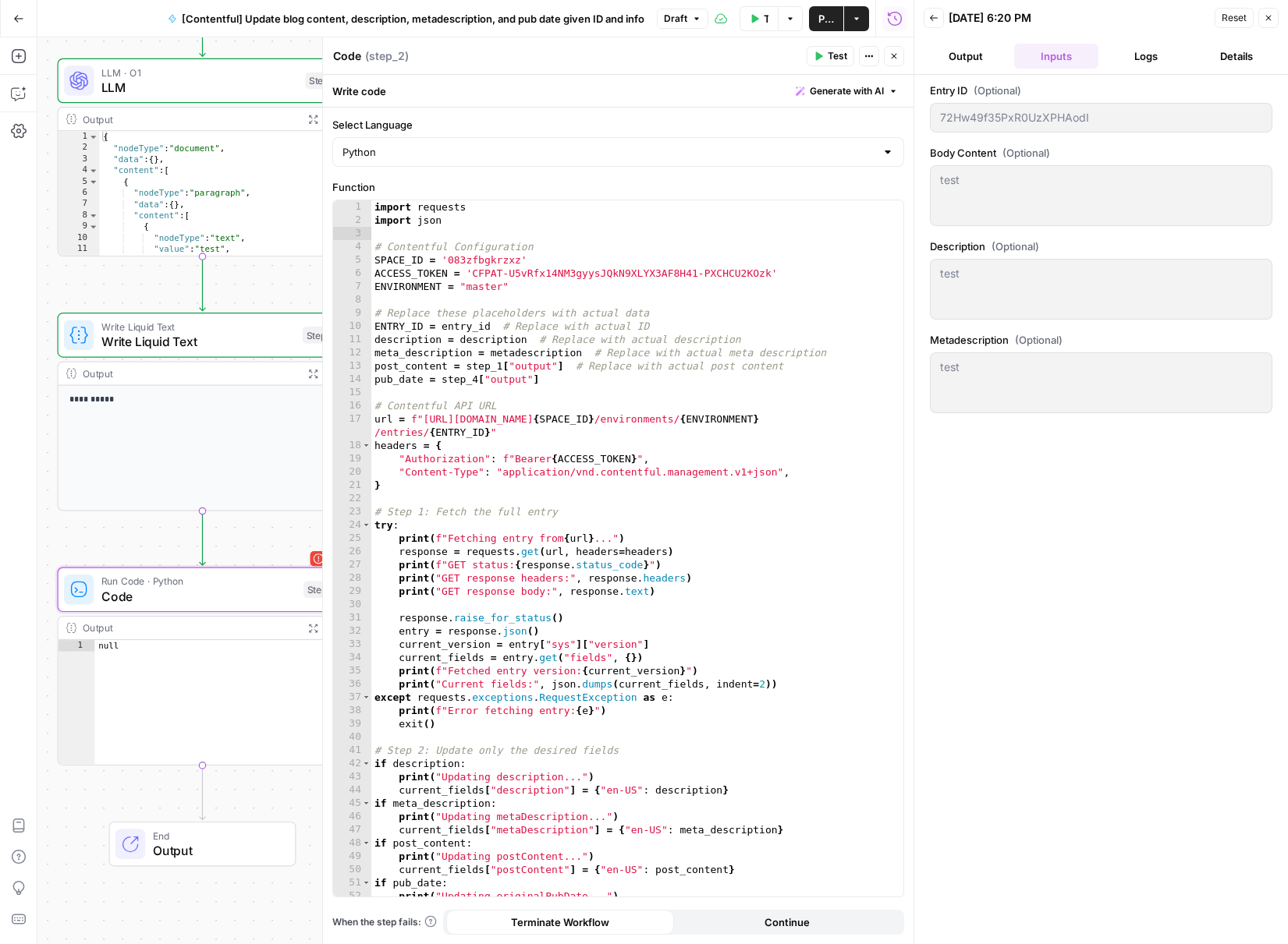
click at [1041, 293] on div "test test" at bounding box center [1101, 289] width 343 height 61
click at [1042, 292] on div "test test" at bounding box center [1101, 289] width 343 height 61
click at [1041, 292] on div "test test" at bounding box center [1101, 289] width 343 height 61
click at [1051, 394] on div "test test" at bounding box center [1101, 382] width 343 height 61
click at [1051, 394] on div "test test" at bounding box center [1101, 382] width 343 height 61
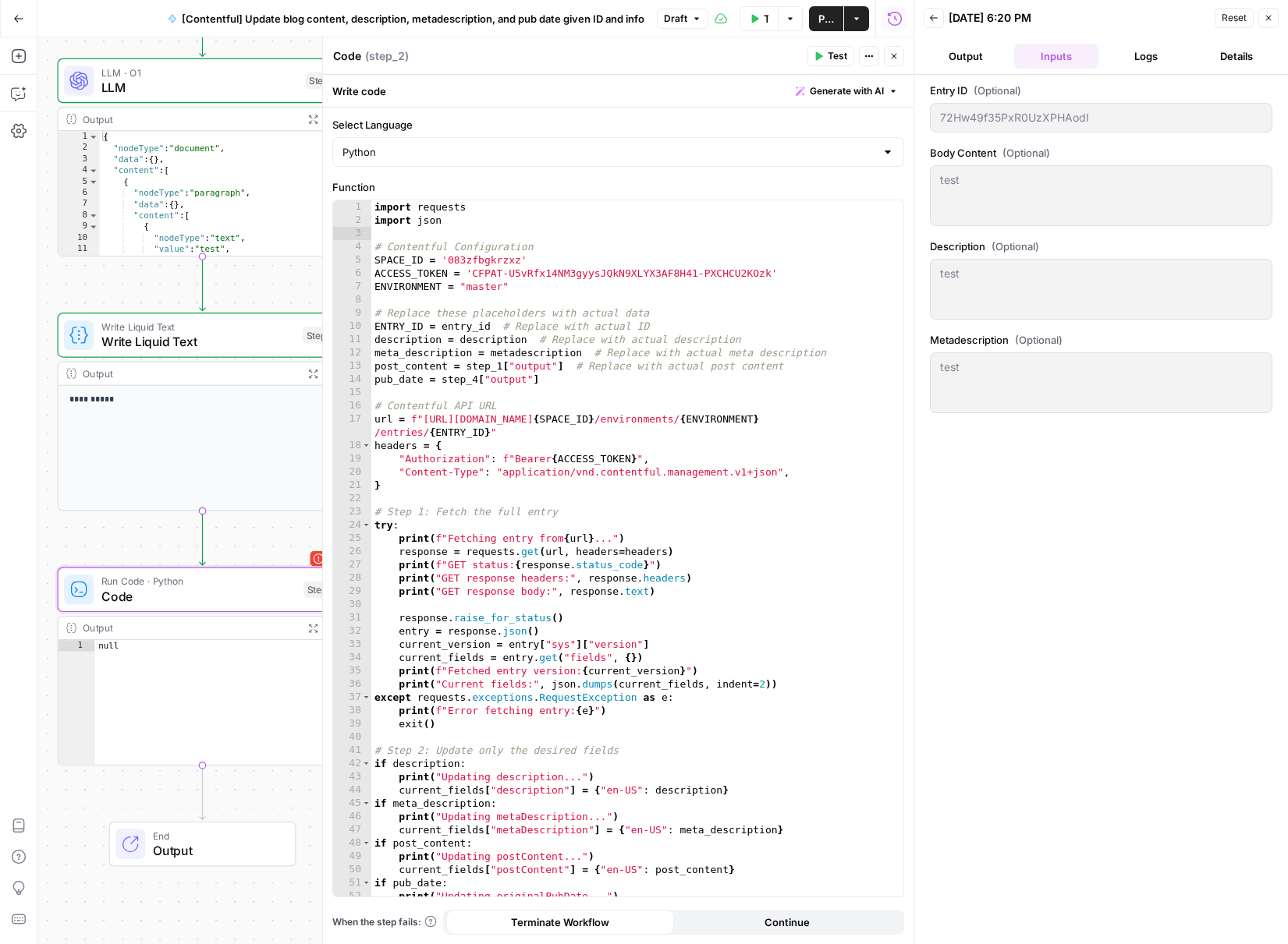
click at [1050, 394] on div "test test" at bounding box center [1101, 382] width 343 height 61
click at [1098, 467] on div "Entry ID (Optional) 72Hw49f35PxR0UzXPHAodI Body Content (Optional) test test De…" at bounding box center [1101, 510] width 343 height 854
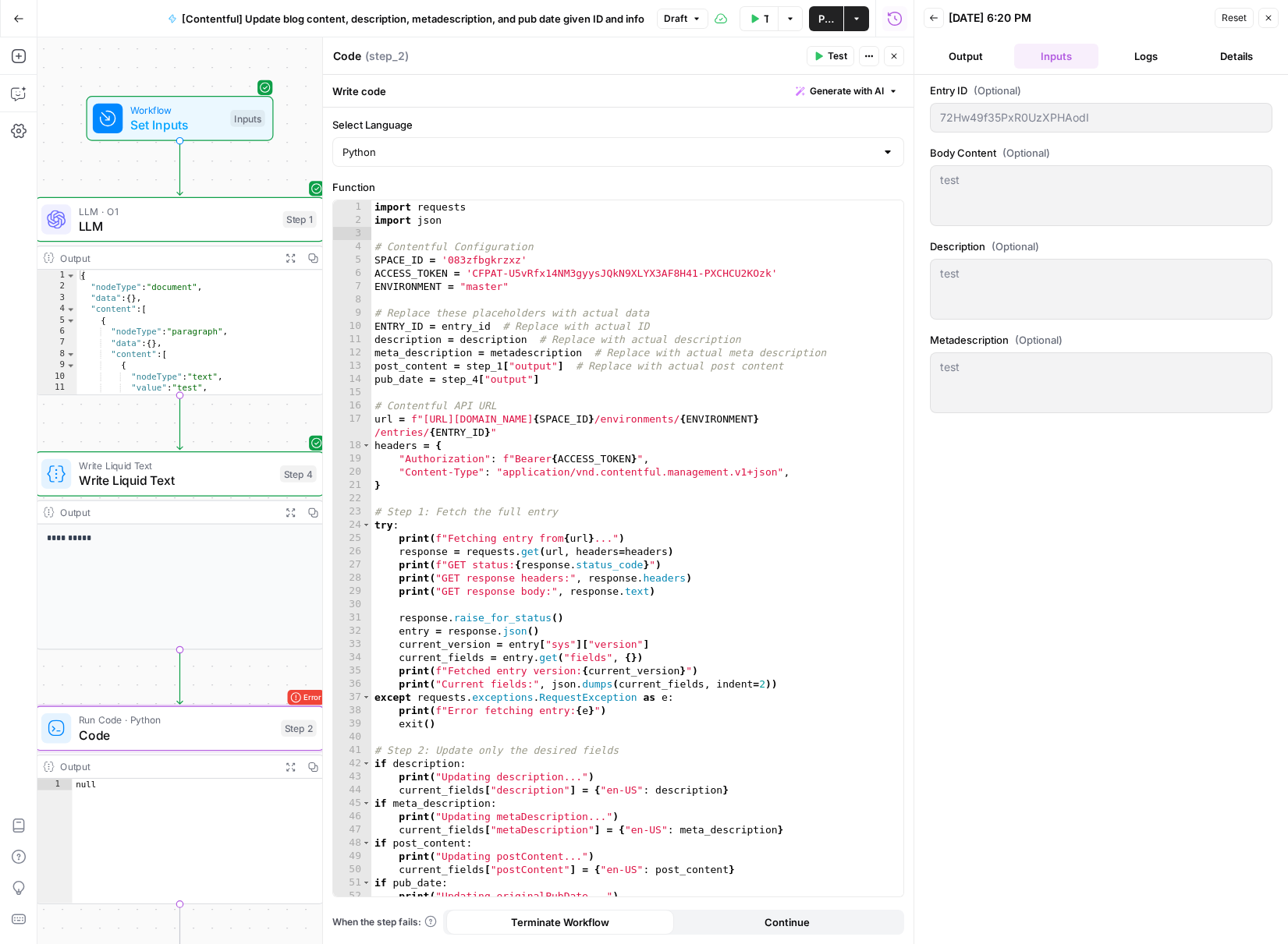
drag, startPoint x: 262, startPoint y: 269, endPoint x: 240, endPoint y: 408, distance: 140.7
click at [240, 408] on div "**********" at bounding box center [475, 490] width 876 height 907
click at [448, 324] on div "import requests import json # Contentful Configuration SPACE_ID = '083zfbgkrzxz…" at bounding box center [631, 562] width 521 height 723
drag, startPoint x: 443, startPoint y: 326, endPoint x: 492, endPoint y: 324, distance: 49.0
click at [492, 324] on div "import requests import json # Contentful Configuration SPACE_ID = '083zfbgkrzxz…" at bounding box center [631, 562] width 521 height 723
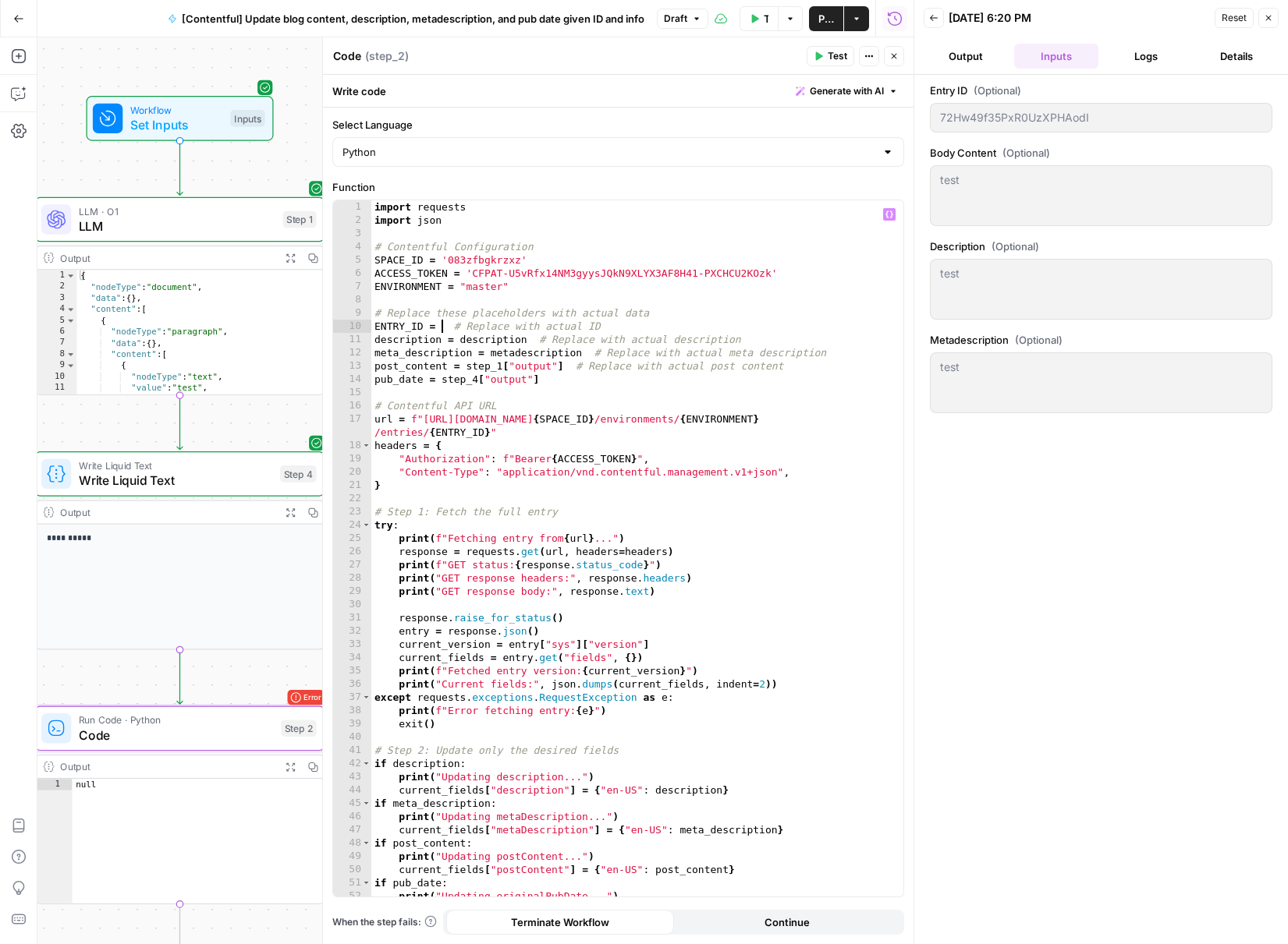
scroll to position [0, 6]
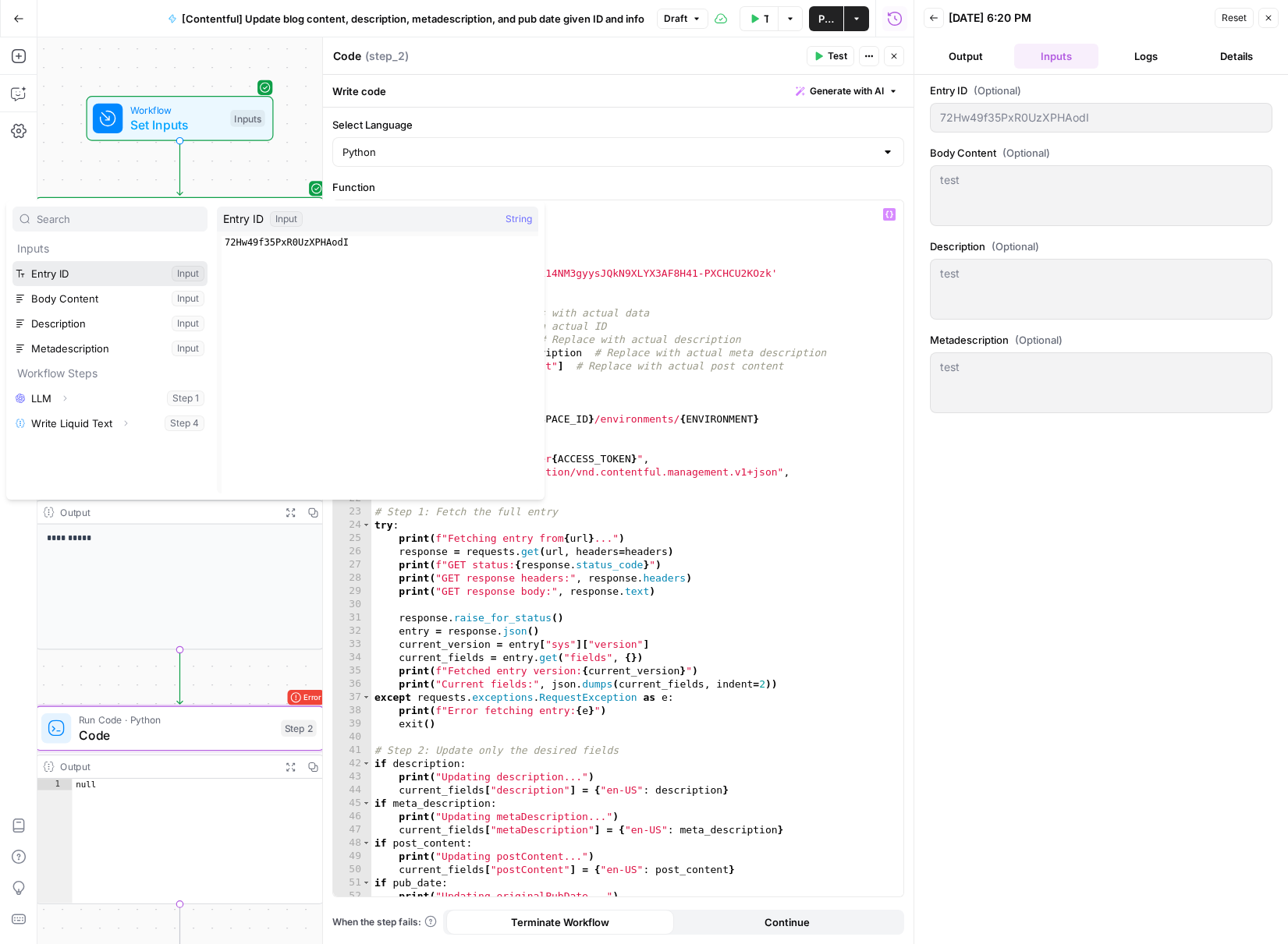
click at [50, 278] on button "Select variable Entry ID" at bounding box center [110, 274] width 195 height 25
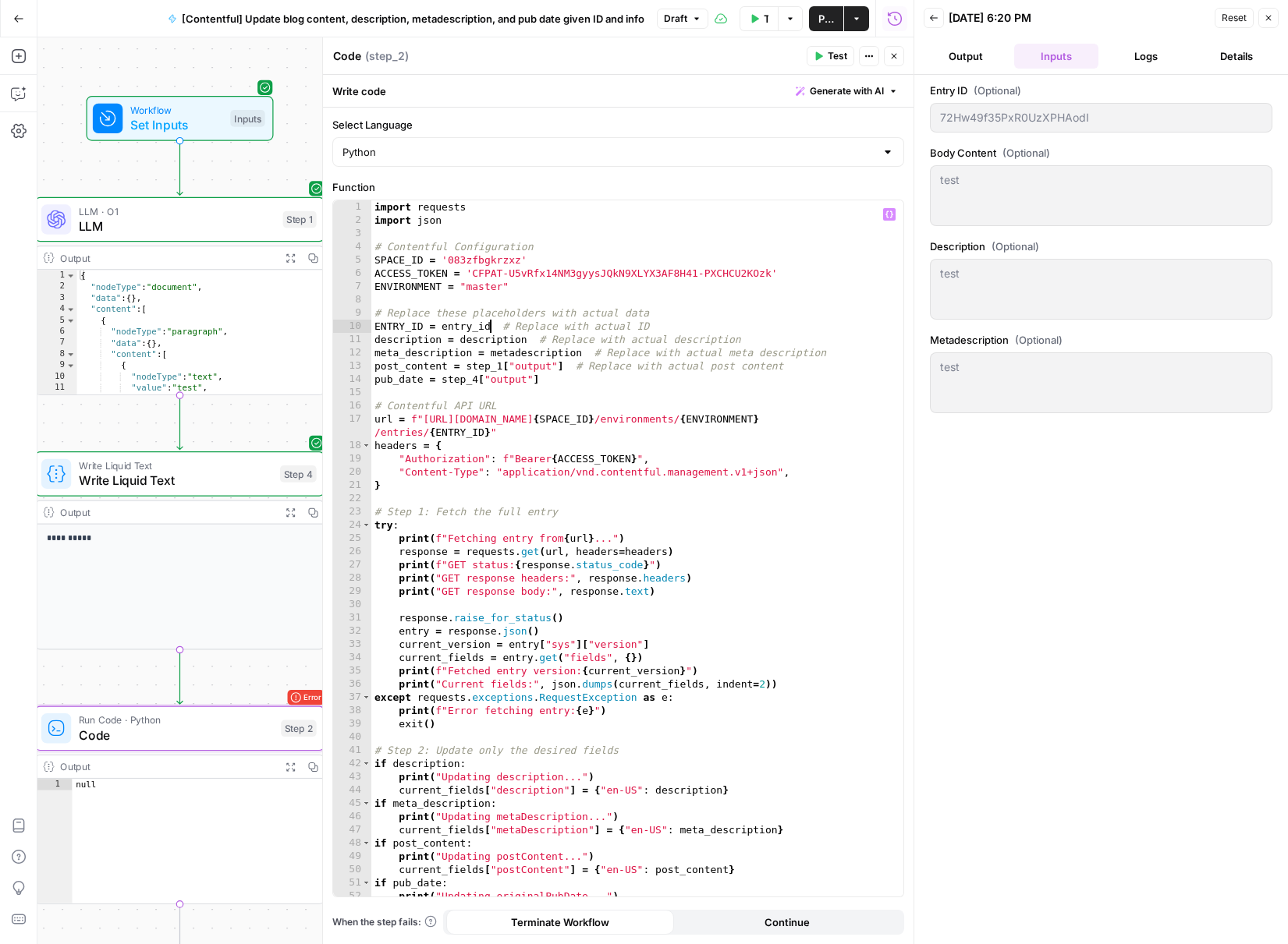
click at [478, 343] on div "import requests import json # Contentful Configuration SPACE_ID = '083zfbgkrzxz…" at bounding box center [631, 562] width 521 height 723
click at [530, 354] on div "import requests import json # Contentful Configuration SPACE_ID = '083zfbgkrzxz…" at bounding box center [631, 562] width 521 height 723
click at [555, 425] on div "import requests import json # Contentful Configuration SPACE_ID = '083zfbgkrzxz…" at bounding box center [631, 562] width 521 height 723
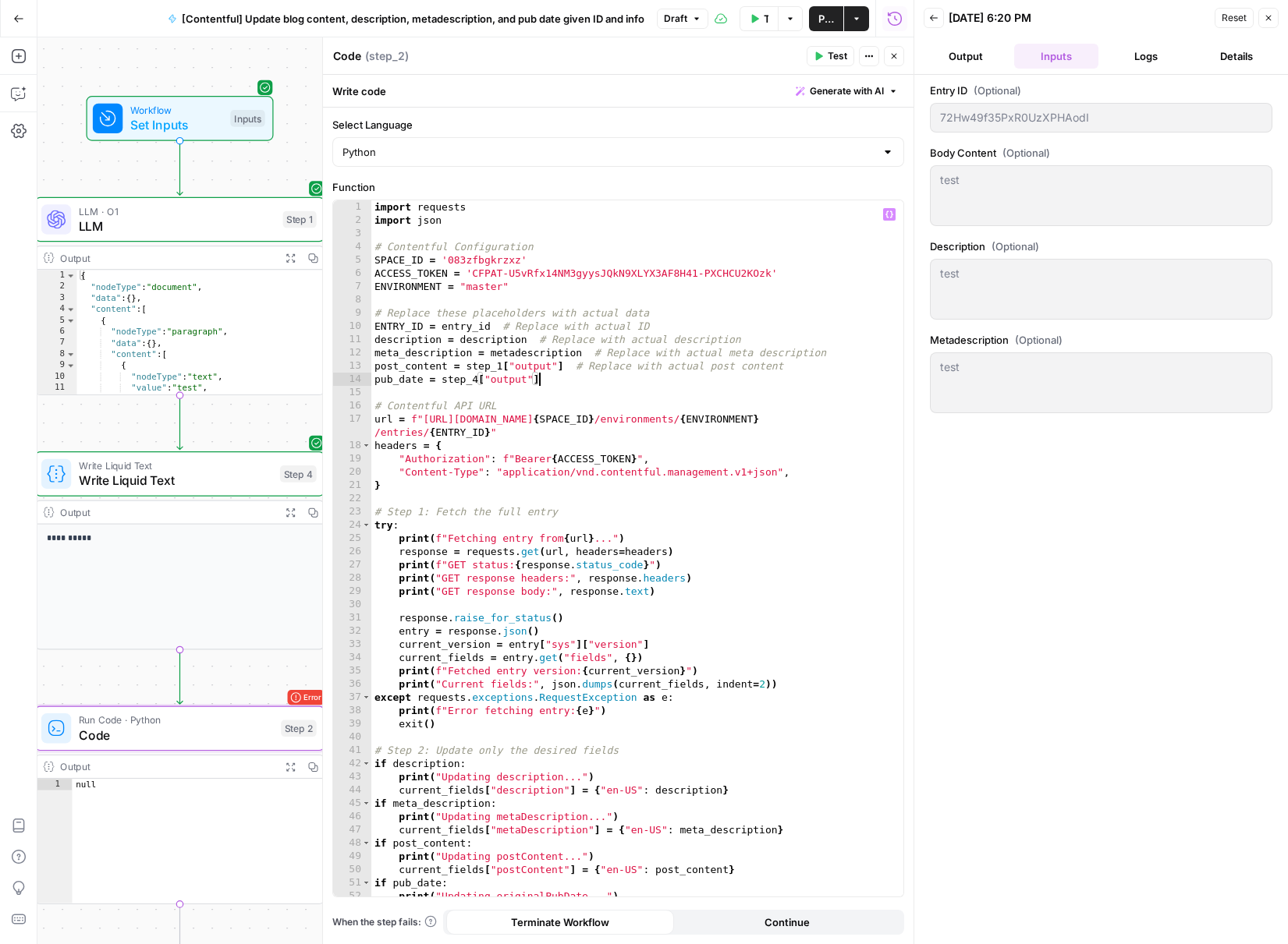
click at [542, 381] on div "import requests import json # Contentful Configuration SPACE_ID = '083zfbgkrzxz…" at bounding box center [631, 562] width 521 height 723
click at [439, 329] on div "import requests import json # Contentful Configuration SPACE_ID = '083zfbgkrzxz…" at bounding box center [631, 562] width 521 height 723
click at [445, 328] on div "import requests import json # Contentful Configuration SPACE_ID = '083zfbgkrzxz…" at bounding box center [631, 562] width 521 height 723
click at [439, 328] on div "import requests import json # Contentful Configuration SPACE_ID = '083zfbgkrzxz…" at bounding box center [631, 562] width 521 height 723
drag, startPoint x: 492, startPoint y: 325, endPoint x: 442, endPoint y: 325, distance: 50.0
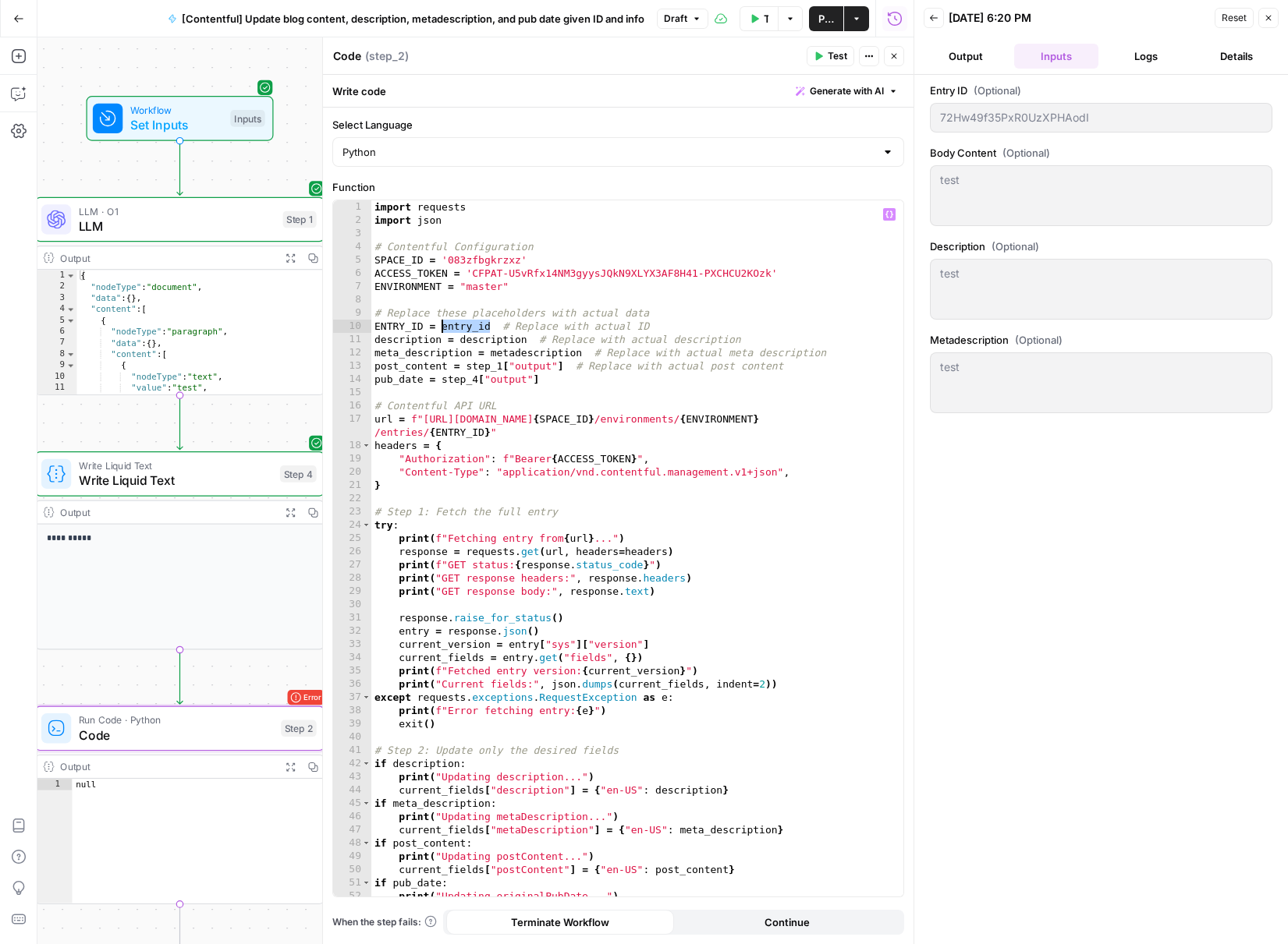
click at [442, 325] on div "import requests import json # Contentful Configuration SPACE_ID = '083zfbgkrzxz…" at bounding box center [631, 562] width 521 height 723
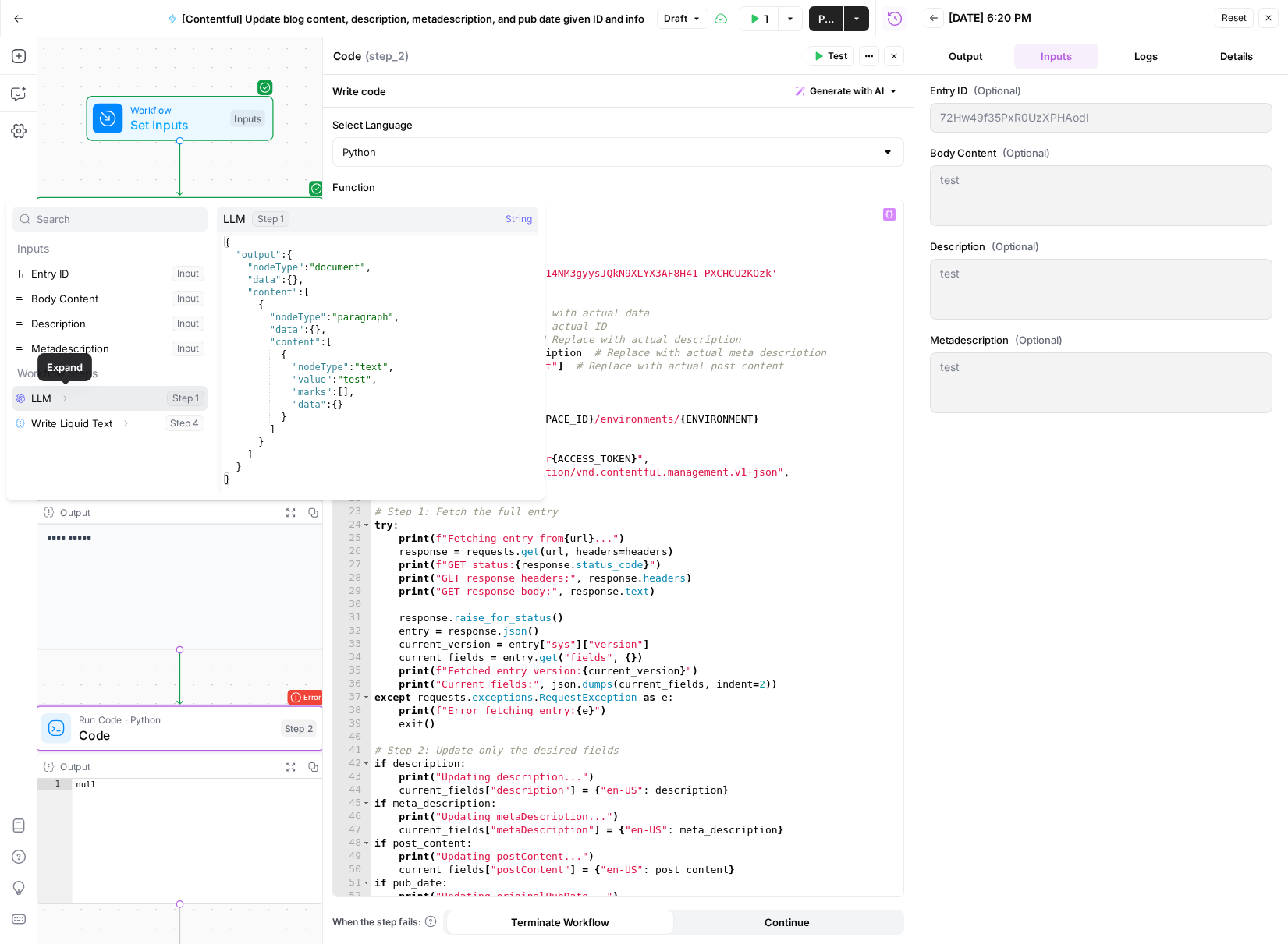
click at [69, 396] on icon "button" at bounding box center [65, 399] width 10 height 10
click at [35, 391] on button "Select variable LLM" at bounding box center [110, 399] width 195 height 25
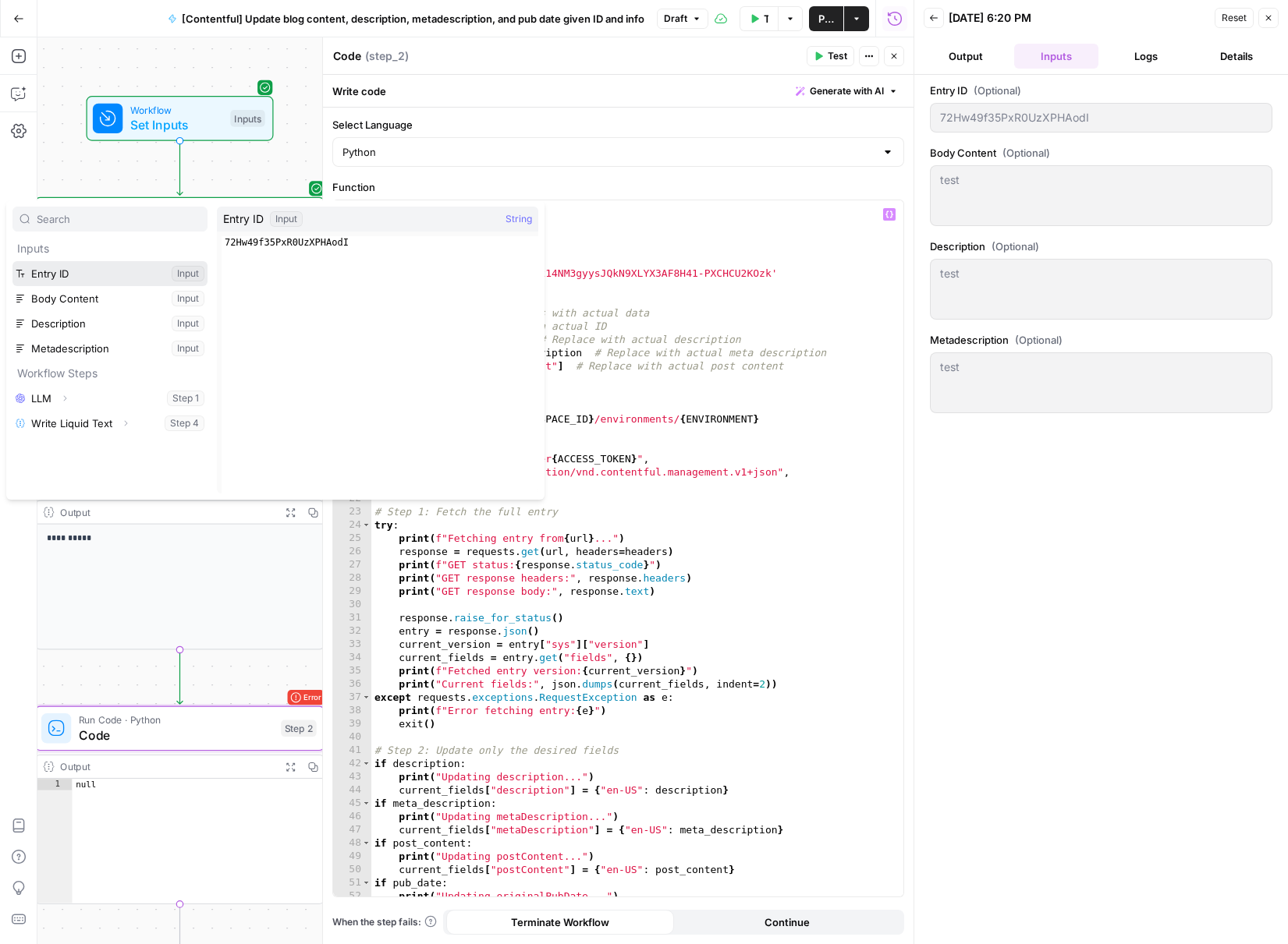
click at [107, 275] on button "Select variable Entry ID" at bounding box center [110, 274] width 195 height 25
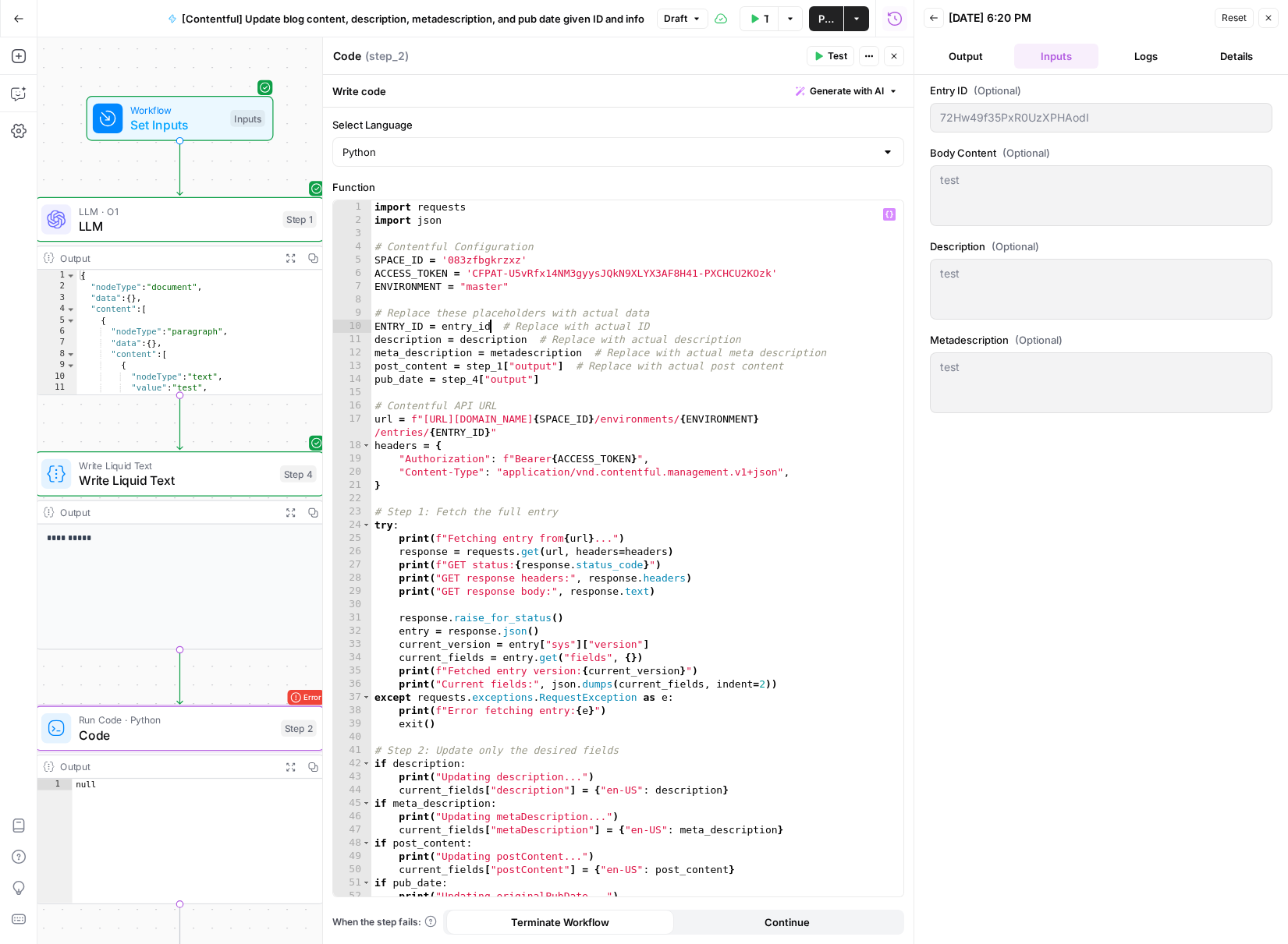
click at [495, 325] on div "import requests import json # Contentful Configuration SPACE_ID = '083zfbgkrzxz…" at bounding box center [631, 562] width 521 height 723
click at [539, 336] on div "import requests import json # Contentful Configuration SPACE_ID = '083zfbgkrzxz…" at bounding box center [631, 562] width 521 height 723
click at [606, 352] on div "import requests import json # Contentful Configuration SPACE_ID = '083zfbgkrzxz…" at bounding box center [631, 562] width 521 height 723
click at [591, 353] on div "import requests import json # Contentful Configuration SPACE_ID = '083zfbgkrzxz…" at bounding box center [631, 562] width 521 height 723
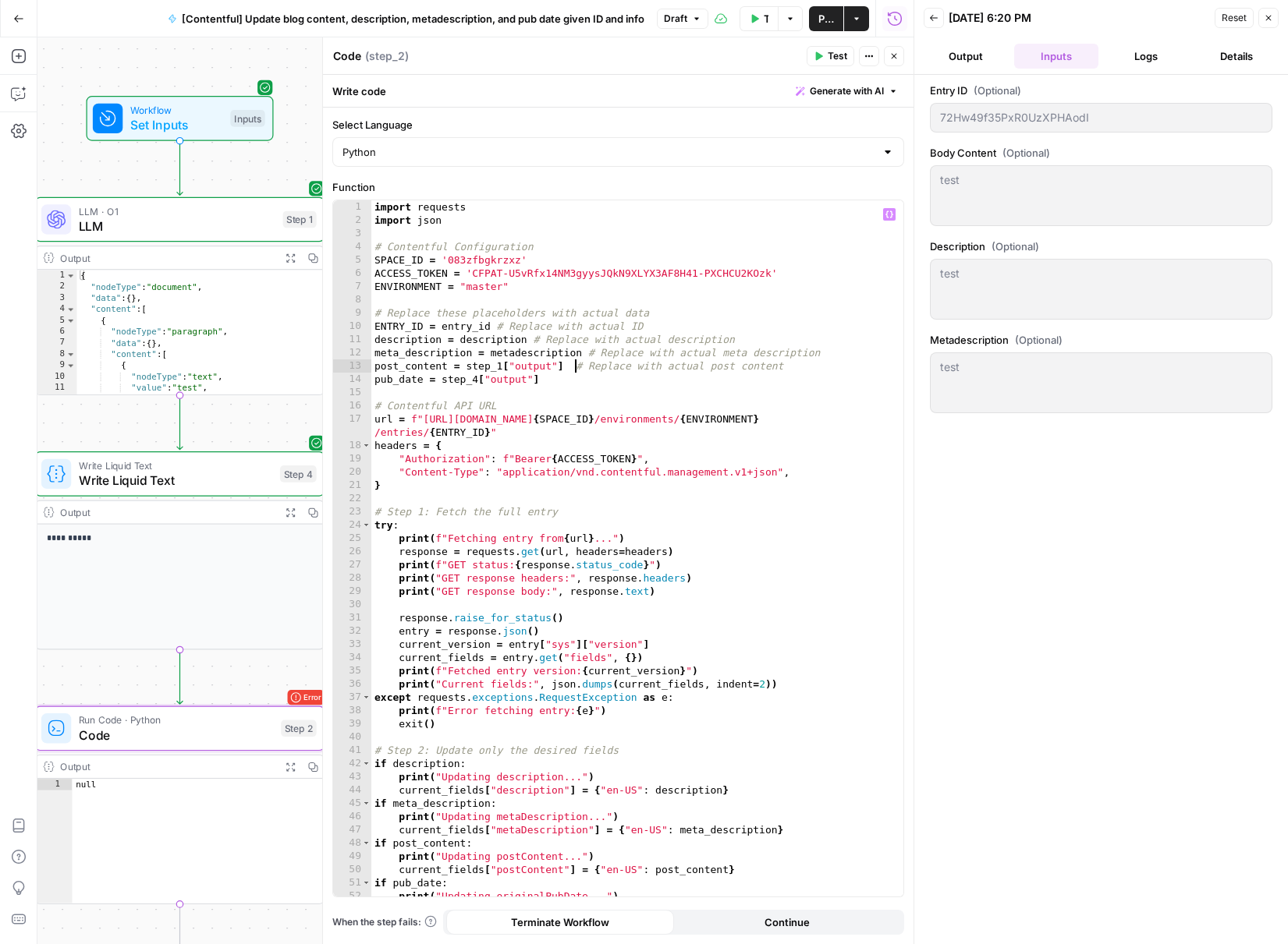
drag, startPoint x: 573, startPoint y: 365, endPoint x: 597, endPoint y: 364, distance: 24.0
click at [574, 364] on div "import requests import json # Contentful Configuration SPACE_ID = '083zfbgkrzxz…" at bounding box center [631, 562] width 521 height 723
click at [606, 377] on div "import requests import json # Contentful Configuration SPACE_ID = '083zfbgkrzxz…" at bounding box center [631, 562] width 521 height 723
type textarea "**********"
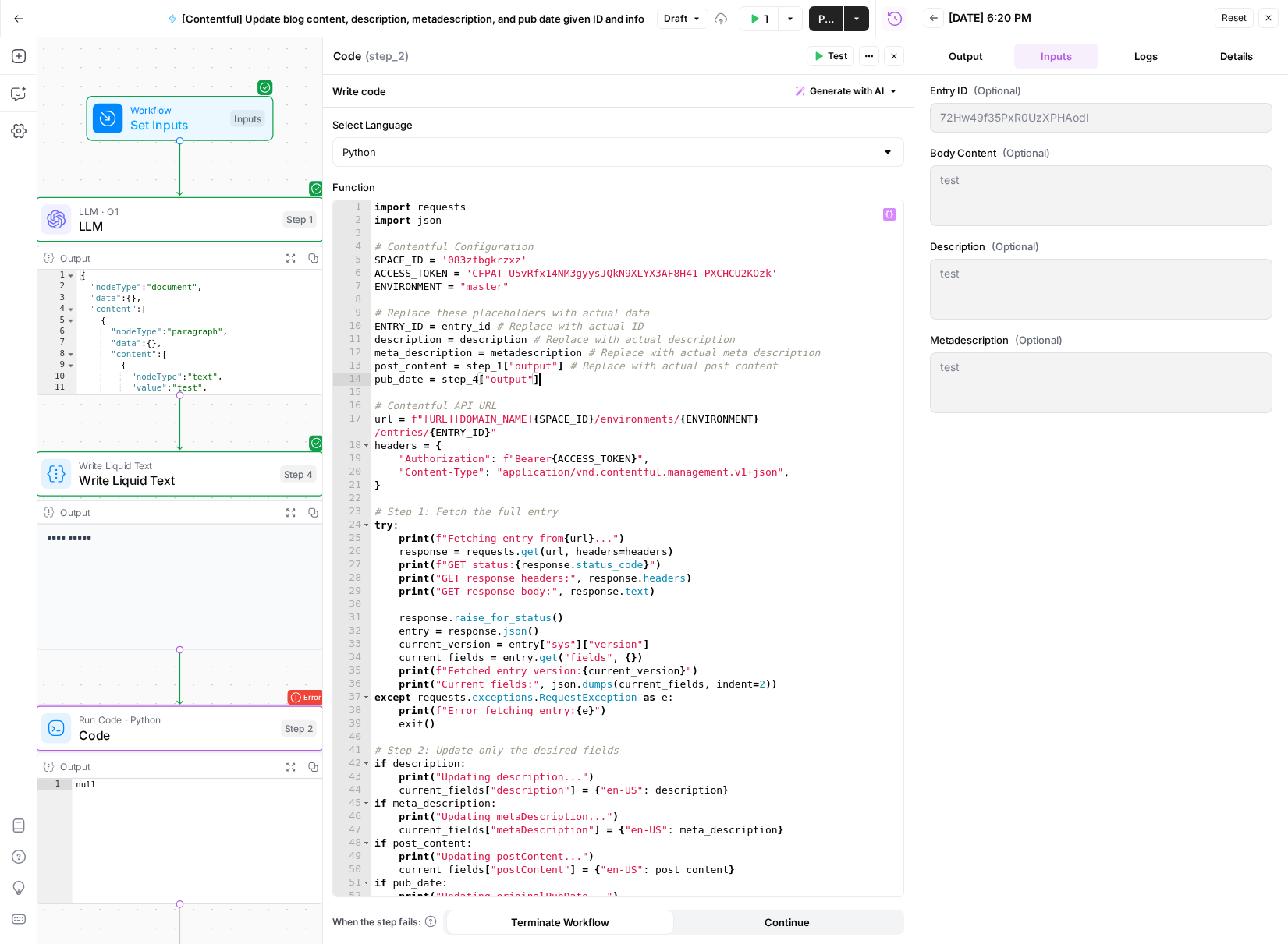
scroll to position [0, 11]
click at [599, 395] on div "import requests import json # Contentful Configuration SPACE_ID = '083zfbgkrzxz…" at bounding box center [631, 562] width 521 height 723
click at [616, 376] on div "import requests import json # Contentful Configuration SPACE_ID = '083zfbgkrzxz…" at bounding box center [631, 562] width 521 height 723
click at [590, 349] on div "import requests import json # Contentful Configuration SPACE_ID = '083zfbgkrzxz…" at bounding box center [631, 562] width 521 height 723
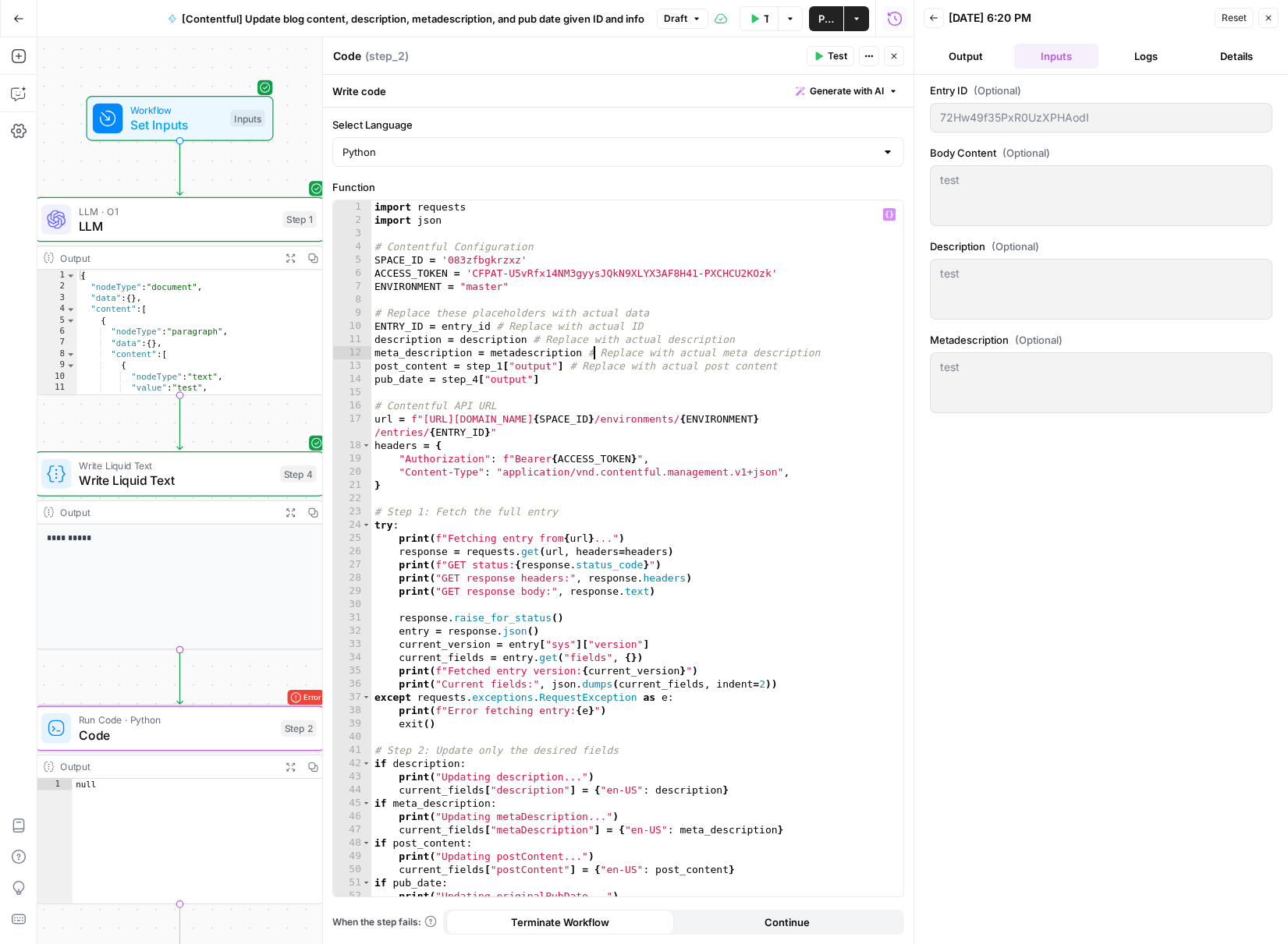
click at [590, 347] on div "import requests import json # Contentful Configuration SPACE_ID = '083zfbgkrzxz…" at bounding box center [631, 562] width 521 height 723
click at [588, 347] on div "import requests import json # Contentful Configuration SPACE_ID = '083zfbgkrzxz…" at bounding box center [631, 562] width 521 height 723
click at [536, 334] on div "import requests import json # Contentful Configuration SPACE_ID = '083zfbgkrzxz…" at bounding box center [631, 562] width 521 height 723
click at [638, 356] on div "import requests import json # Contentful Configuration SPACE_ID = '083zfbgkrzxz…" at bounding box center [631, 562] width 521 height 723
click at [594, 373] on div "import requests import json # Contentful Configuration SPACE_ID = '083zfbgkrzxz…" at bounding box center [631, 562] width 521 height 723
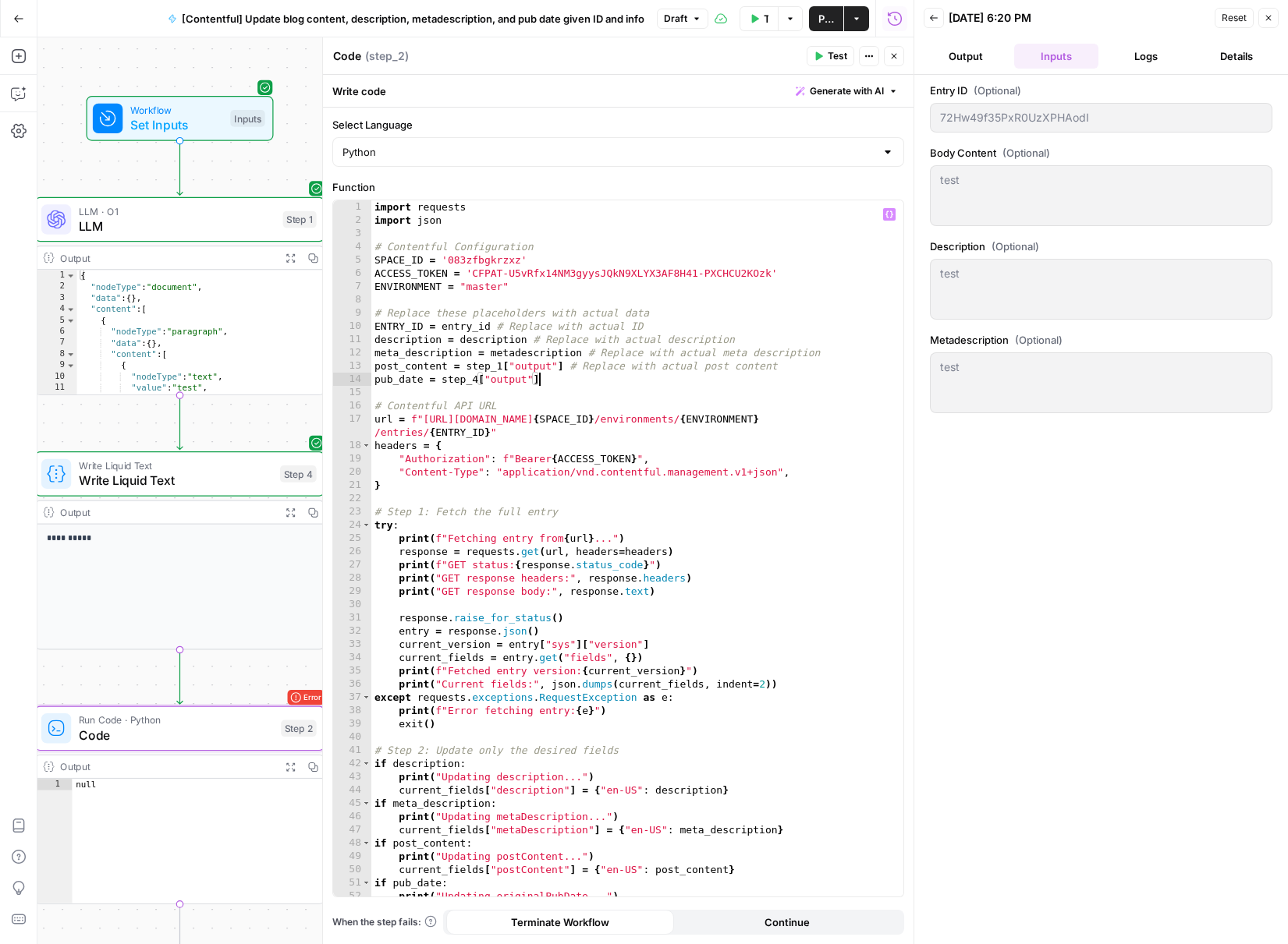
click at [600, 380] on div "import requests import json # Contentful Configuration SPACE_ID = '083zfbgkrzxz…" at bounding box center [631, 562] width 521 height 723
click at [564, 362] on div "import requests import json # Contentful Configuration SPACE_ID = '083zfbgkrzxz…" at bounding box center [631, 562] width 521 height 723
click at [584, 351] on div "import requests import json # Contentful Configuration SPACE_ID = '083zfbgkrzxz…" at bounding box center [631, 562] width 521 height 723
click at [617, 382] on div "import requests import json # Contentful Configuration SPACE_ID = '083zfbgkrzxz…" at bounding box center [631, 562] width 521 height 723
click at [564, 361] on div "import requests import json # Contentful Configuration SPACE_ID = '083zfbgkrzxz…" at bounding box center [631, 562] width 521 height 723
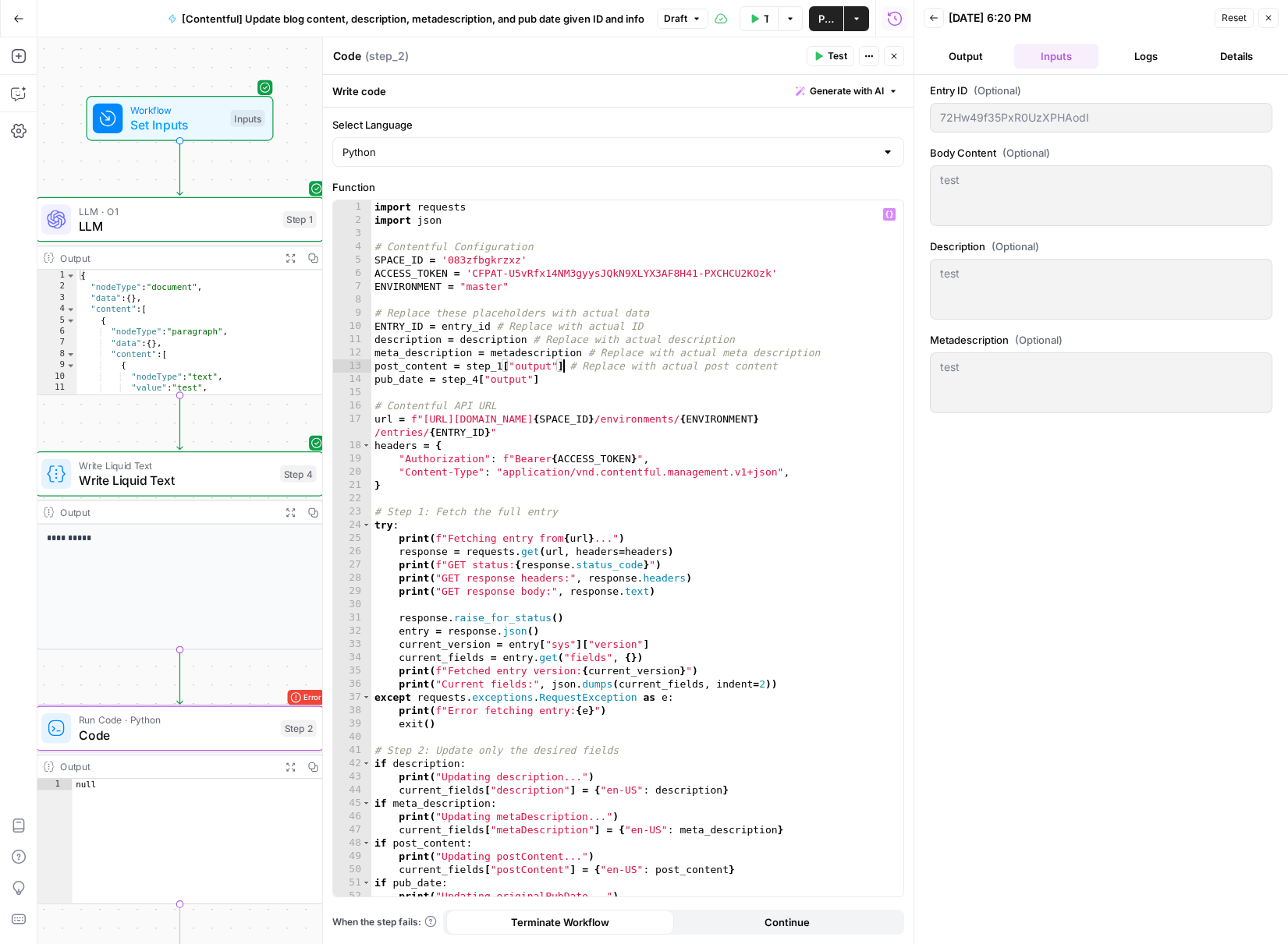
click at [604, 382] on div "import requests import json # Contentful Configuration SPACE_ID = '083zfbgkrzxz…" at bounding box center [631, 562] width 521 height 723
click at [604, 419] on div "import requests import json # Contentful Configuration SPACE_ID = '083zfbgkrzxz…" at bounding box center [631, 562] width 521 height 723
click at [672, 434] on div "import requests import json # Contentful Configuration SPACE_ID = '083zfbgkrzxz…" at bounding box center [631, 562] width 521 height 723
click at [687, 434] on div "import requests import json # Contentful Configuration SPACE_ID = '083zfbgkrzxz…" at bounding box center [631, 562] width 521 height 723
click at [577, 351] on div "import requests import json # Contentful Configuration SPACE_ID = '083zfbgkrzxz…" at bounding box center [631, 562] width 521 height 723
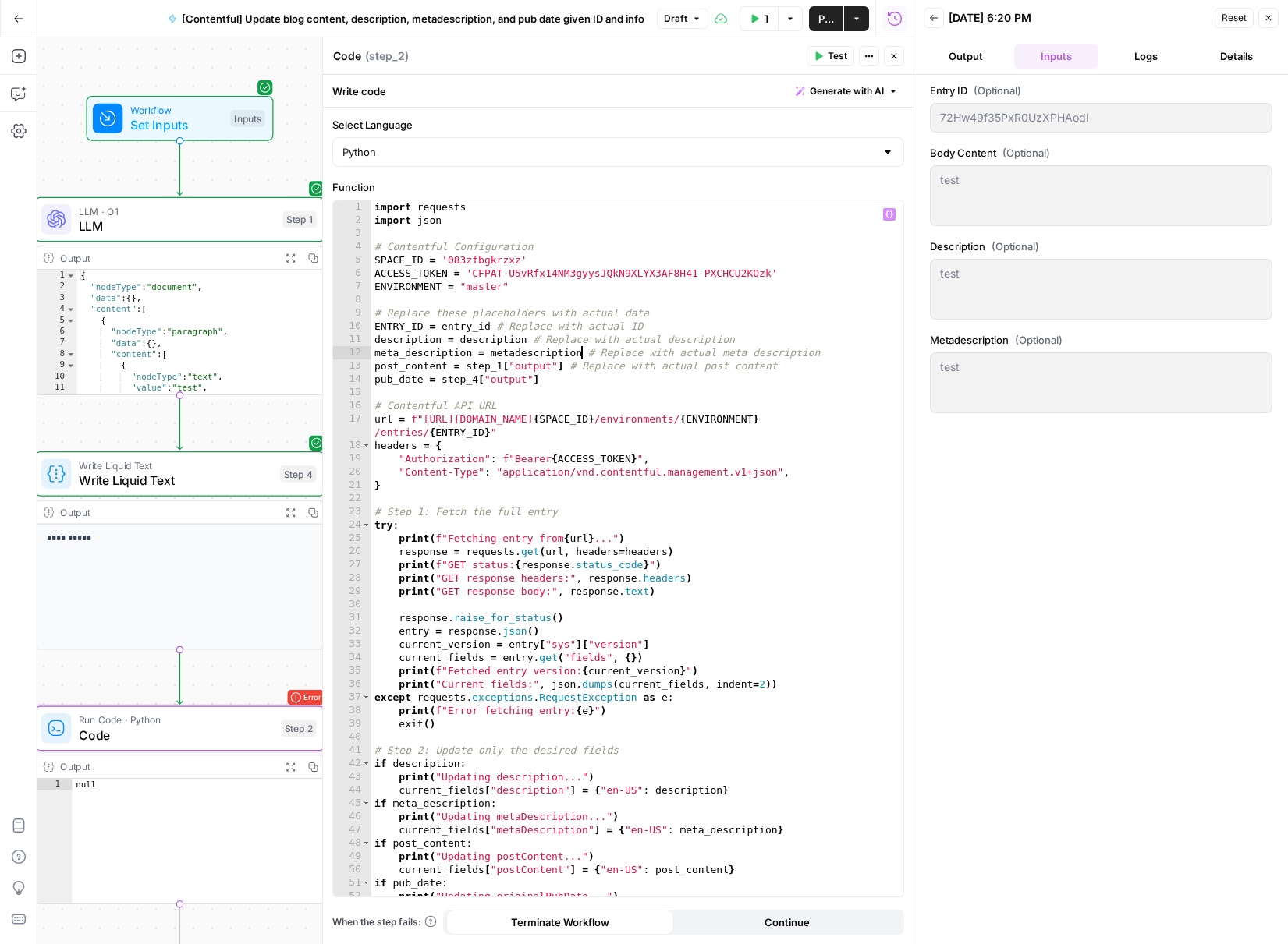
click at [581, 356] on div "import requests import json # Contentful Configuration SPACE_ID = '083zfbgkrzxz…" at bounding box center [631, 562] width 521 height 723
click at [583, 356] on div "import requests import json # Contentful Configuration SPACE_ID = '083zfbgkrzxz…" at bounding box center [631, 562] width 521 height 723
click at [589, 353] on div "import requests import json # Contentful Configuration SPACE_ID = '083zfbgkrzxz…" at bounding box center [631, 562] width 521 height 723
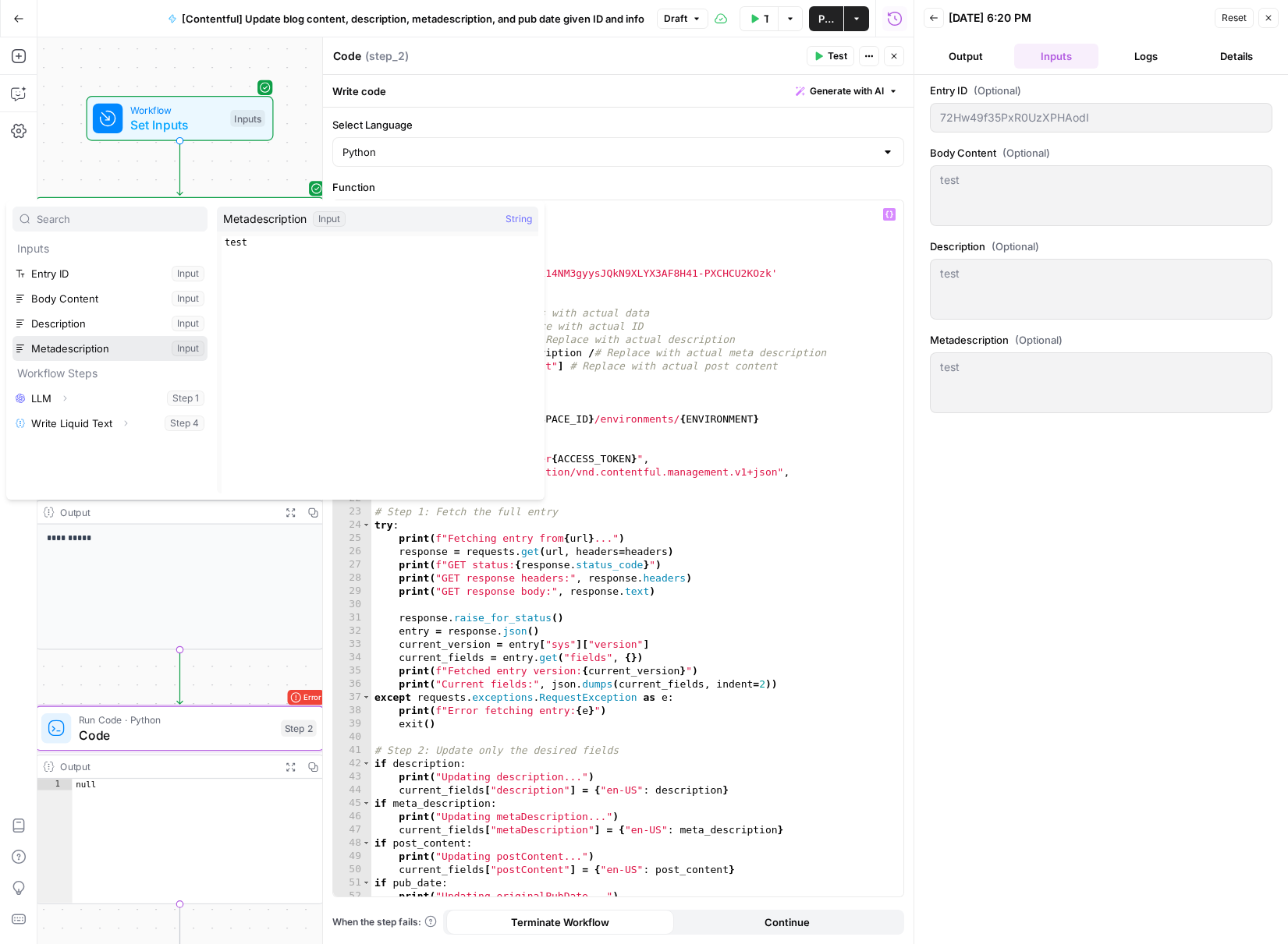
click at [85, 347] on button "Select variable Metadescription" at bounding box center [110, 348] width 195 height 25
click at [736, 399] on div "import requests import json # Contentful Configuration SPACE_ID = '083zfbgkrzxz…" at bounding box center [631, 562] width 521 height 723
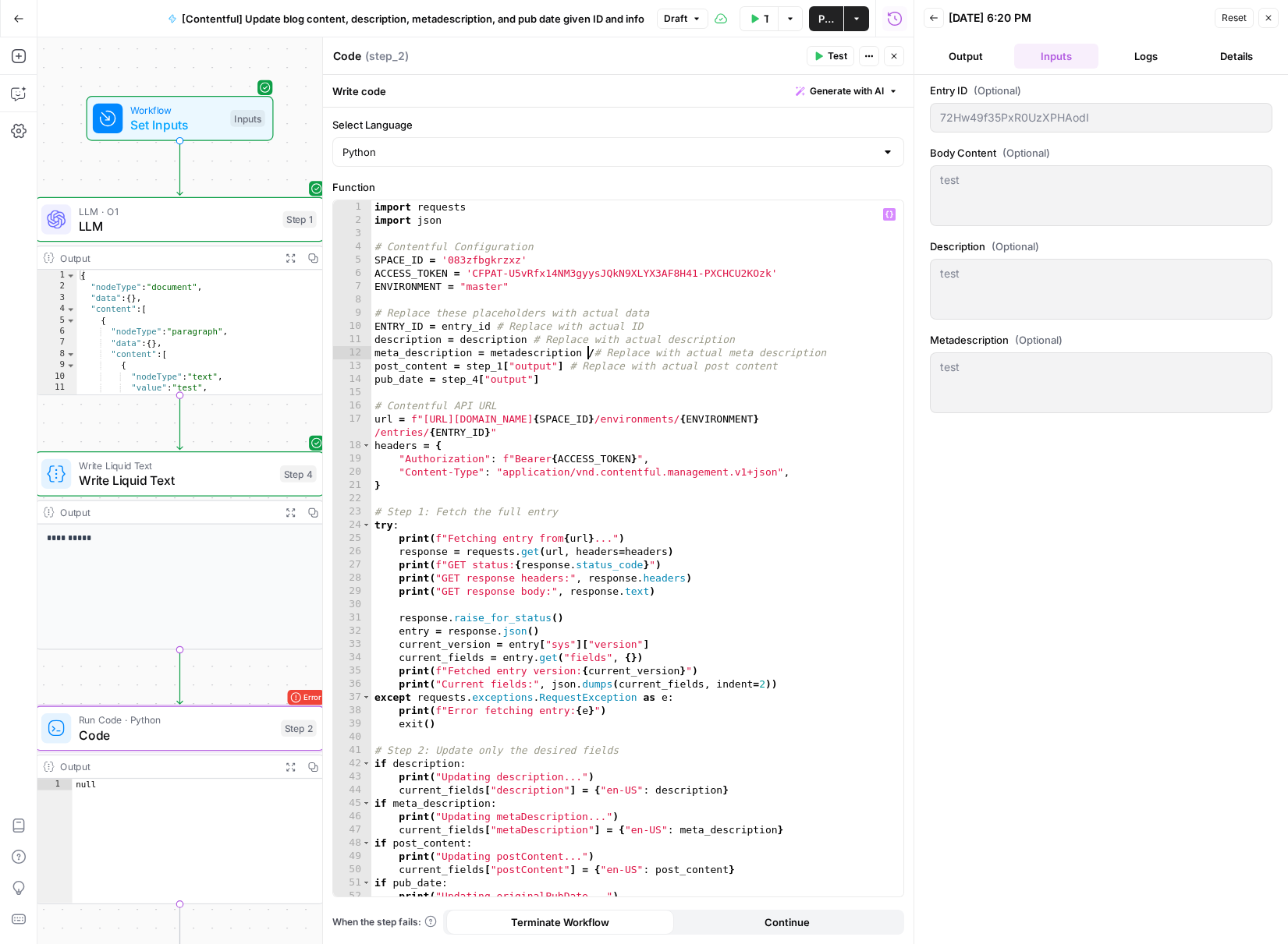
click at [587, 352] on div "import requests import json # Contentful Configuration SPACE_ID = '083zfbgkrzxz…" at bounding box center [631, 562] width 521 height 723
click at [590, 353] on div "import requests import json # Contentful Configuration SPACE_ID = '083zfbgkrzxz…" at bounding box center [631, 562] width 521 height 723
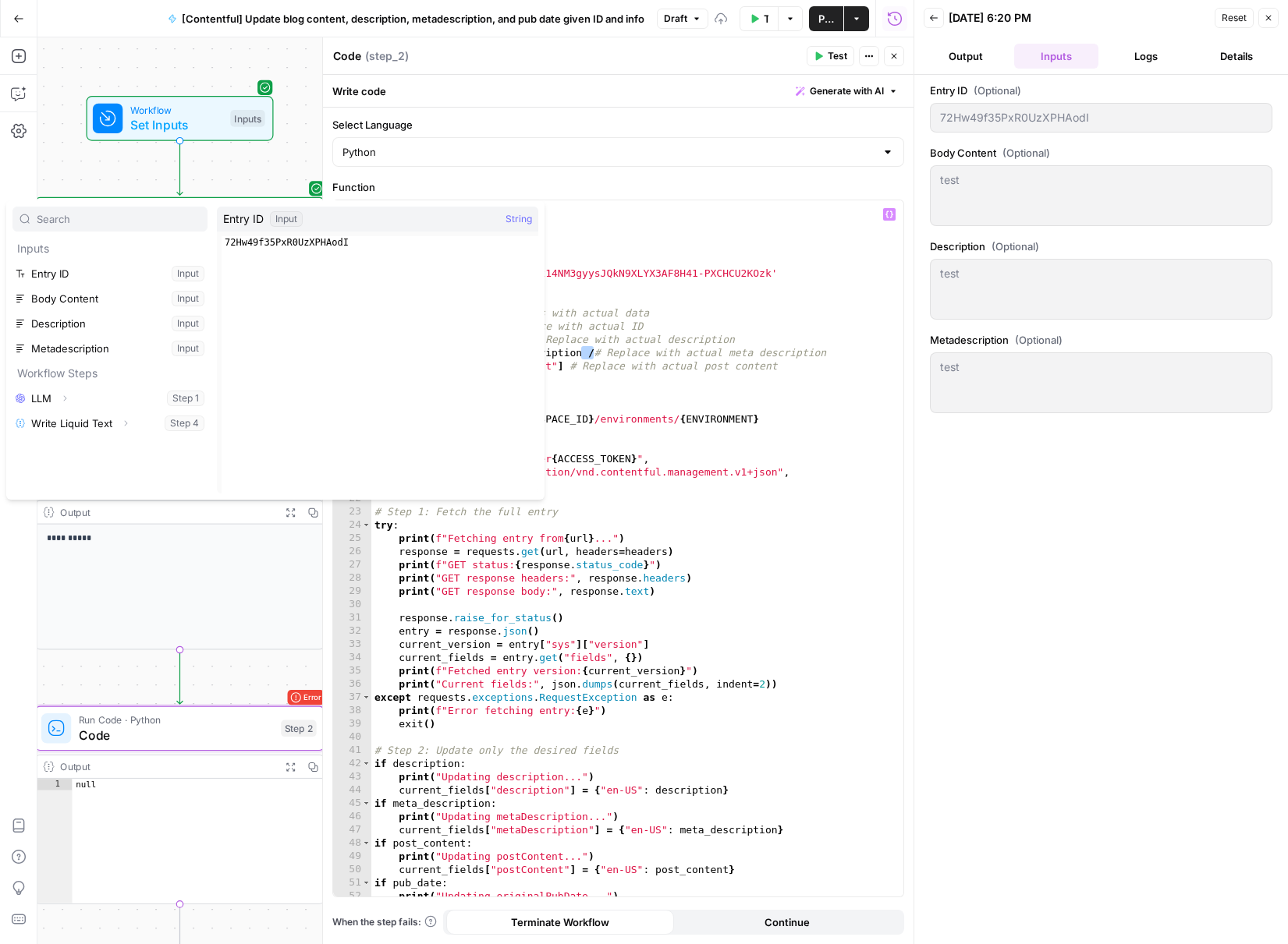
click at [762, 381] on div "import requests import json # Contentful Configuration SPACE_ID = '083zfbgkrzxz…" at bounding box center [631, 562] width 521 height 723
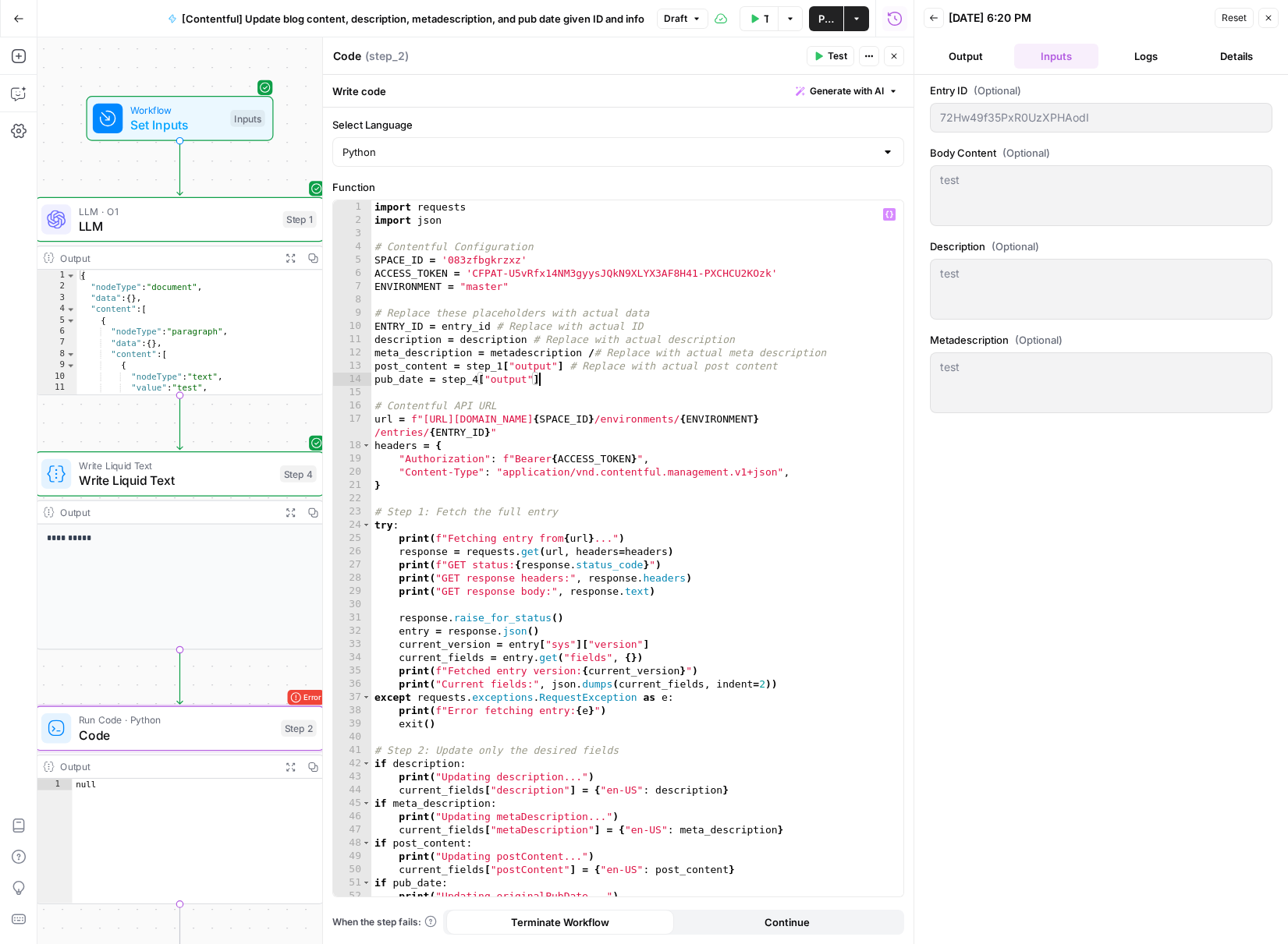
click at [587, 355] on div "import requests import json # Contentful Configuration SPACE_ID = '083zfbgkrzxz…" at bounding box center [631, 562] width 521 height 723
click at [615, 379] on div "import requests import json # Contentful Configuration SPACE_ID = '083zfbgkrzxz…" at bounding box center [631, 562] width 521 height 723
click at [662, 399] on div "import requests import json # Contentful Configuration SPACE_ID = '083zfbgkrzxz…" at bounding box center [631, 562] width 521 height 723
type textarea "**********"
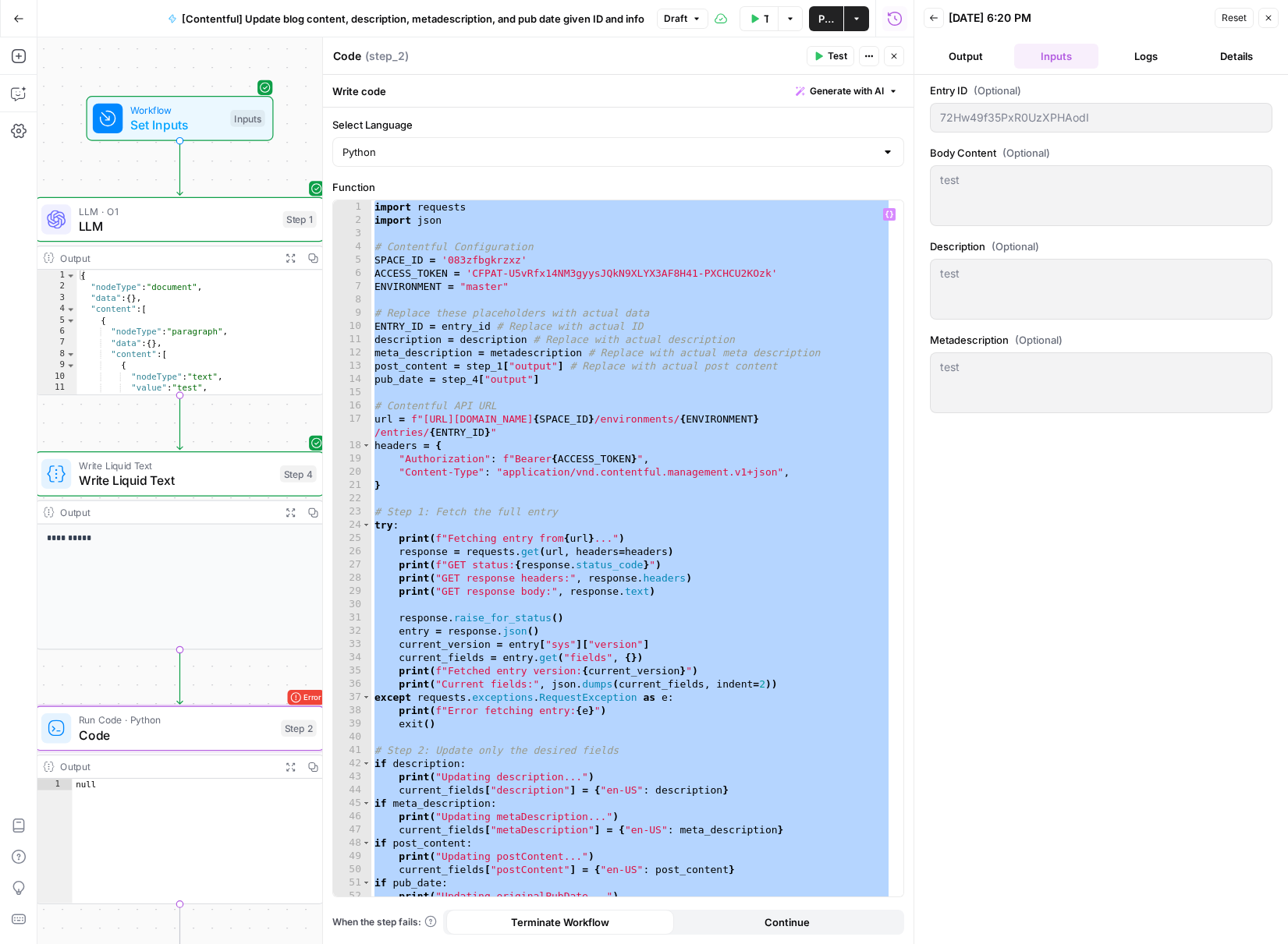
click at [555, 392] on div "import requests import json # Contentful Configuration SPACE_ID = '083zfbgkrzxz…" at bounding box center [631, 562] width 521 height 723
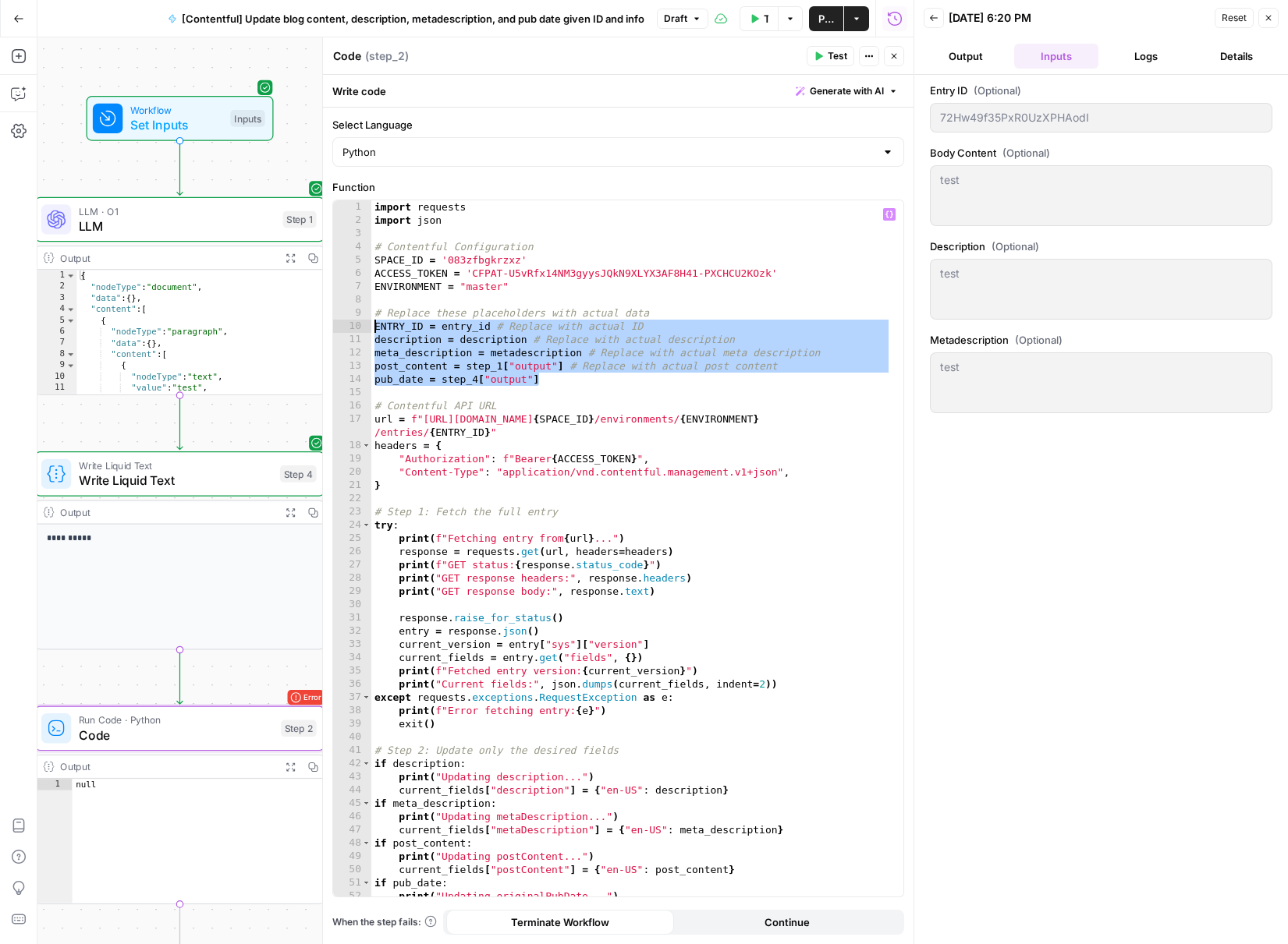
drag, startPoint x: 552, startPoint y: 378, endPoint x: 349, endPoint y: 320, distance: 211.1
click at [349, 320] on div "1 2 3 4 5 6 7 8 9 10 11 12 13 14 15 16 17 18 19 20 21 22 23 24 25 26 27 28 29 3…" at bounding box center [618, 549] width 570 height 696
paste textarea
type textarea "**********"
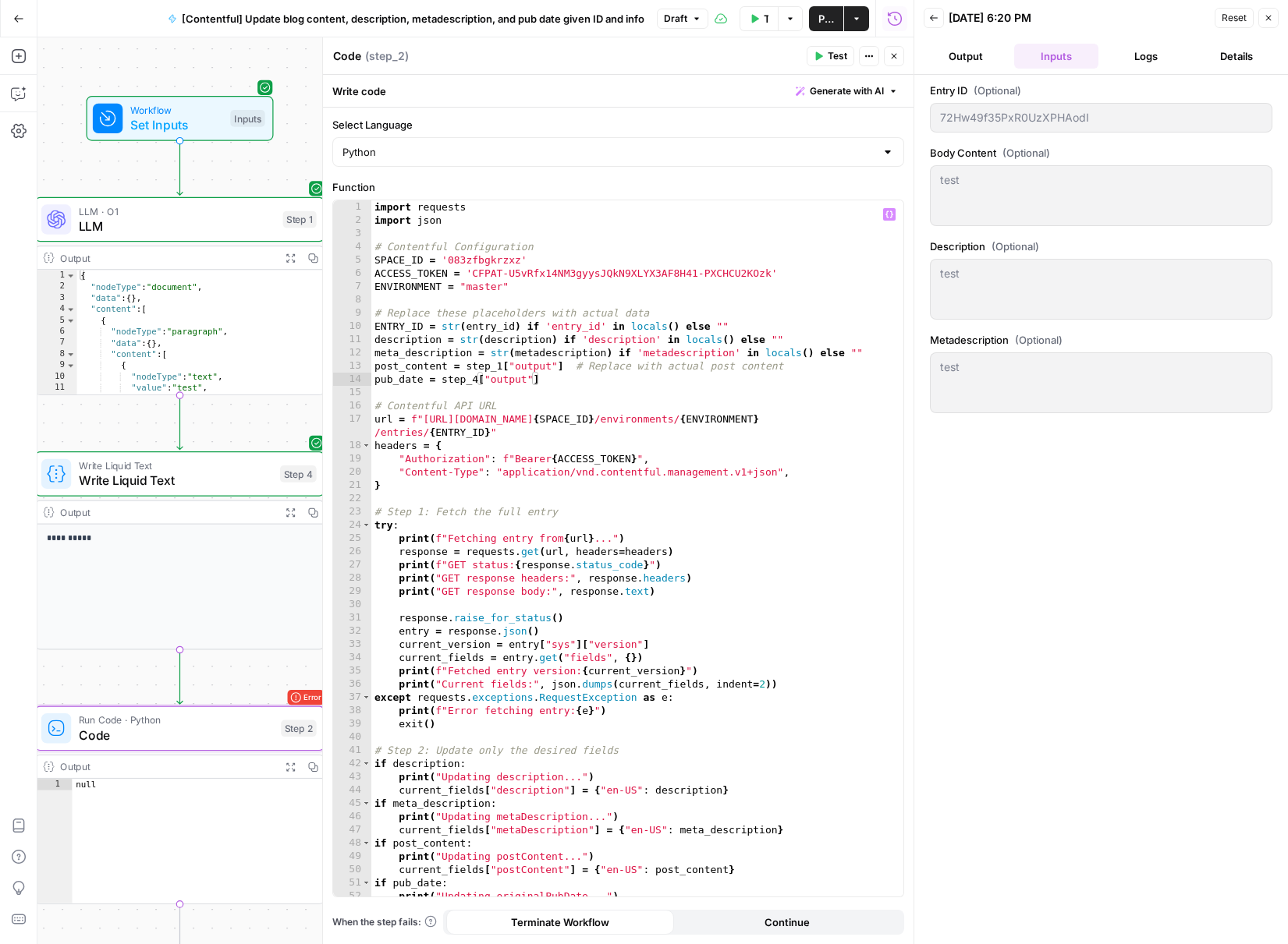
click at [814, 62] on button "Test" at bounding box center [830, 56] width 48 height 20
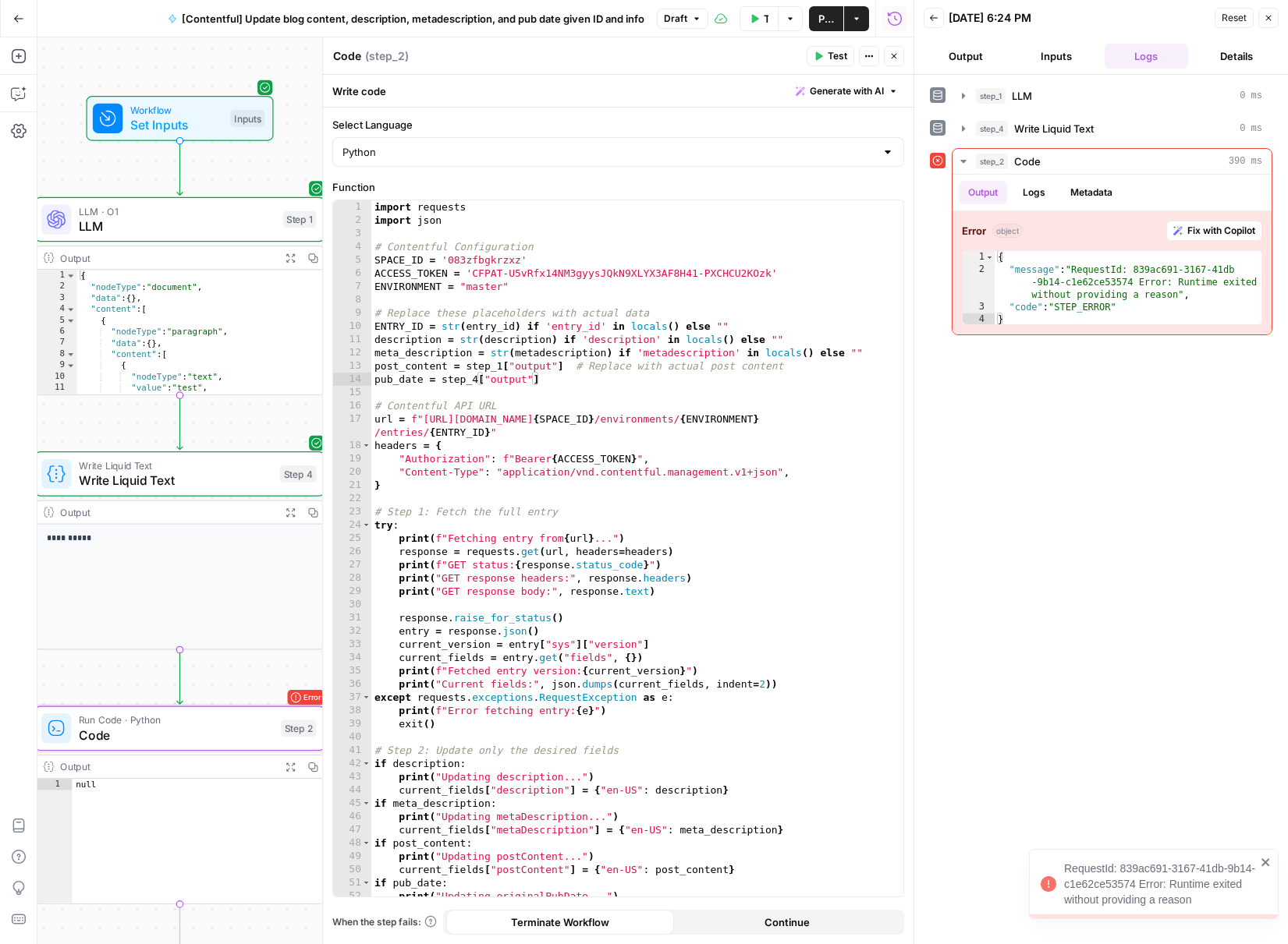
click at [655, 398] on div "import requests import json # Contentful Configuration SPACE_ID = '083zfbgkrzxz…" at bounding box center [631, 562] width 521 height 723
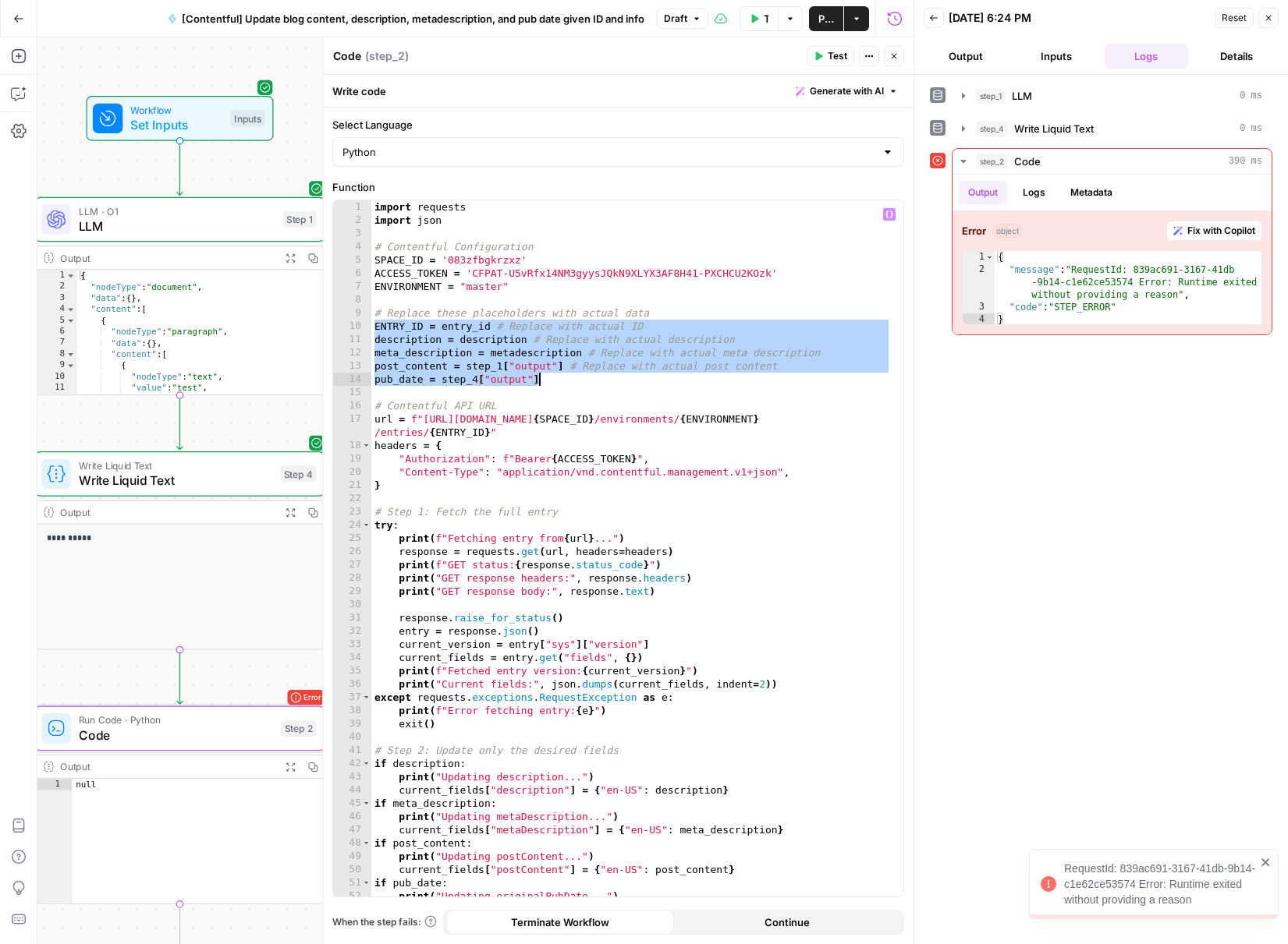
click at [679, 373] on div "import requests import json # Contentful Configuration SPACE_ID = '083zfbgkrzxz…" at bounding box center [631, 562] width 521 height 723
type textarea "**********"
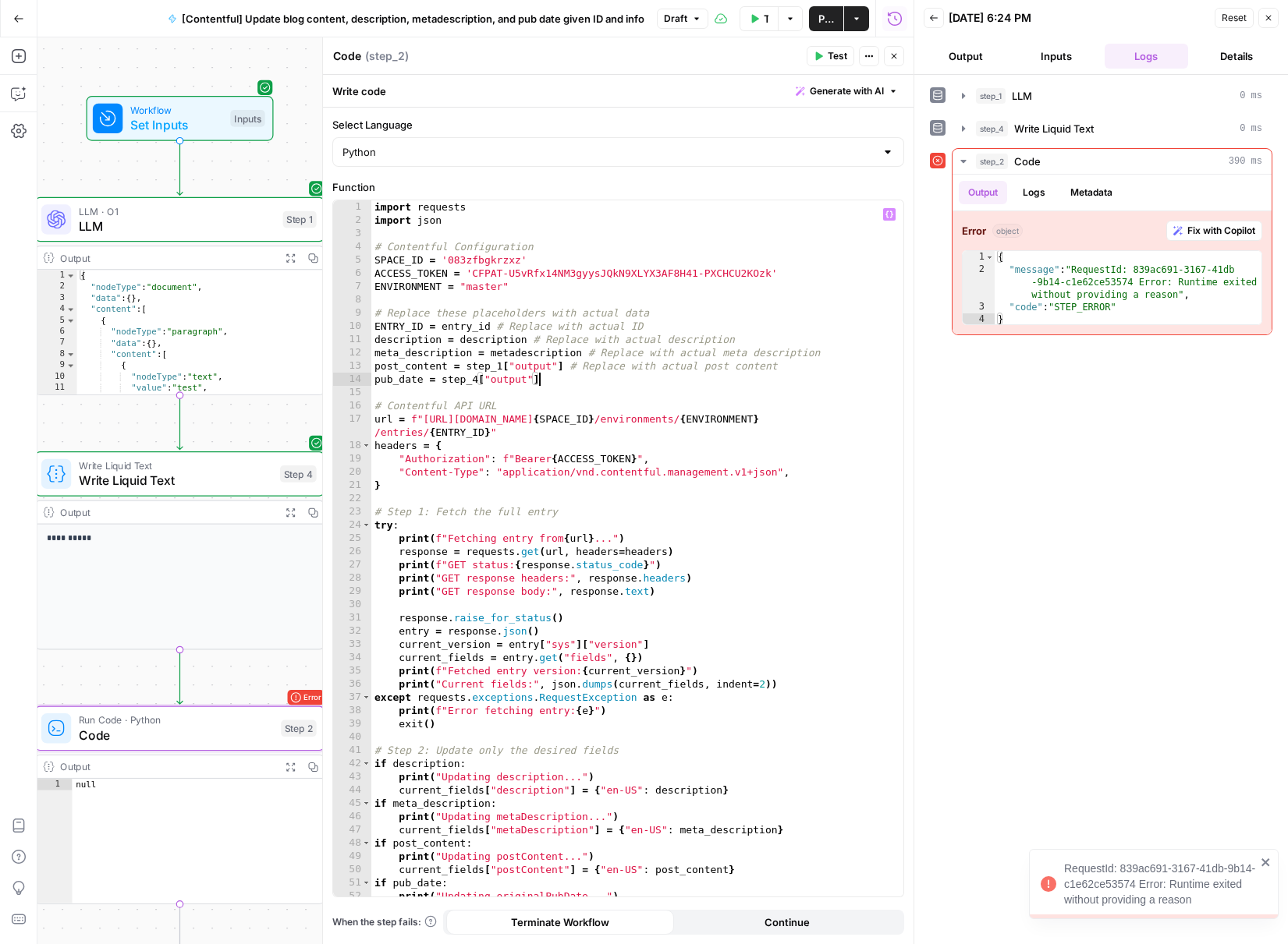
click at [1273, 13] on button "Close" at bounding box center [1269, 18] width 20 height 20
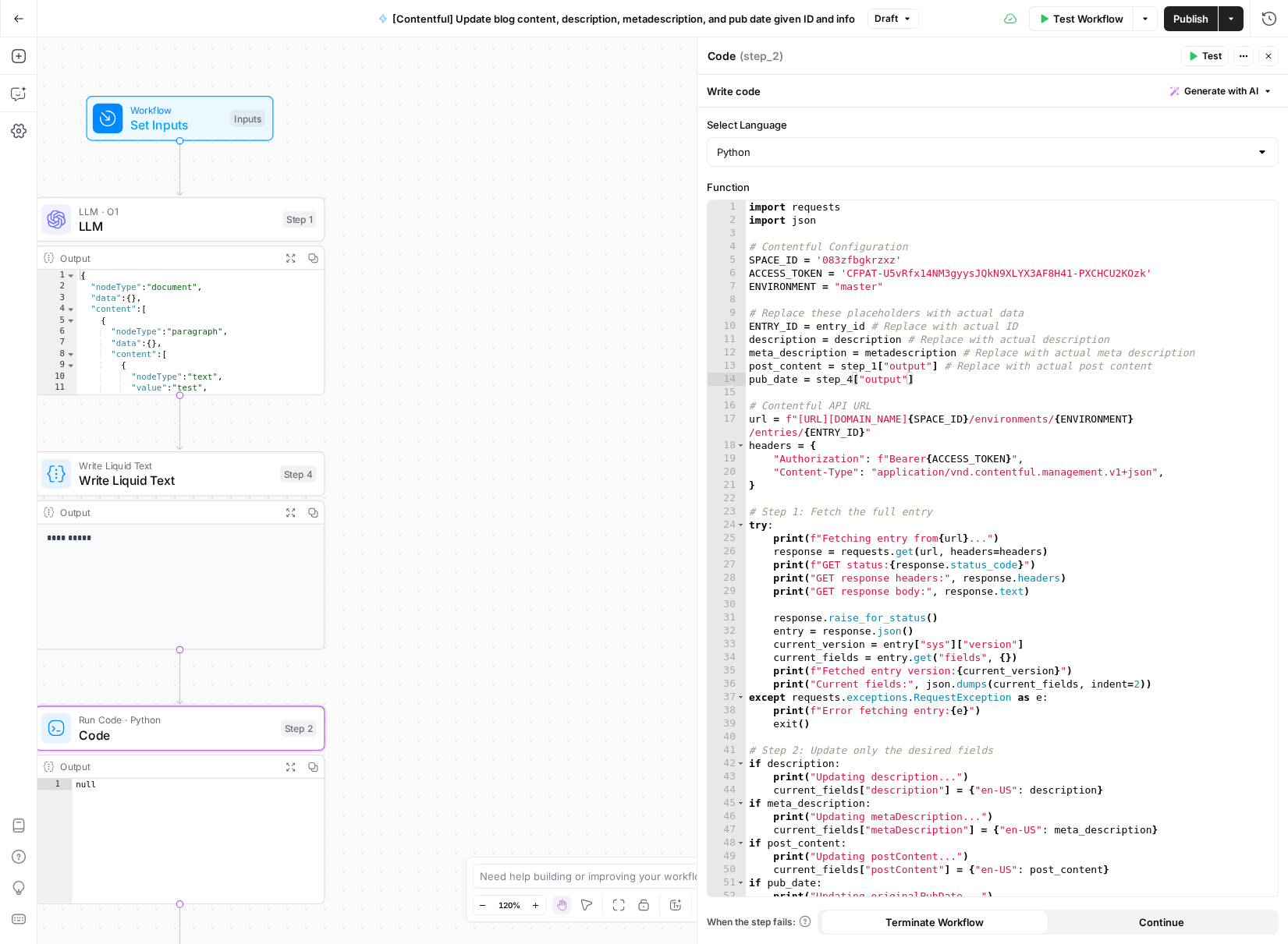
drag, startPoint x: 1273, startPoint y: 52, endPoint x: 1192, endPoint y: 37, distance: 82.4
click at [1272, 50] on button "Close" at bounding box center [1269, 56] width 20 height 20
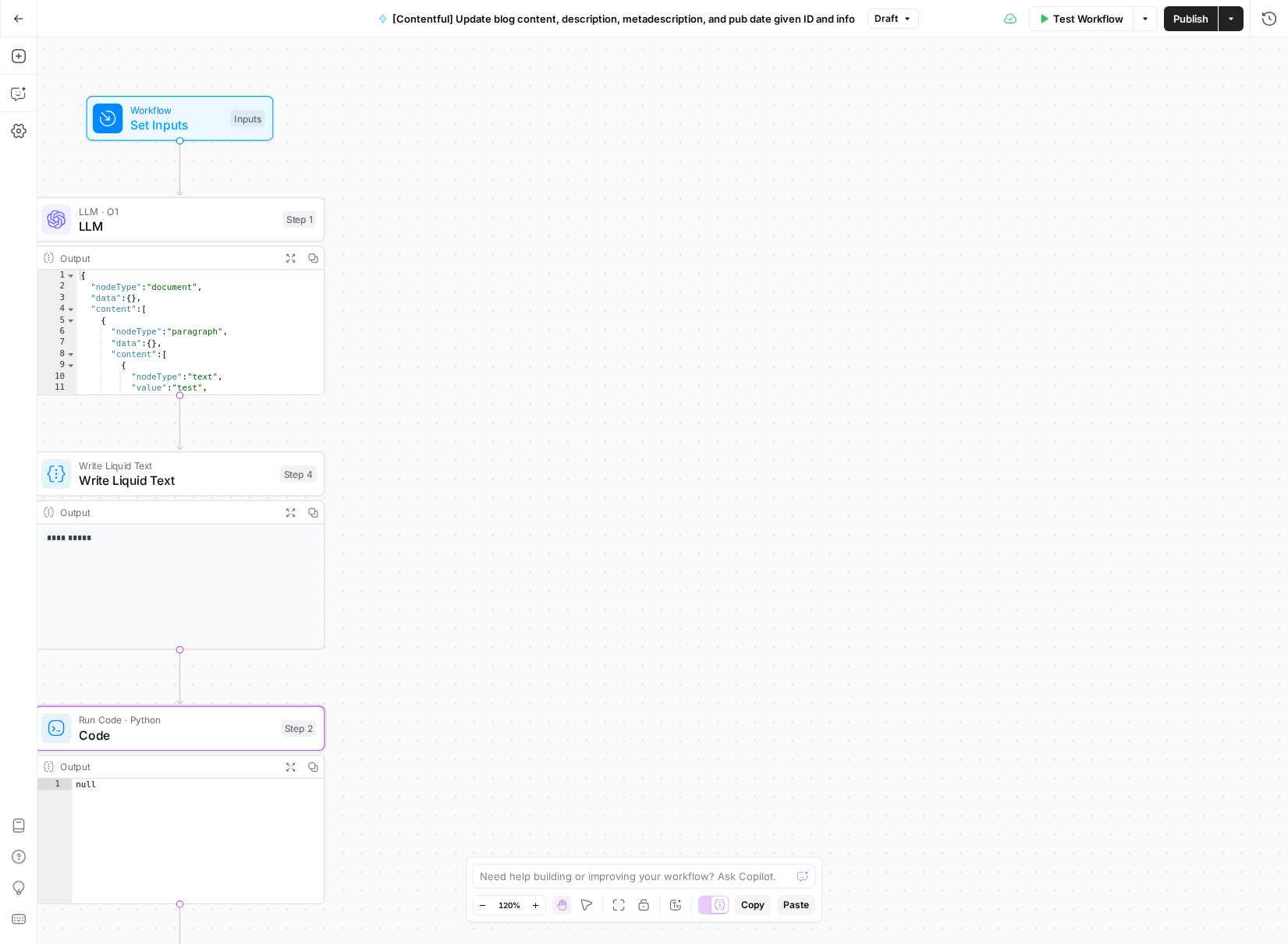
drag, startPoint x: 774, startPoint y: 172, endPoint x: 1020, endPoint y: 114, distance: 252.7
click at [773, 172] on div "**********" at bounding box center [663, 490] width 1251 height 907
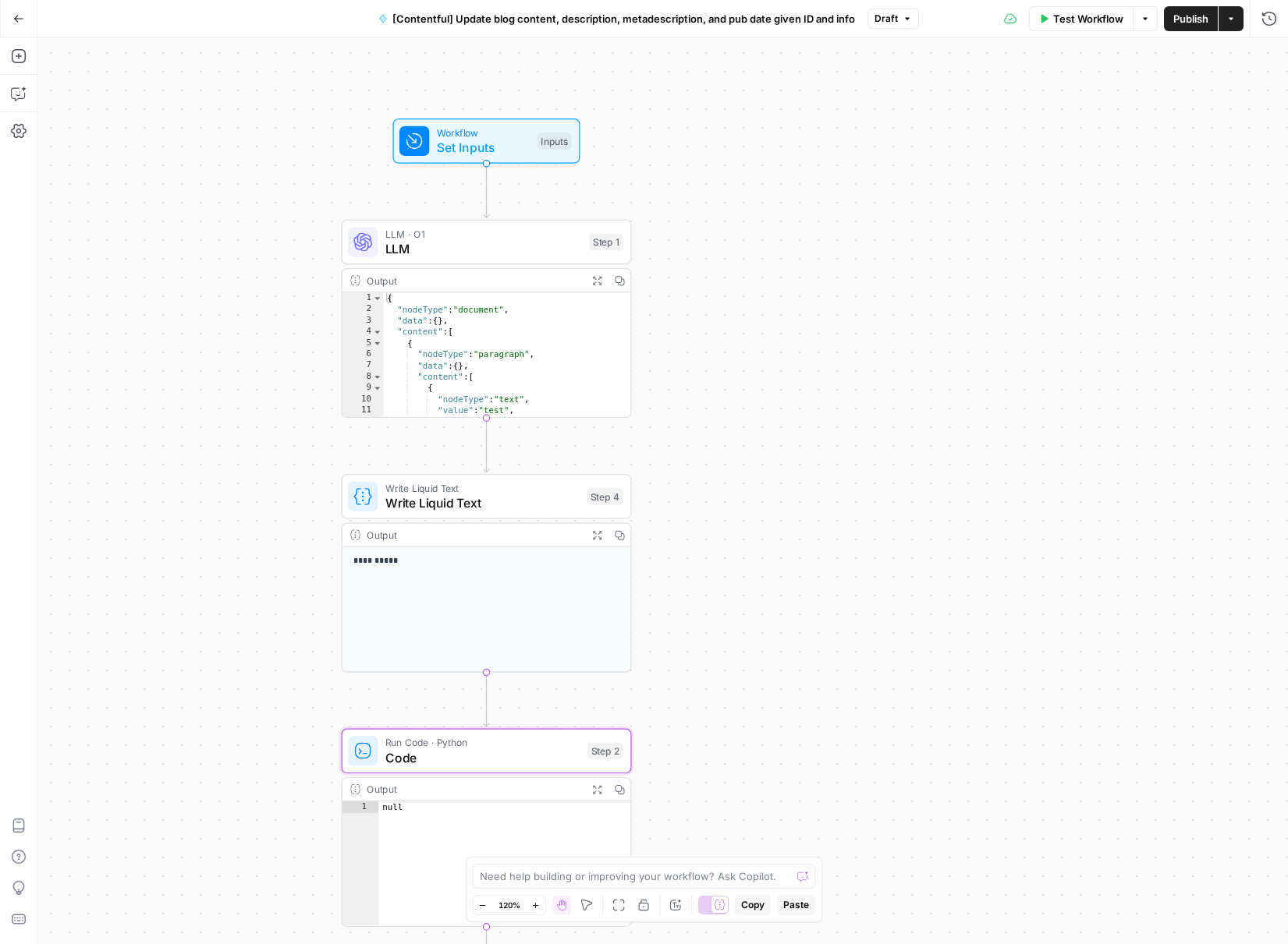
drag, startPoint x: 711, startPoint y: 253, endPoint x: 1062, endPoint y: 275, distance: 351.7
click at [1068, 279] on div "**********" at bounding box center [663, 490] width 1251 height 907
